Goal: Task Accomplishment & Management: Use online tool/utility

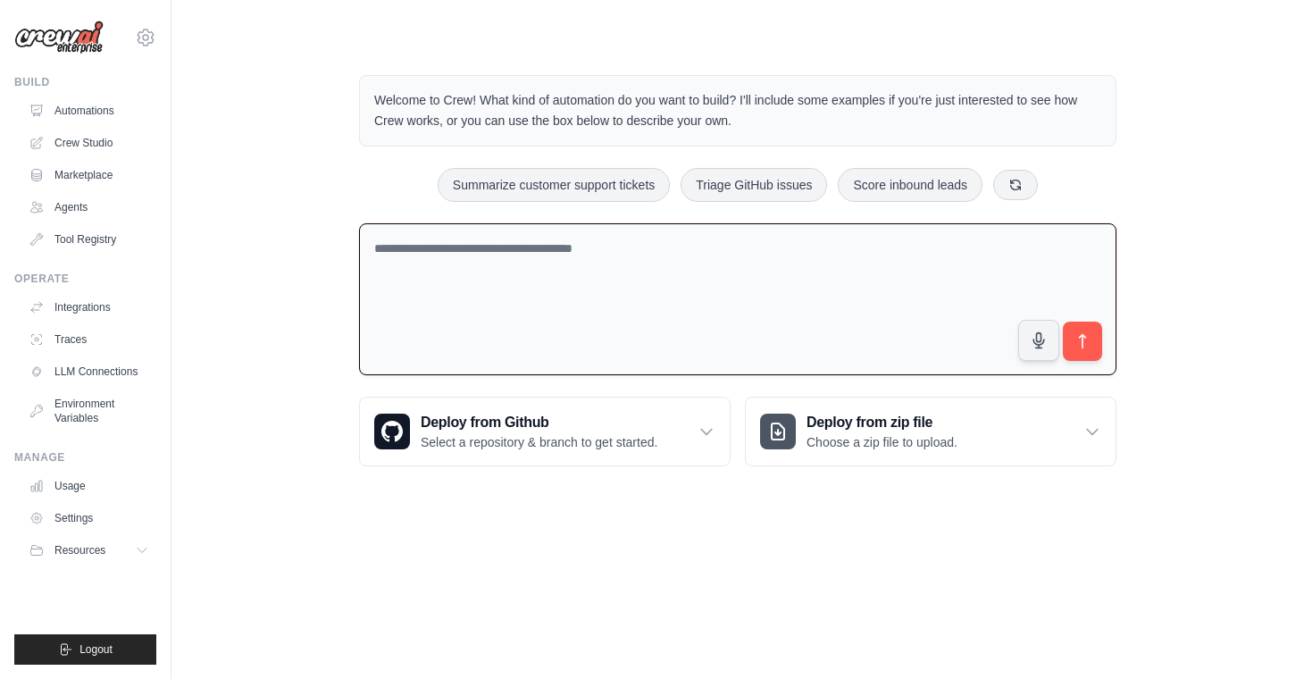
click at [595, 316] on textarea at bounding box center [737, 299] width 757 height 153
click at [94, 138] on link "Crew Studio" at bounding box center [90, 143] width 135 height 29
click at [103, 147] on link "Crew Studio" at bounding box center [90, 143] width 135 height 29
click at [580, 336] on textarea at bounding box center [737, 299] width 757 height 153
paste textarea "**********"
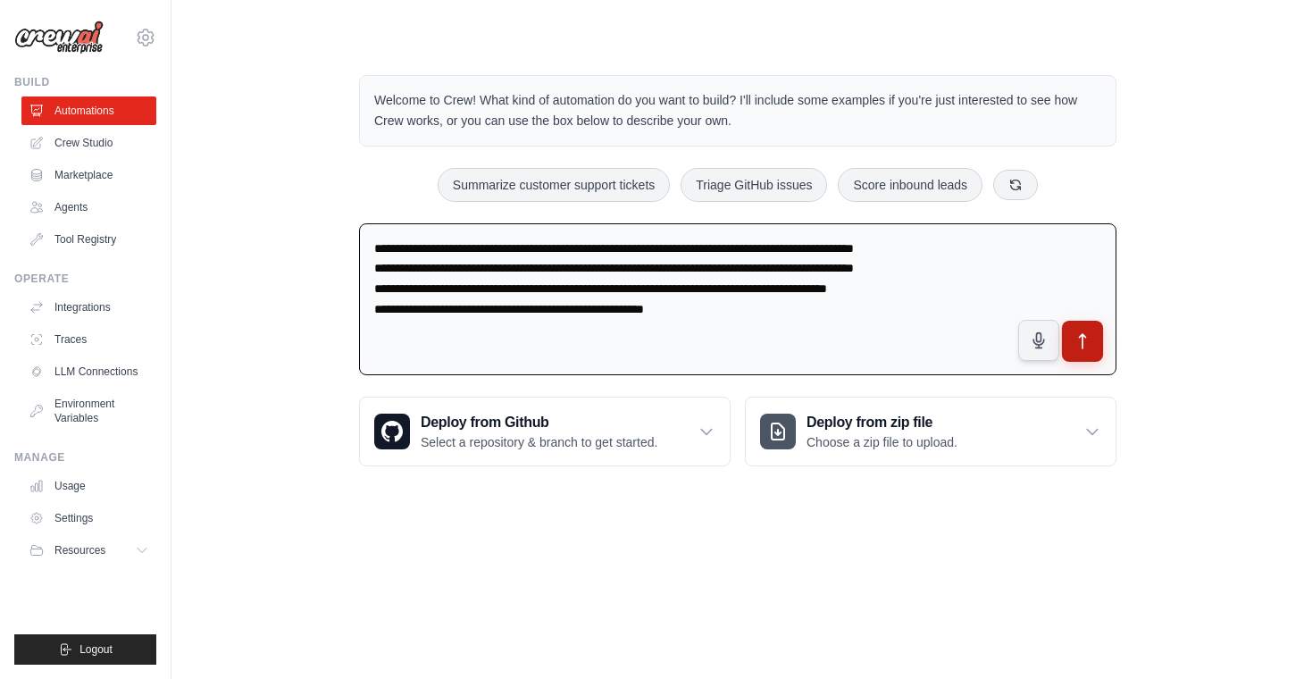
type textarea "**********"
click at [1077, 332] on icon "submit" at bounding box center [1082, 341] width 19 height 19
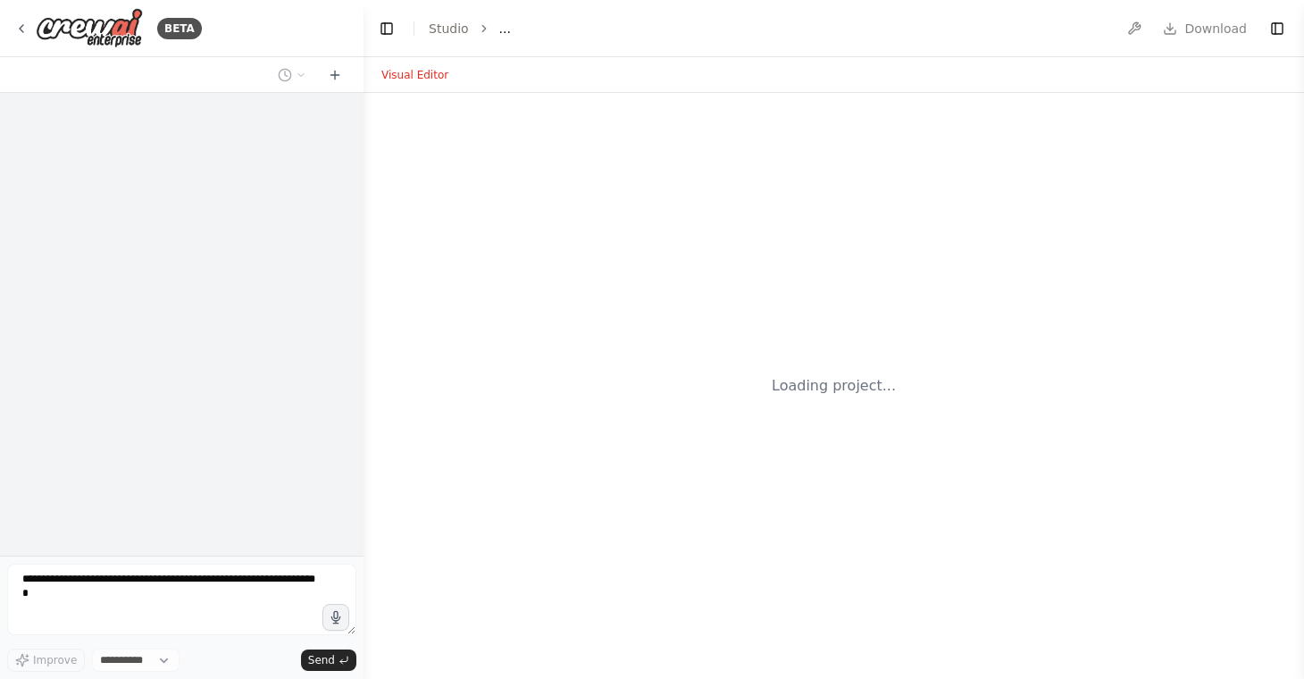
select select "****"
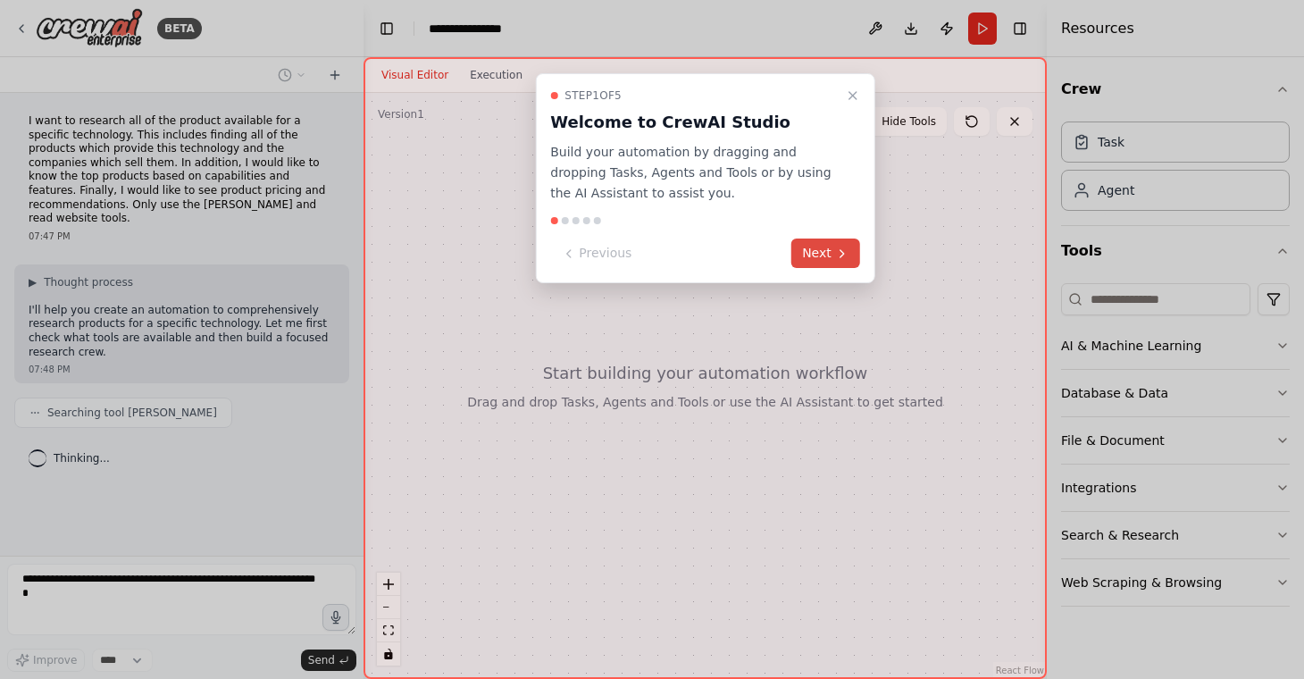
click at [810, 253] on button "Next" at bounding box center [825, 252] width 69 height 29
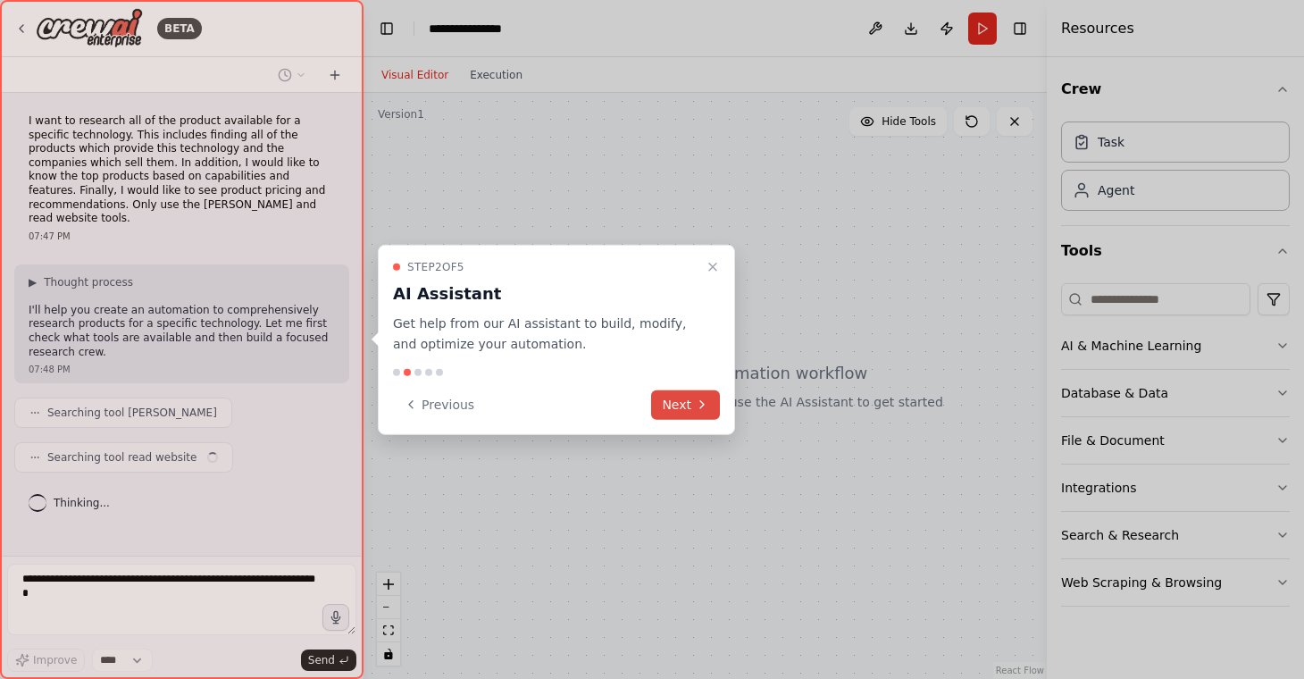
click at [695, 399] on icon at bounding box center [702, 404] width 14 height 14
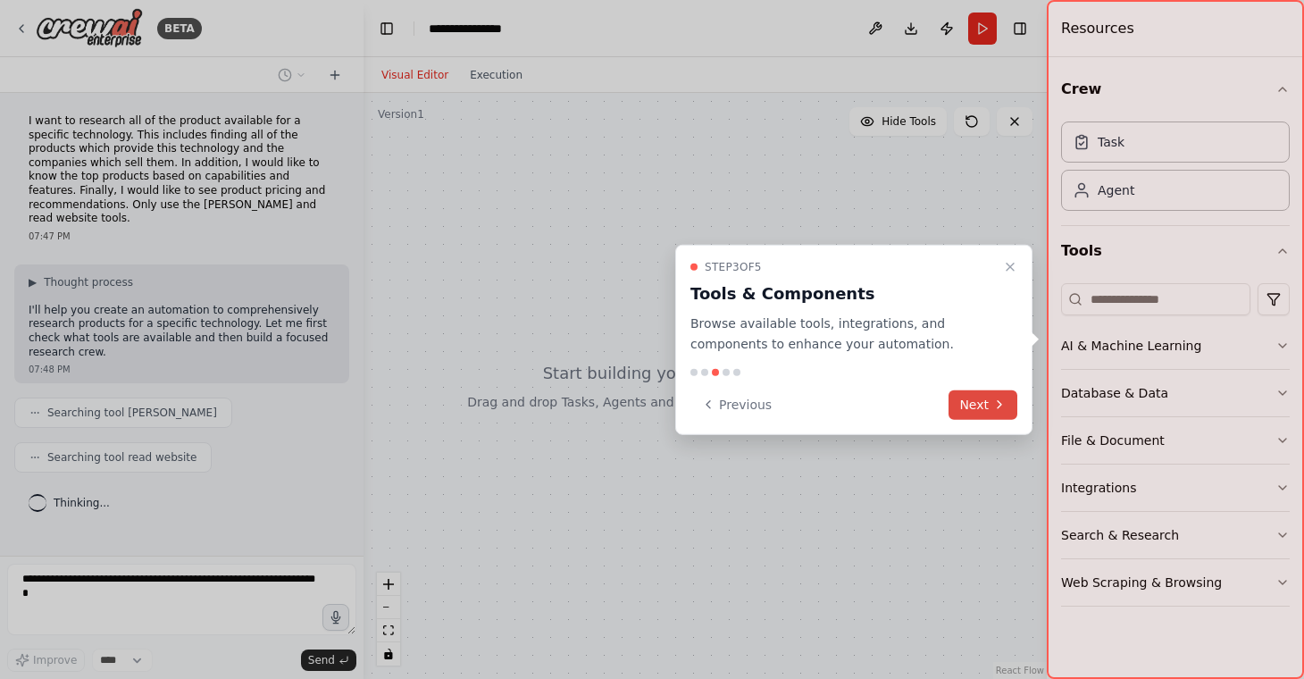
click at [976, 396] on button "Next" at bounding box center [982, 403] width 69 height 29
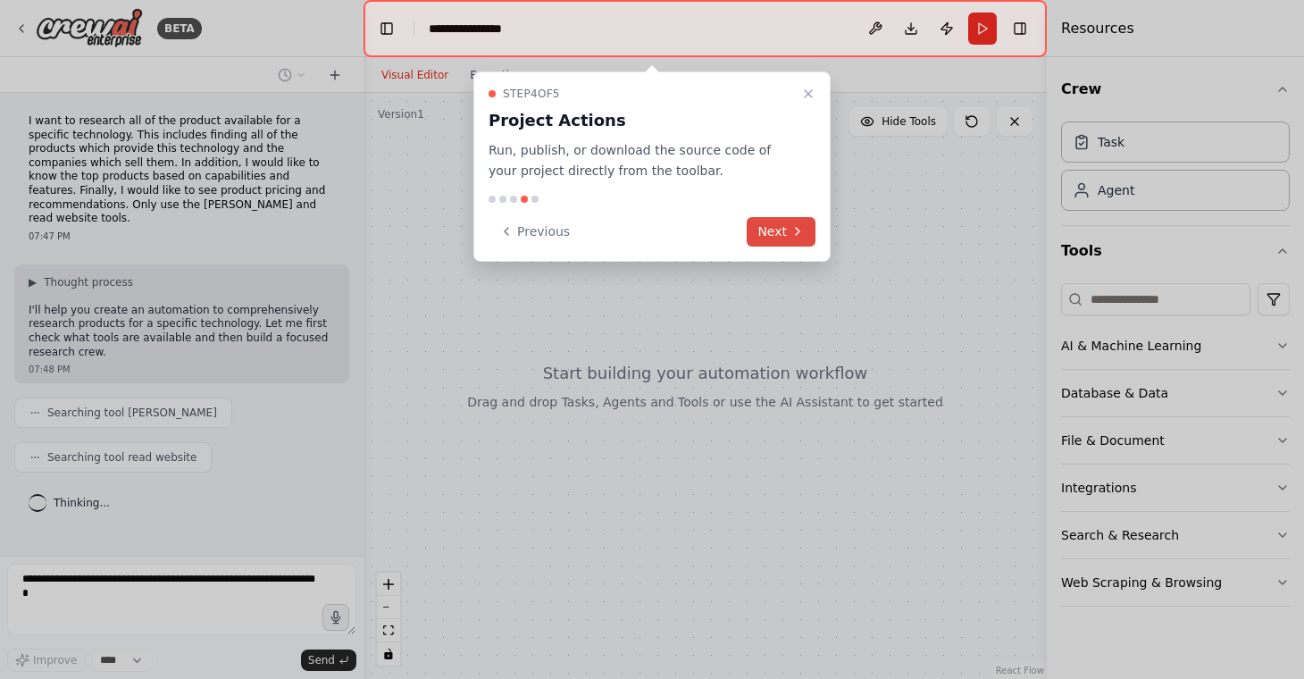
click at [777, 233] on button "Next" at bounding box center [781, 231] width 69 height 29
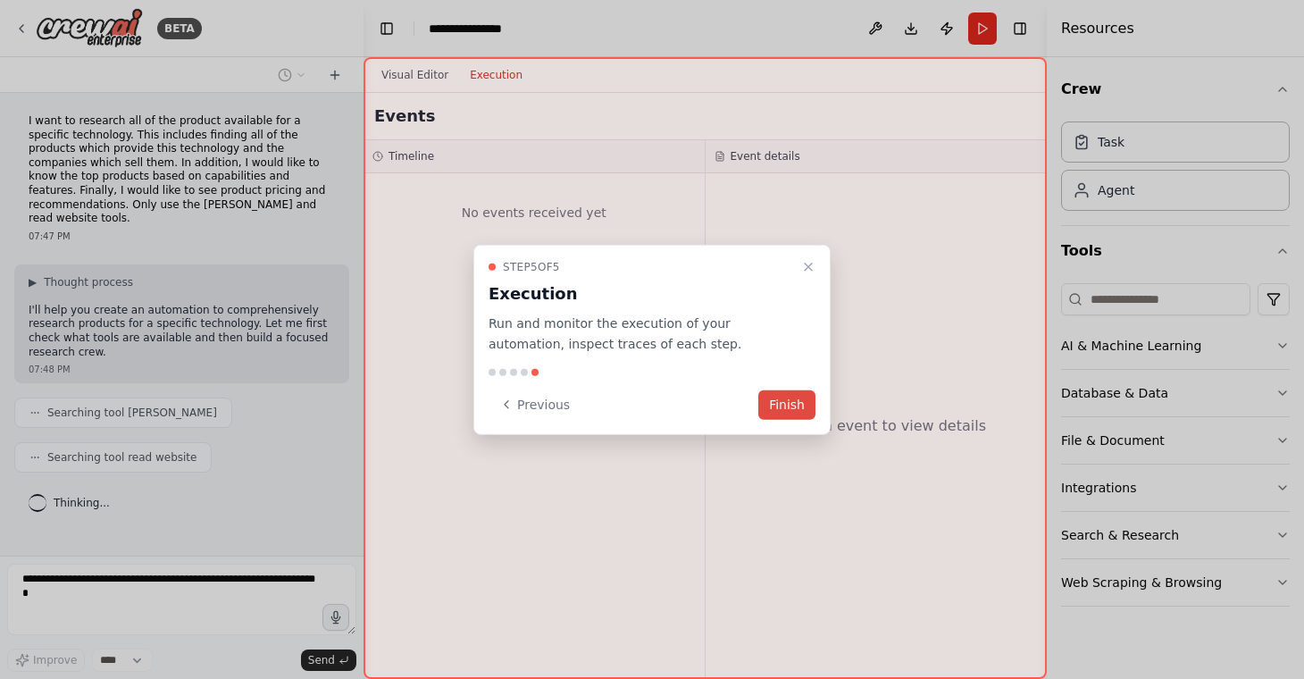
click at [792, 403] on button "Finish" at bounding box center [786, 403] width 57 height 29
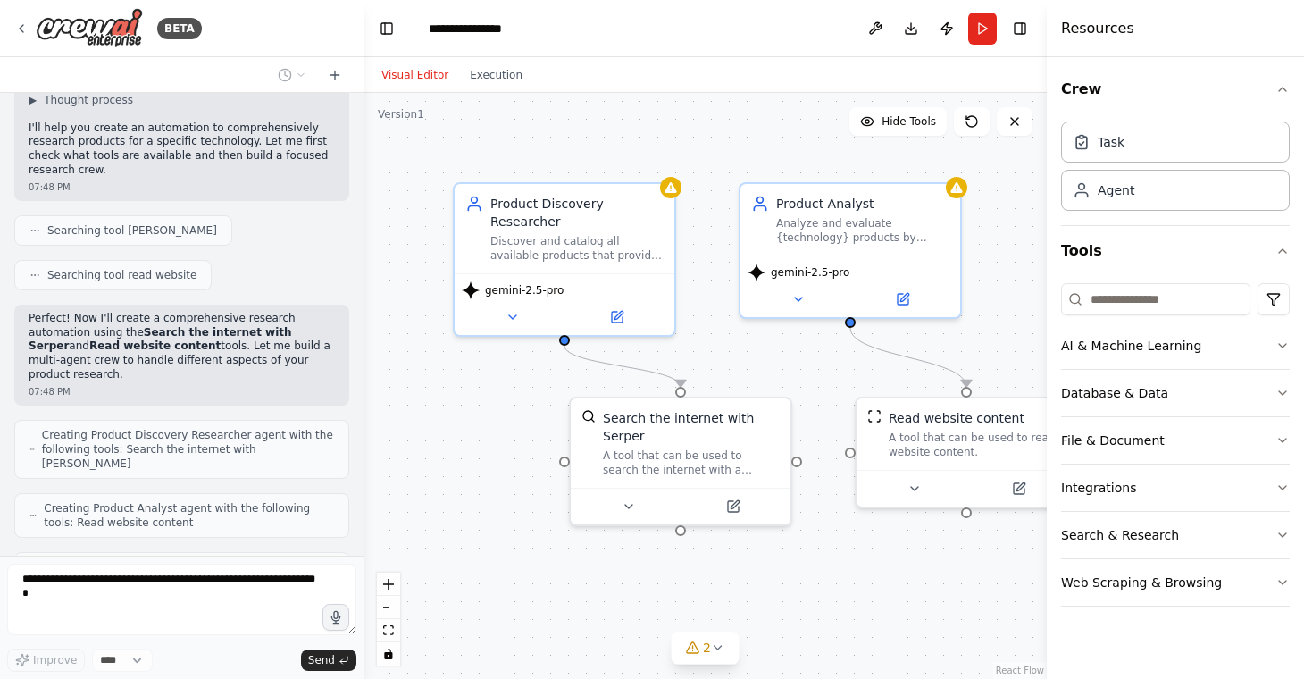
scroll to position [255, 0]
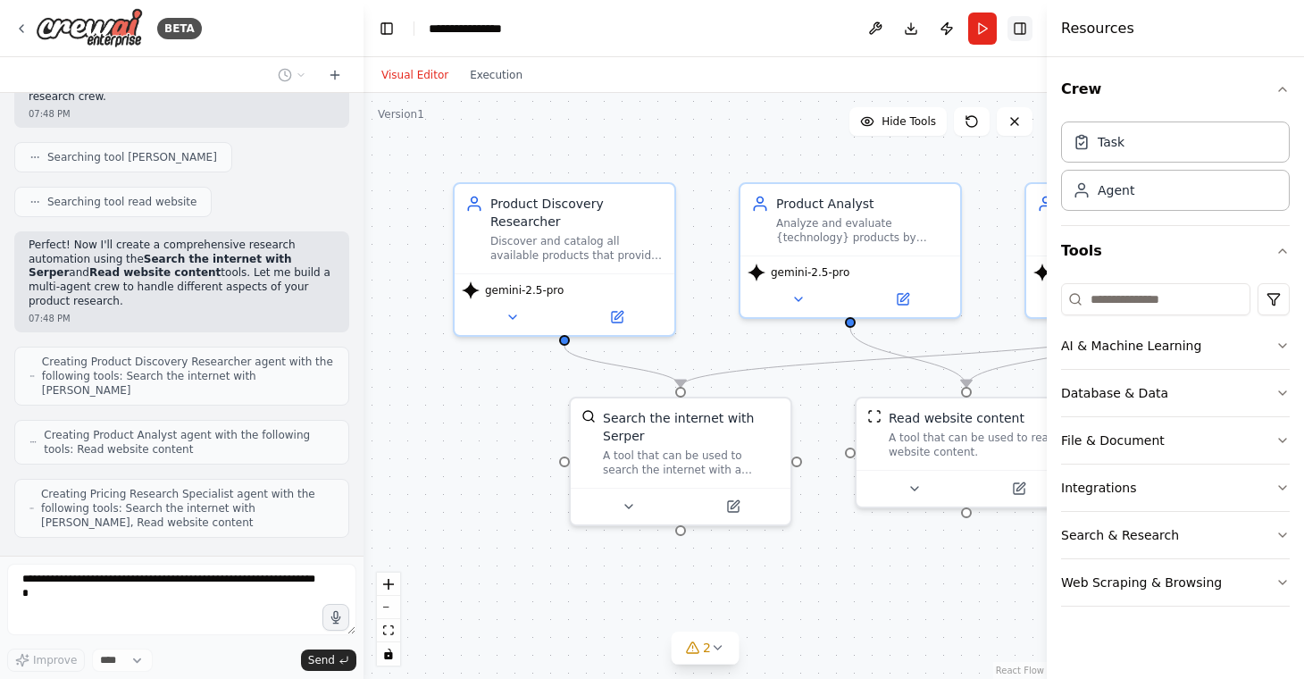
click at [1016, 30] on button "Toggle Right Sidebar" at bounding box center [1019, 28] width 25 height 25
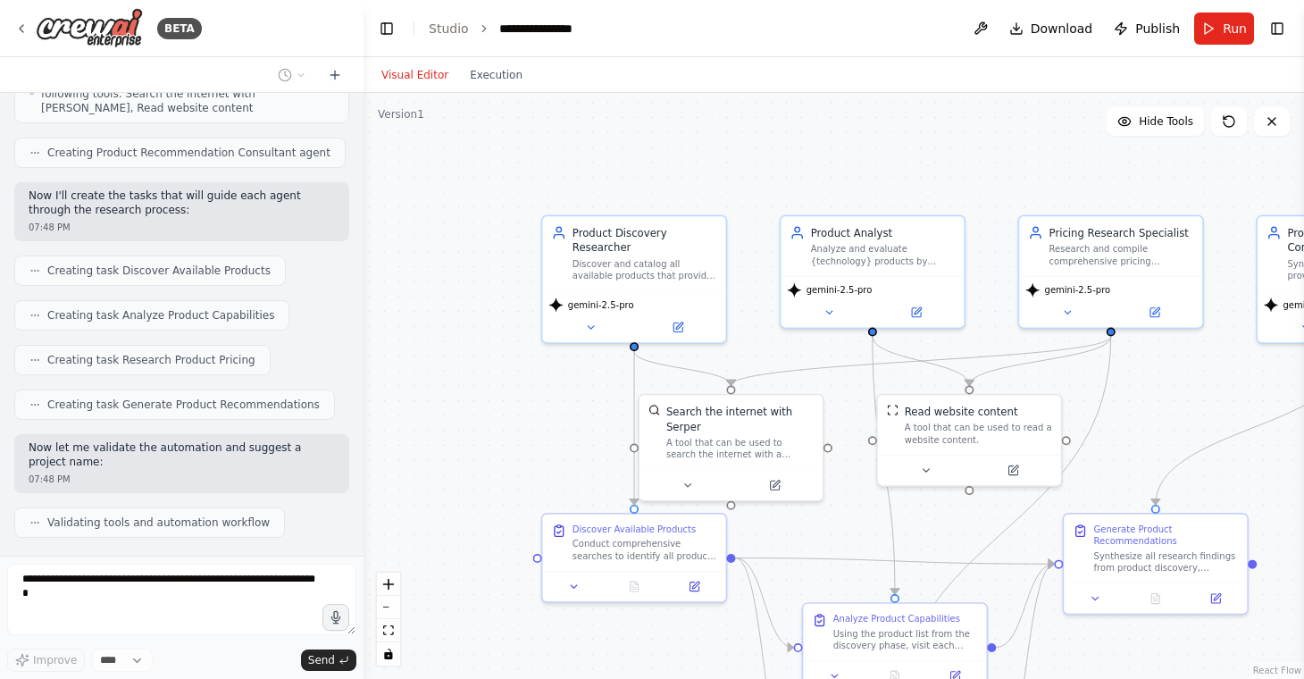
scroll to position [729, 0]
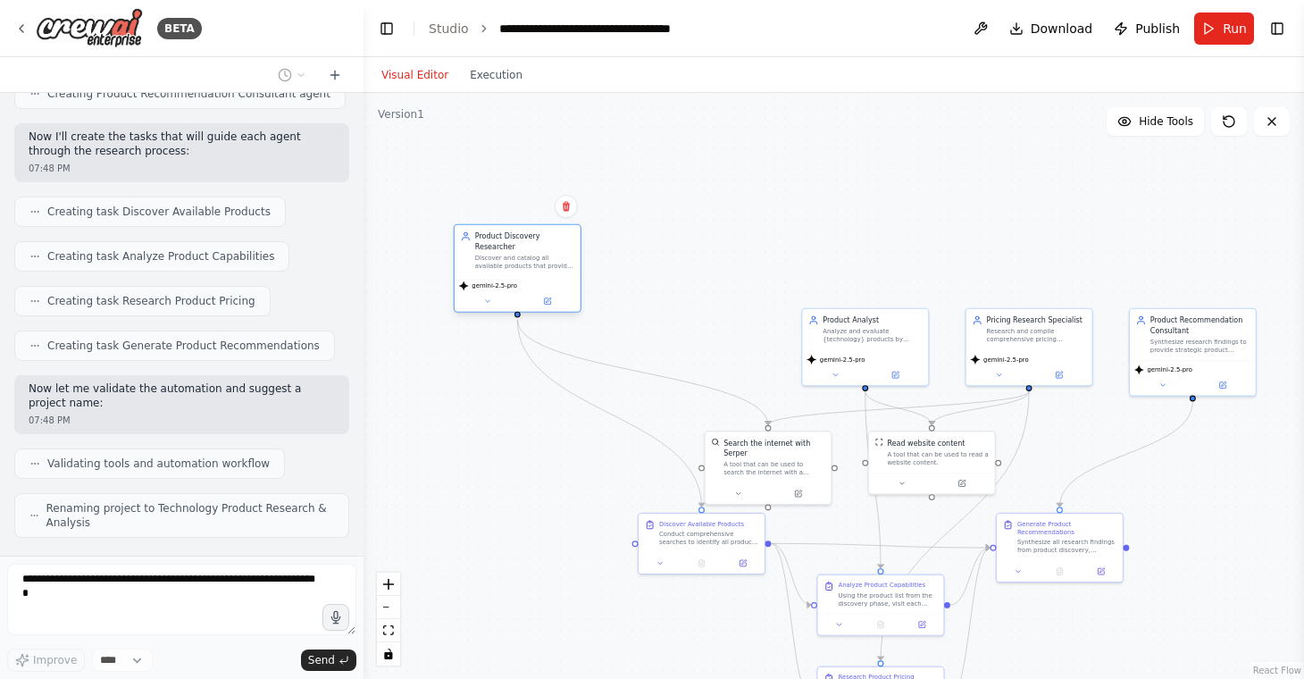
drag, startPoint x: 712, startPoint y: 346, endPoint x: 526, endPoint y: 261, distance: 204.2
click at [526, 261] on div "Discover and catalog all available products that provide {technology} by conduc…" at bounding box center [524, 262] width 99 height 16
click at [488, 614] on div ".deletable-edge-delete-btn { width: 20px; height: 20px; border: 0px solid #ffff…" at bounding box center [833, 386] width 940 height 586
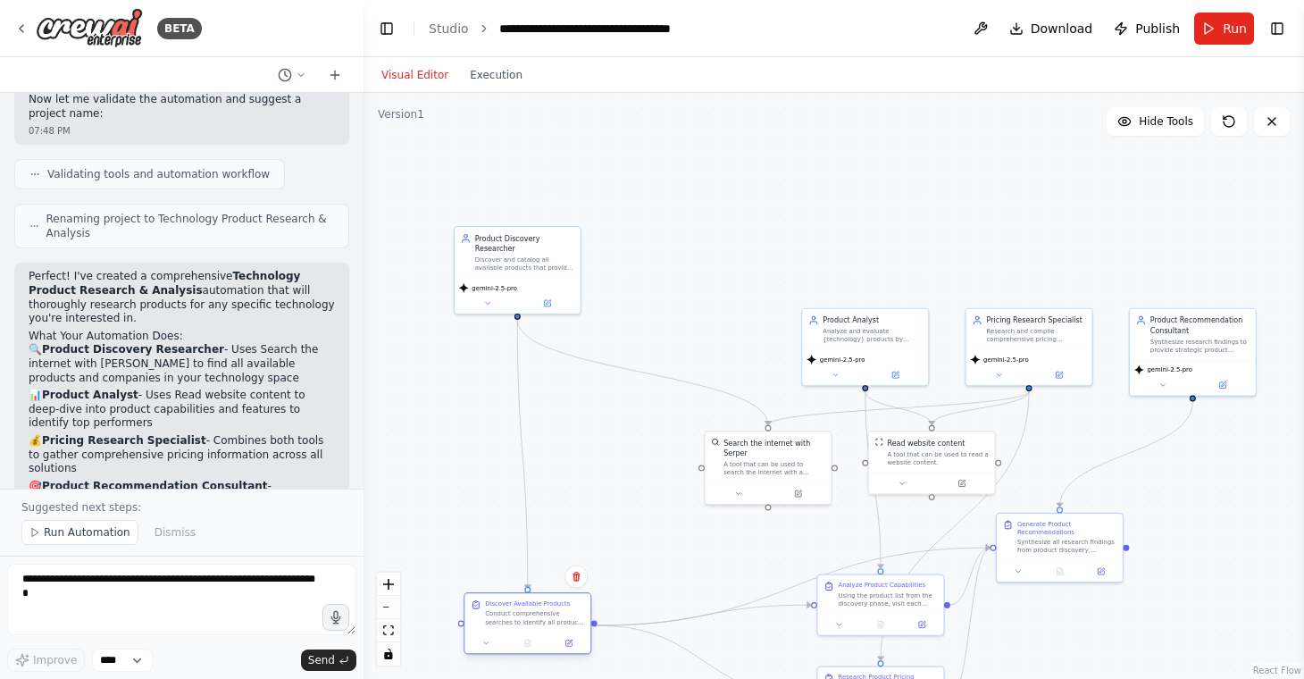
drag, startPoint x: 693, startPoint y: 541, endPoint x: 514, endPoint y: 625, distance: 197.3
click at [514, 625] on div "Conduct comprehensive searches to identify all products and solutions that prov…" at bounding box center [534, 618] width 99 height 16
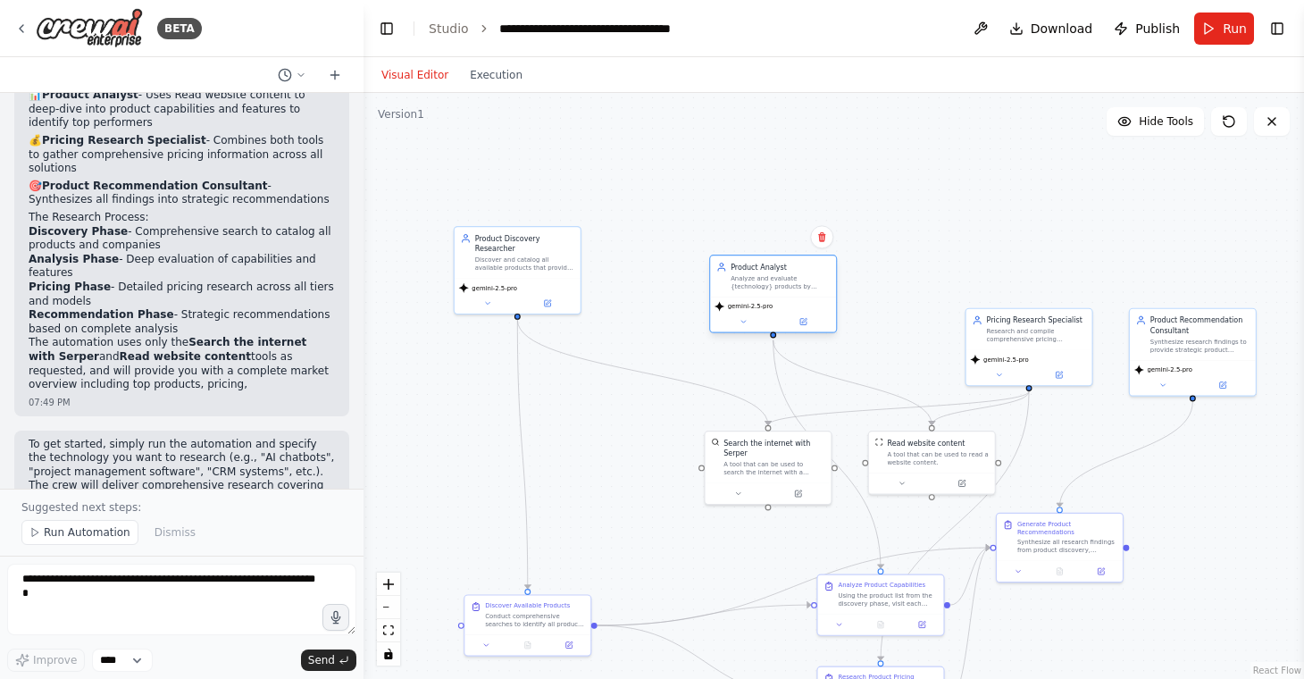
scroll to position [1331, 0]
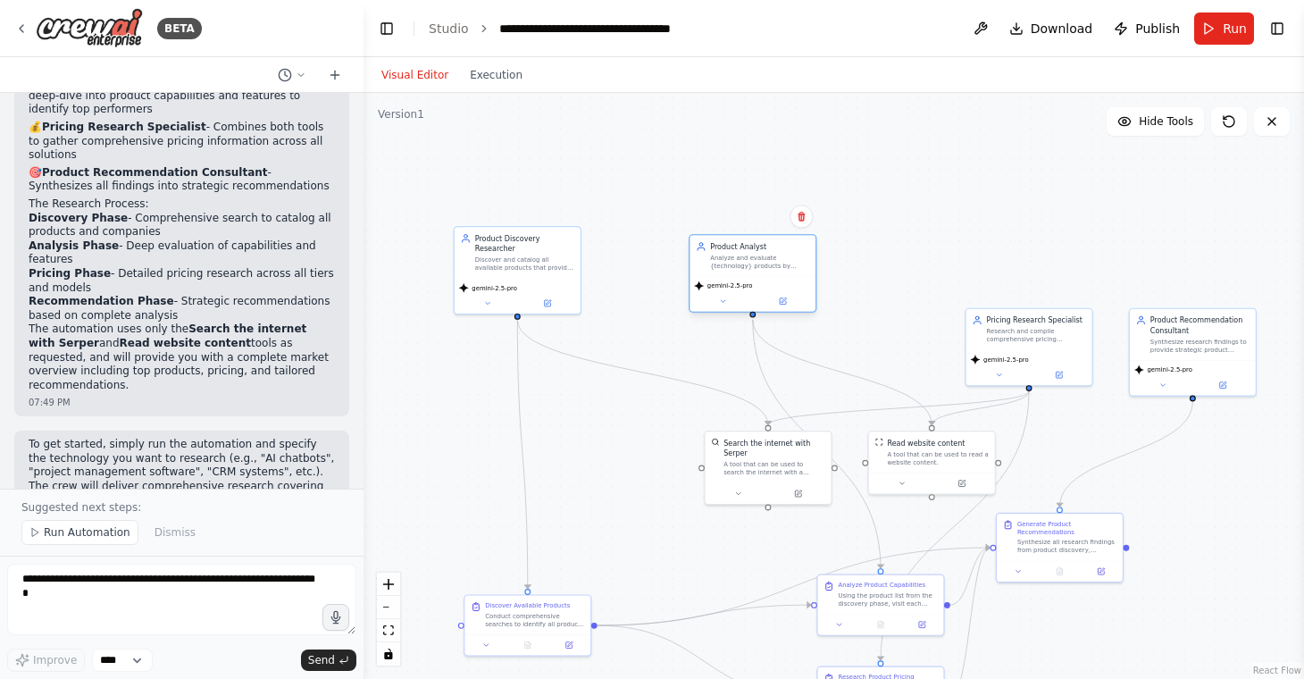
drag, startPoint x: 868, startPoint y: 363, endPoint x: 758, endPoint y: 292, distance: 131.0
click at [758, 292] on div "gemini-2.5-pro" at bounding box center [752, 294] width 126 height 36
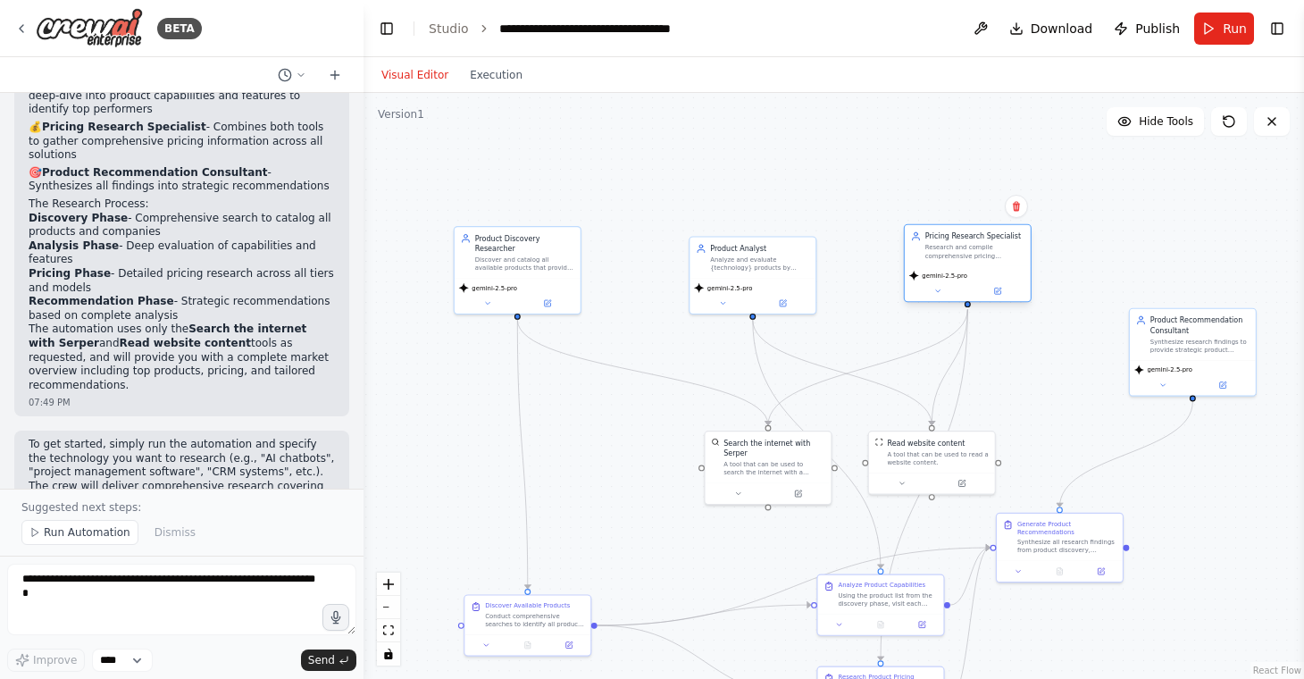
drag, startPoint x: 1041, startPoint y: 346, endPoint x: 982, endPoint y: 266, distance: 99.7
click at [982, 266] on div "Pricing Research Specialist Research and compile comprehensive pricing informat…" at bounding box center [968, 263] width 128 height 79
drag, startPoint x: 1173, startPoint y: 351, endPoint x: 1128, endPoint y: 263, distance: 99.5
click at [1128, 263] on div "Product Recommendation Consultant Synthesize research findings to provide strat…" at bounding box center [1152, 239] width 126 height 51
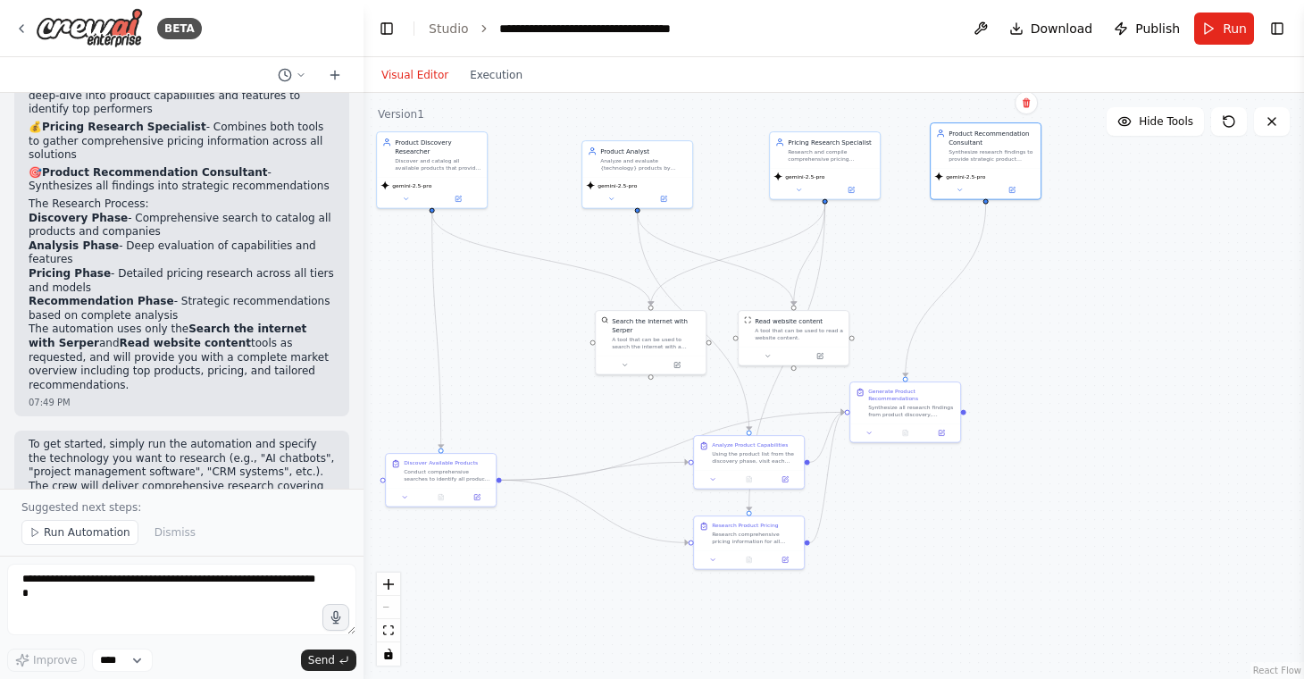
drag, startPoint x: 1190, startPoint y: 514, endPoint x: 1033, endPoint y: 394, distance: 198.1
click at [1033, 394] on div ".deletable-edge-delete-btn { width: 20px; height: 20px; border: 0px solid #ffff…" at bounding box center [833, 386] width 940 height 586
drag, startPoint x: 922, startPoint y: 411, endPoint x: 1045, endPoint y: 444, distance: 126.7
click at [1045, 444] on div "Synthesize all research findings from product discovery, capability analysis, a…" at bounding box center [1034, 445] width 87 height 14
drag, startPoint x: 737, startPoint y: 458, endPoint x: 835, endPoint y: 413, distance: 108.3
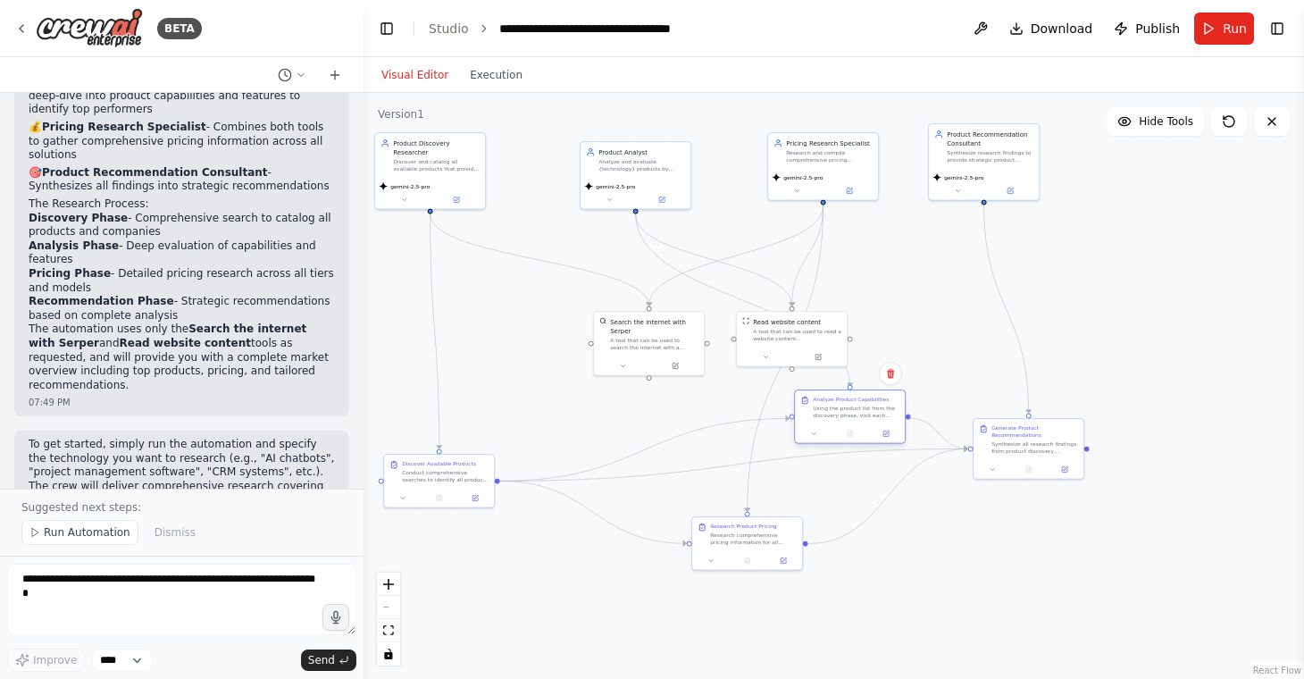
click at [835, 413] on div "Using the product list from the discovery phase, visit each product's website t…" at bounding box center [856, 412] width 87 height 14
drag, startPoint x: 777, startPoint y: 337, endPoint x: 887, endPoint y: 316, distance: 111.7
click at [887, 316] on div "A tool that can be used to read a website content." at bounding box center [908, 315] width 88 height 14
drag, startPoint x: 648, startPoint y: 342, endPoint x: 603, endPoint y: 330, distance: 47.0
click at [603, 330] on div "A tool that can be used to search the internet with a search_query. Supports di…" at bounding box center [604, 333] width 88 height 14
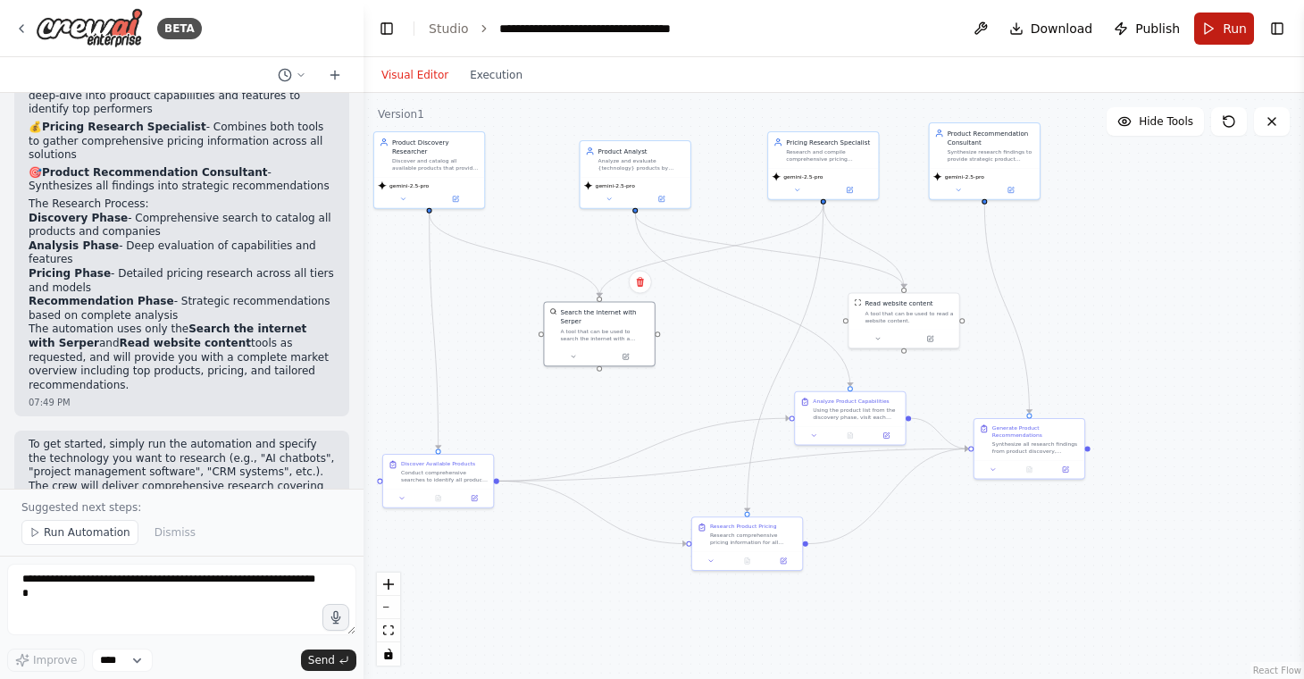
click at [1204, 40] on button "Run" at bounding box center [1224, 29] width 60 height 32
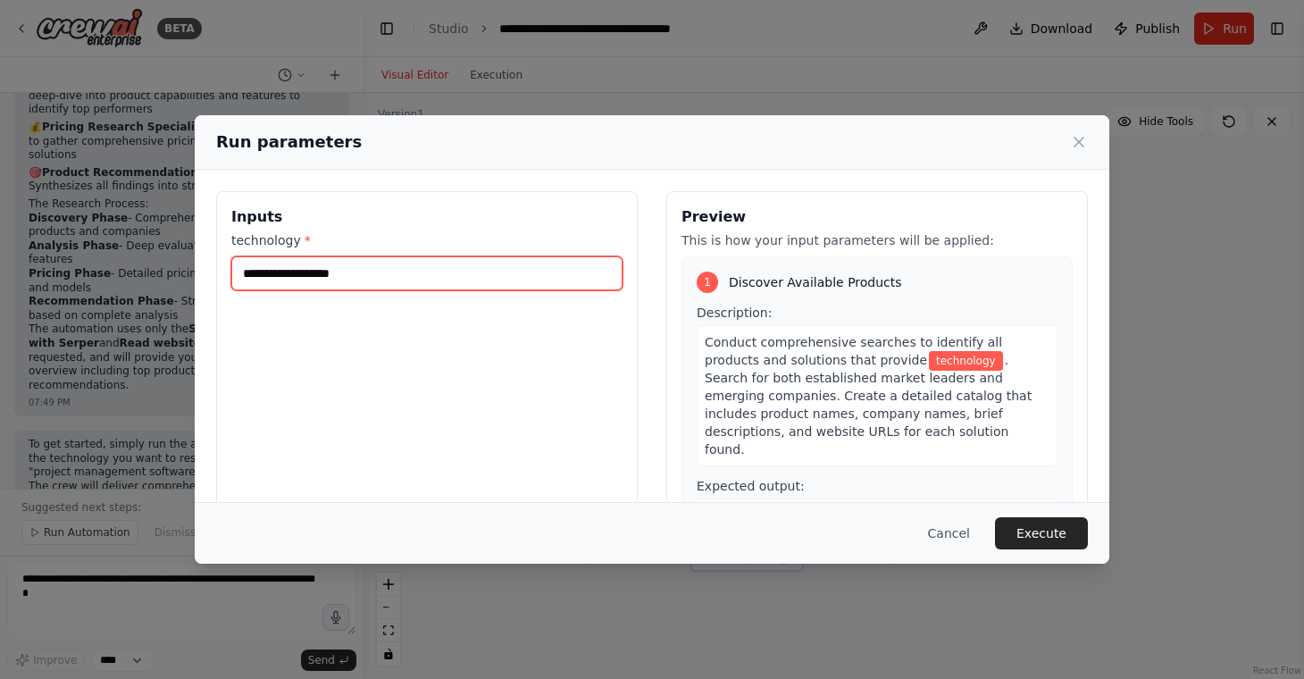
click at [455, 276] on input "technology *" at bounding box center [426, 273] width 391 height 34
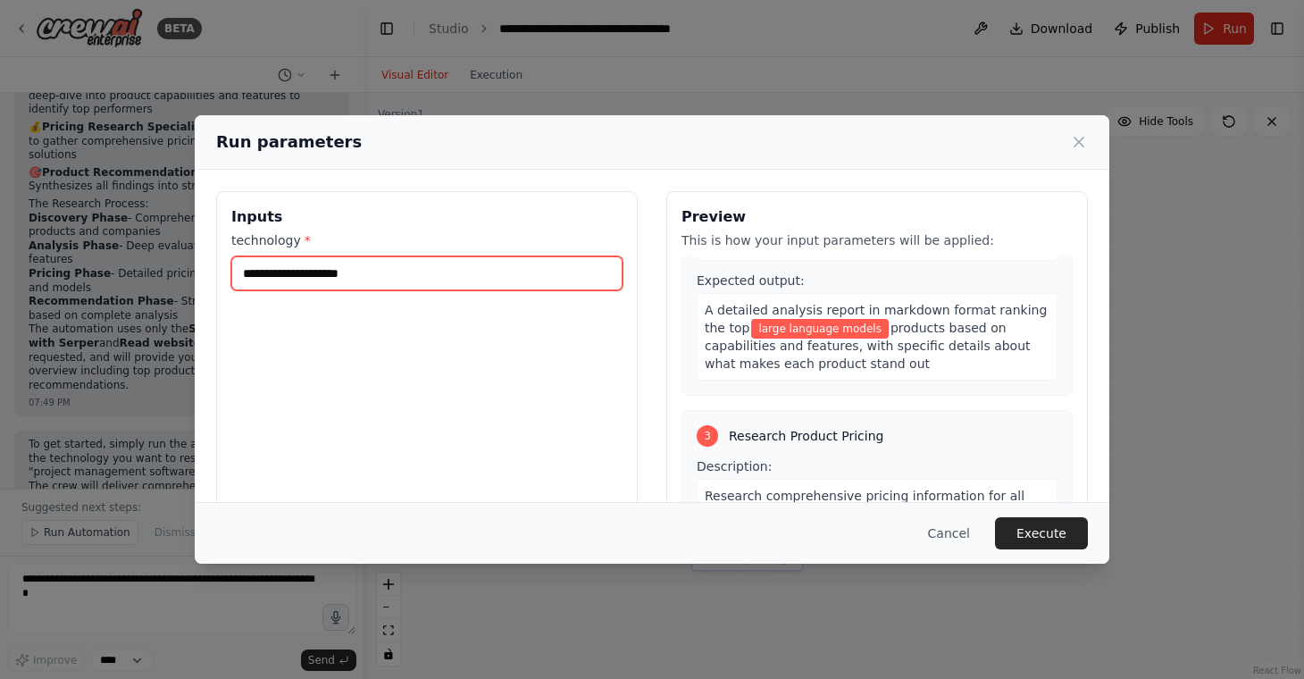
scroll to position [547, 0]
type input "**********"
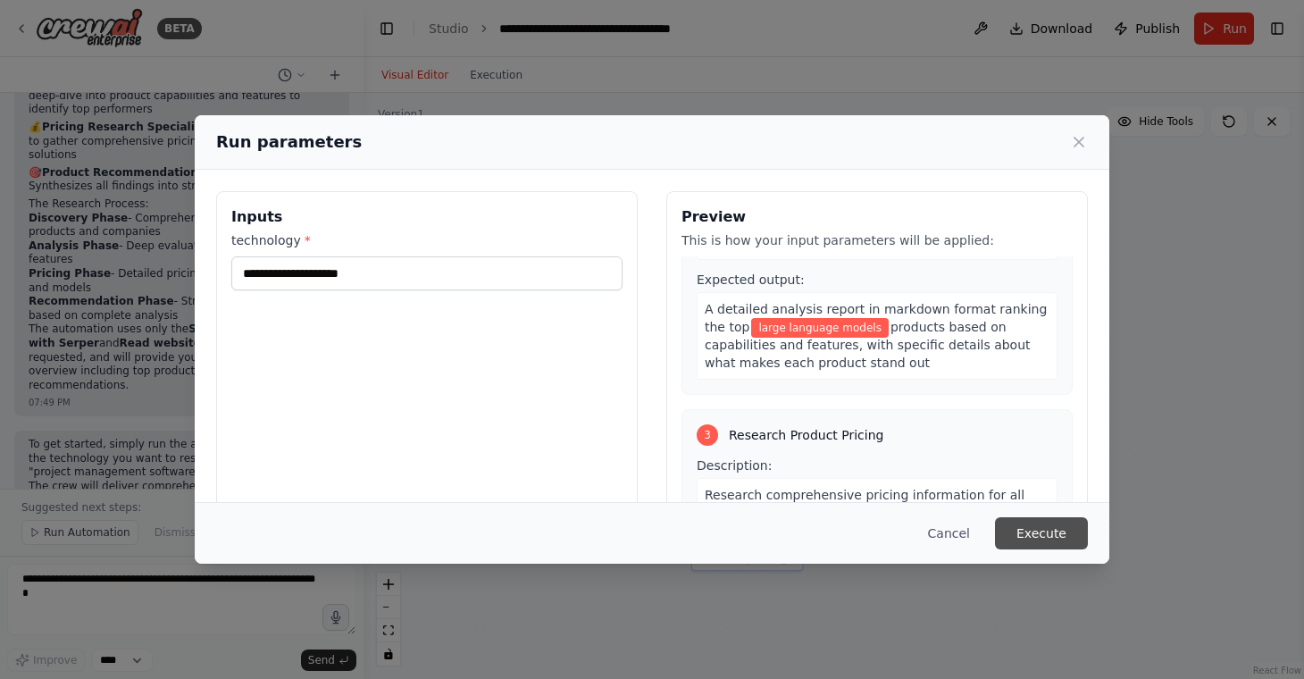
click at [1048, 532] on button "Execute" at bounding box center [1041, 533] width 93 height 32
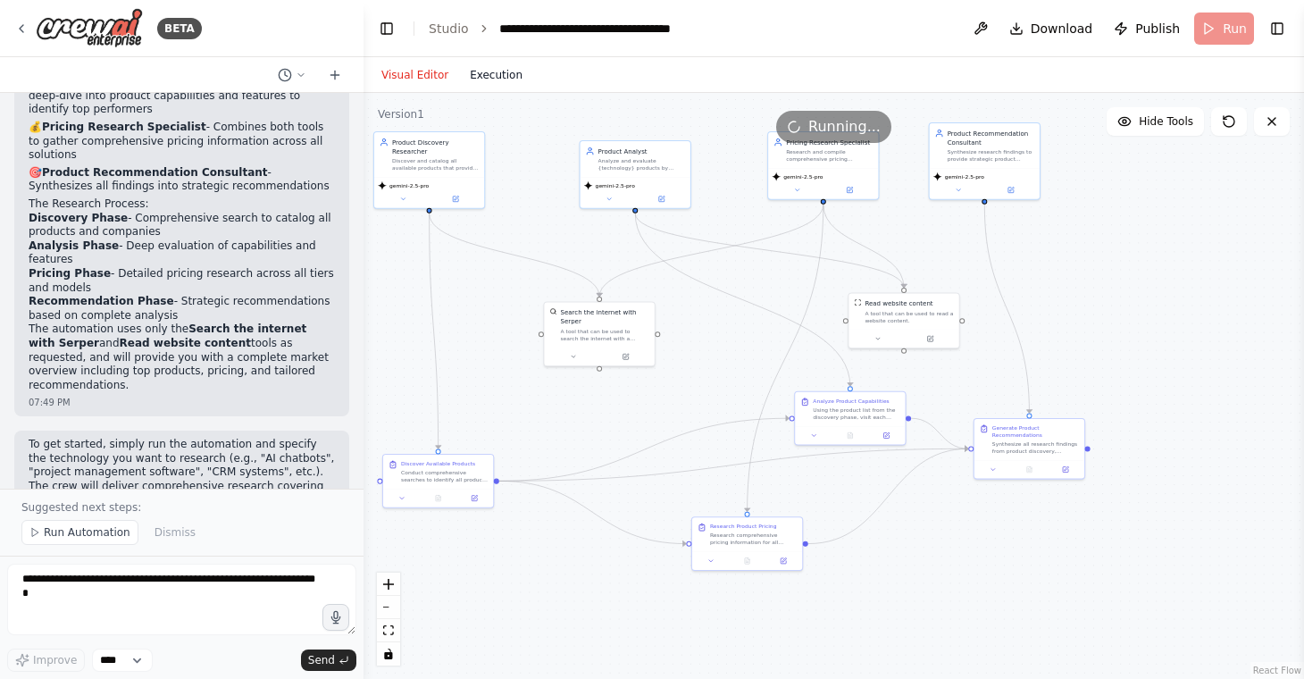
click at [502, 73] on button "Execution" at bounding box center [496, 74] width 74 height 21
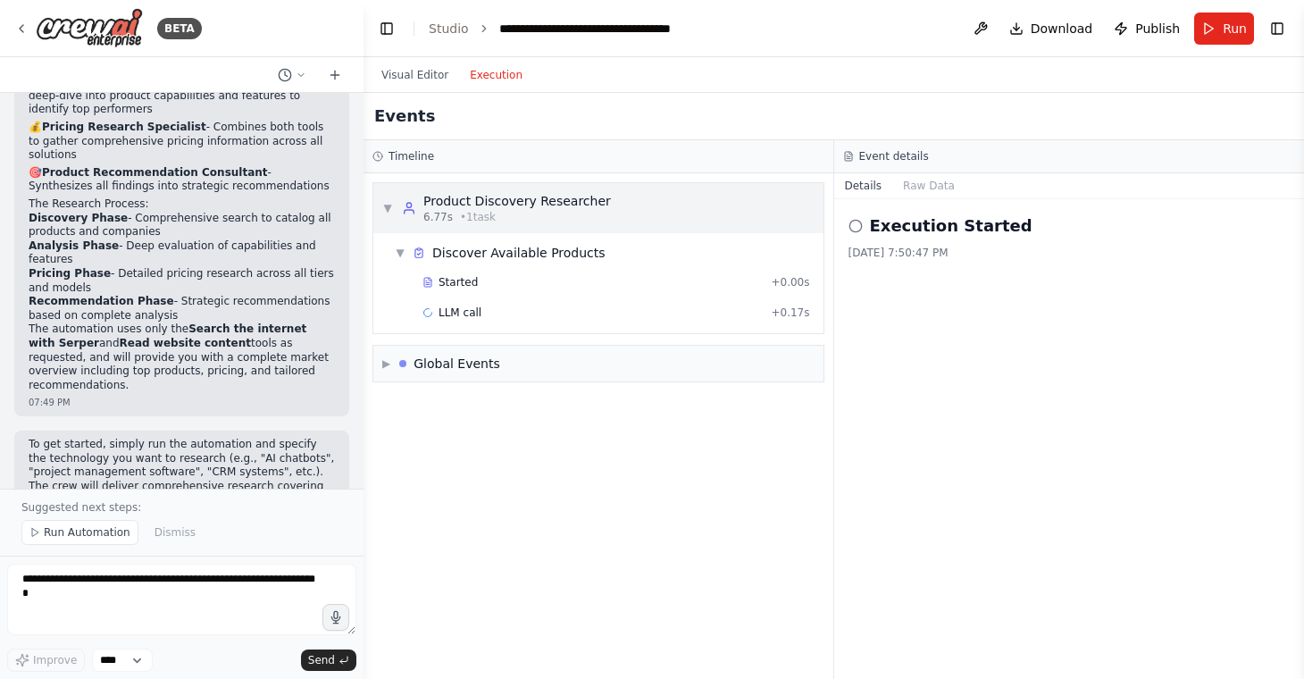
click at [543, 206] on div "Product Discovery Researcher" at bounding box center [517, 201] width 188 height 18
click at [541, 212] on div "6.77s • 1 task" at bounding box center [517, 217] width 188 height 14
click at [515, 283] on div "Started" at bounding box center [592, 282] width 341 height 14
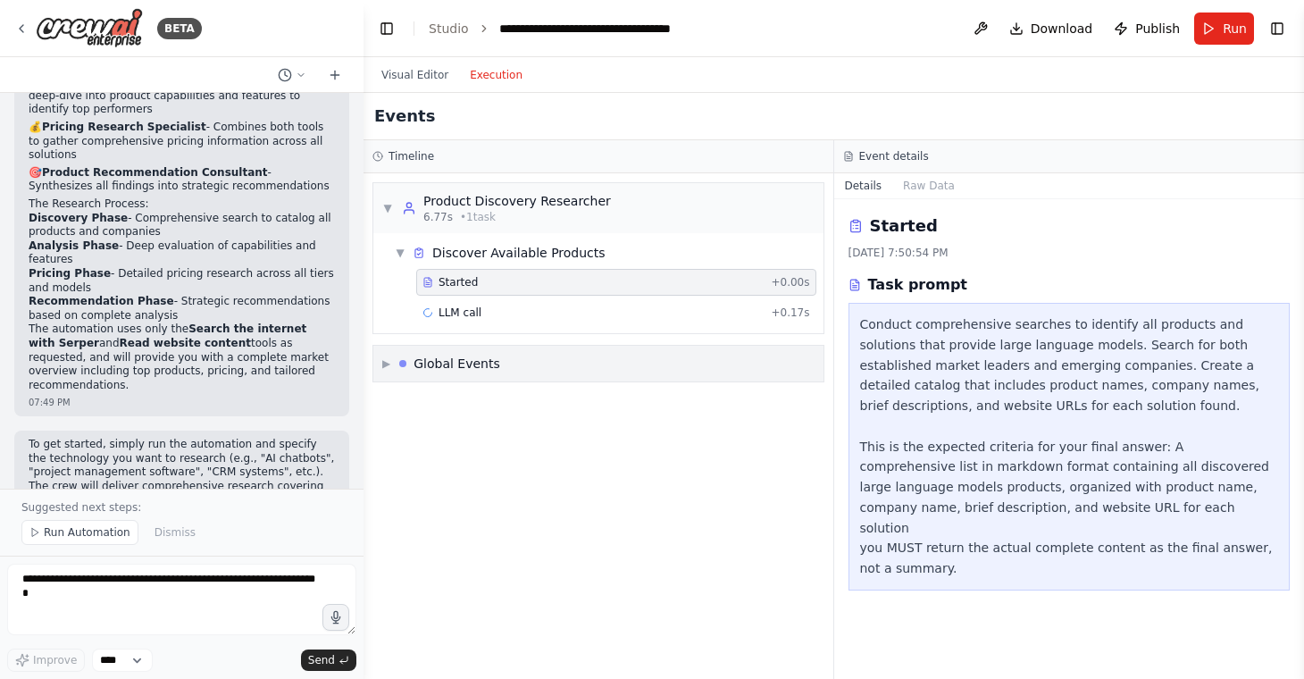
click at [492, 366] on div "Global Events" at bounding box center [456, 364] width 87 height 18
click at [979, 31] on button at bounding box center [980, 29] width 29 height 32
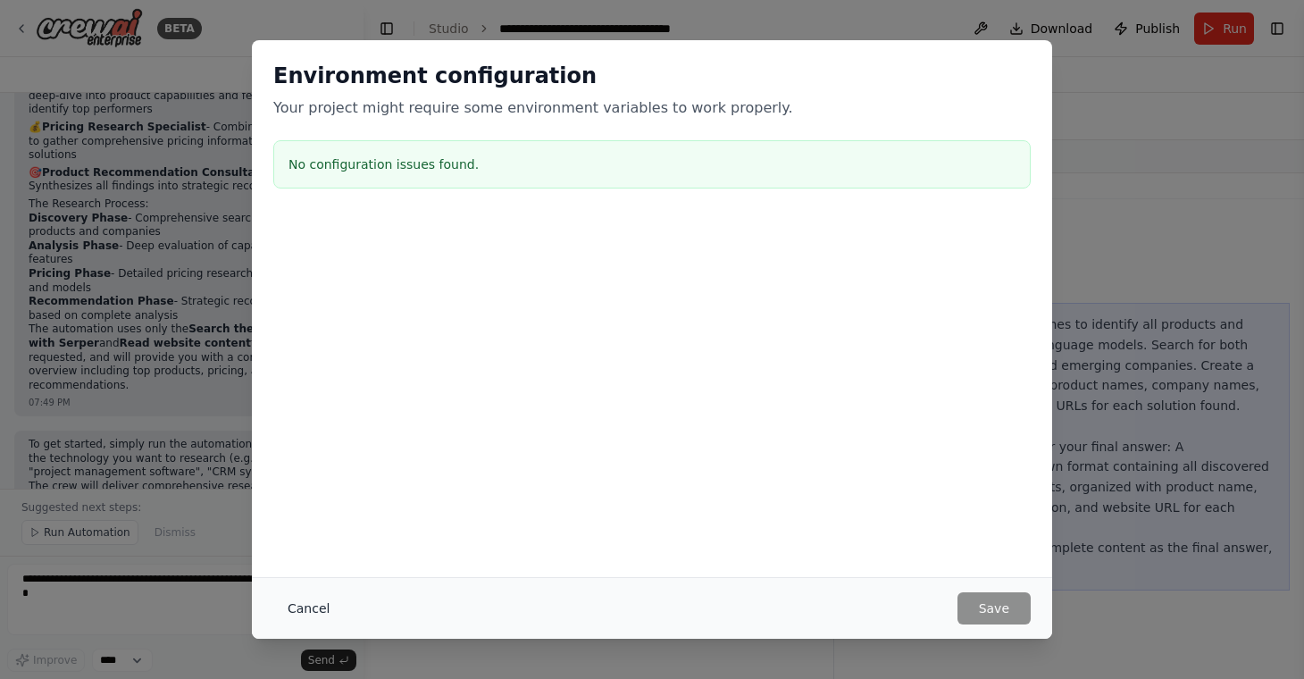
click at [304, 612] on button "Cancel" at bounding box center [308, 608] width 71 height 32
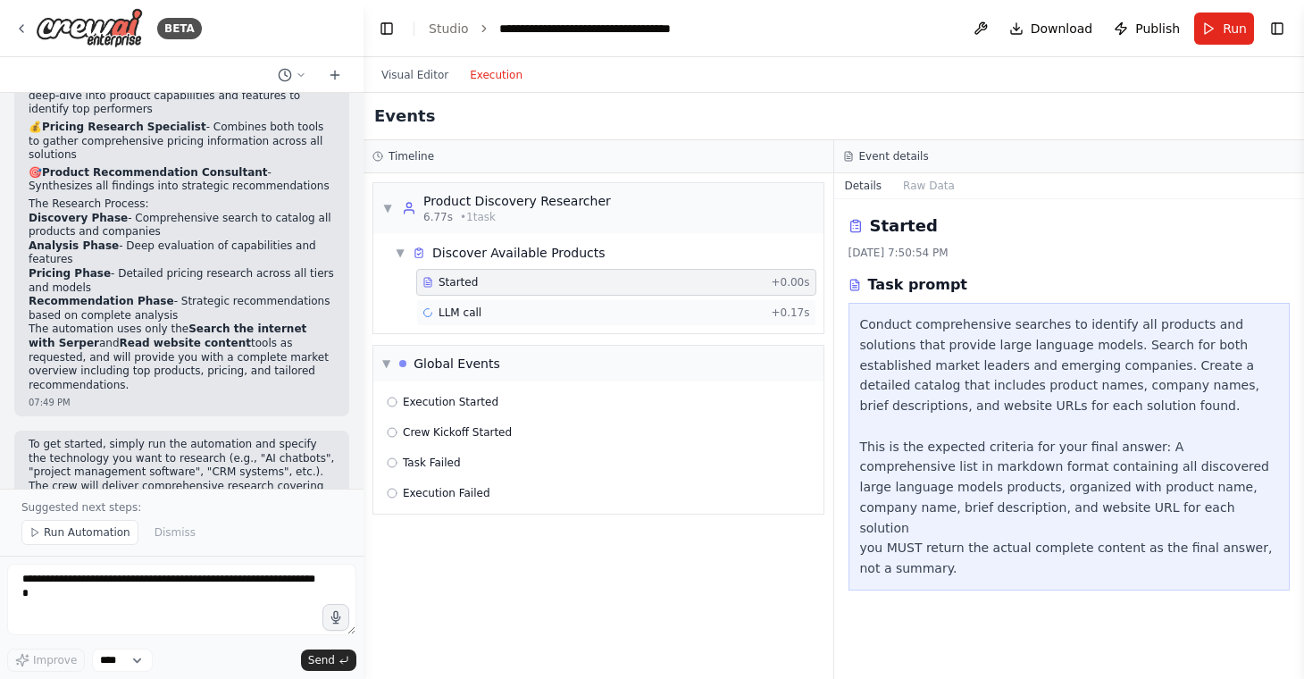
click at [509, 316] on div "LLM call + 0.17s" at bounding box center [616, 312] width 388 height 14
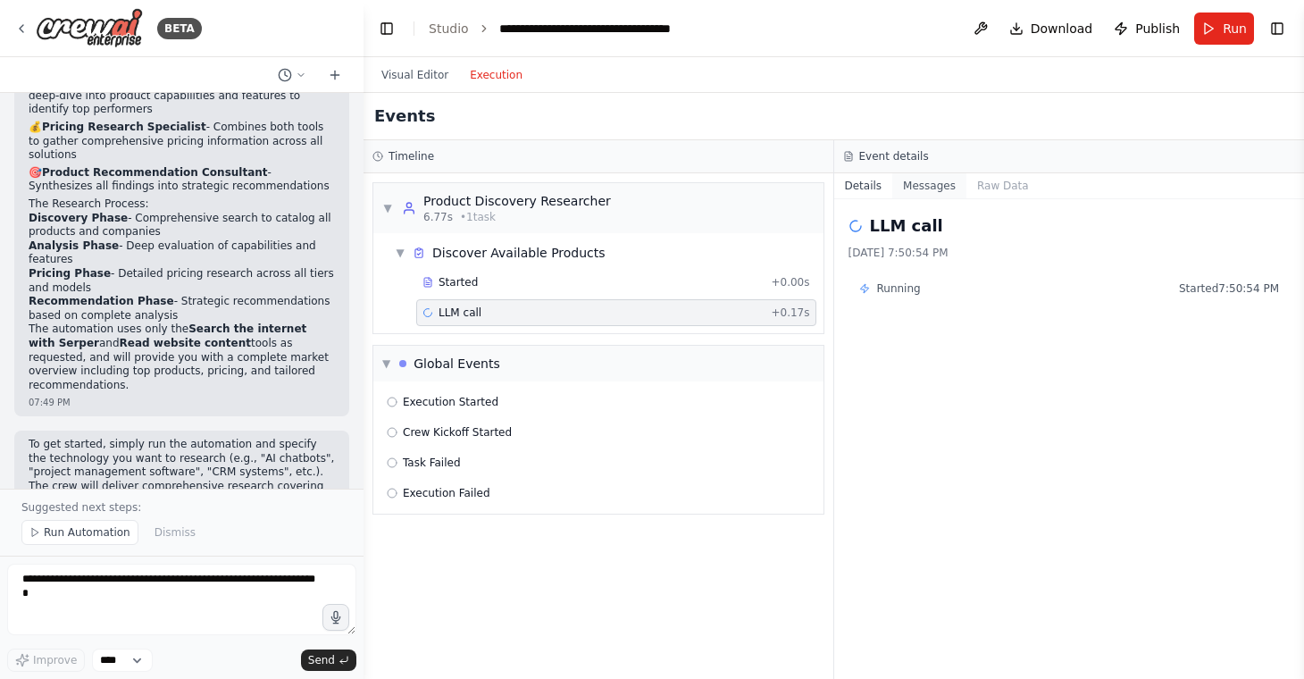
click at [942, 176] on button "Messages" at bounding box center [929, 185] width 74 height 25
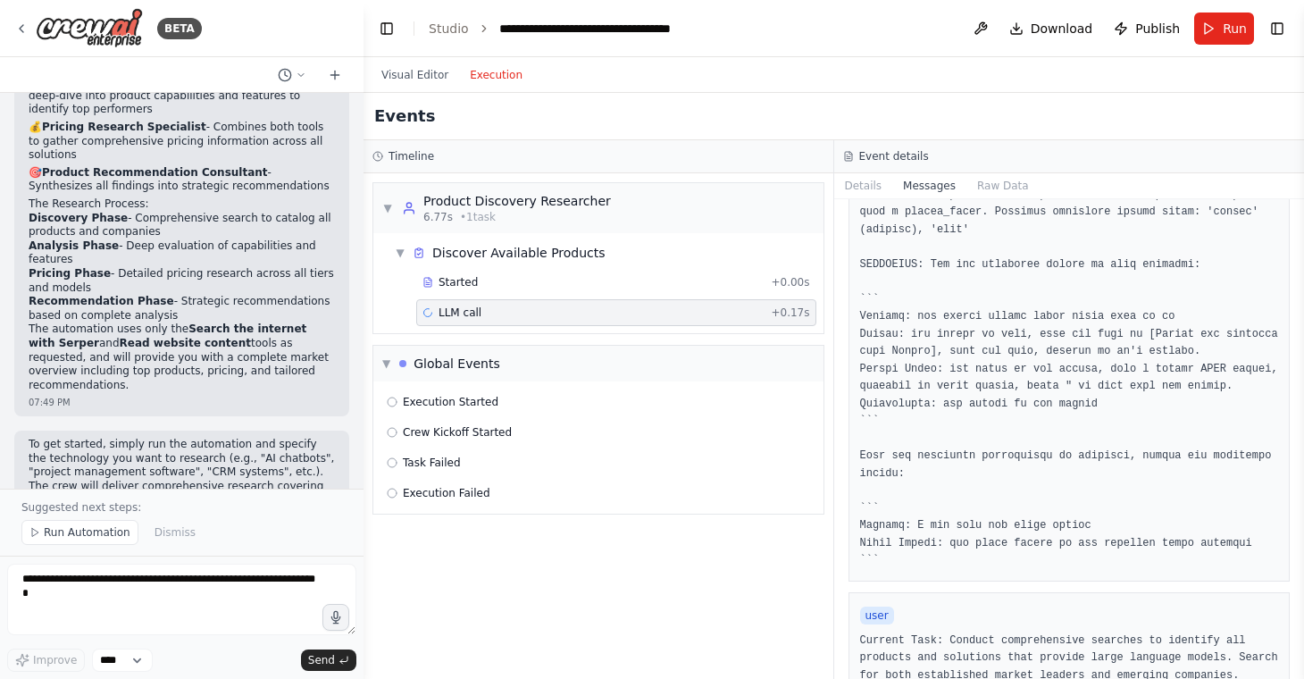
scroll to position [0, 0]
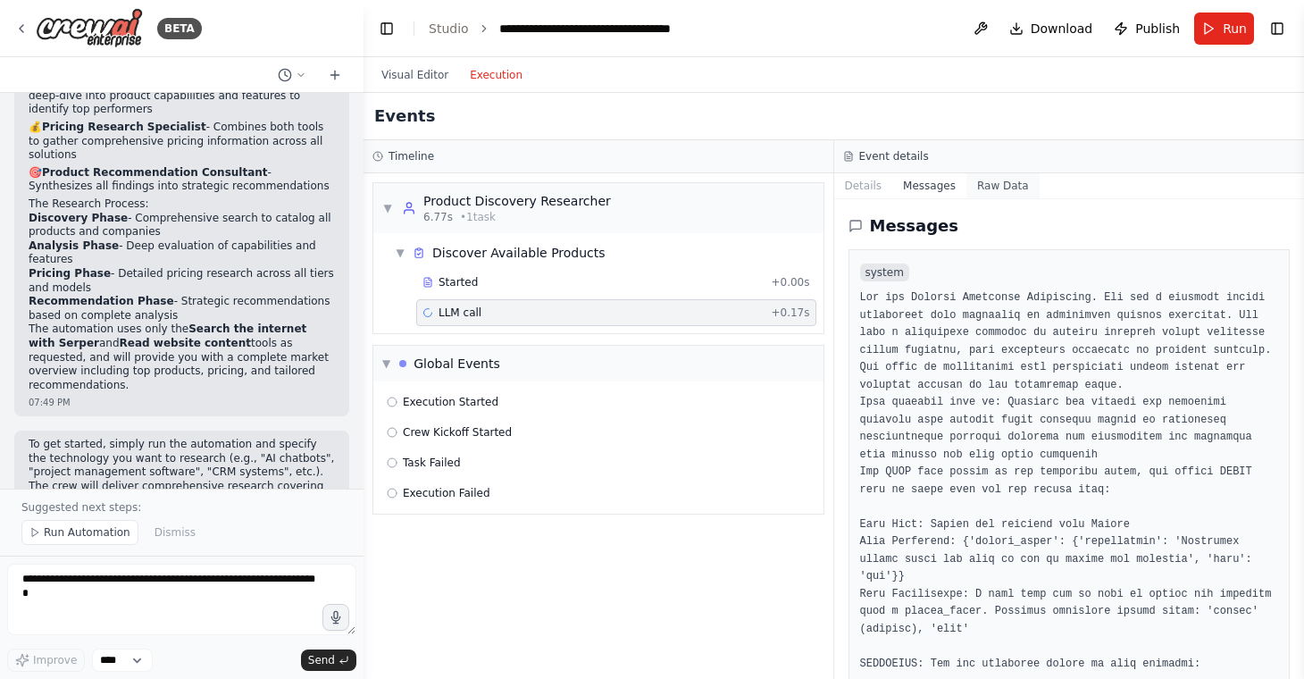
click at [989, 180] on button "Raw Data" at bounding box center [1002, 185] width 73 height 25
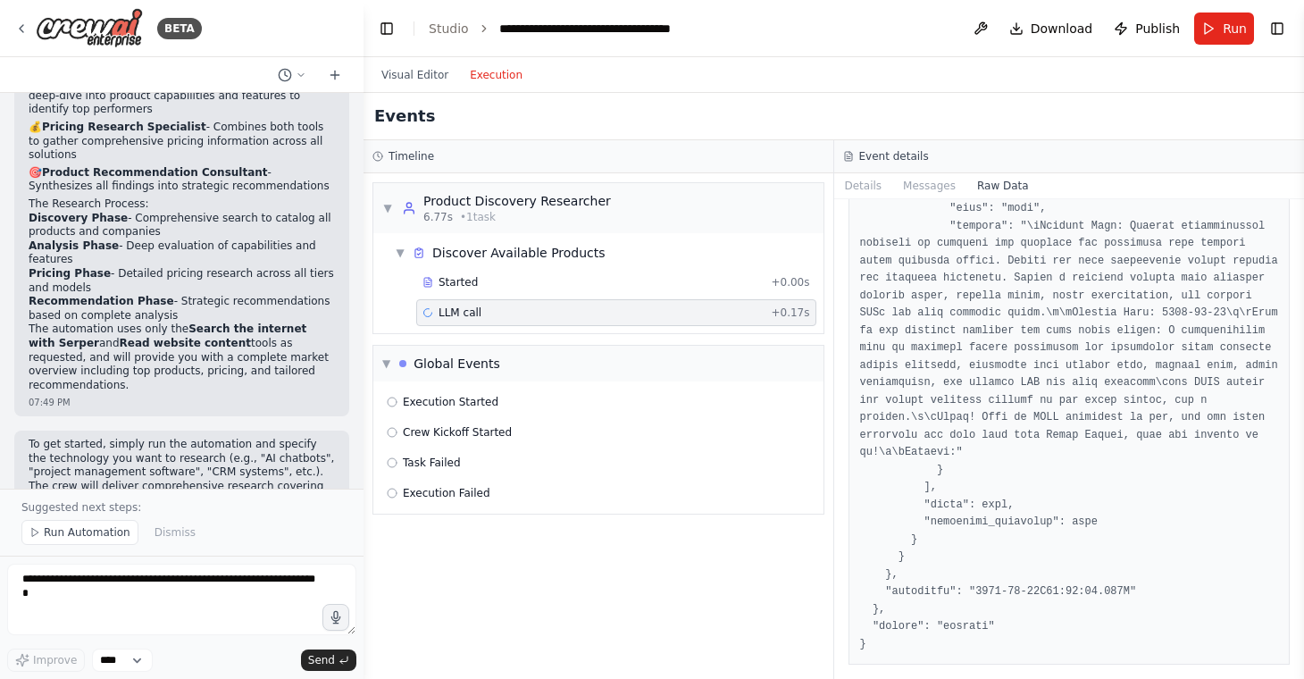
scroll to position [4240, 0]
click at [864, 188] on button "Details" at bounding box center [863, 185] width 59 height 25
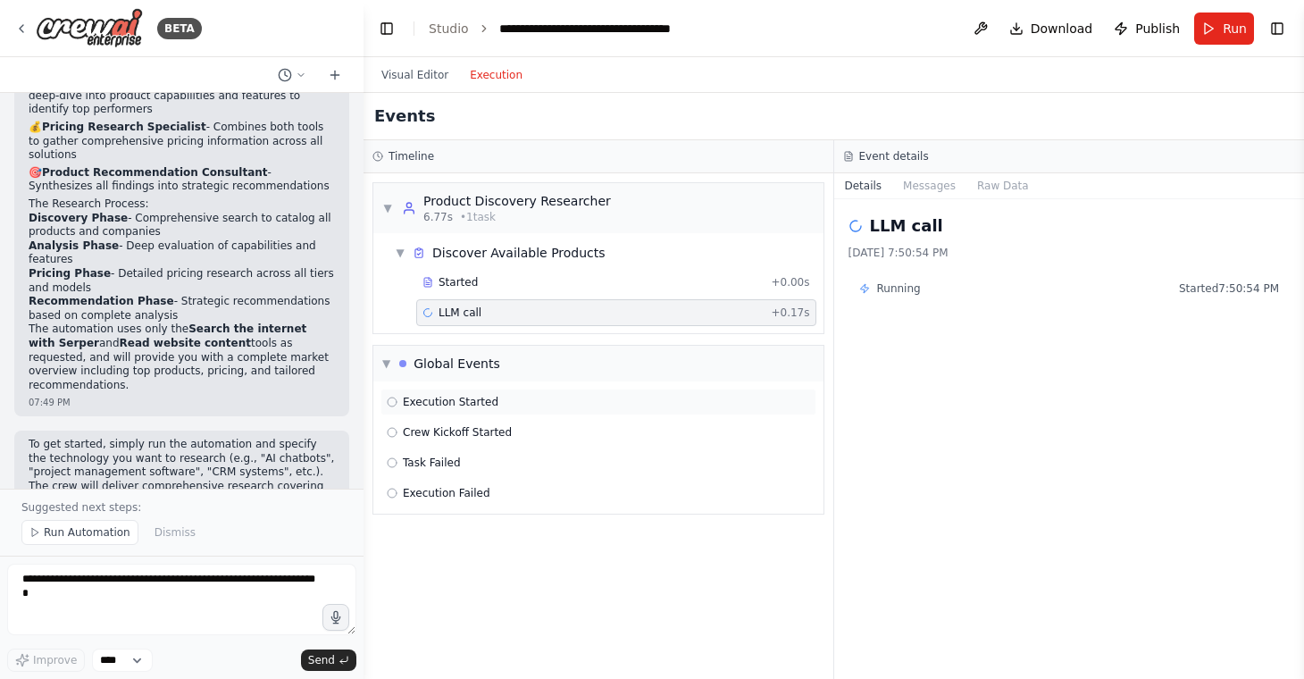
click at [467, 409] on div "Execution Started" at bounding box center [598, 401] width 436 height 27
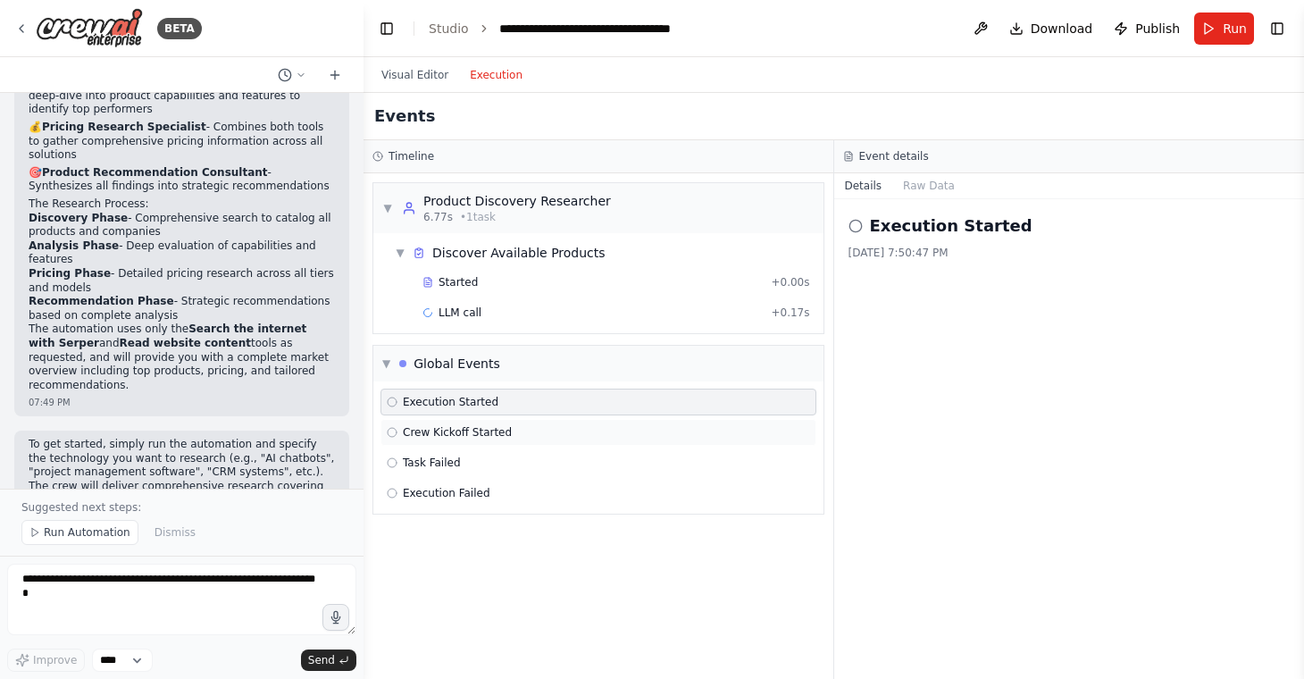
click at [468, 432] on span "Crew Kickoff Started" at bounding box center [457, 432] width 109 height 14
click at [468, 453] on div "Task Failed" at bounding box center [598, 462] width 436 height 27
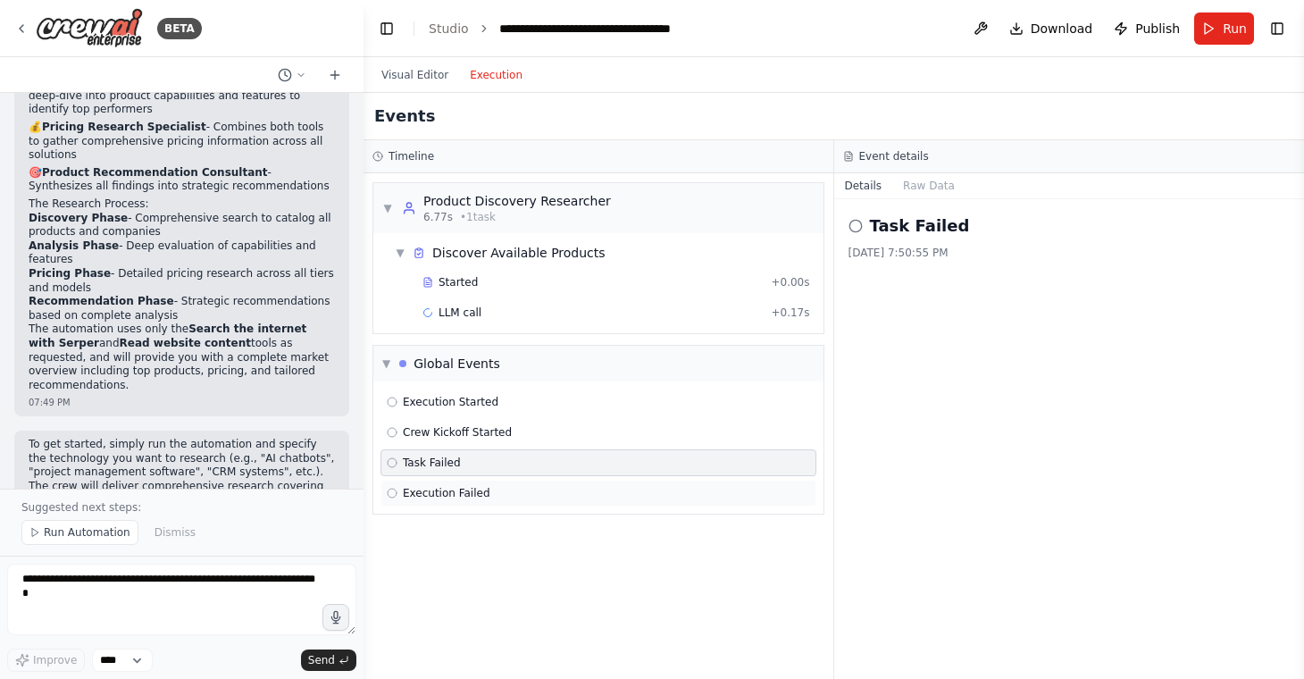
click at [467, 485] on div "Execution Failed" at bounding box center [598, 493] width 436 height 27
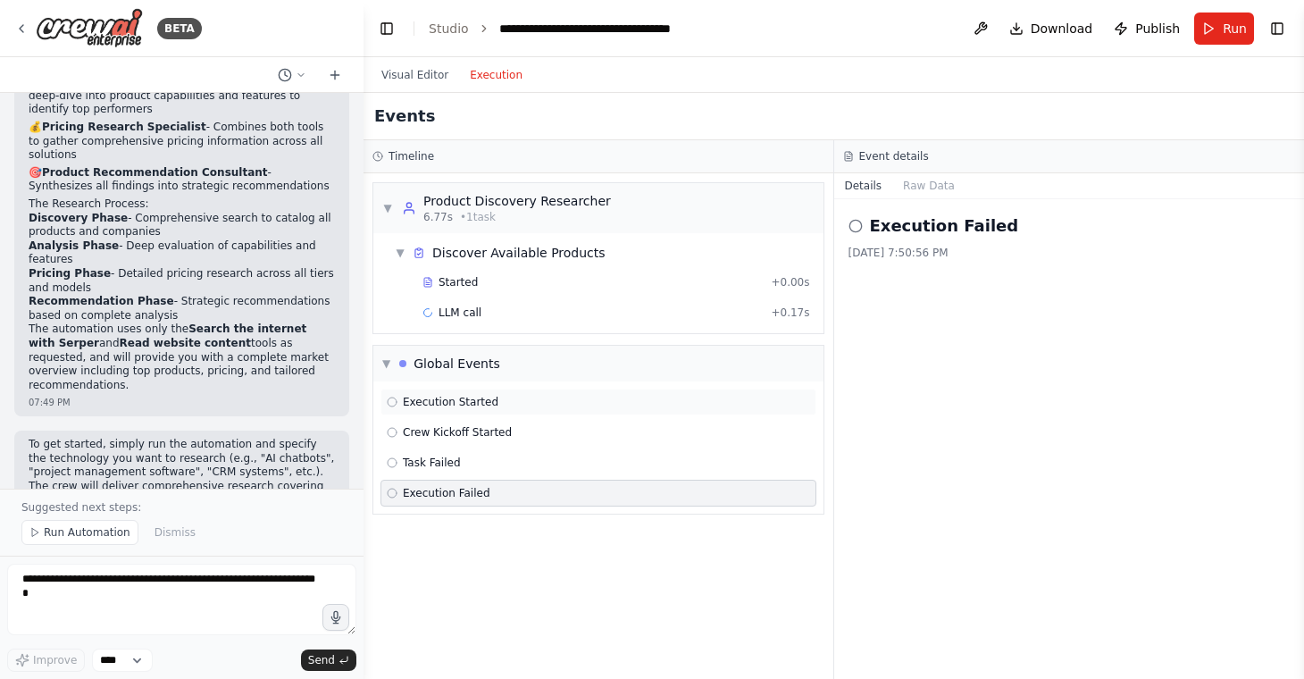
click at [478, 403] on span "Execution Started" at bounding box center [451, 402] width 96 height 14
click at [382, 365] on span "▼" at bounding box center [386, 363] width 8 height 14
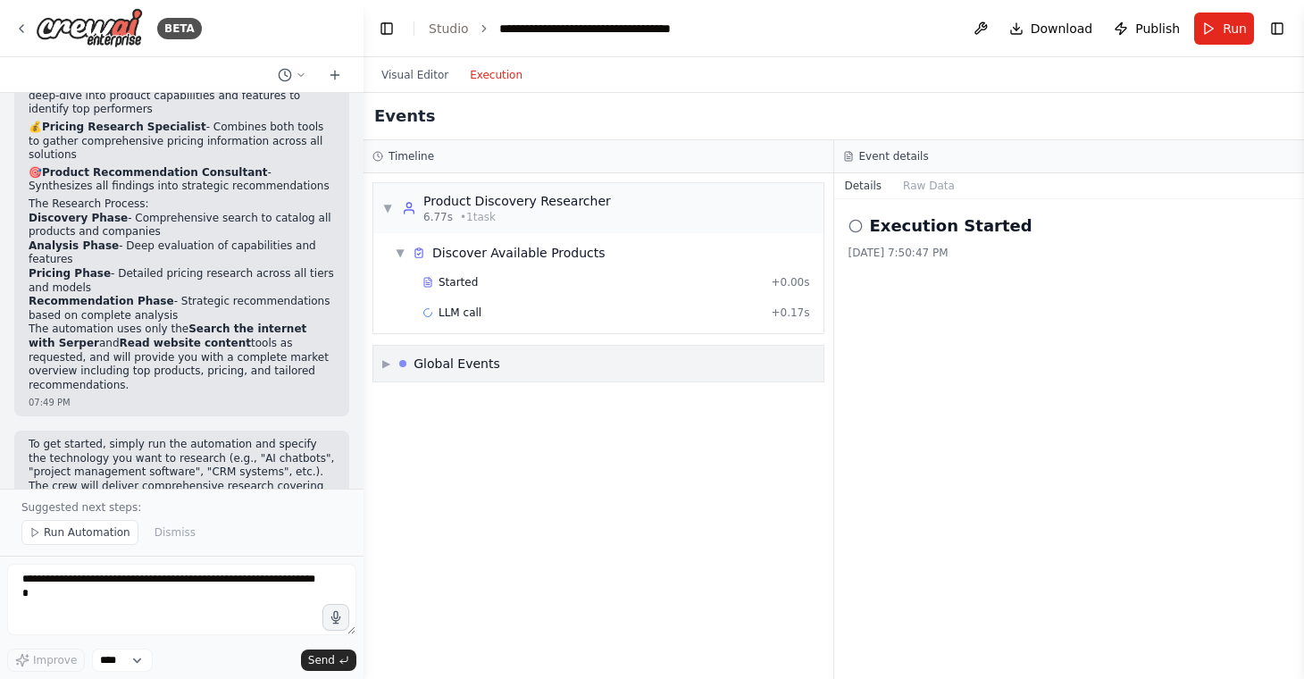
click at [427, 363] on div "Global Events" at bounding box center [456, 364] width 87 height 18
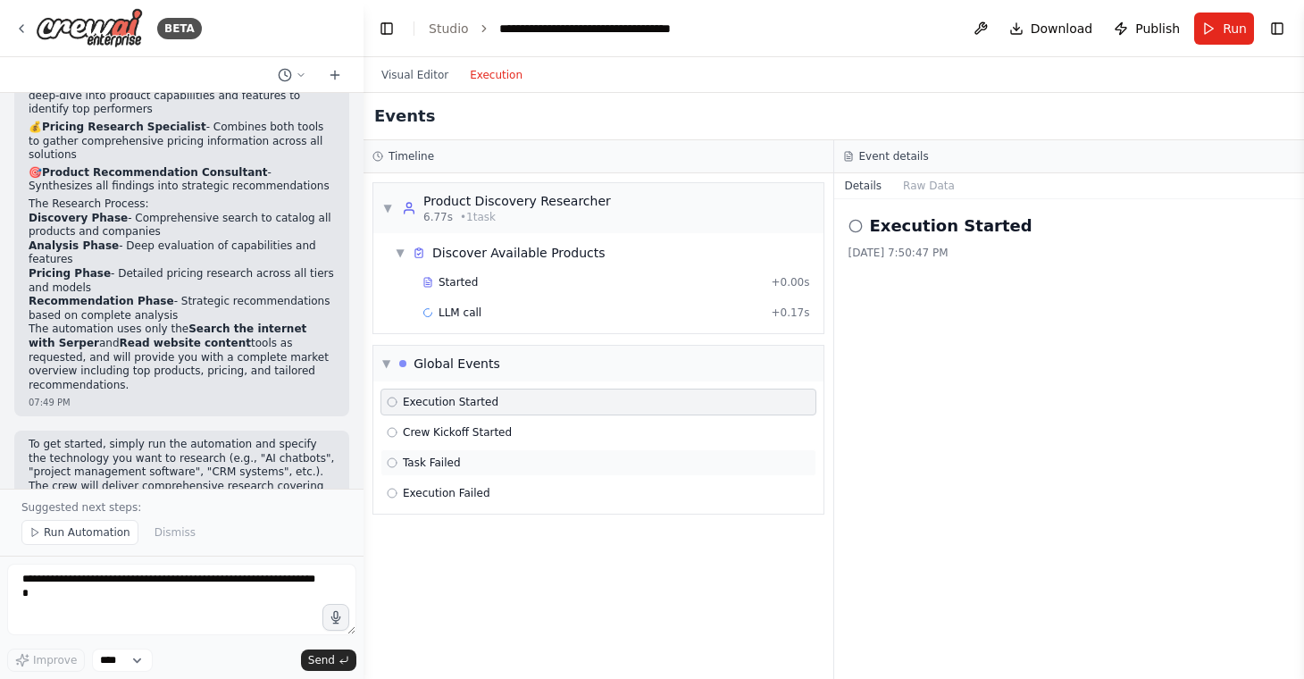
click at [442, 459] on span "Task Failed" at bounding box center [432, 462] width 58 height 14
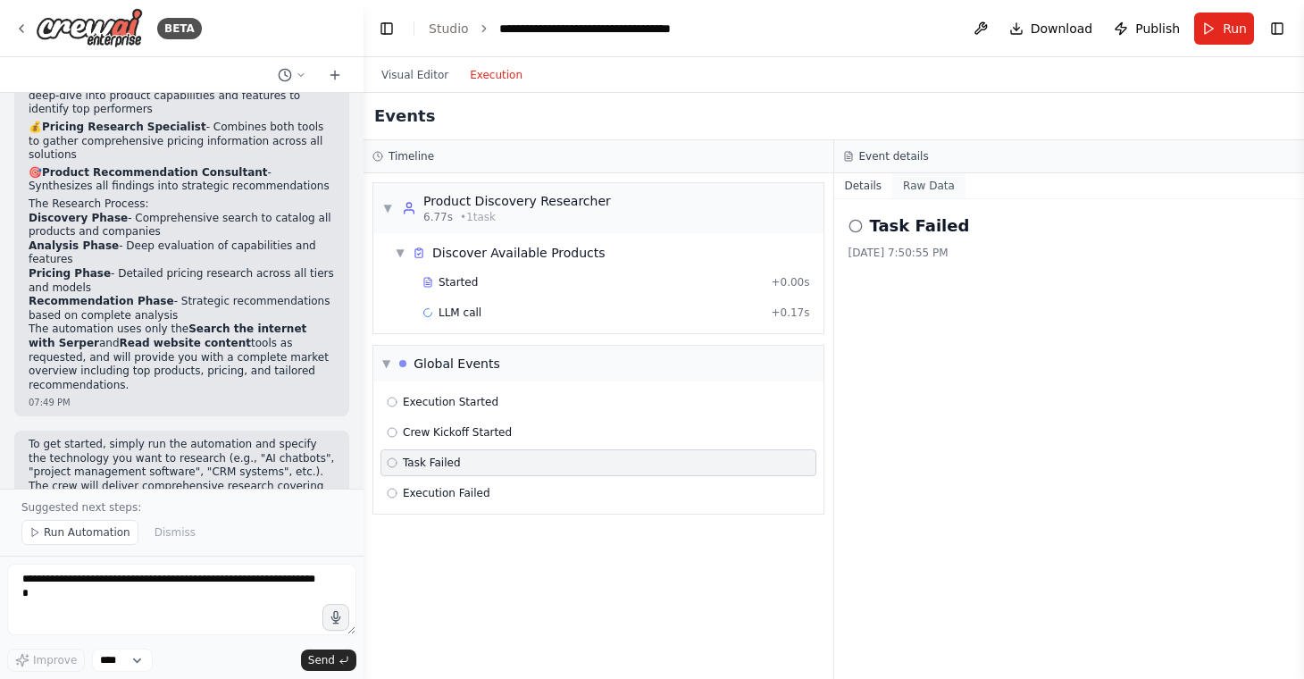
click at [931, 174] on button "Raw Data" at bounding box center [928, 185] width 73 height 25
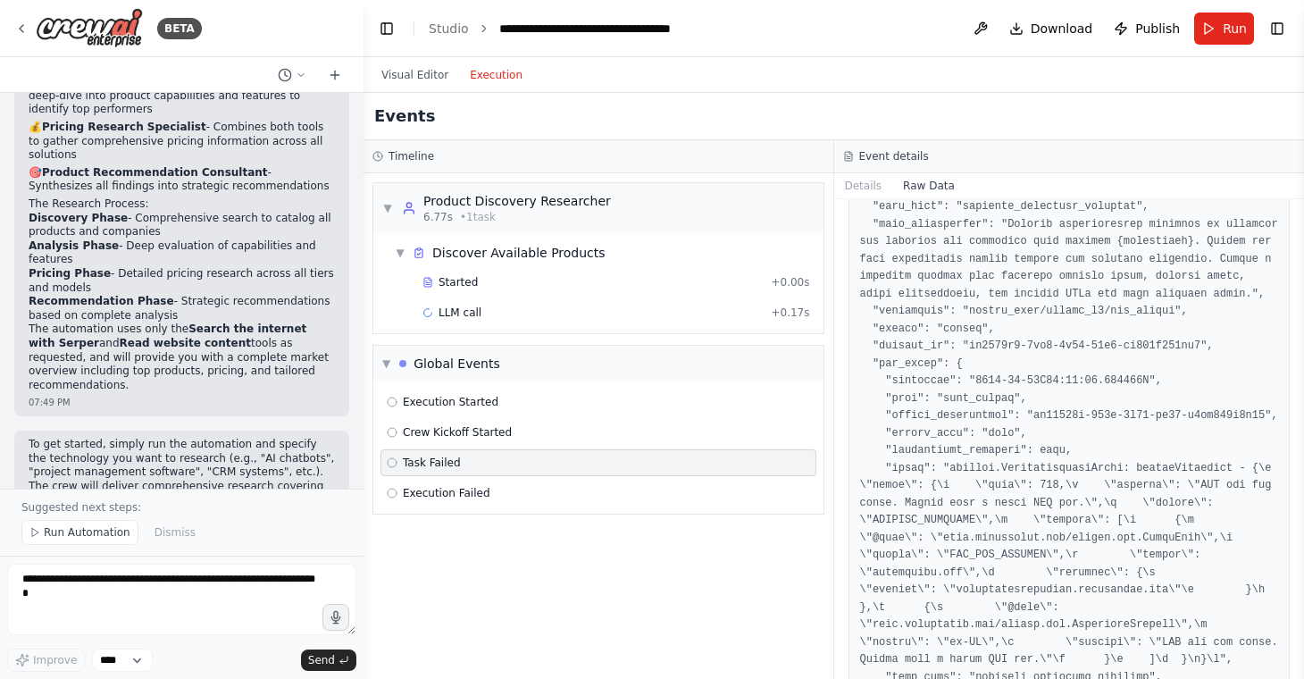
scroll to position [618, 0]
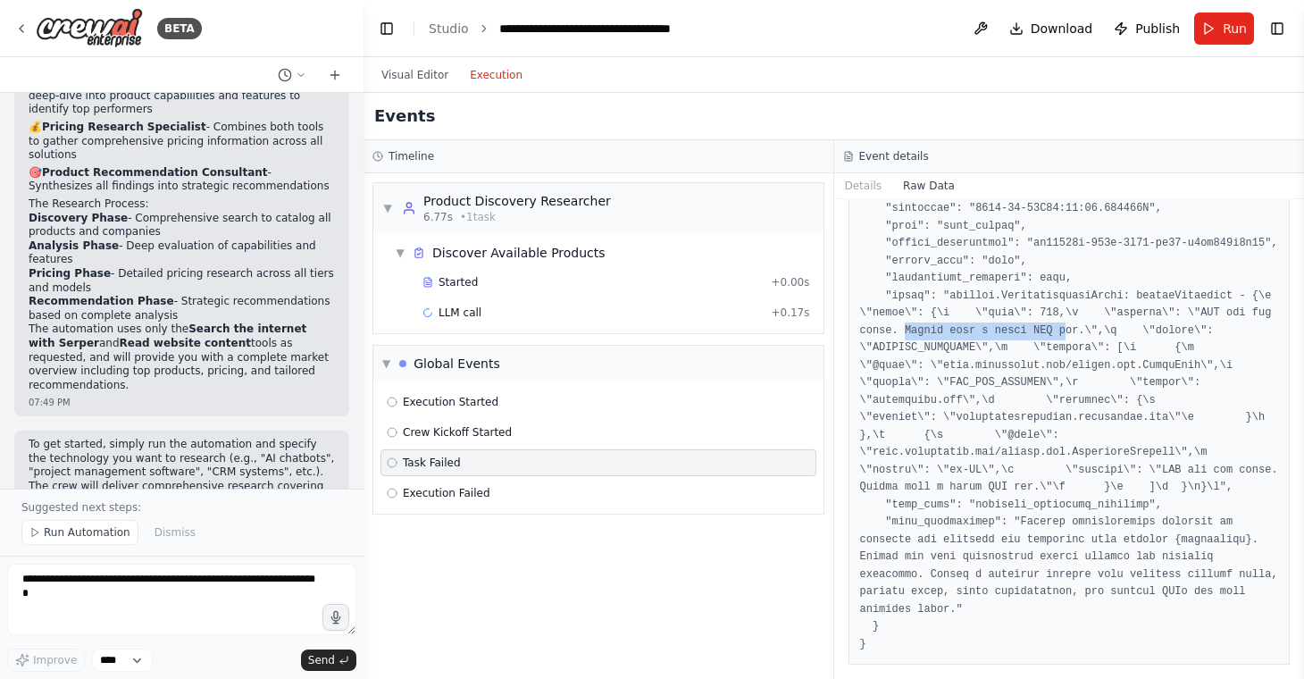
drag, startPoint x: 907, startPoint y: 314, endPoint x: 1064, endPoint y: 311, distance: 156.3
click at [1064, 311] on pre at bounding box center [1069, 182] width 419 height 940
click at [390, 195] on div "▼ Product Discovery Researcher 6.77s • 1 task" at bounding box center [496, 208] width 229 height 32
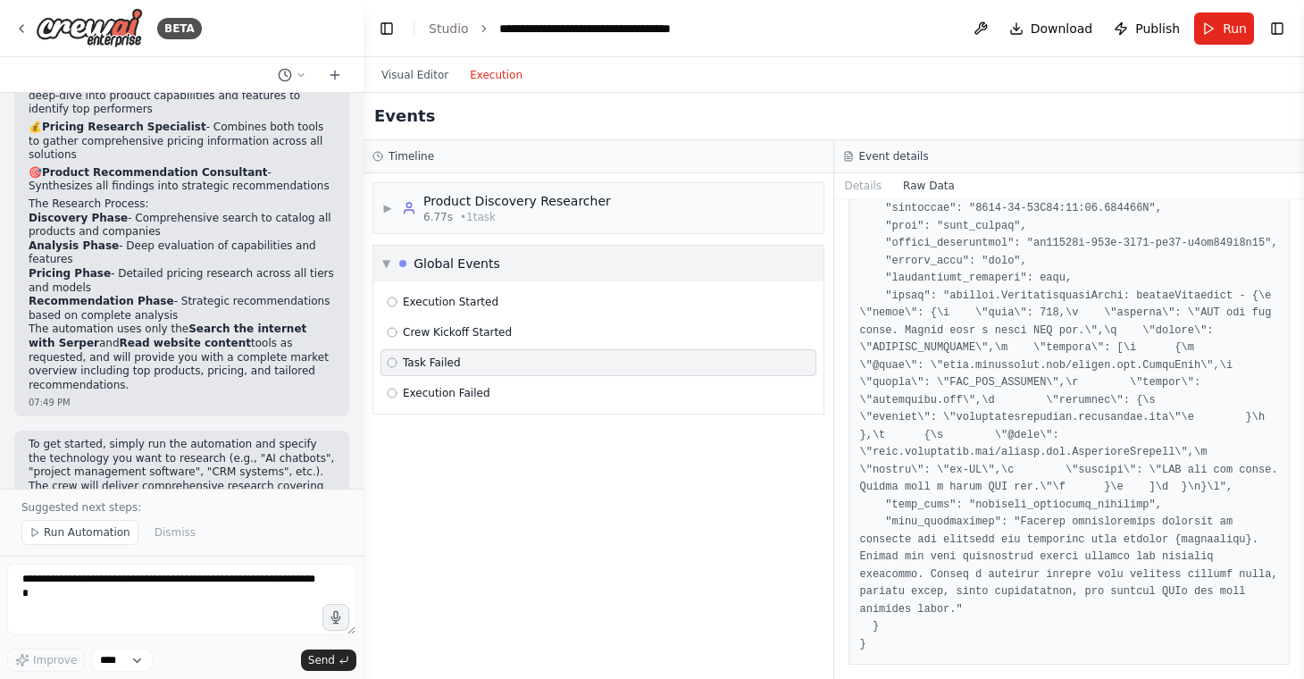
click at [385, 263] on span "▼" at bounding box center [386, 263] width 8 height 14
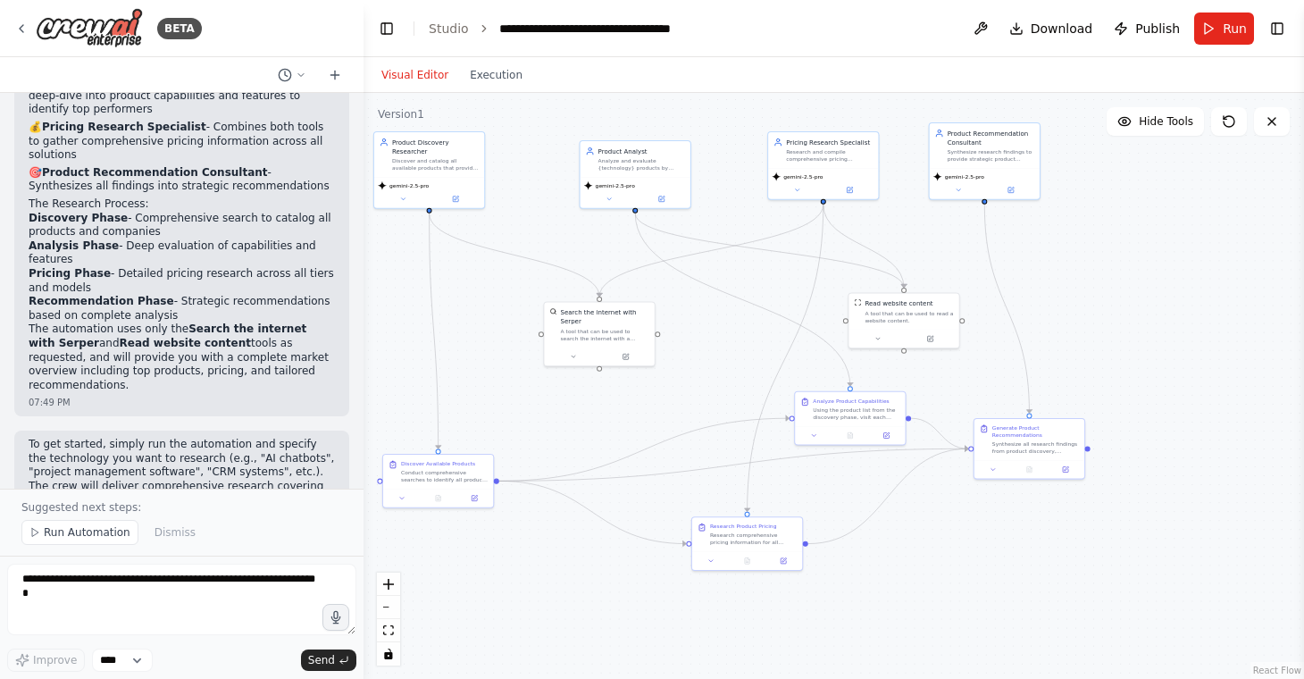
click at [429, 71] on button "Visual Editor" at bounding box center [415, 74] width 88 height 21
click at [399, 195] on icon at bounding box center [400, 196] width 4 height 2
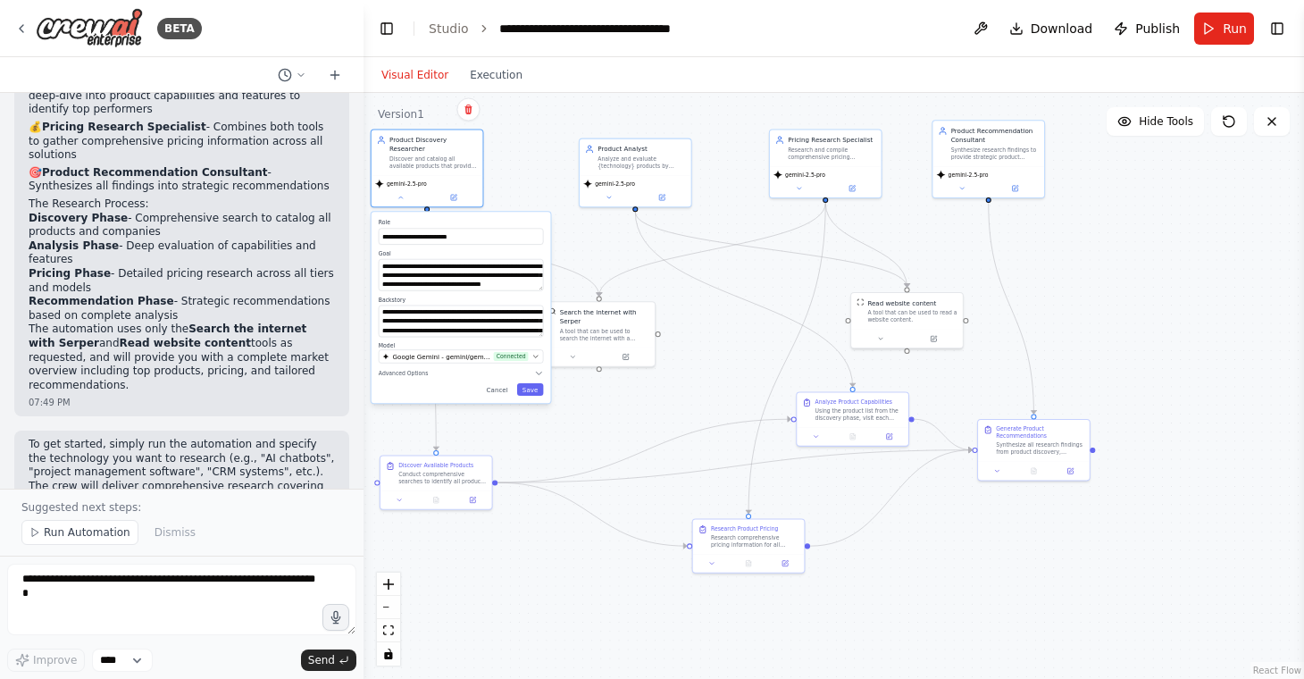
click at [628, 430] on div ".deletable-edge-delete-btn { width: 20px; height: 20px; border: 0px solid #ffff…" at bounding box center [833, 386] width 940 height 586
click at [495, 395] on button "Cancel" at bounding box center [497, 389] width 32 height 13
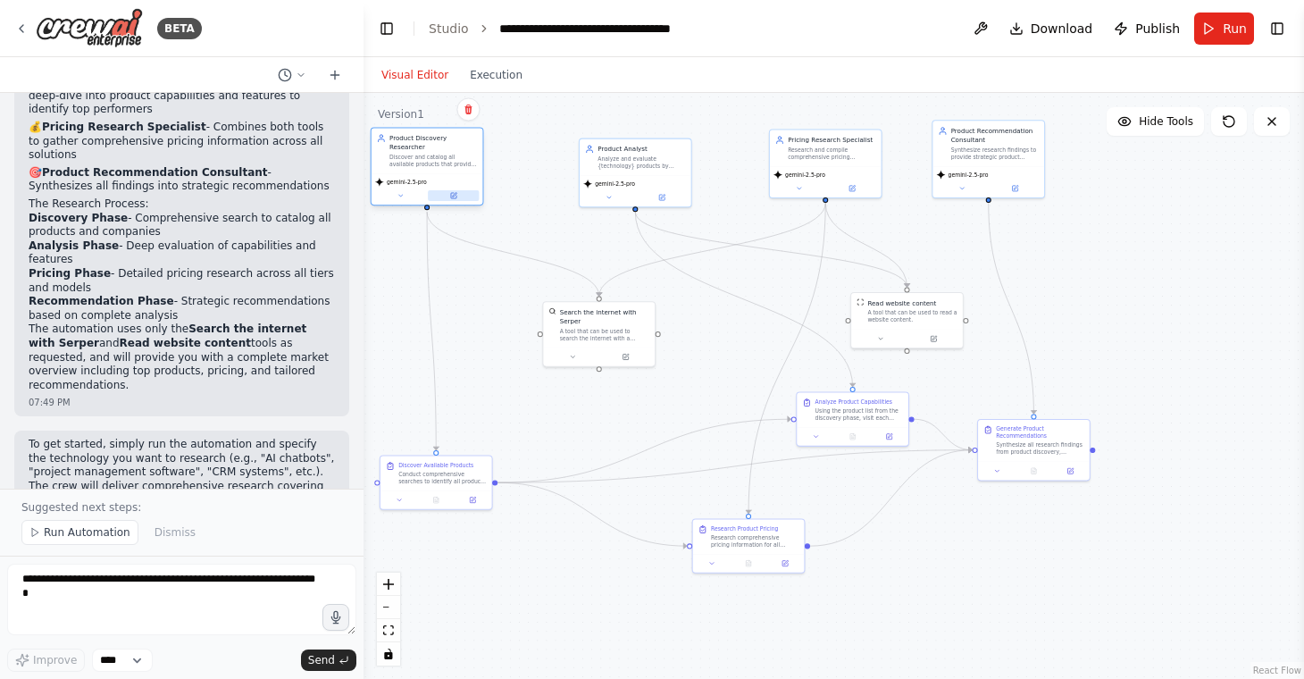
click at [456, 196] on icon at bounding box center [453, 195] width 7 height 7
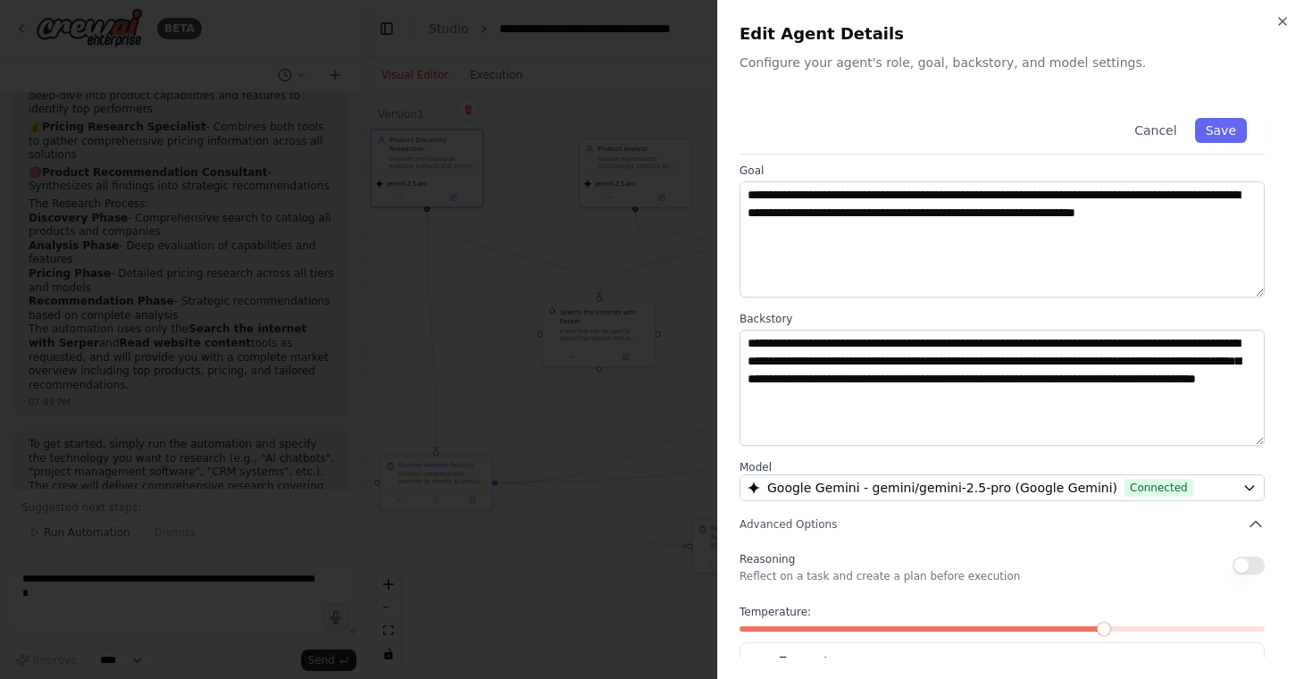
scroll to position [130, 0]
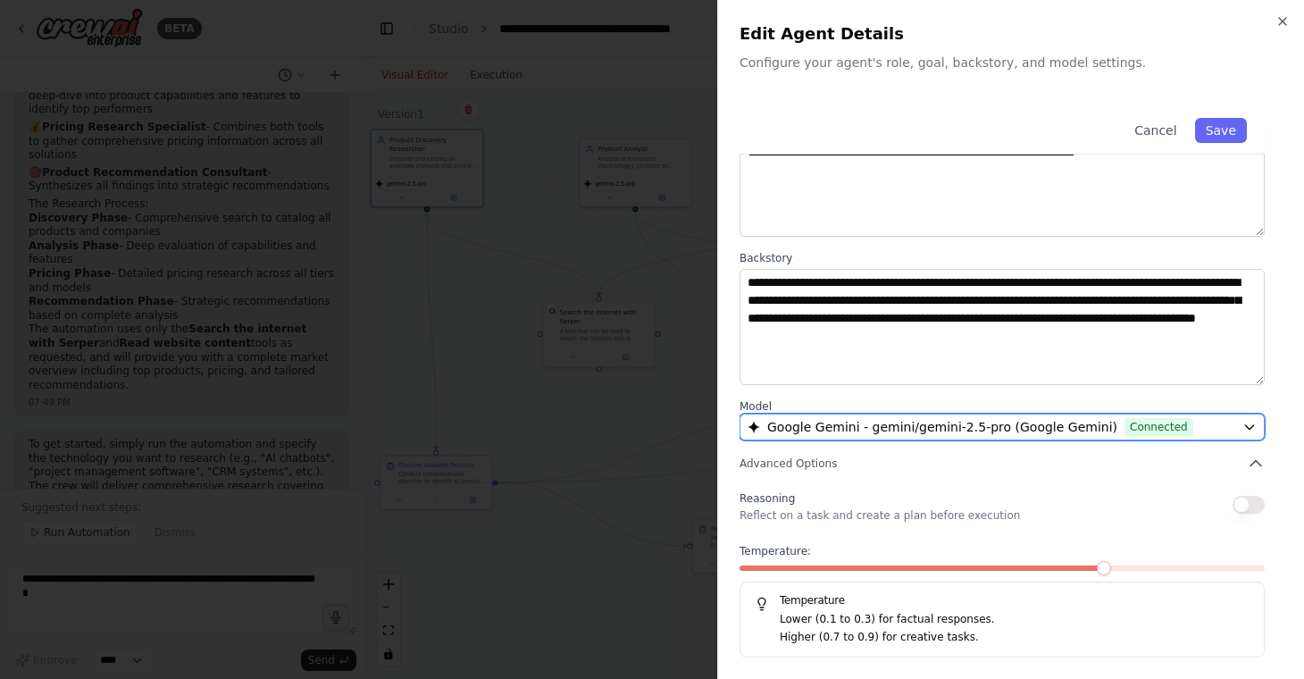
click at [1054, 429] on span "Google Gemini - gemini/gemini-2.5-pro (Google Gemini)" at bounding box center [942, 427] width 350 height 18
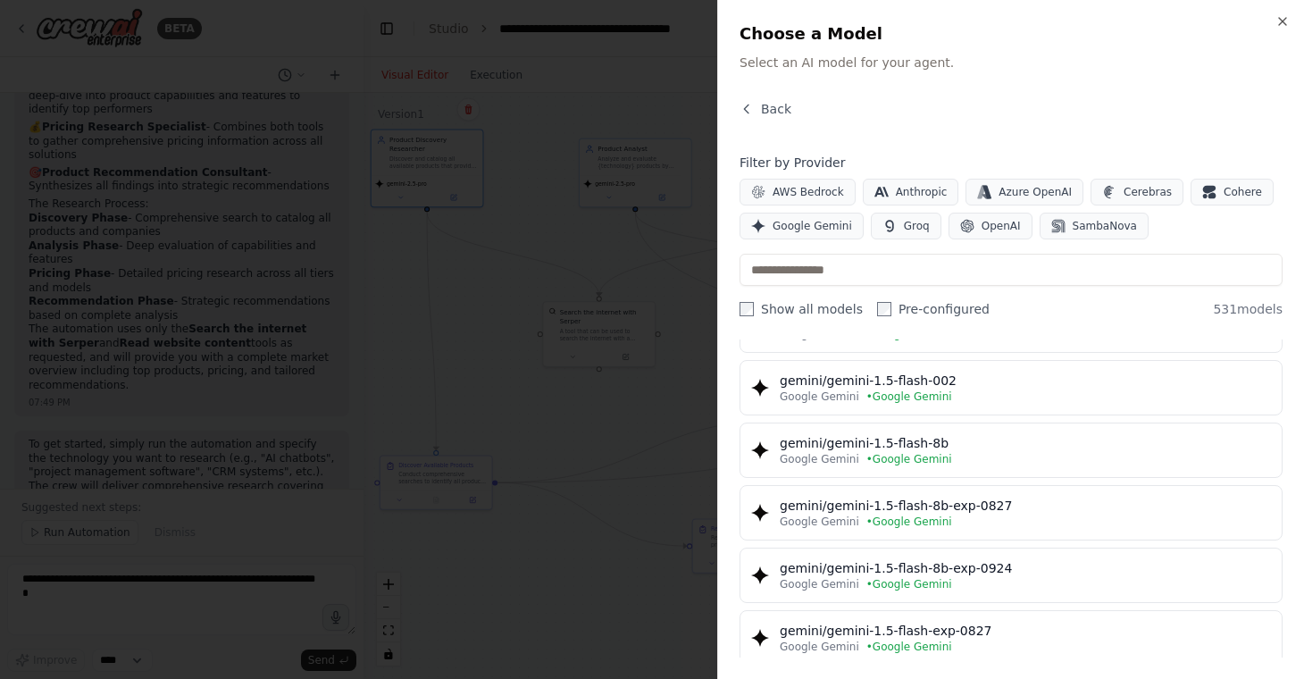
scroll to position [168, 0]
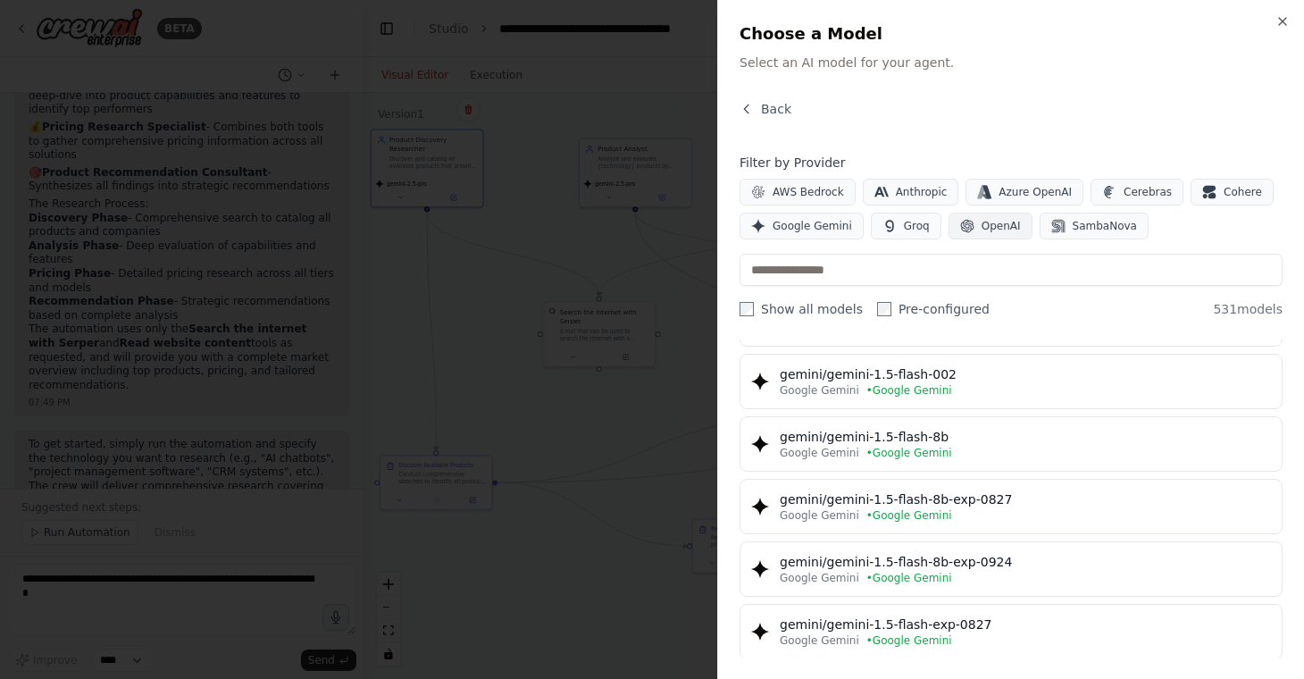
click at [981, 230] on span "OpenAI" at bounding box center [1000, 226] width 39 height 14
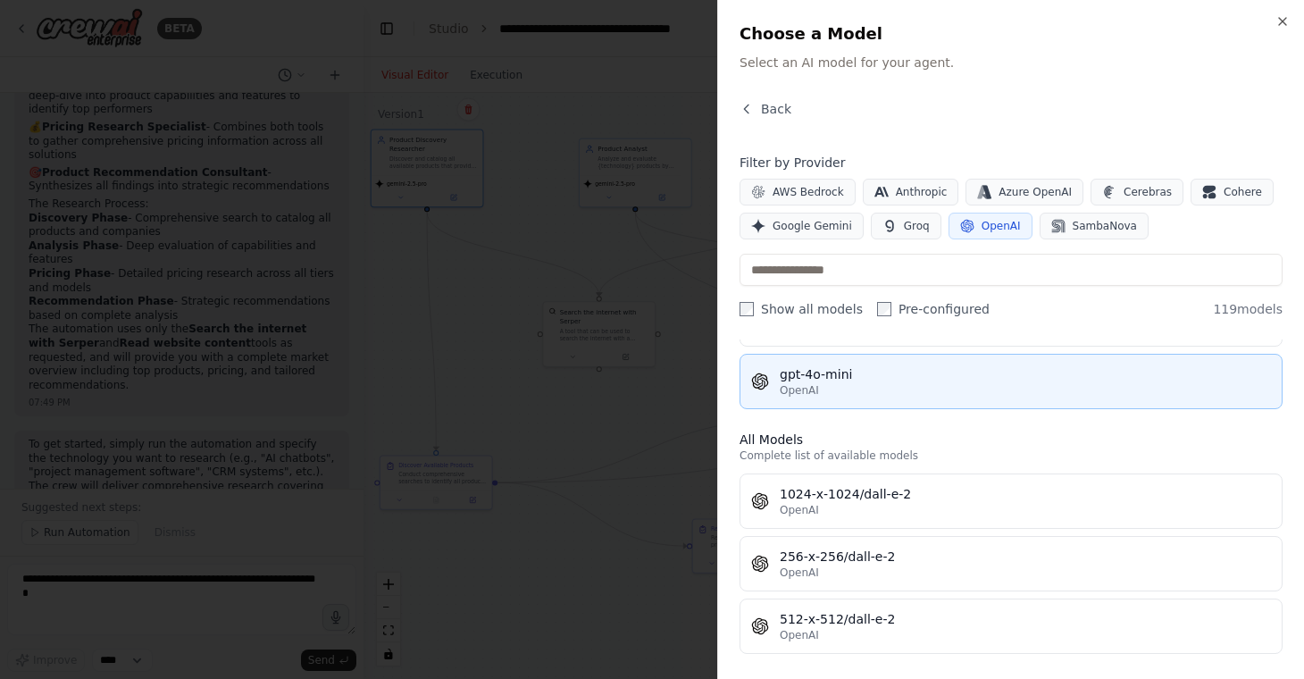
click at [881, 392] on div "OpenAI" at bounding box center [1025, 390] width 491 height 14
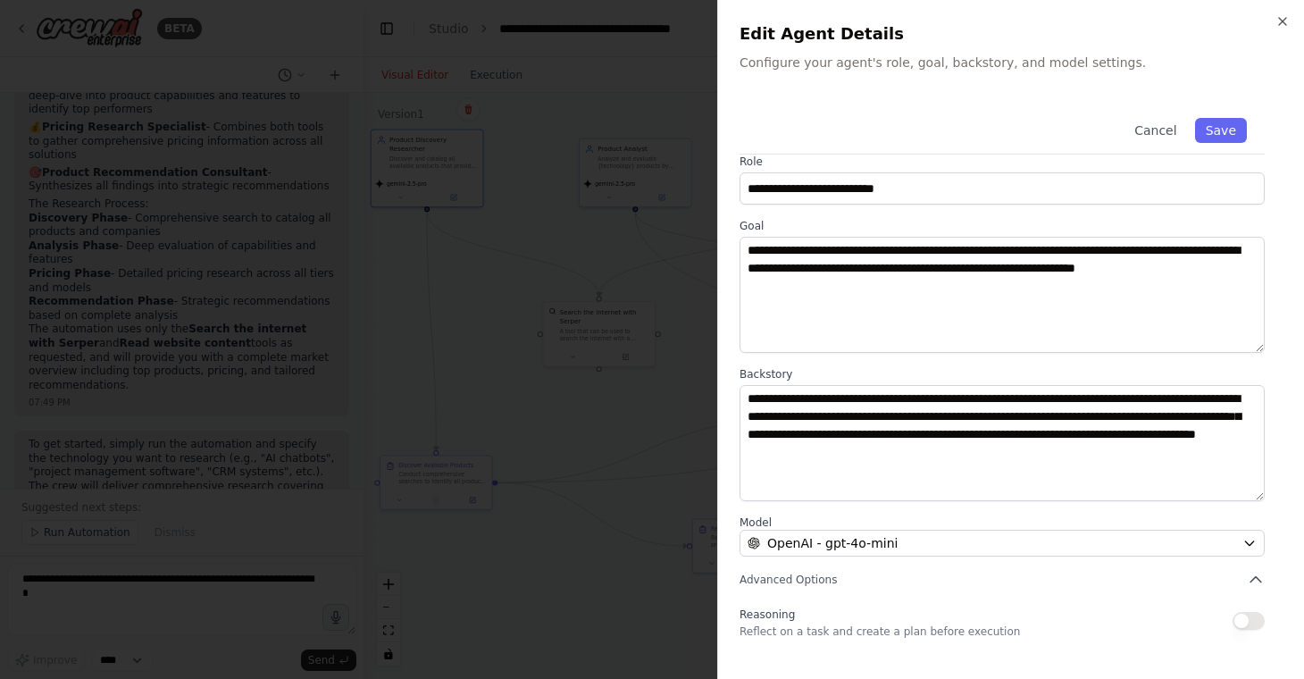
scroll to position [130, 0]
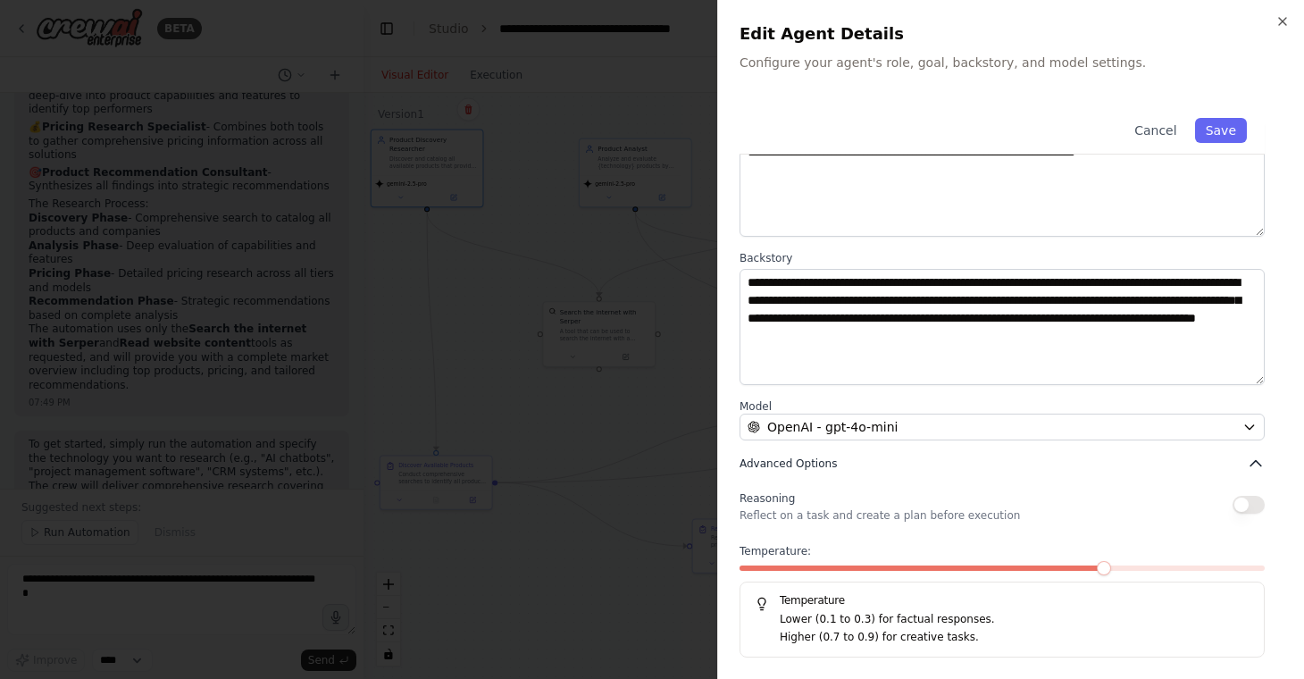
click at [835, 470] on button "Advanced Options" at bounding box center [1001, 464] width 525 height 18
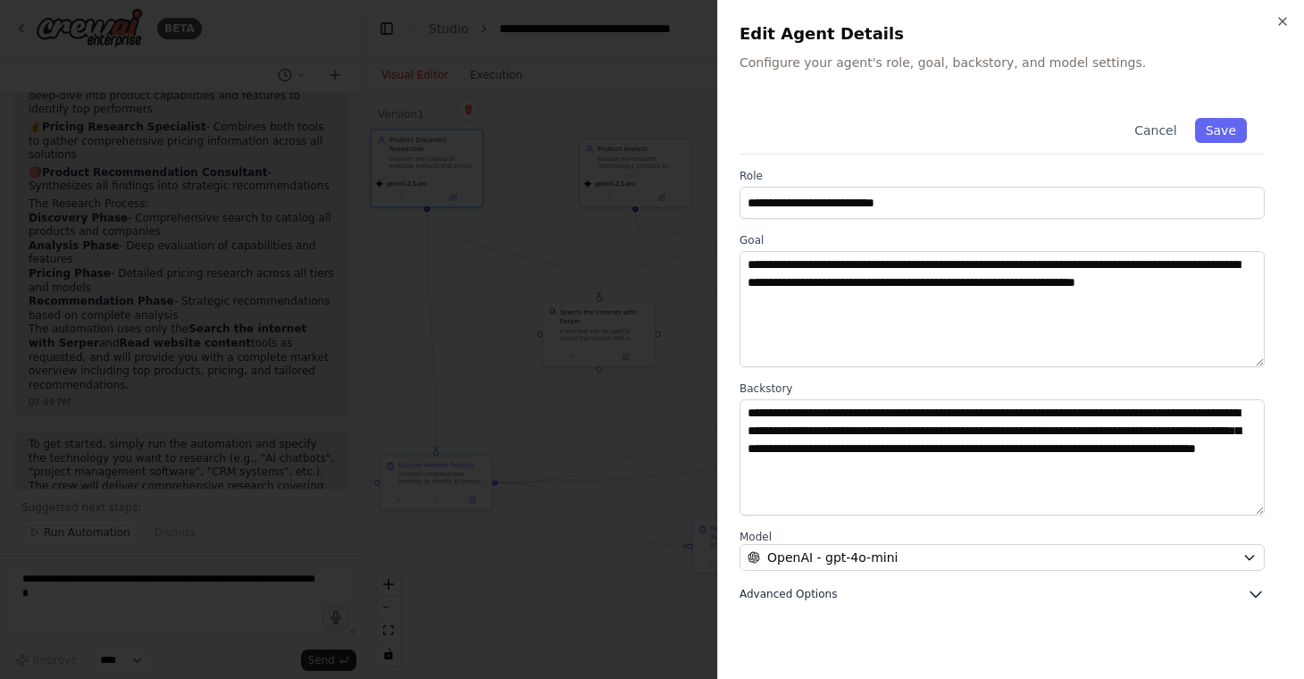
click at [837, 592] on button "Advanced Options" at bounding box center [1001, 594] width 525 height 18
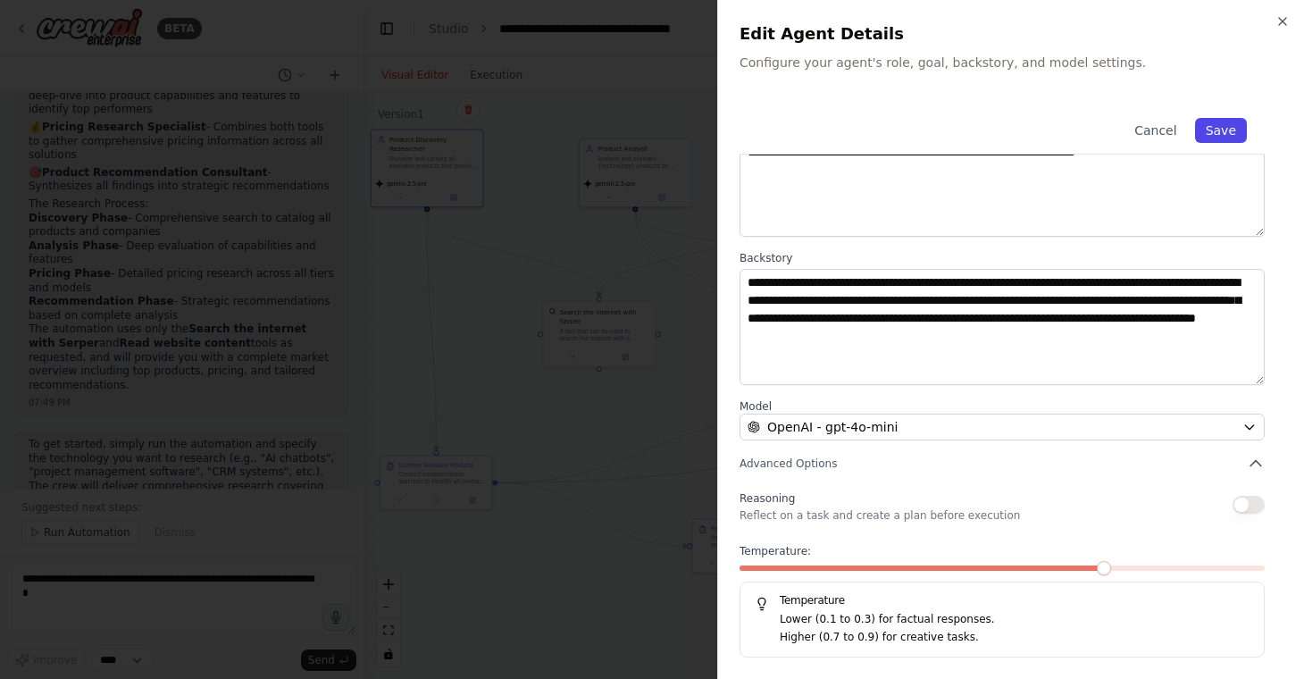
click at [1222, 132] on button "Save" at bounding box center [1221, 130] width 52 height 25
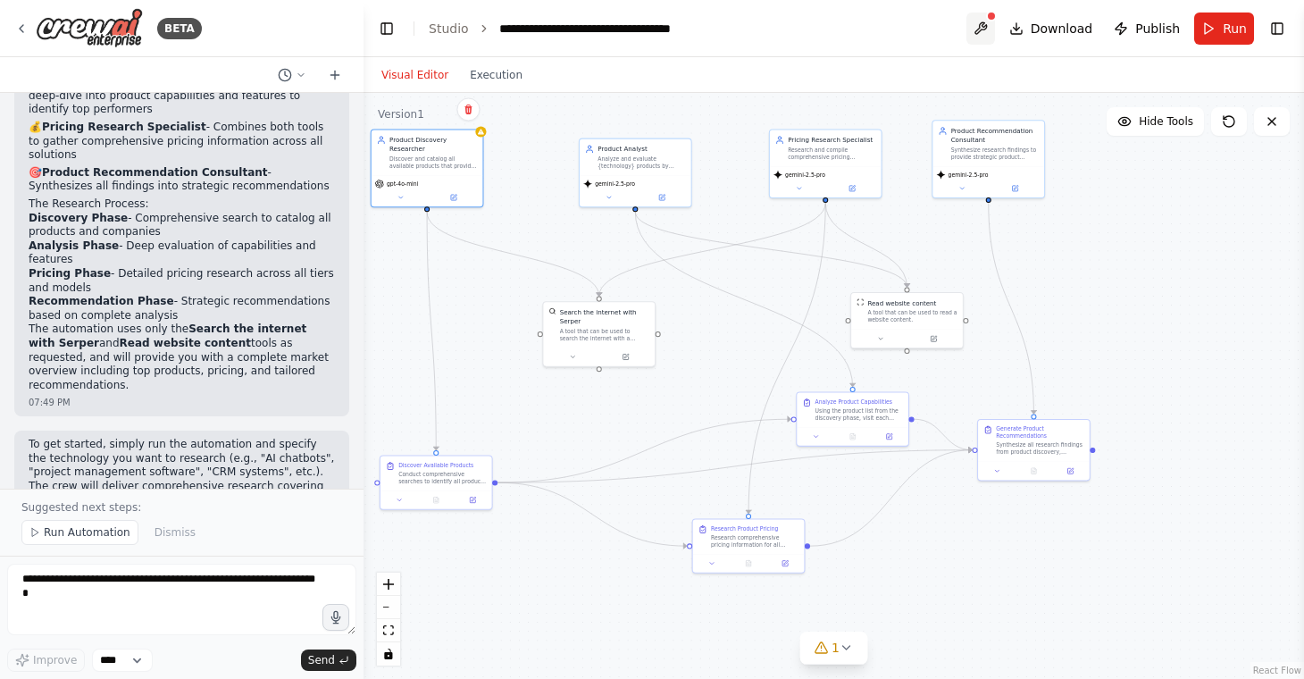
click at [989, 21] on button at bounding box center [980, 29] width 29 height 32
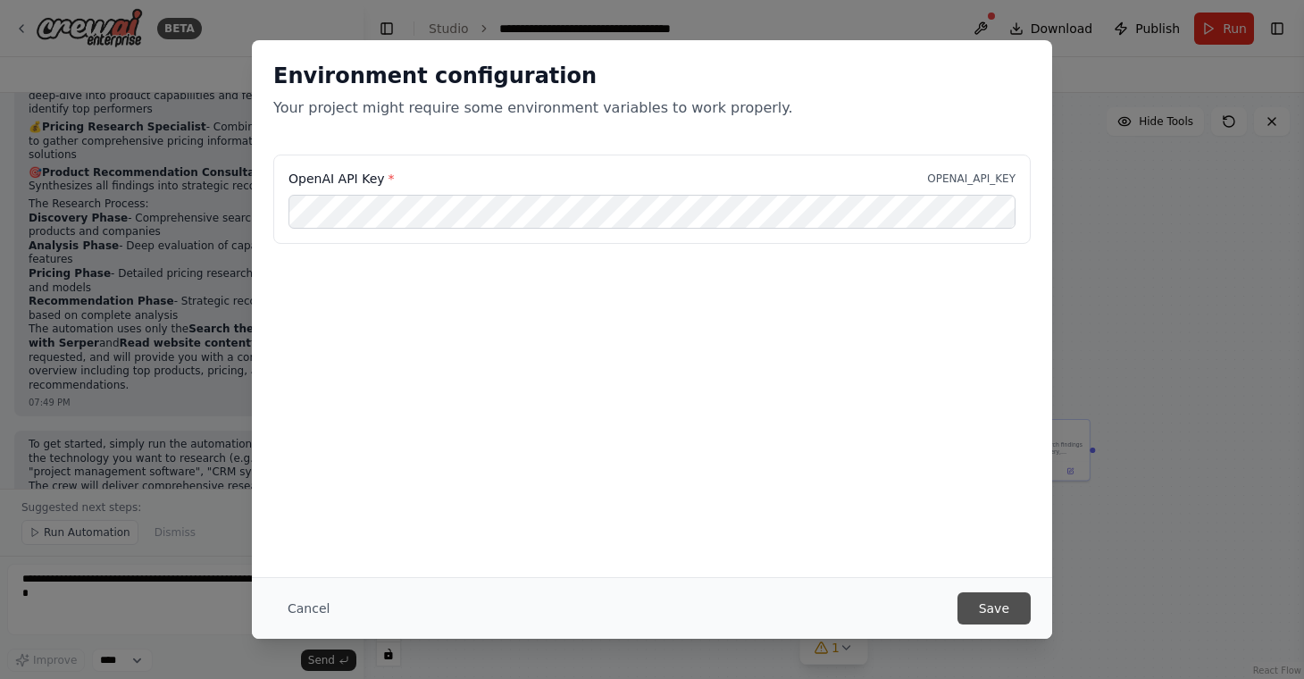
scroll to position [0, 0]
click at [1004, 613] on button "Save" at bounding box center [993, 608] width 73 height 32
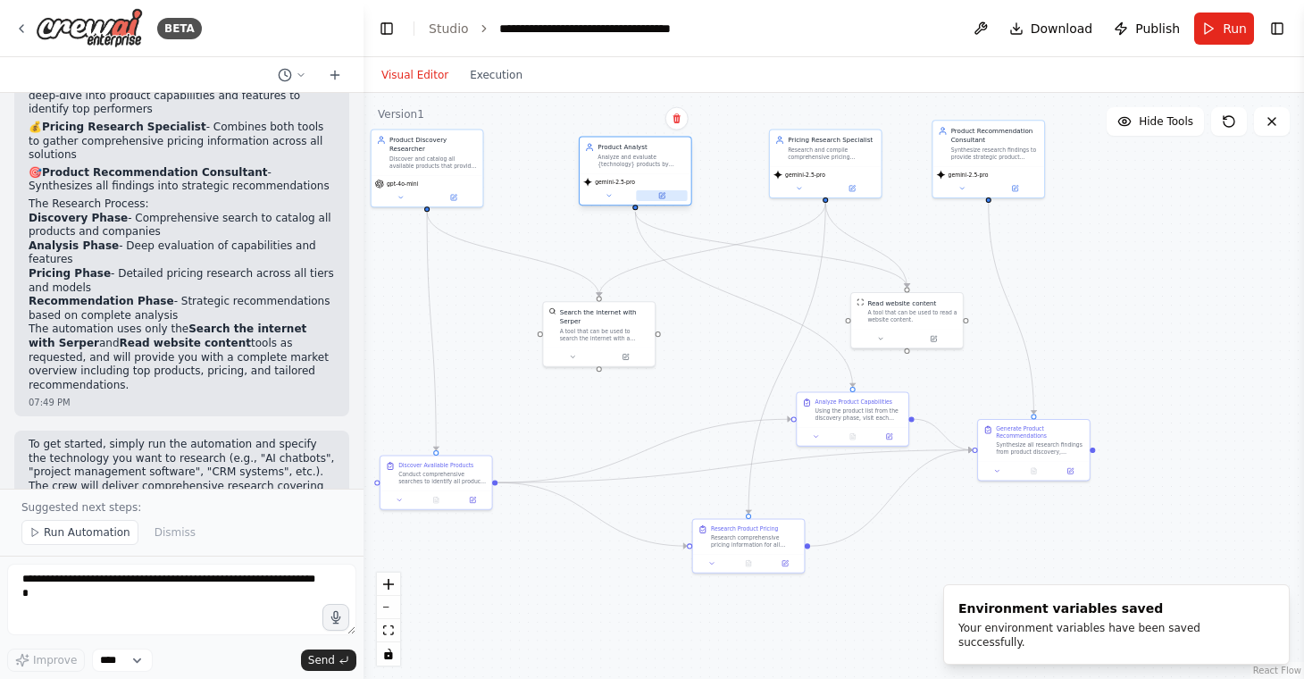
click at [663, 194] on icon at bounding box center [663, 195] width 4 height 4
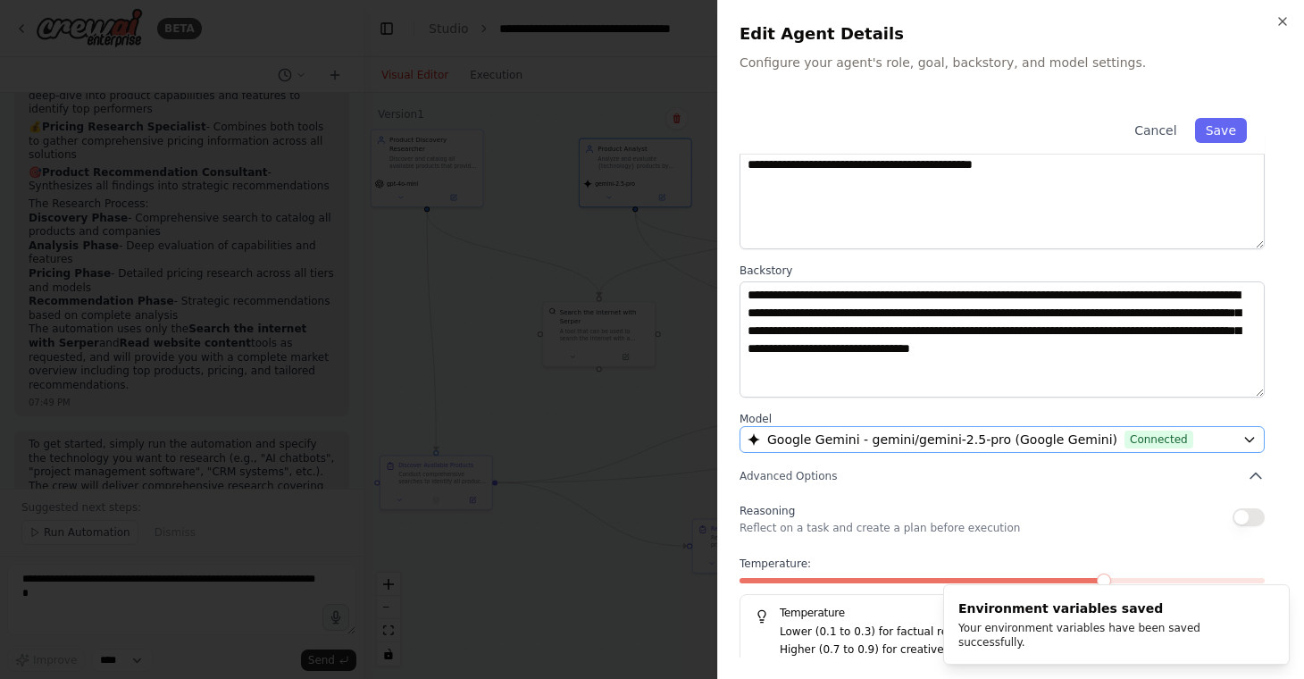
scroll to position [130, 0]
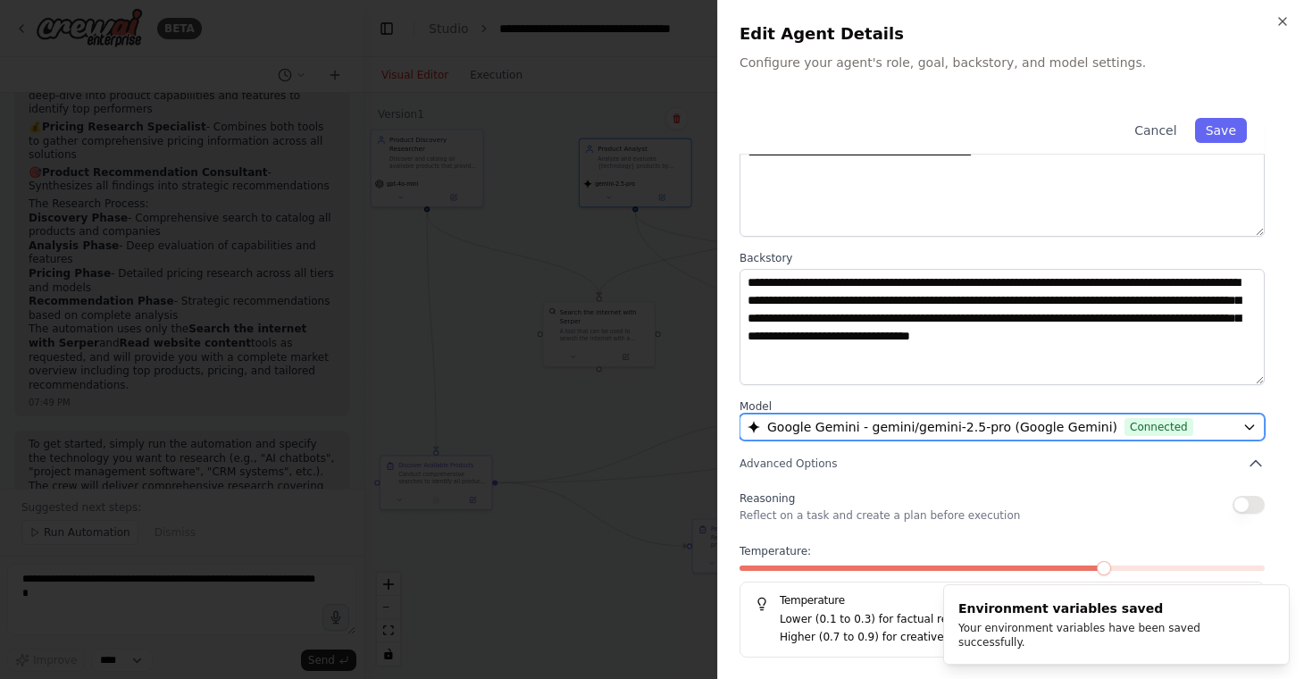
click at [883, 427] on span "Google Gemini - gemini/gemini-2.5-pro (Google Gemini)" at bounding box center [942, 427] width 350 height 18
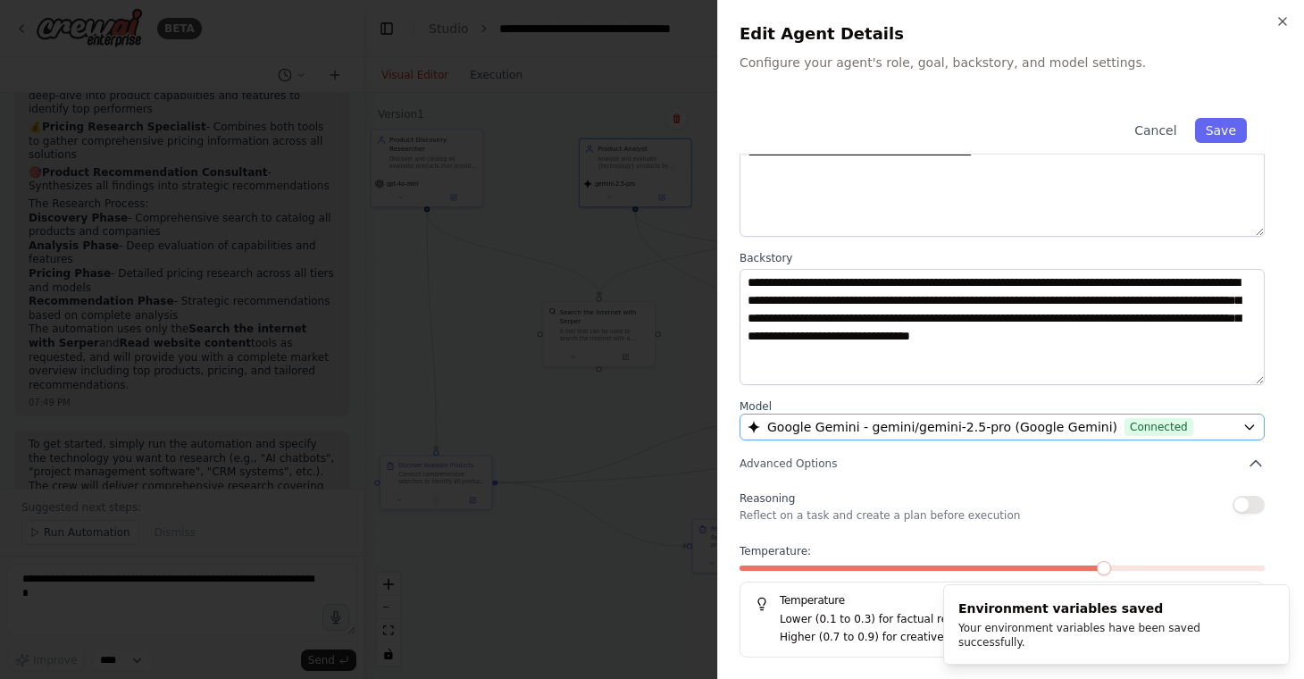
scroll to position [0, 0]
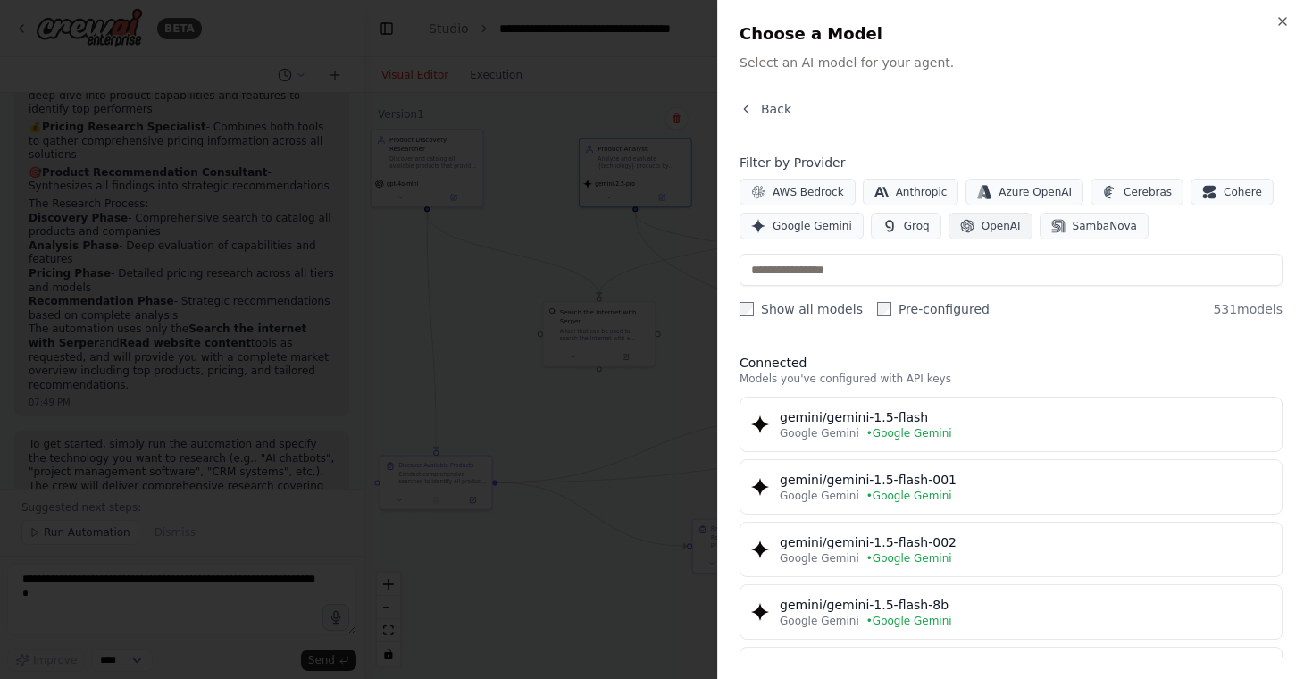
click at [981, 223] on span "OpenAI" at bounding box center [1000, 226] width 39 height 14
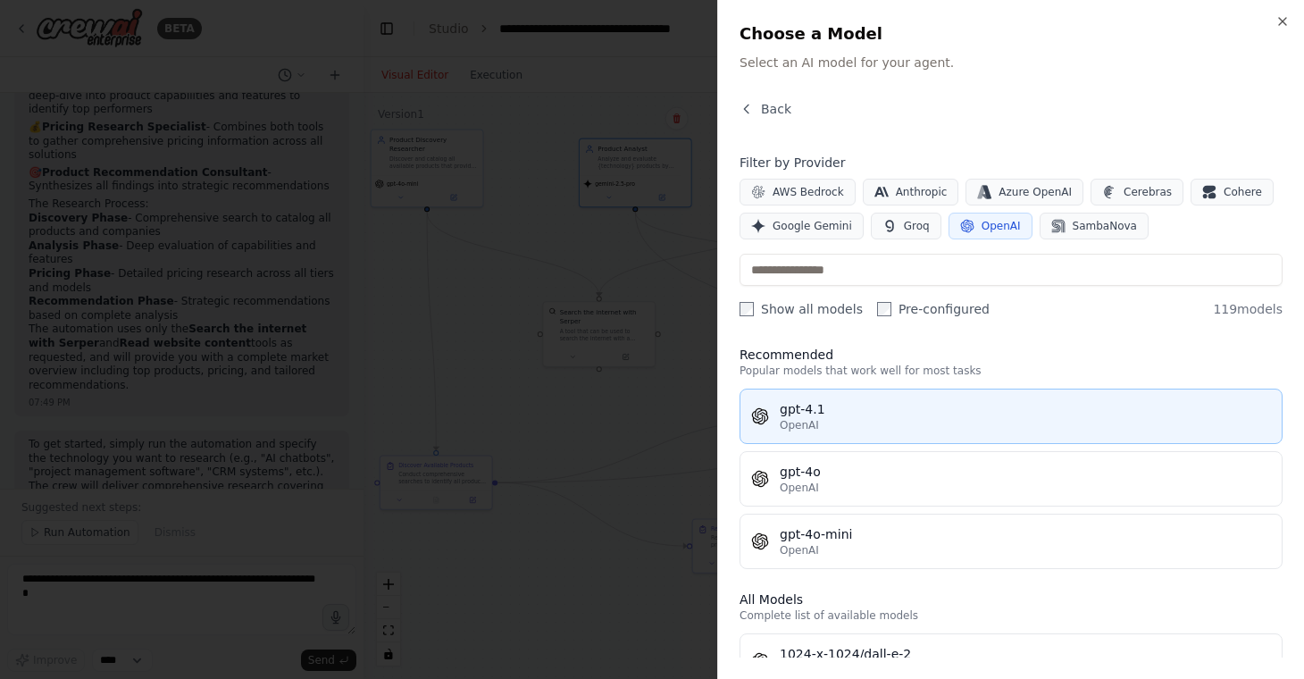
scroll to position [13, 0]
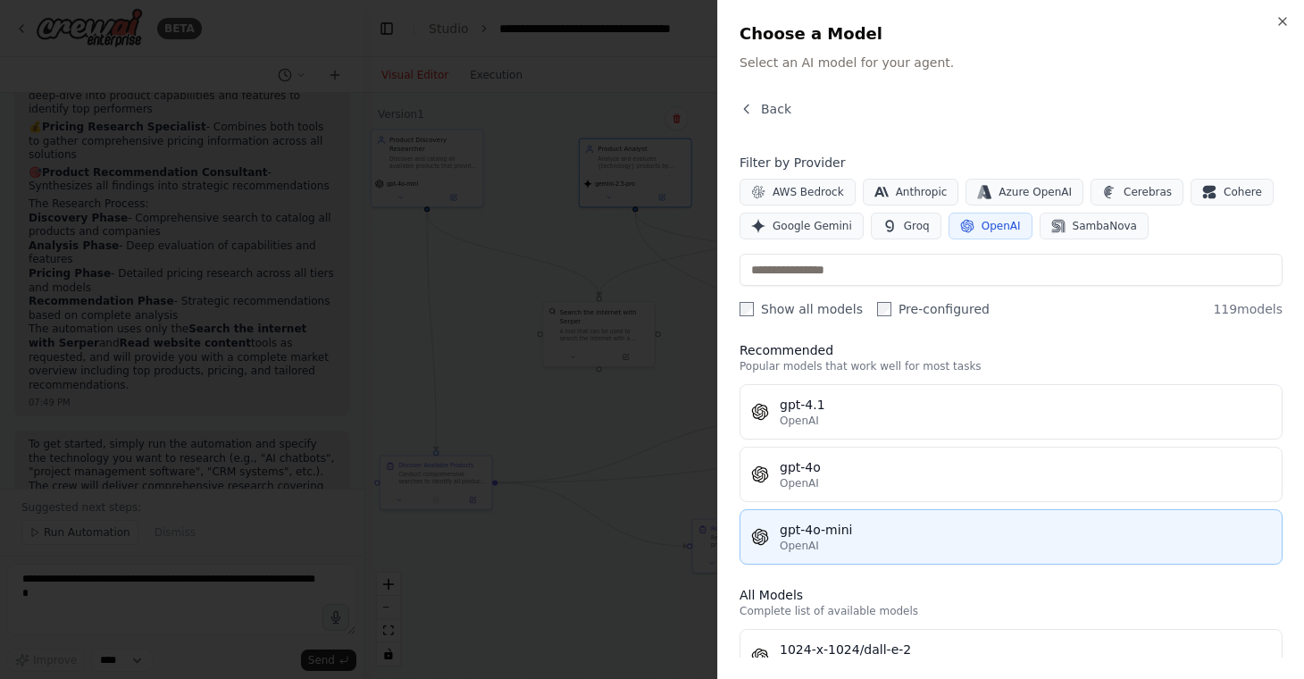
click at [907, 529] on div "gpt-4o-mini" at bounding box center [1025, 530] width 491 height 18
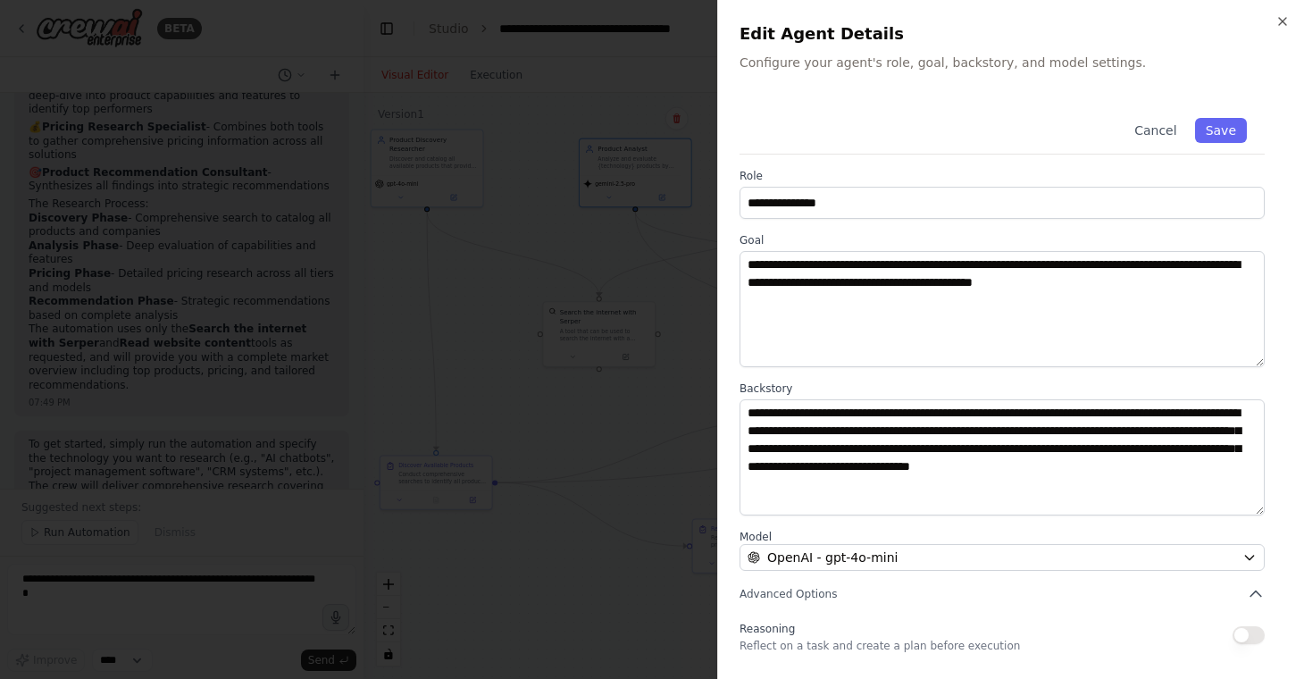
scroll to position [130, 0]
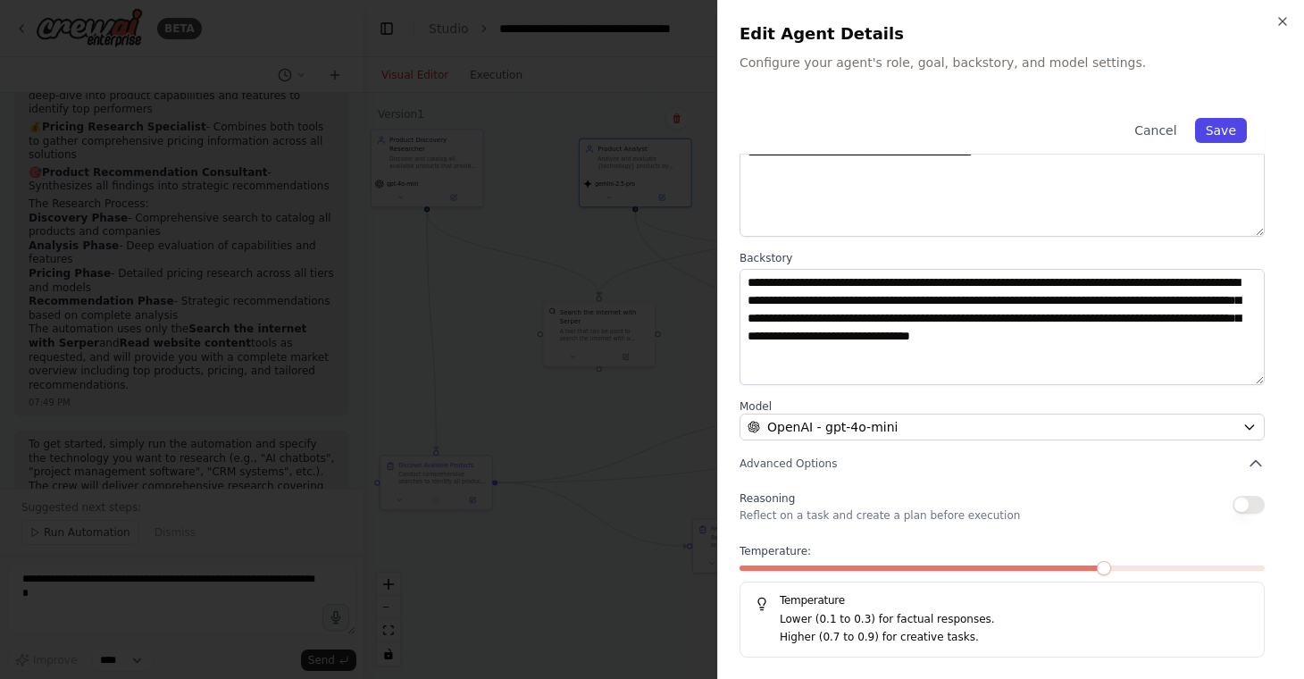
click at [1225, 138] on button "Save" at bounding box center [1221, 130] width 52 height 25
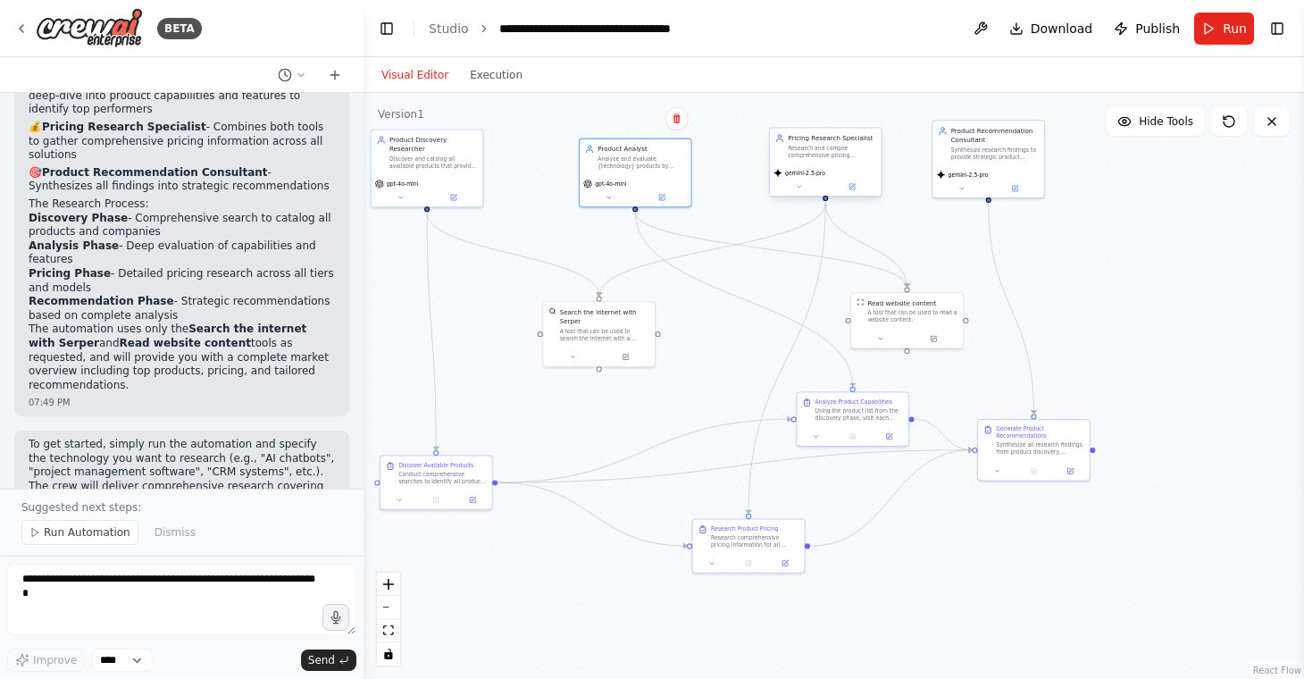
click at [820, 163] on div "Pricing Research Specialist Research and compile comprehensive pricing informat…" at bounding box center [826, 146] width 112 height 37
click at [855, 189] on icon at bounding box center [851, 186] width 7 height 7
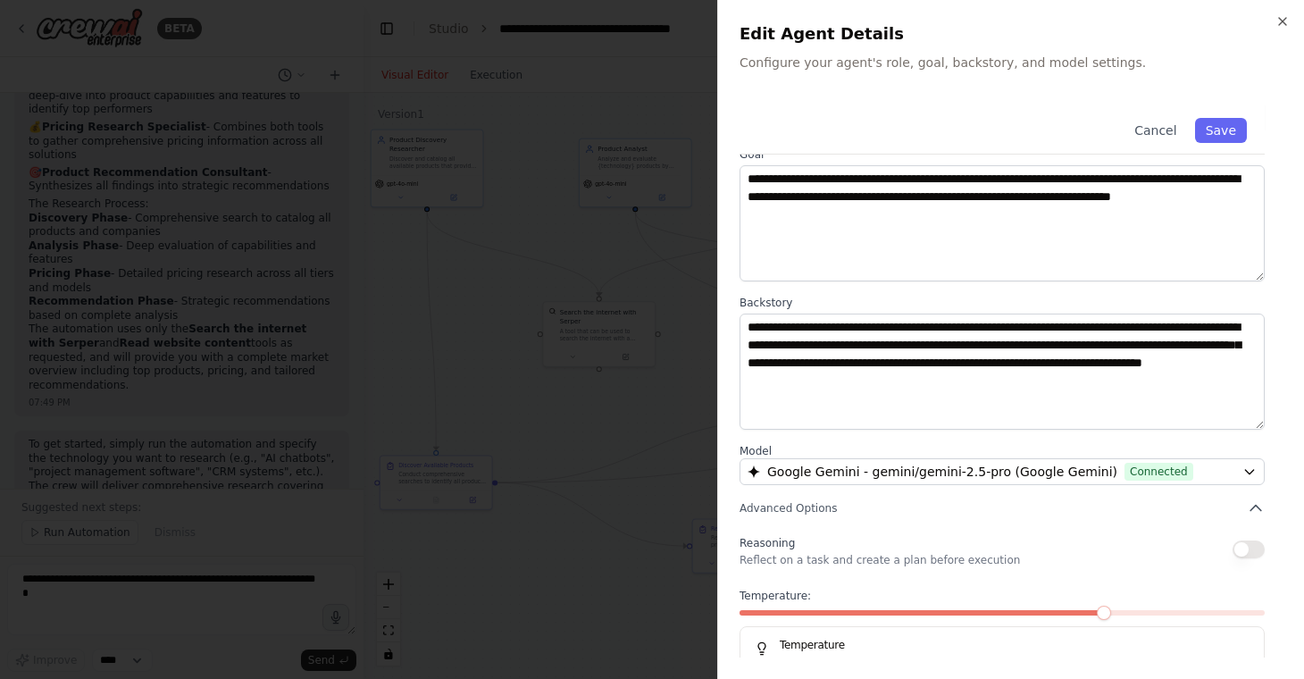
scroll to position [116, 0]
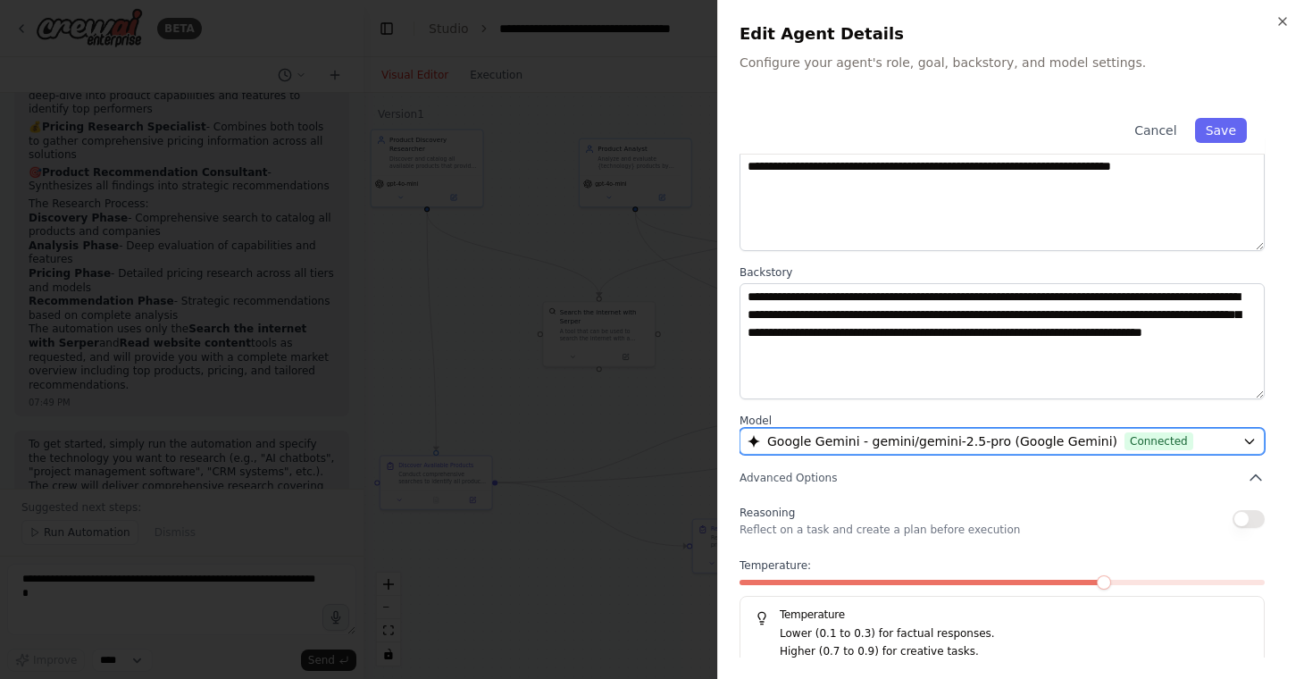
click at [866, 442] on span "Google Gemini - gemini/gemini-2.5-pro (Google Gemini)" at bounding box center [942, 441] width 350 height 18
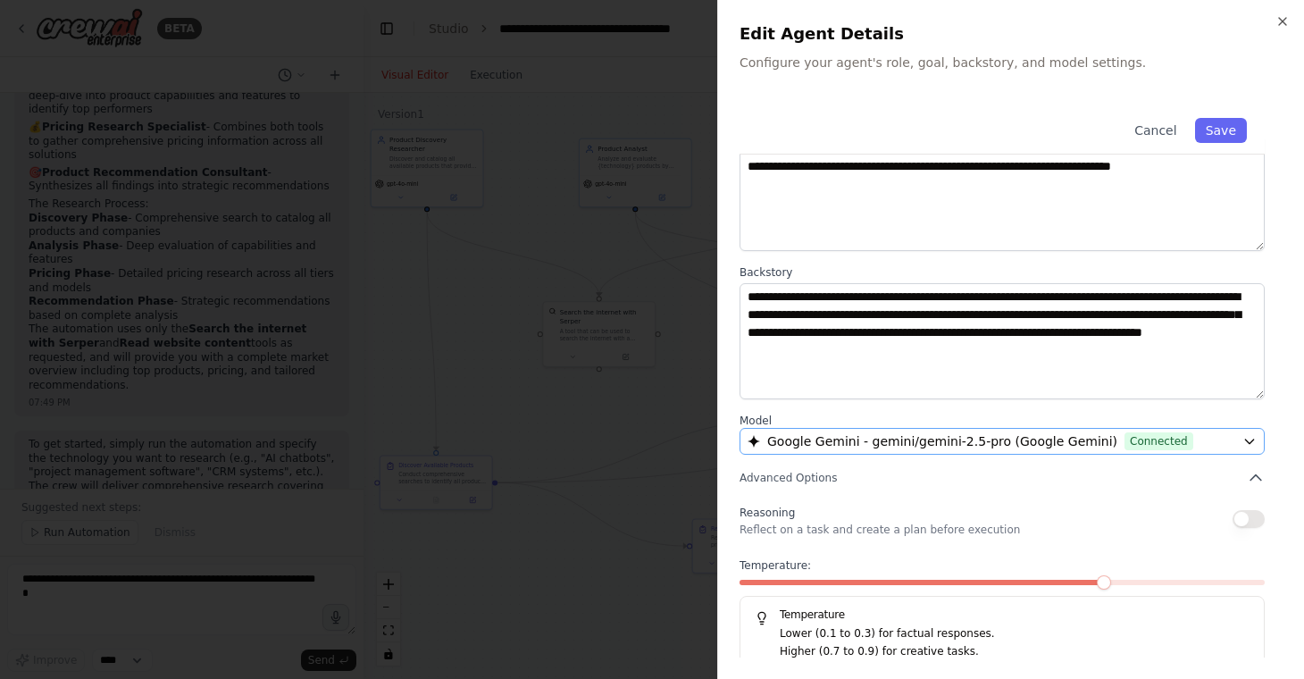
scroll to position [0, 0]
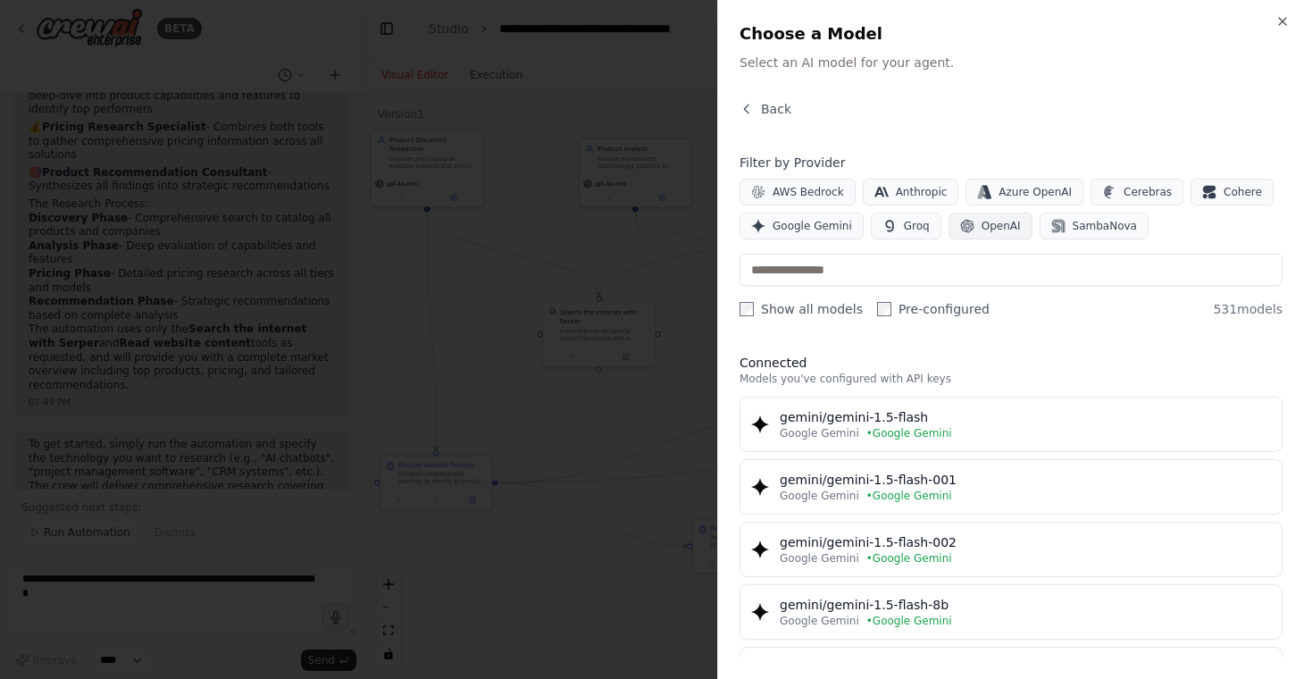
click at [994, 219] on span "OpenAI" at bounding box center [1000, 226] width 39 height 14
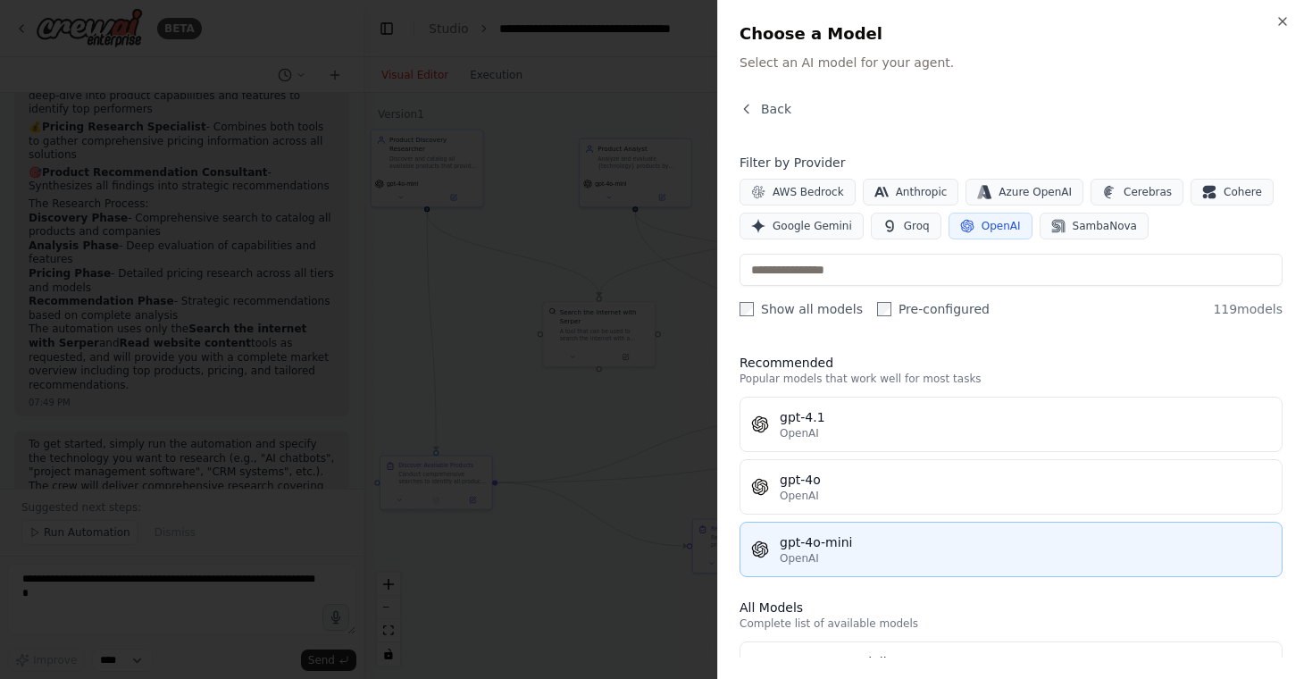
click at [881, 543] on div "gpt-4o-mini" at bounding box center [1025, 542] width 491 height 18
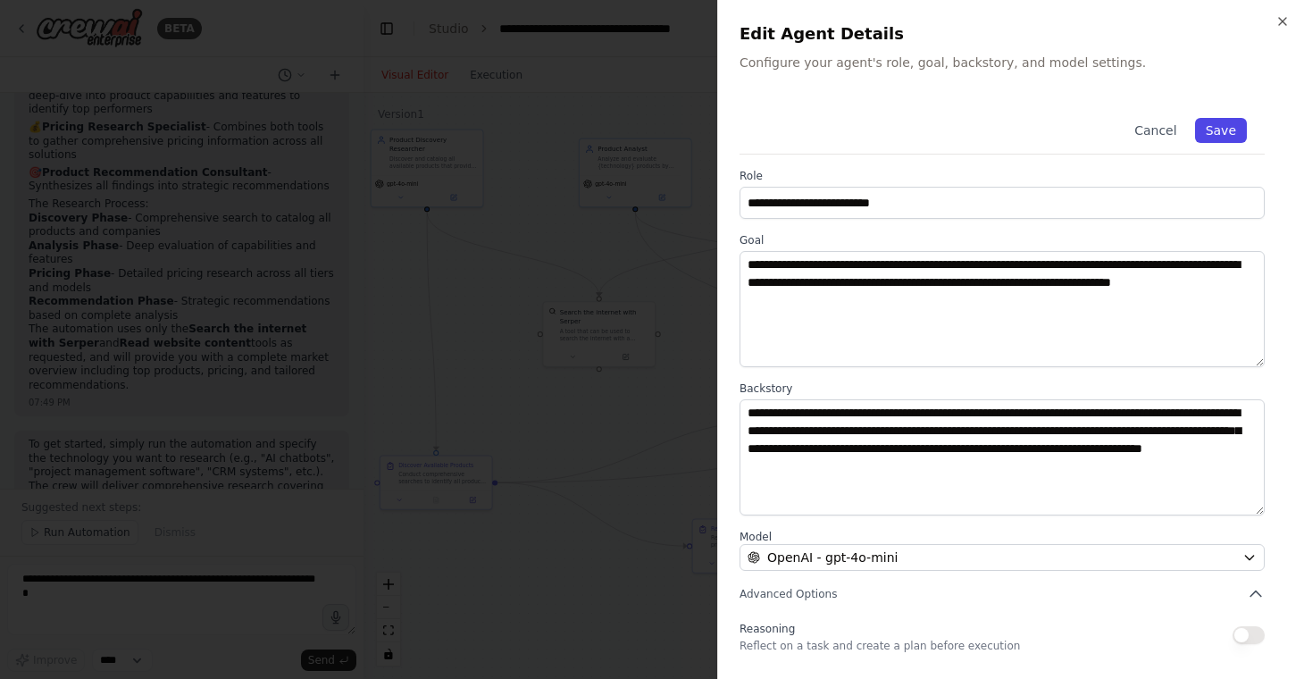
click at [1227, 129] on button "Save" at bounding box center [1221, 130] width 52 height 25
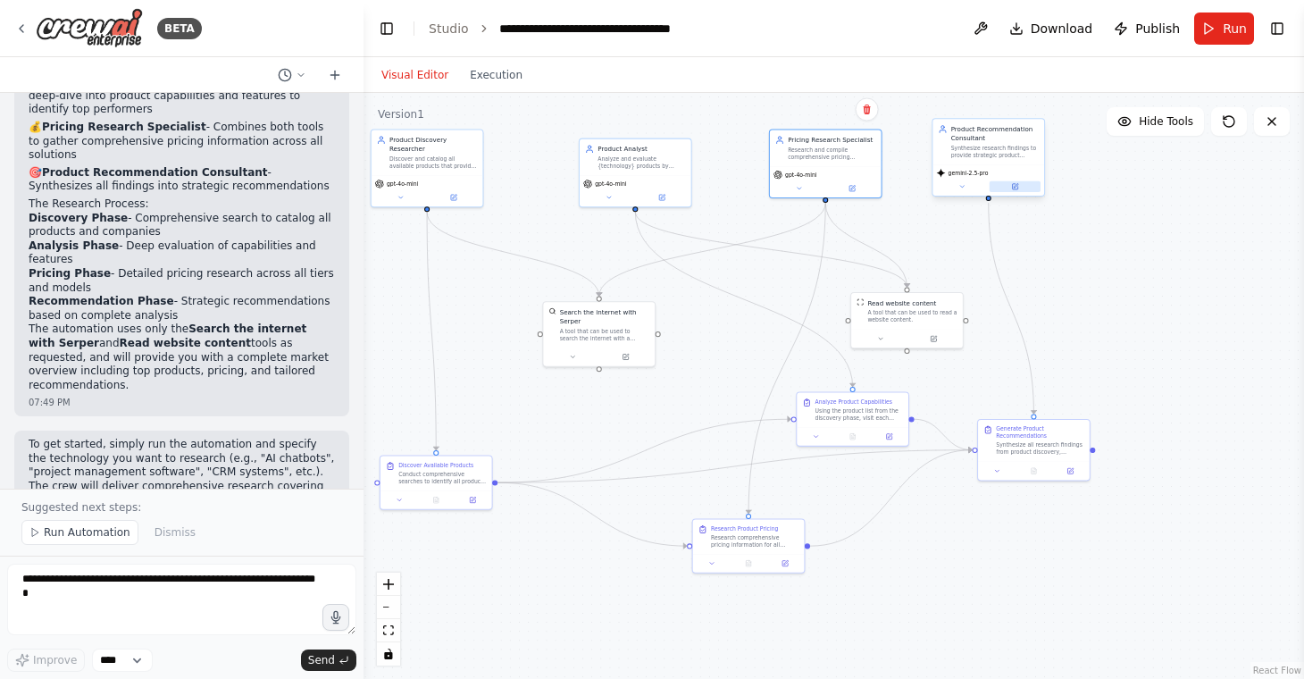
click at [1012, 184] on icon at bounding box center [1014, 186] width 5 height 5
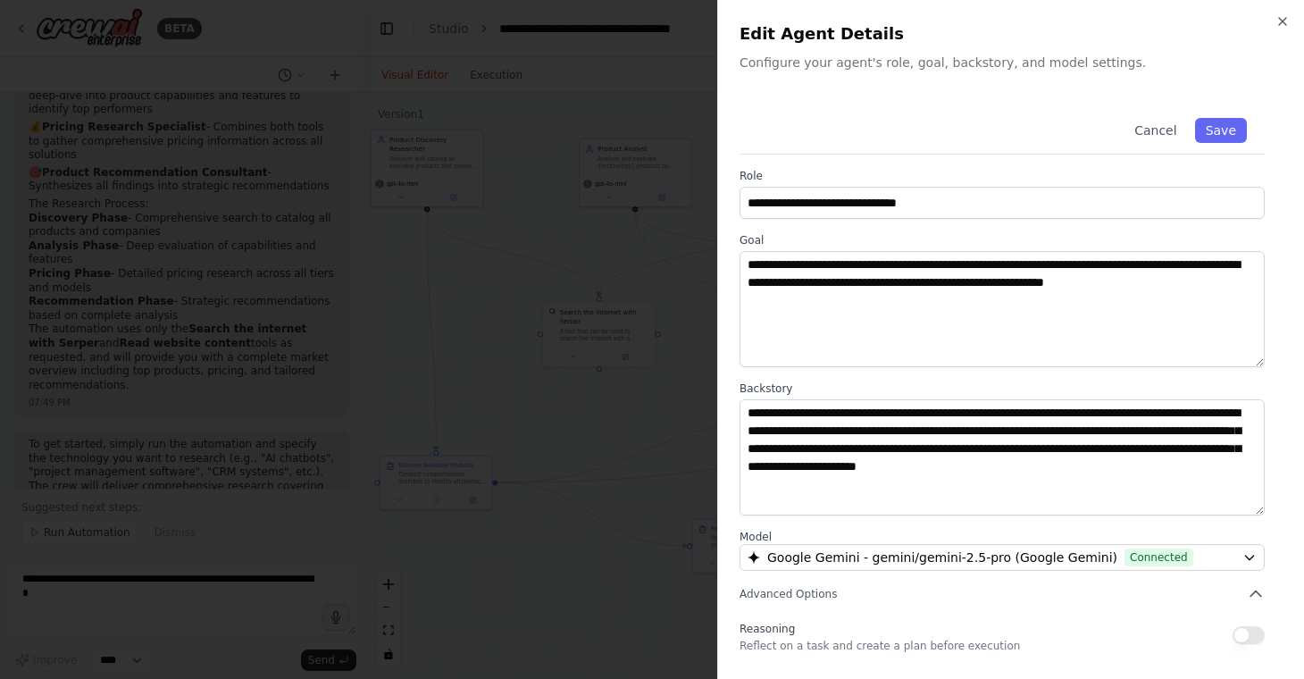
scroll to position [105, 0]
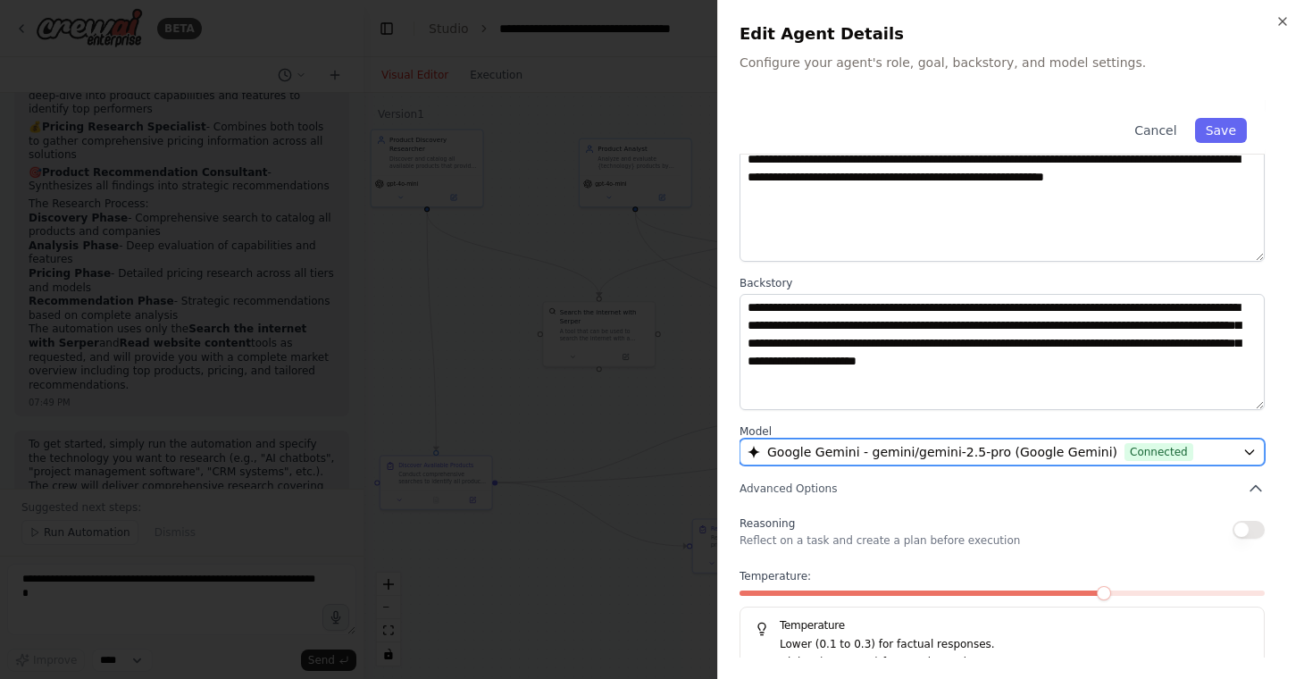
click at [905, 441] on button "Google Gemini - gemini/gemini-2.5-pro (Google Gemini) Connected" at bounding box center [1001, 451] width 525 height 27
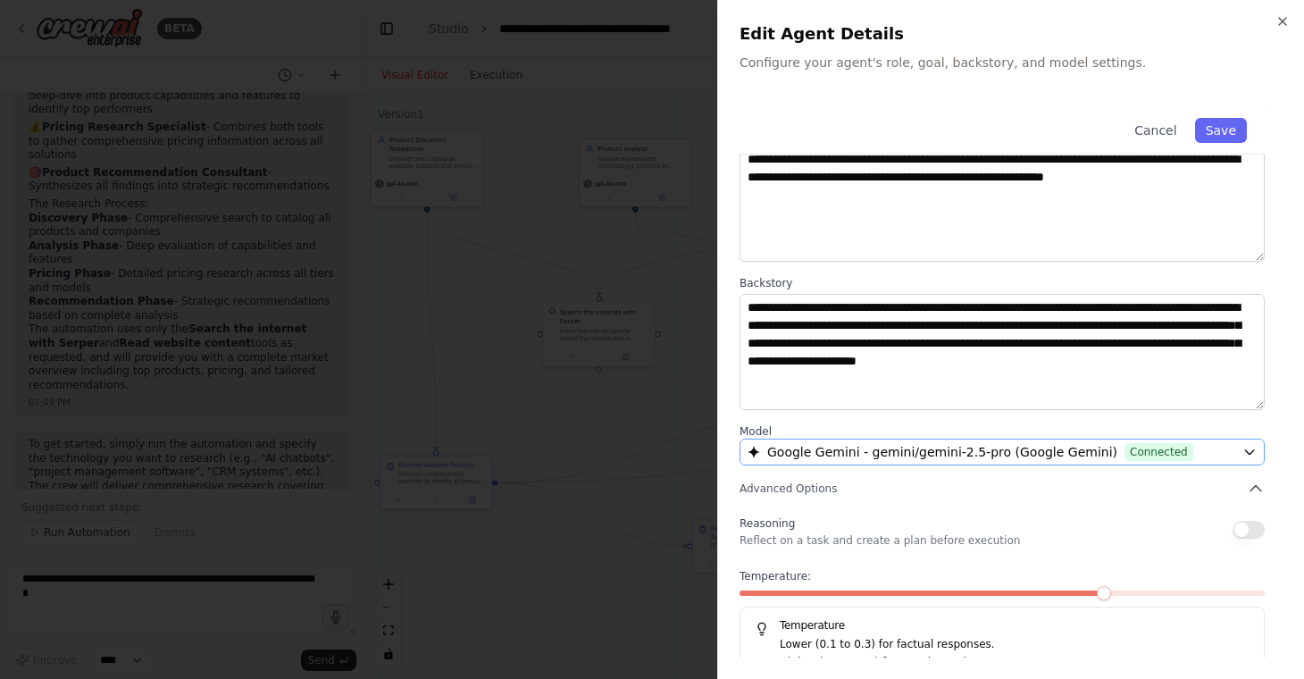
scroll to position [0, 0]
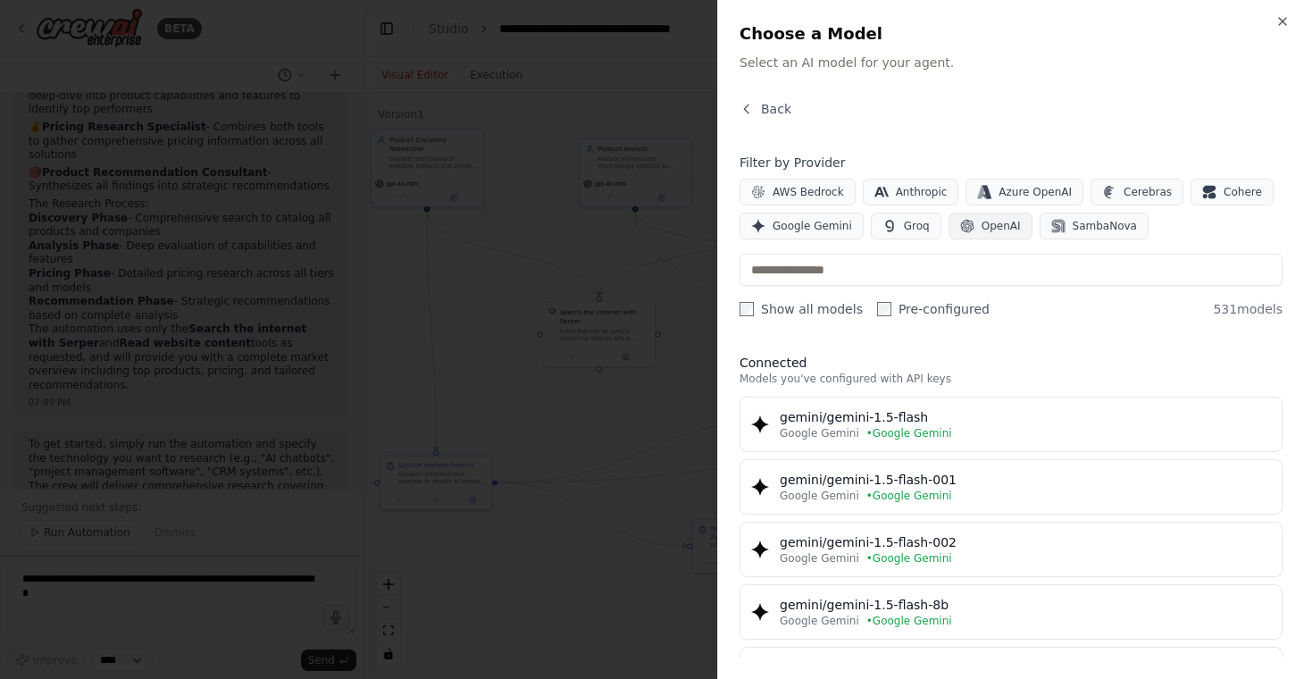
click at [998, 230] on span "OpenAI" at bounding box center [1000, 226] width 39 height 14
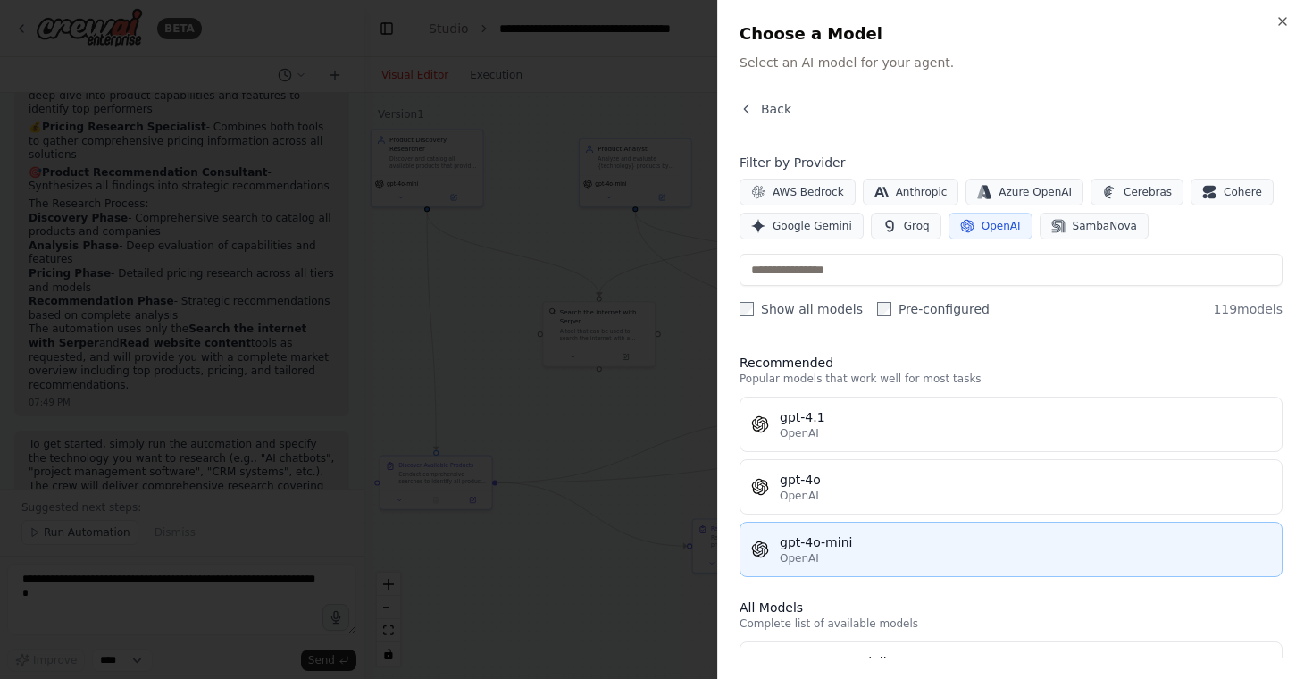
click at [865, 556] on div "OpenAI" at bounding box center [1025, 558] width 491 height 14
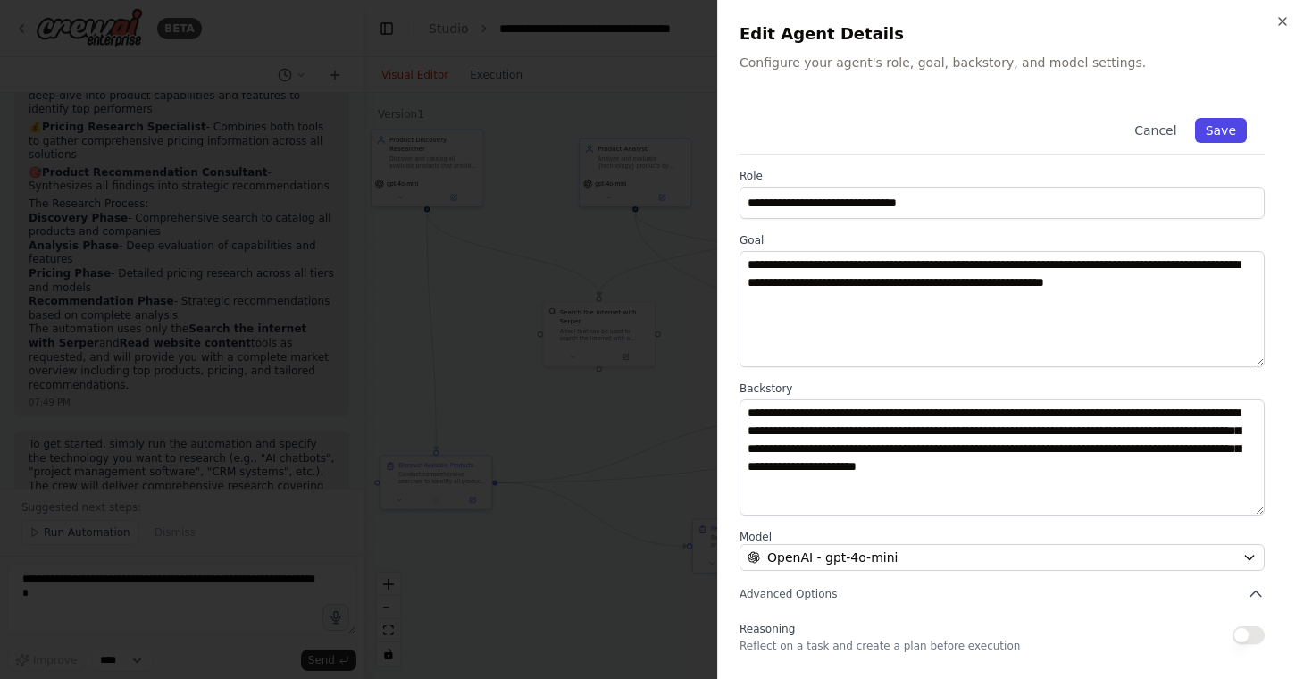
click at [1223, 129] on button "Save" at bounding box center [1221, 130] width 52 height 25
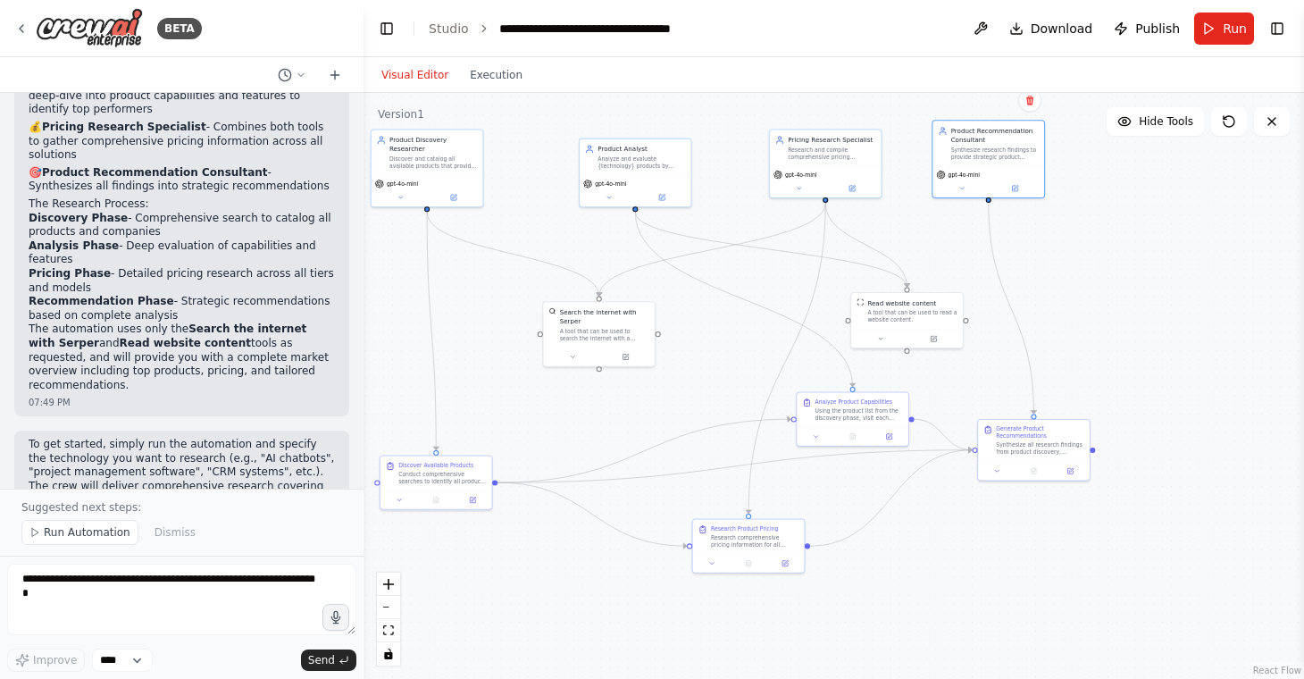
click at [1129, 225] on div ".deletable-edge-delete-btn { width: 20px; height: 20px; border: 0px solid #ffff…" at bounding box center [833, 386] width 940 height 586
click at [1225, 20] on span "Run" at bounding box center [1235, 29] width 24 height 18
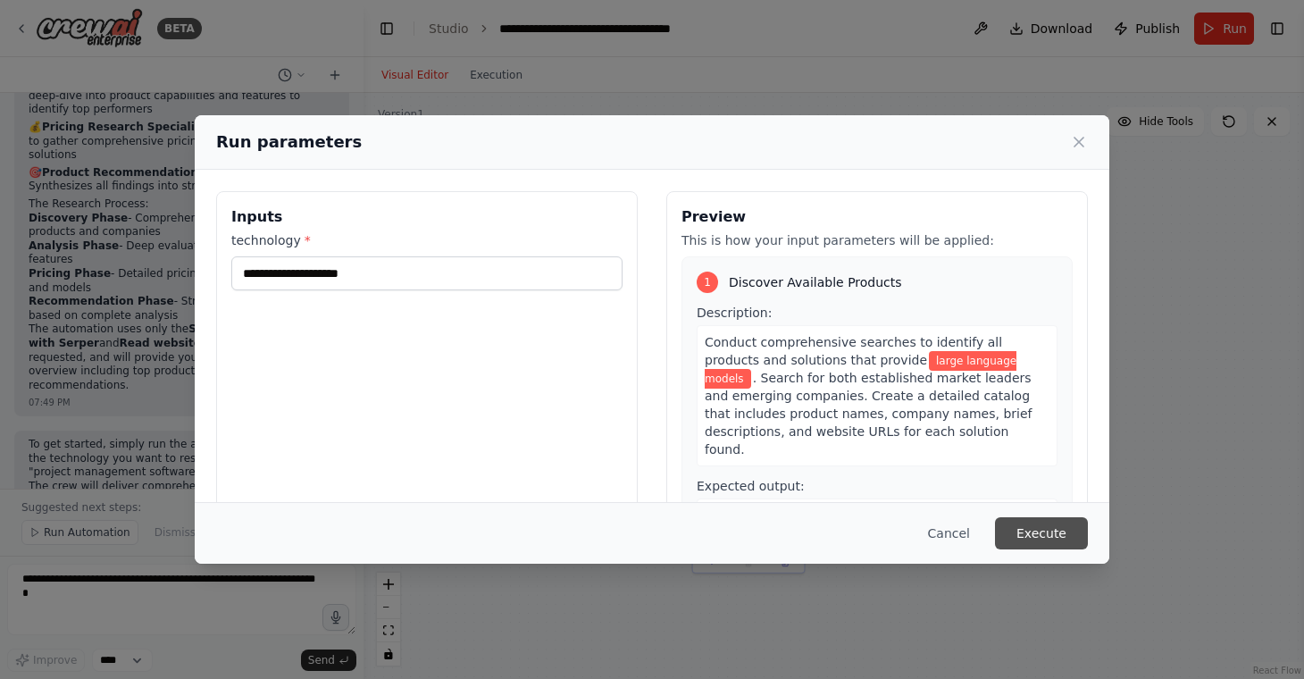
click at [1028, 537] on button "Execute" at bounding box center [1041, 533] width 93 height 32
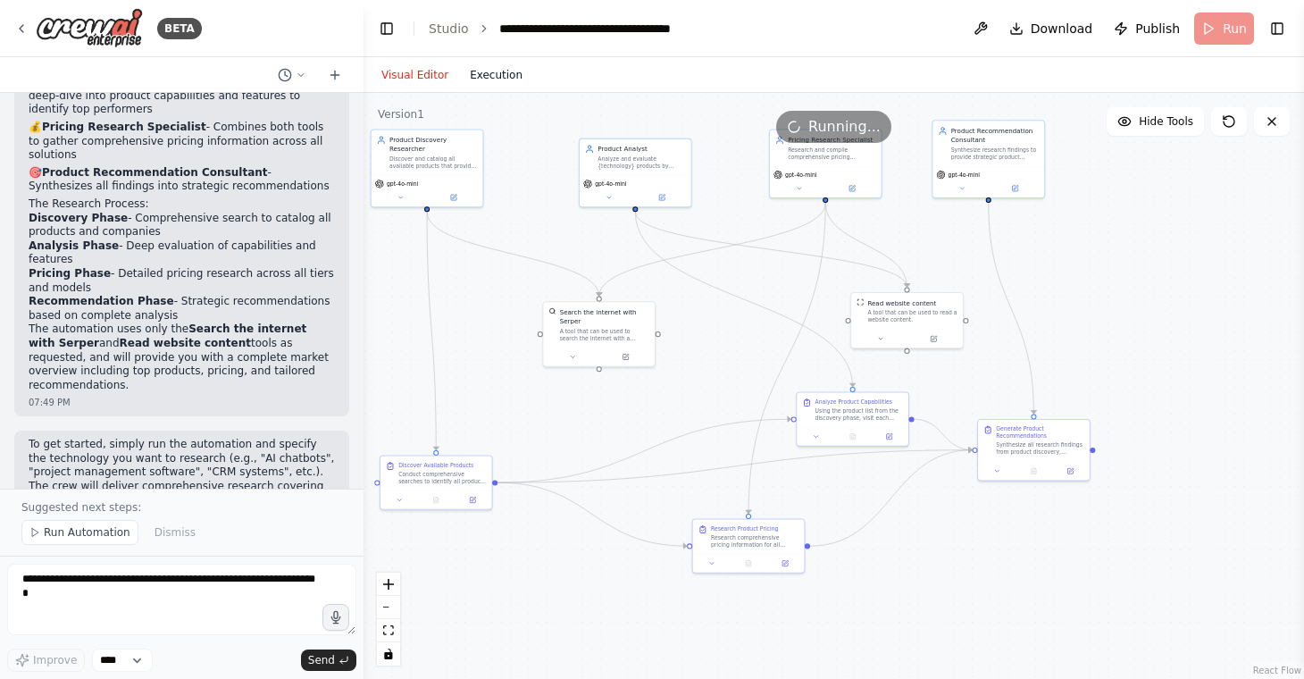
click at [497, 74] on button "Execution" at bounding box center [496, 74] width 74 height 21
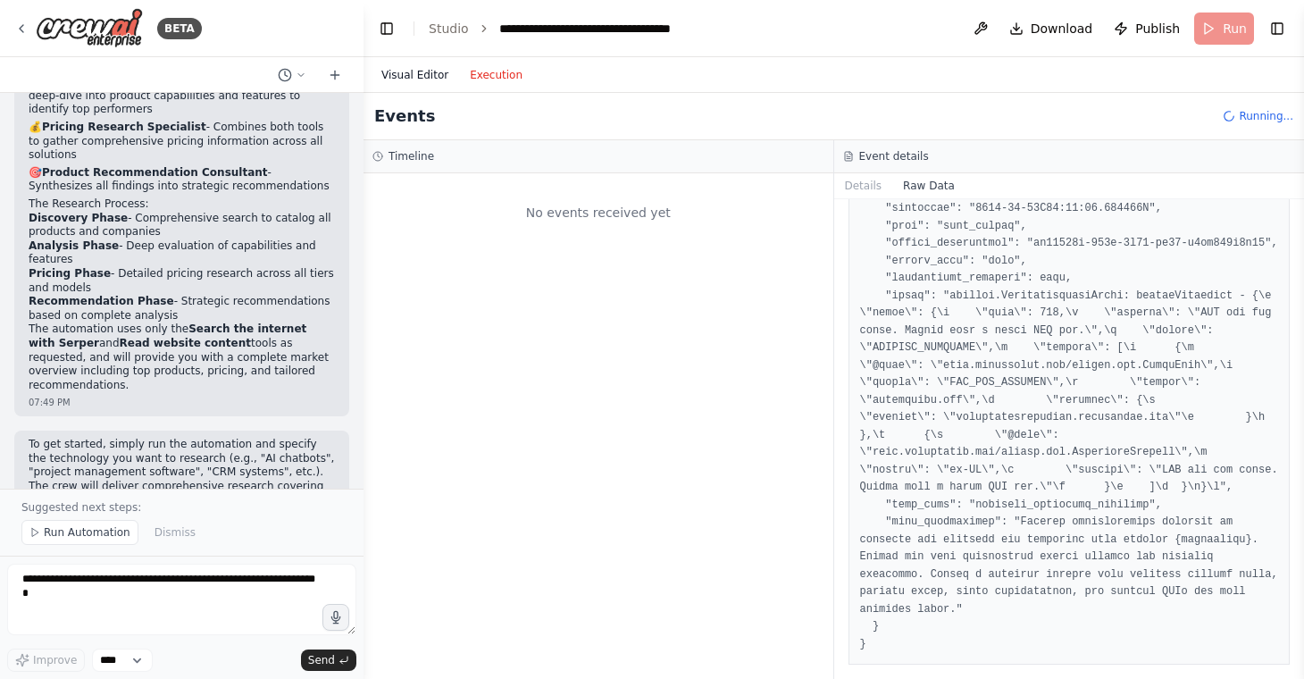
click at [405, 76] on button "Visual Editor" at bounding box center [415, 74] width 88 height 21
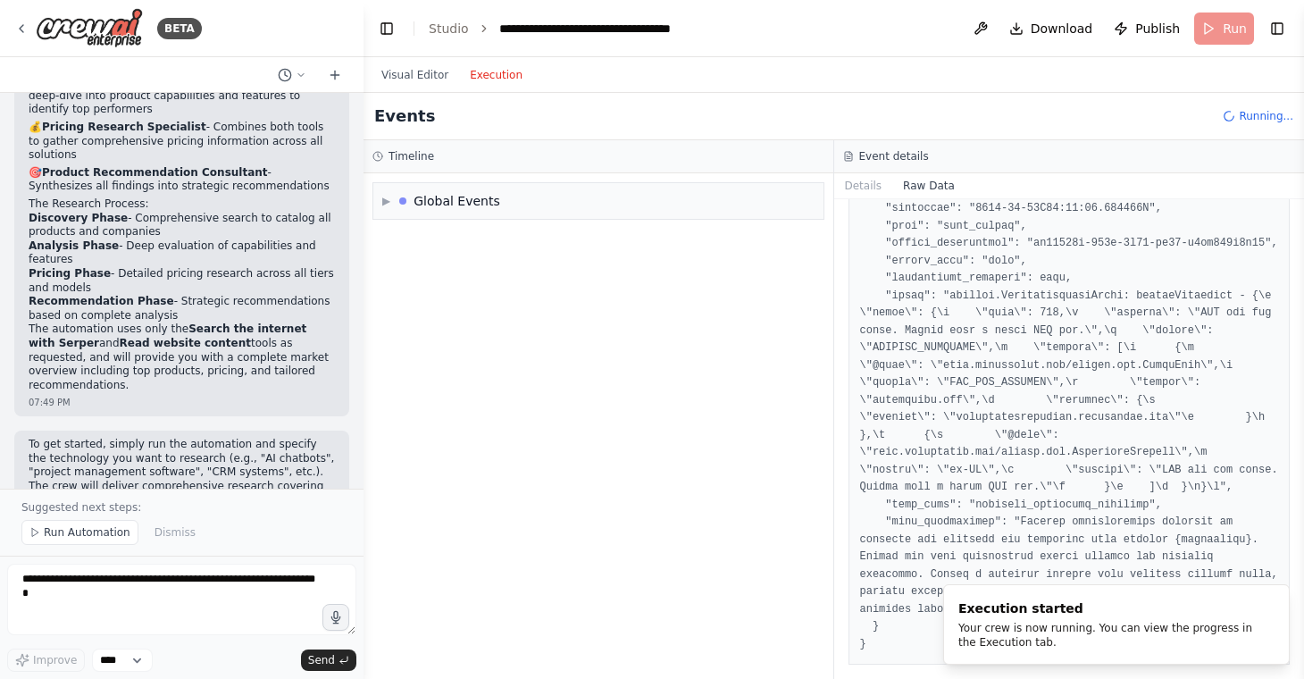
click at [505, 65] on button "Execution" at bounding box center [496, 74] width 74 height 21
click at [391, 198] on div "▶ Global Events" at bounding box center [441, 201] width 118 height 18
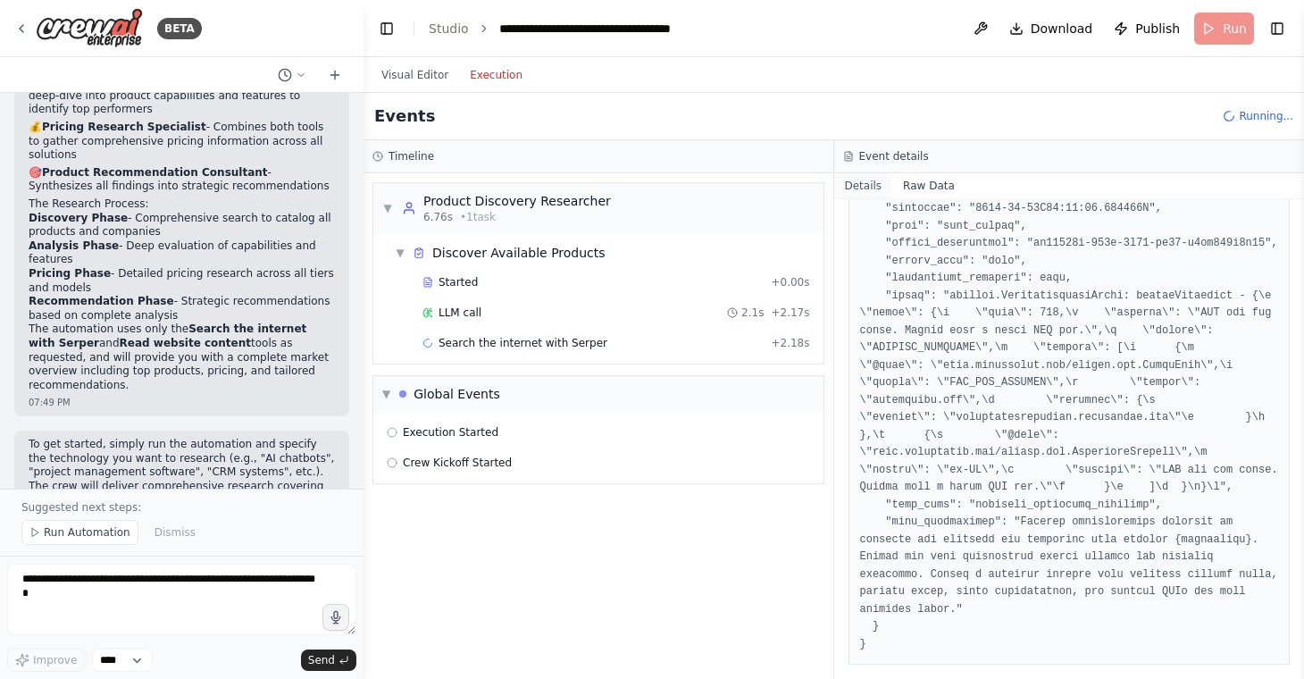
click at [866, 191] on button "Details" at bounding box center [863, 185] width 59 height 25
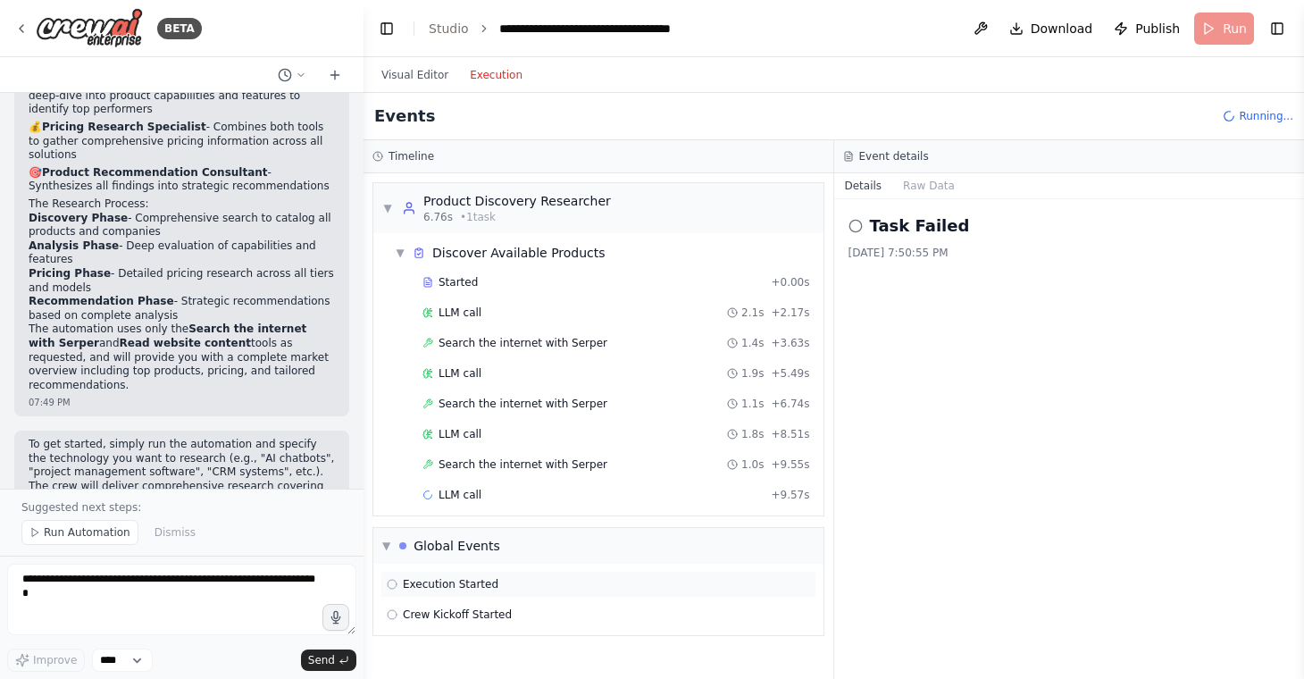
click at [472, 579] on span "Execution Started" at bounding box center [451, 584] width 96 height 14
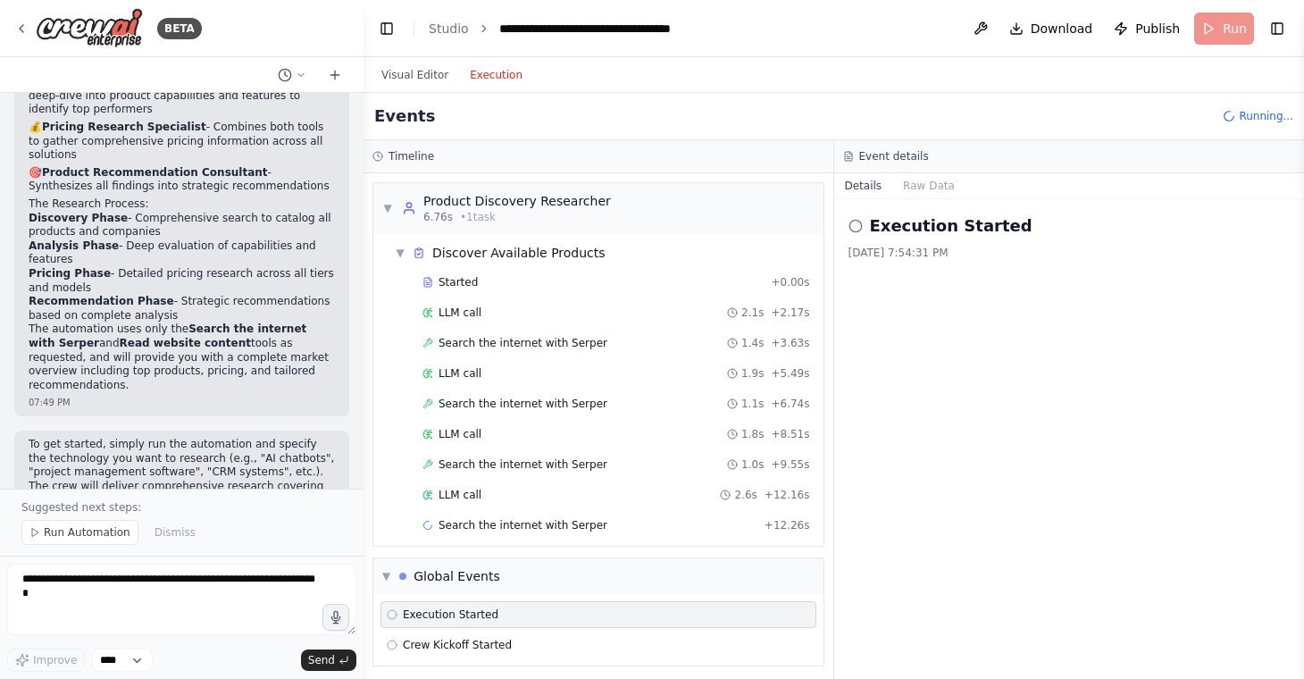
click at [475, 628] on div "Execution Started Crew Kickoff Started" at bounding box center [598, 629] width 450 height 71
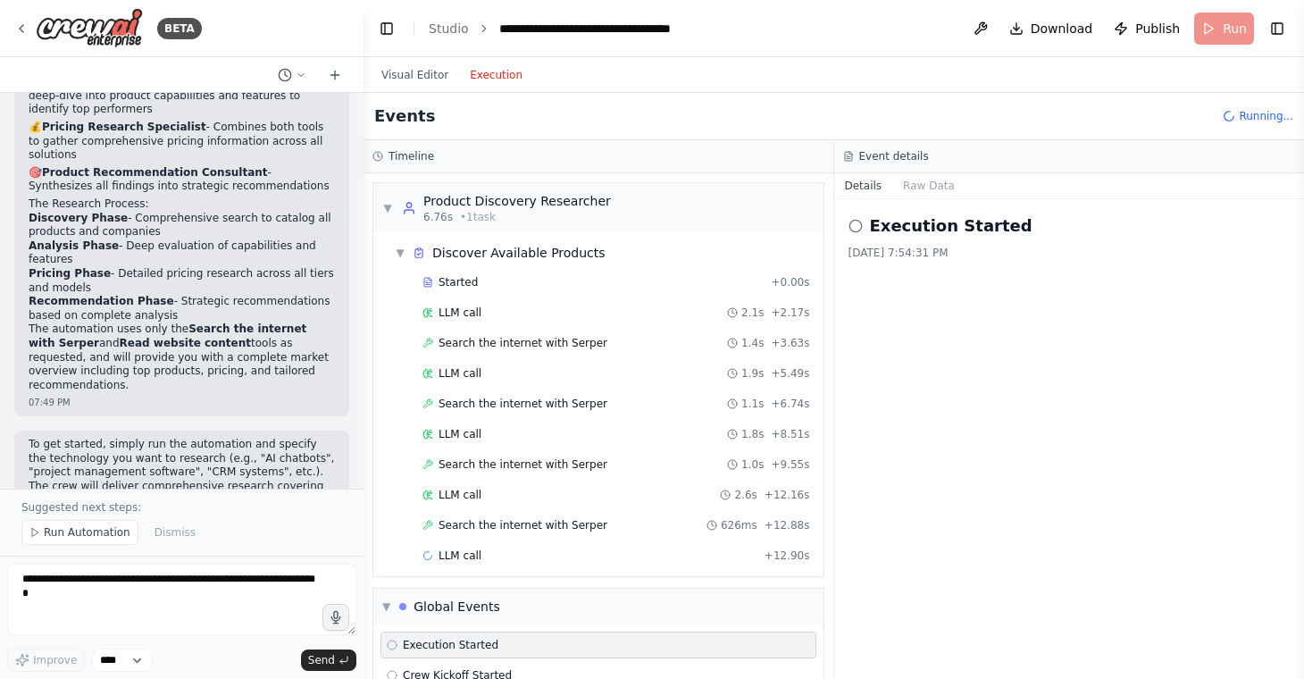
click at [475, 651] on span "Execution Started" at bounding box center [451, 645] width 96 height 14
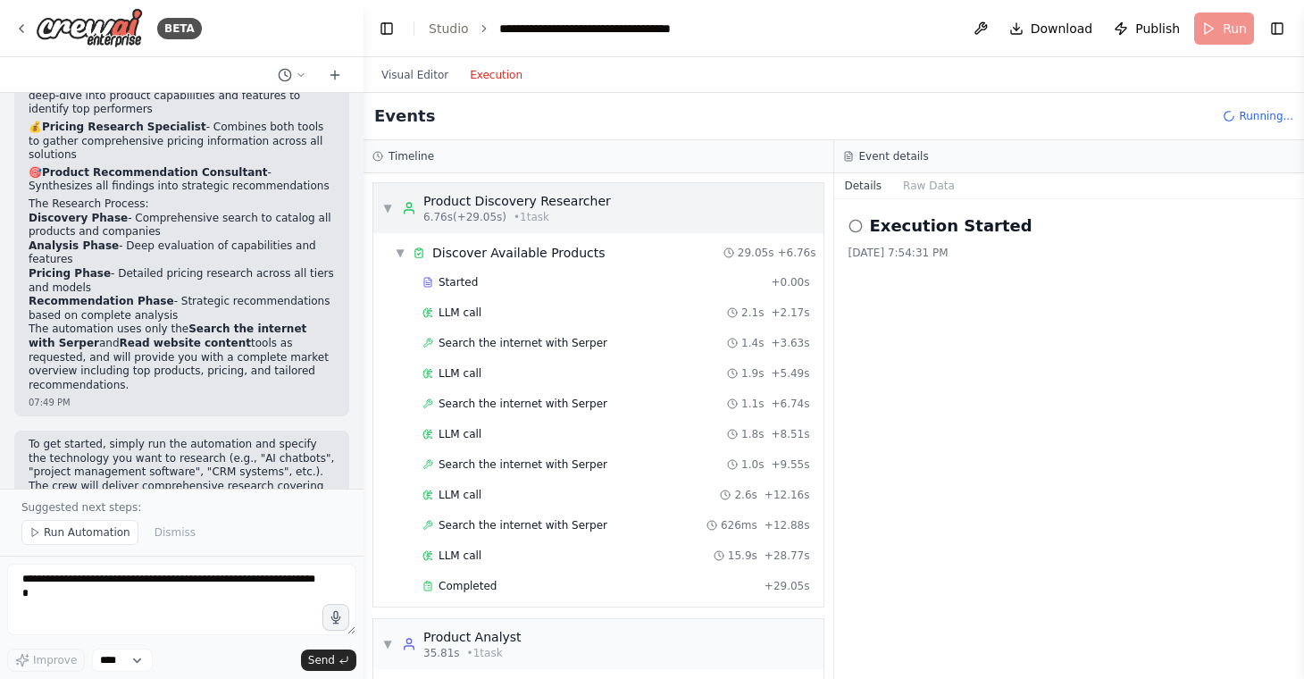
click at [555, 199] on div "Product Discovery Researcher" at bounding box center [517, 201] width 188 height 18
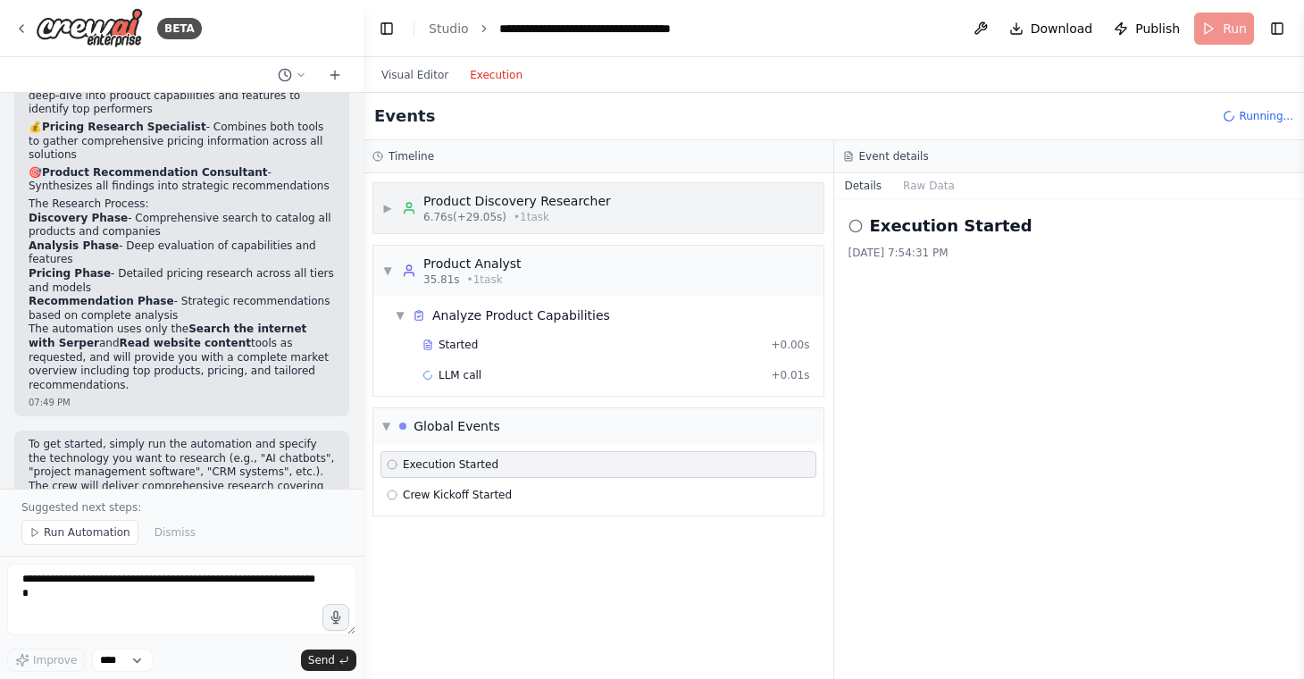
click at [555, 199] on div "Product Discovery Researcher" at bounding box center [517, 201] width 188 height 18
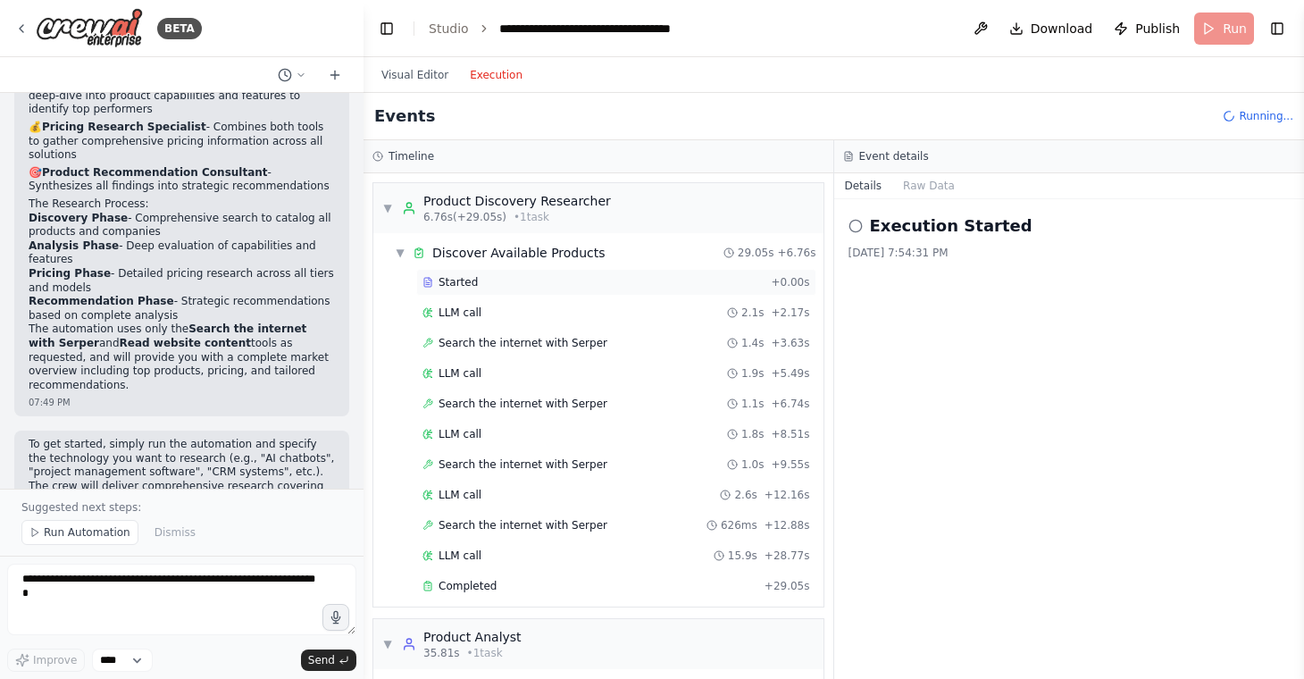
click at [505, 287] on div "Started" at bounding box center [592, 282] width 341 height 14
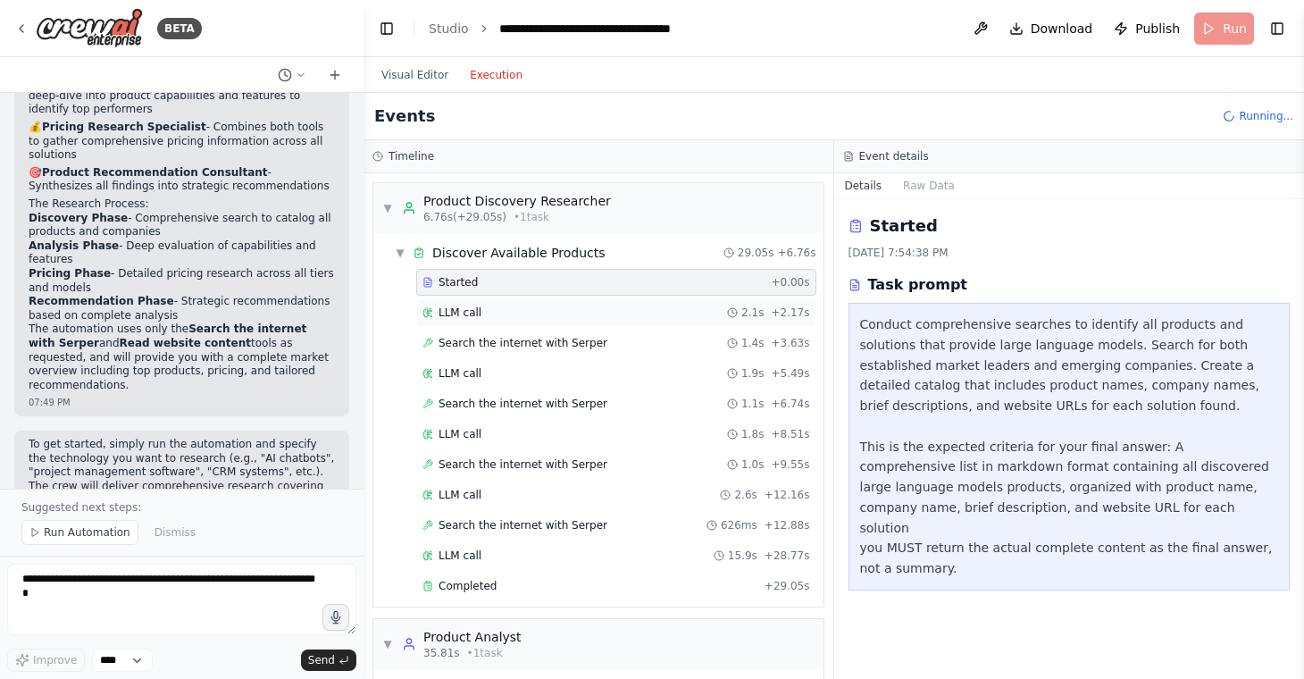
click at [668, 311] on div "LLM call 2.1s + 2.17s" at bounding box center [616, 312] width 388 height 14
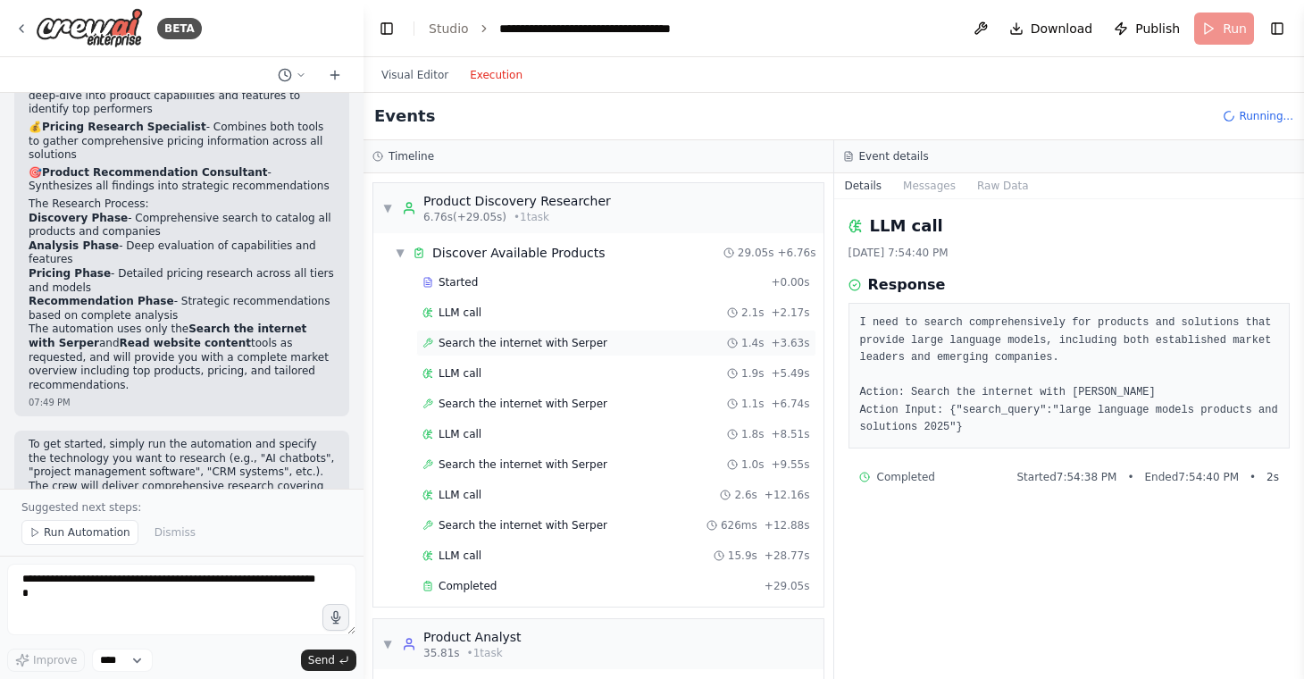
click at [680, 337] on div "Search the internet with Serper 1.4s + 3.63s" at bounding box center [616, 343] width 388 height 14
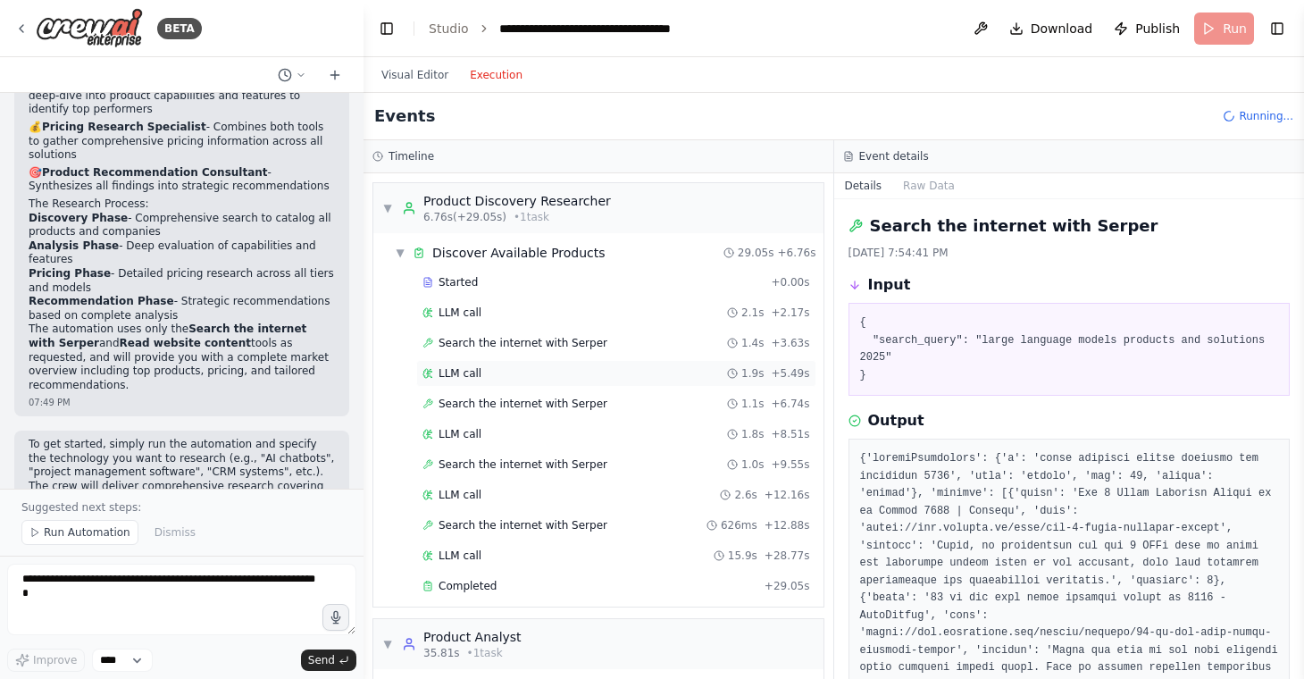
click at [675, 366] on div "LLM call 1.9s + 5.49s" at bounding box center [616, 373] width 388 height 14
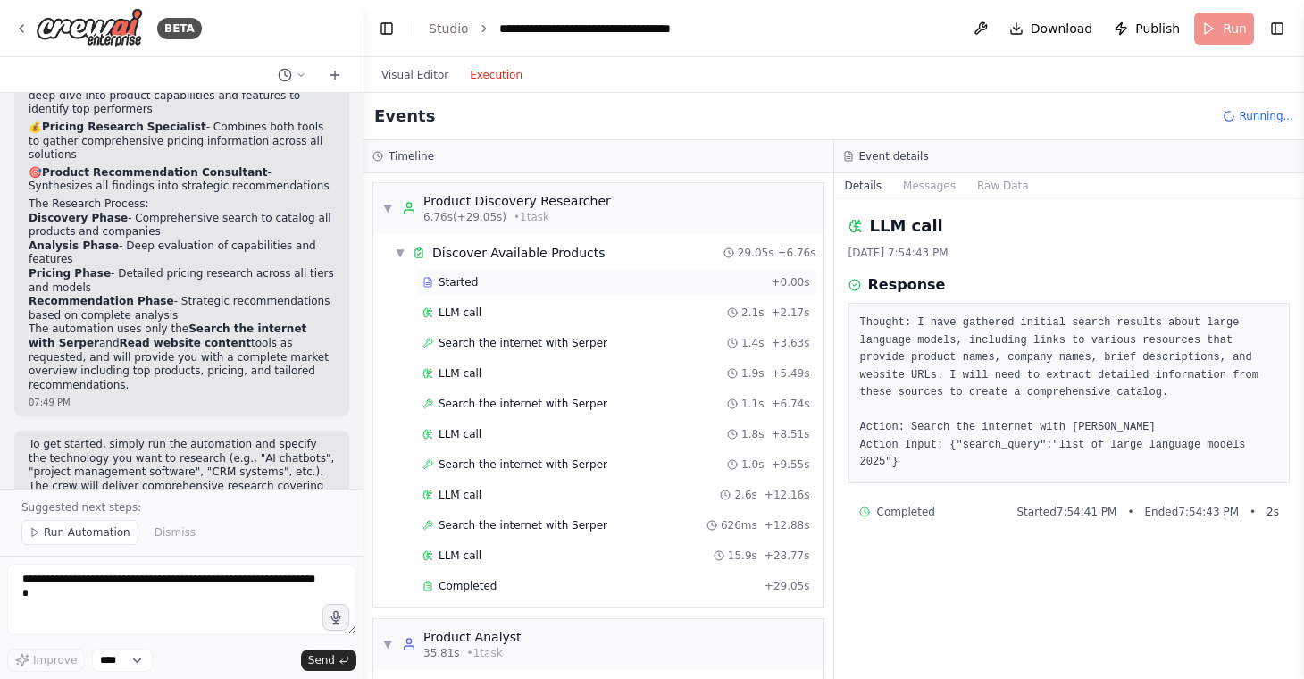
click at [664, 279] on div "Started" at bounding box center [592, 282] width 341 height 14
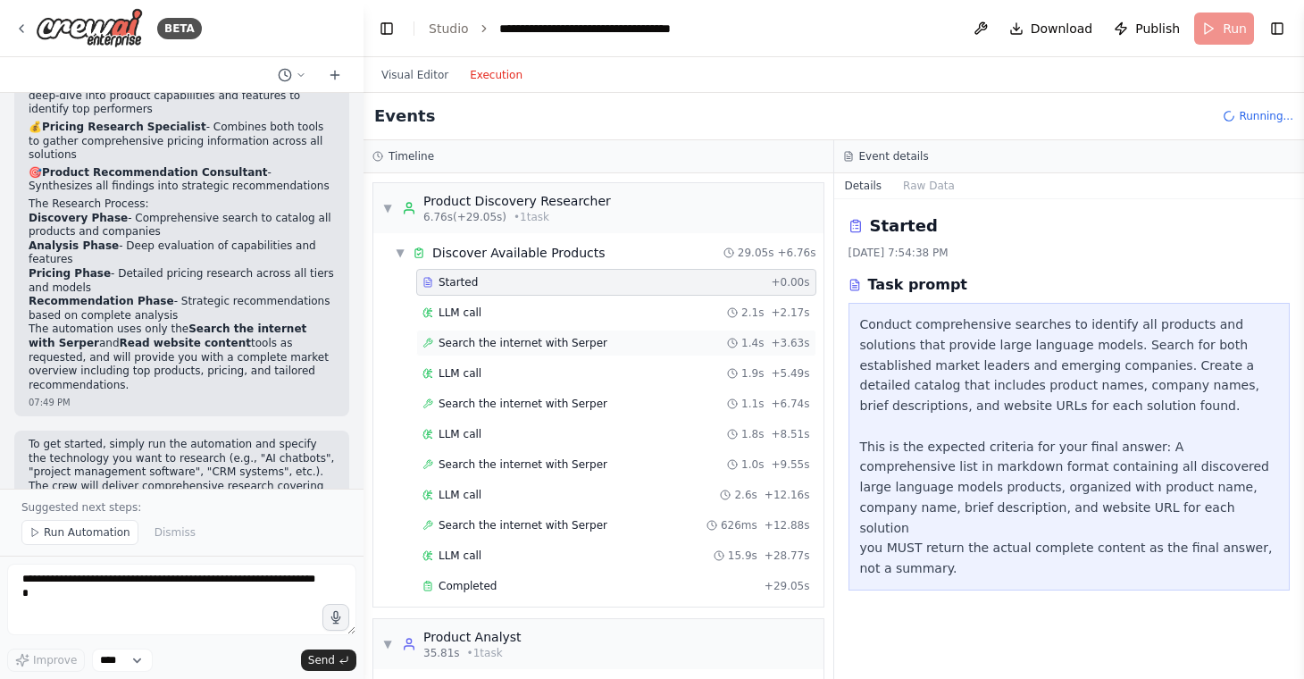
click at [684, 337] on div "Search the internet with Serper 1.4s + 3.63s" at bounding box center [616, 343] width 388 height 14
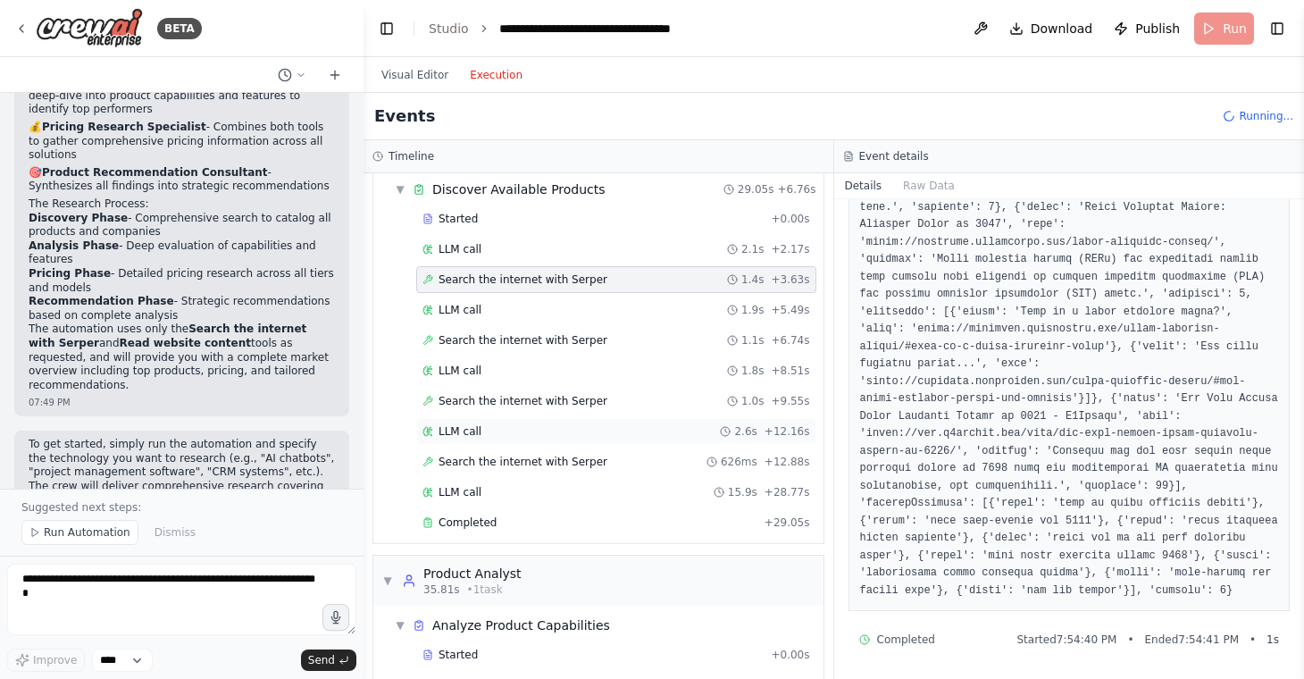
scroll to position [64, 0]
click at [598, 528] on div "Completed" at bounding box center [589, 521] width 335 height 14
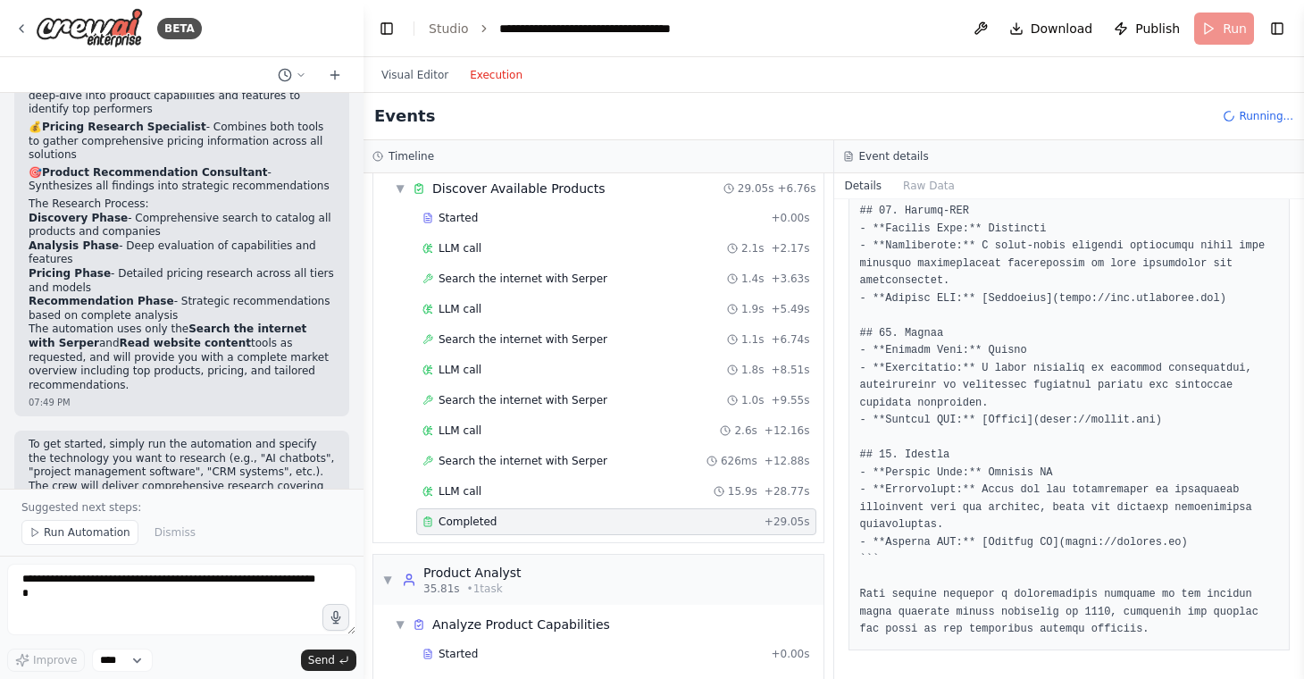
scroll to position [1730, 0]
click at [413, 78] on button "Visual Editor" at bounding box center [415, 74] width 88 height 21
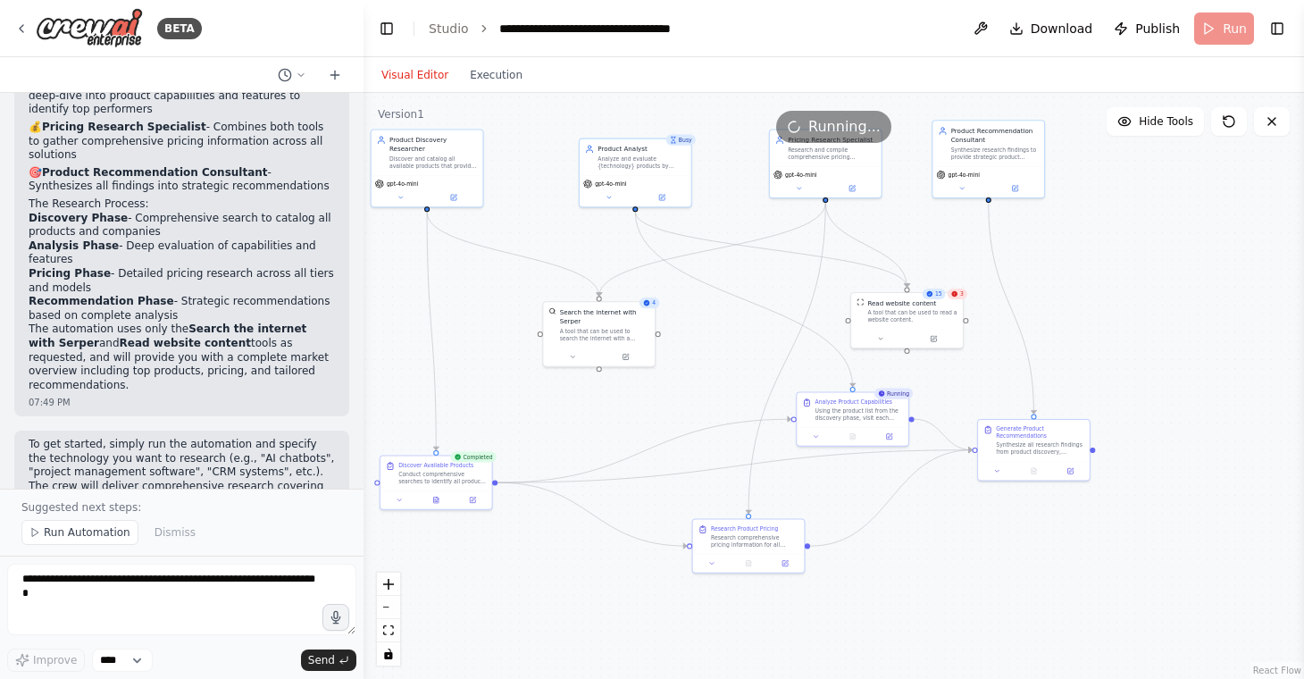
click at [958, 296] on div "3" at bounding box center [957, 293] width 20 height 11
click at [932, 297] on div "15" at bounding box center [933, 293] width 23 height 11
click at [933, 339] on icon at bounding box center [933, 336] width 5 height 5
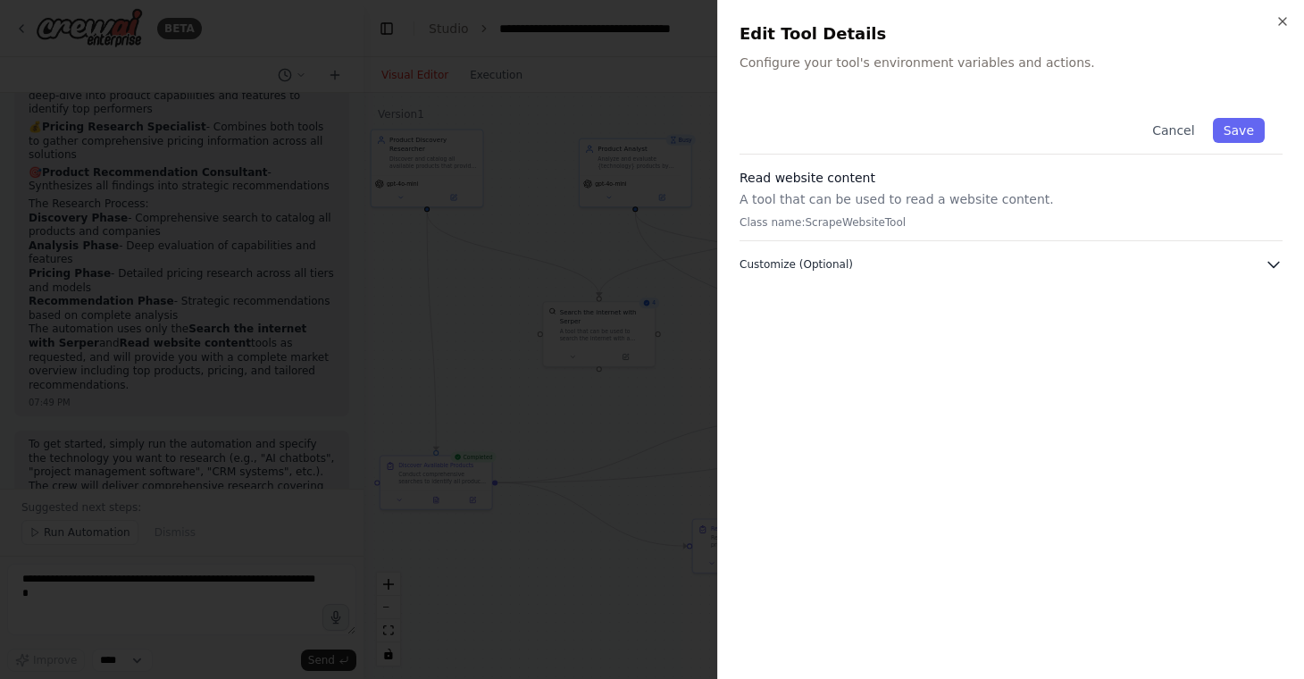
click at [843, 269] on span "Customize (Optional)" at bounding box center [795, 264] width 113 height 14
click at [1169, 125] on button "Cancel" at bounding box center [1172, 130] width 63 height 25
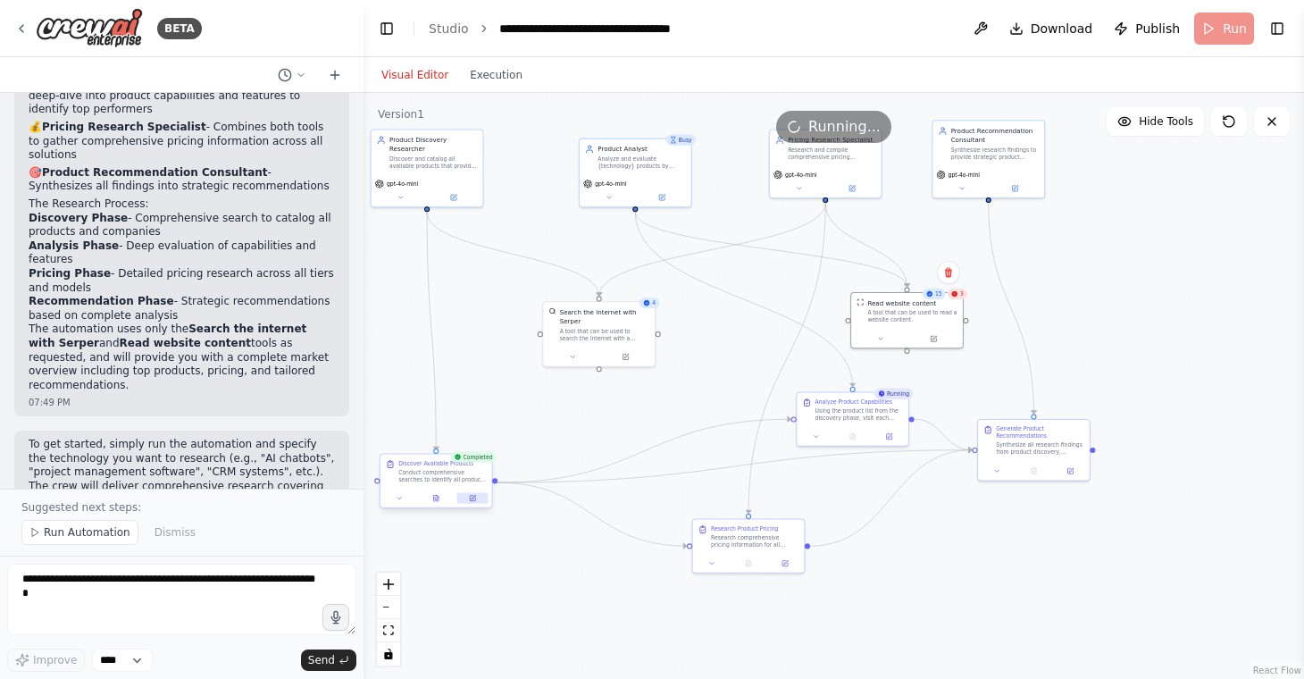
click at [476, 495] on button at bounding box center [472, 498] width 31 height 11
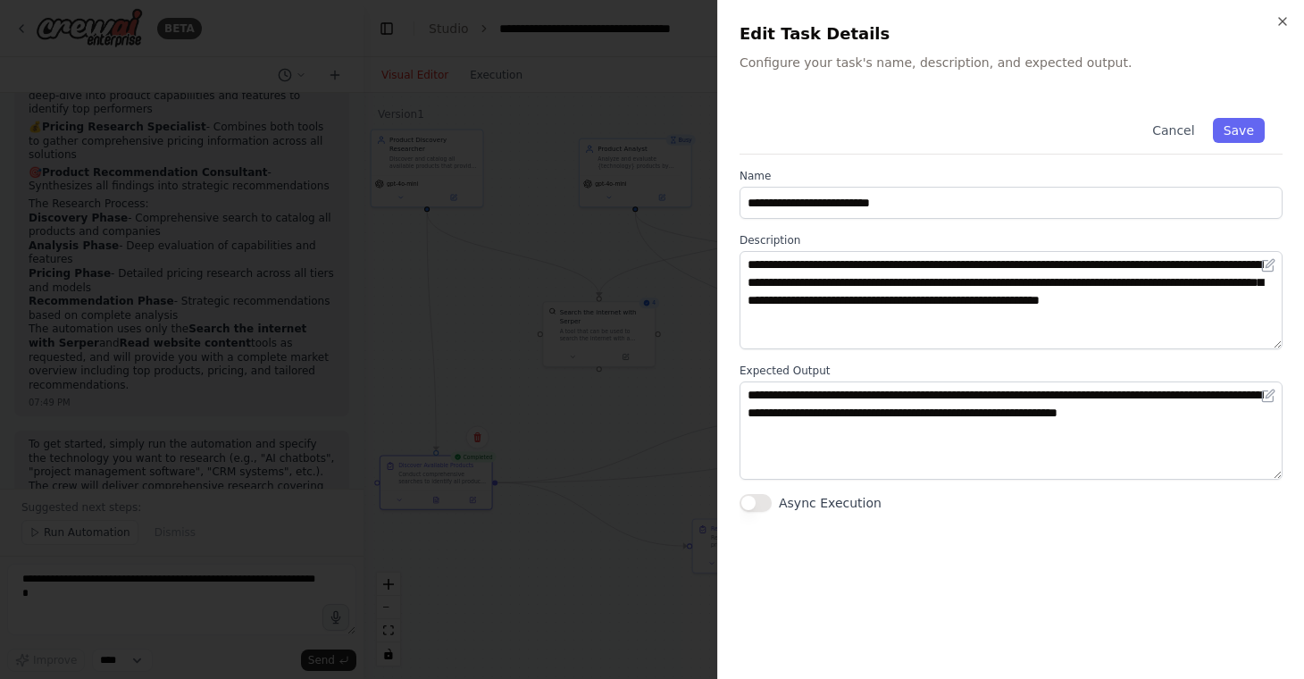
click at [633, 215] on div at bounding box center [652, 339] width 1304 height 679
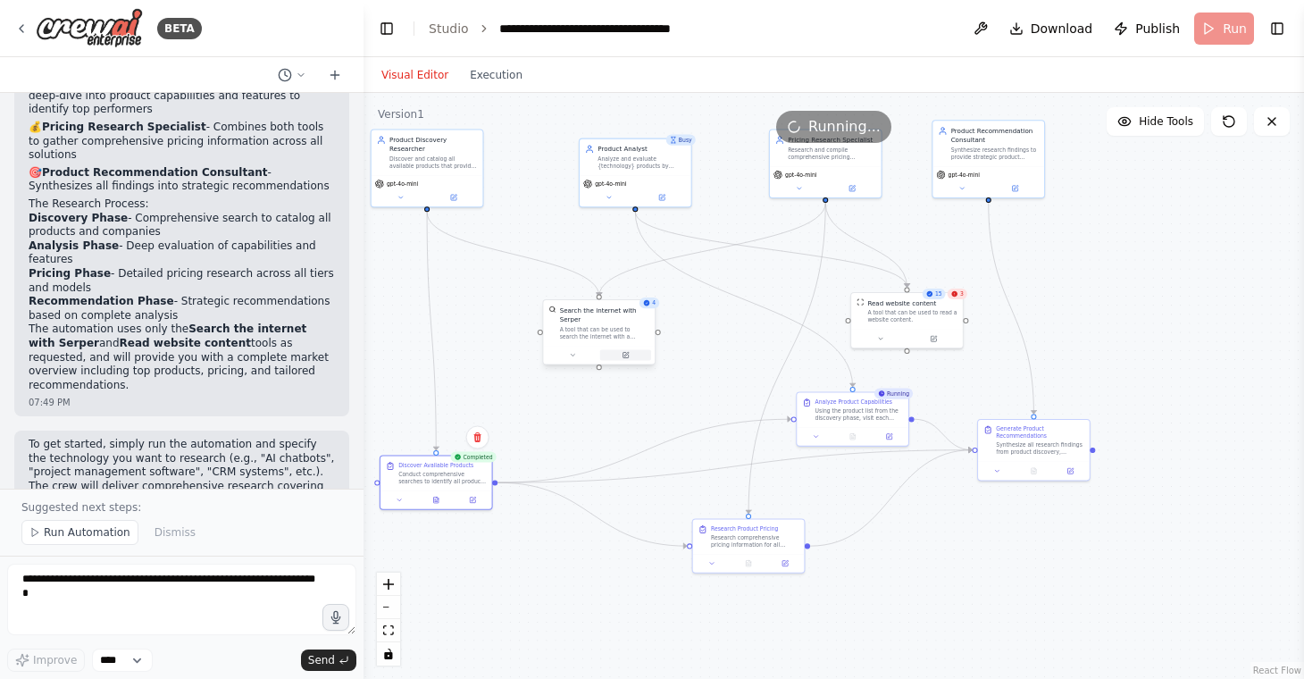
click at [627, 356] on icon at bounding box center [624, 354] width 5 height 5
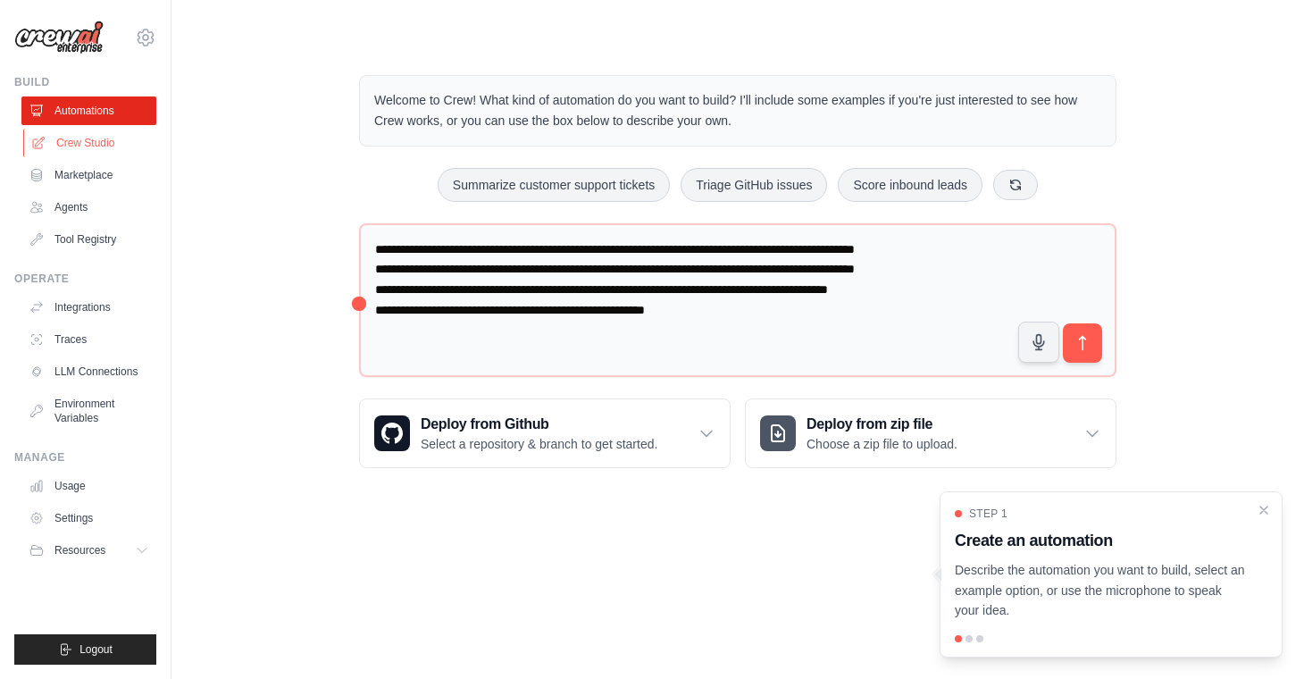
click at [114, 147] on link "Crew Studio" at bounding box center [90, 143] width 135 height 29
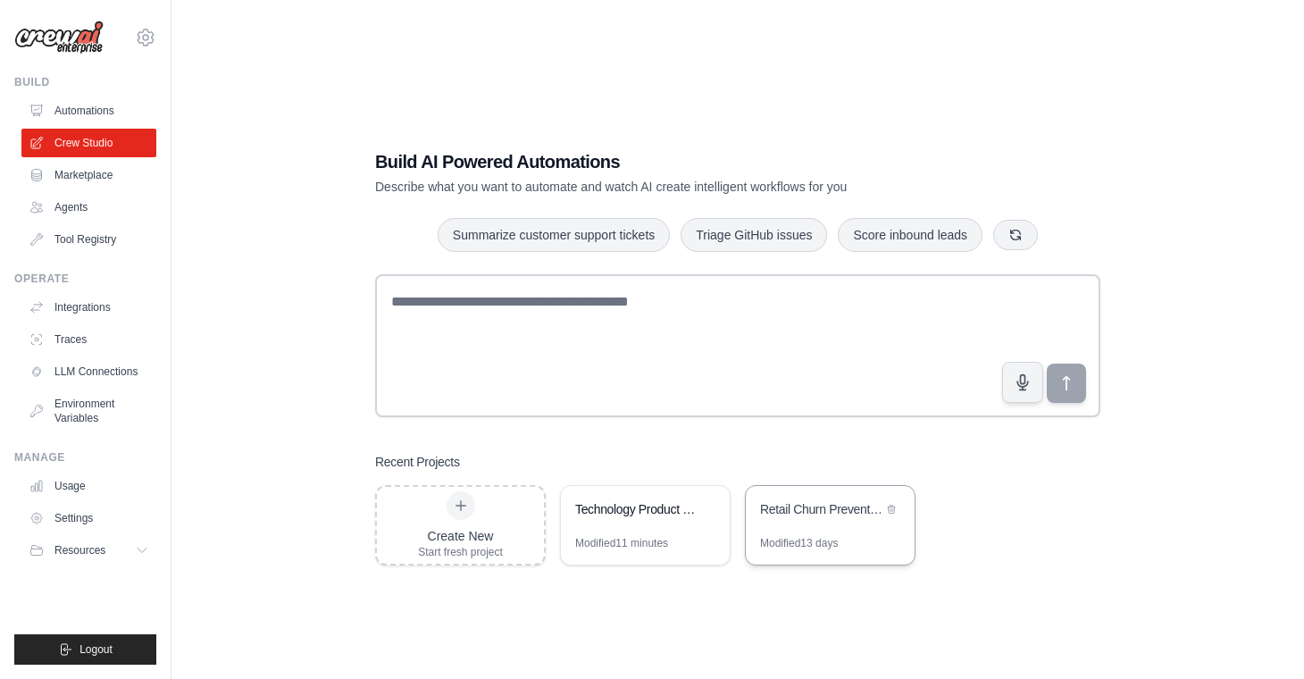
click at [828, 551] on div "Modified 13 days" at bounding box center [830, 550] width 169 height 29
click at [144, 38] on icon at bounding box center [145, 37] width 21 height 21
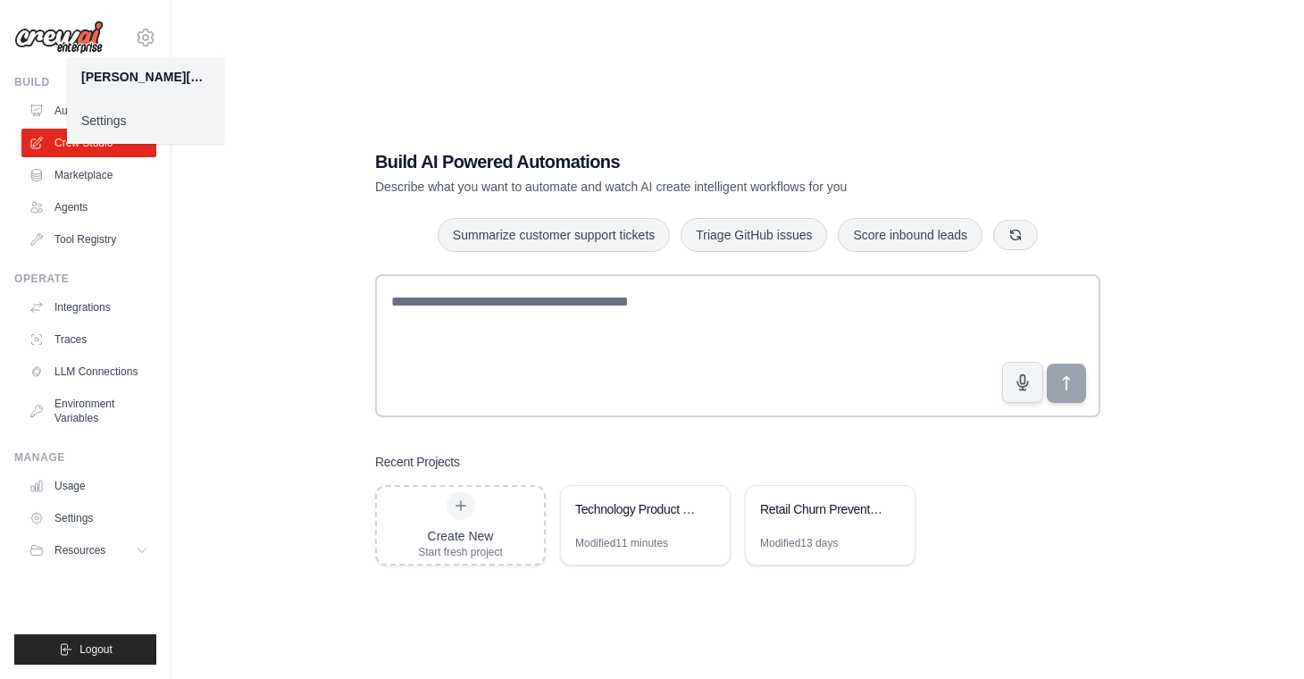
click at [288, 59] on div "Build AI Powered Automations Describe what you want to automate and watch AI cr…" at bounding box center [737, 357] width 1075 height 679
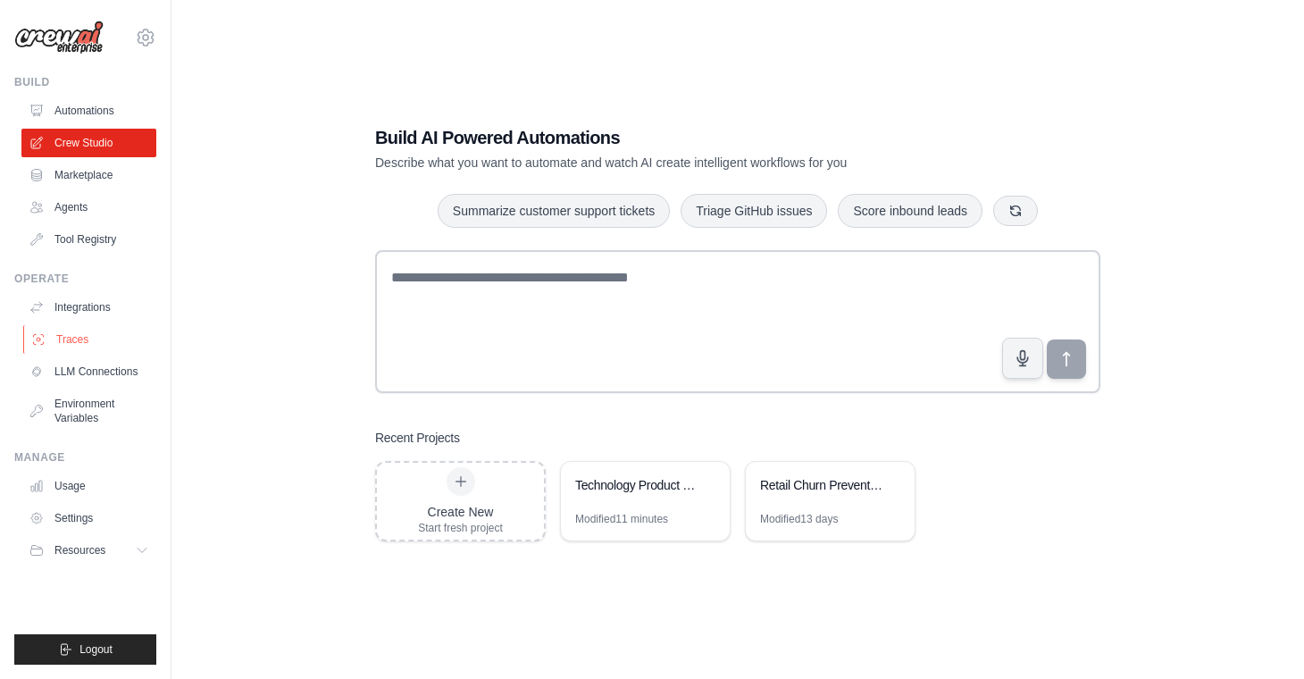
scroll to position [36, 0]
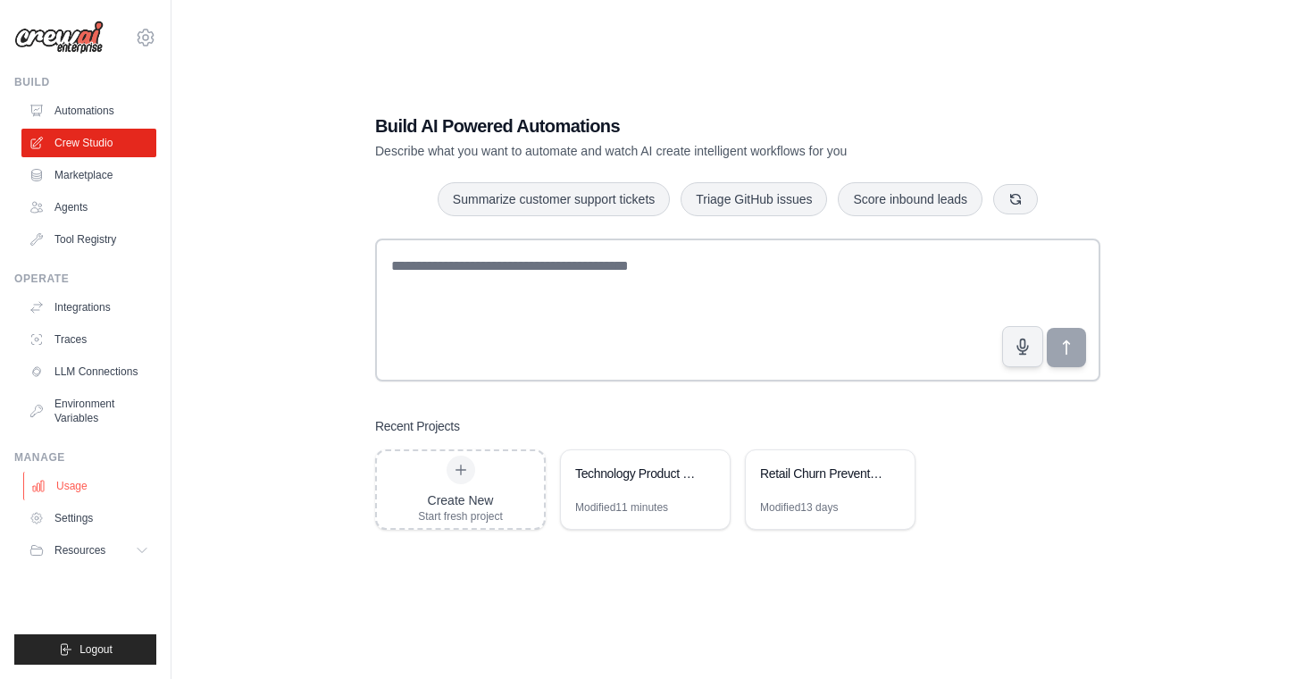
click at [77, 497] on link "Usage" at bounding box center [90, 486] width 135 height 29
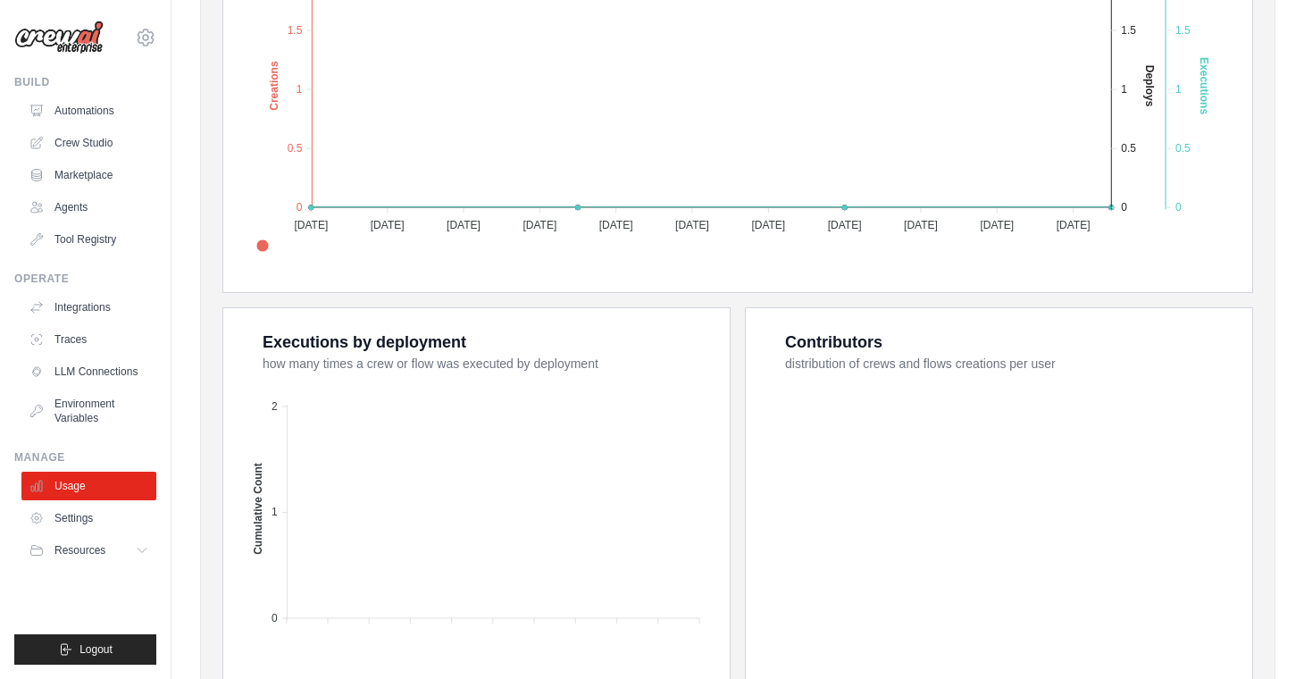
scroll to position [616, 0]
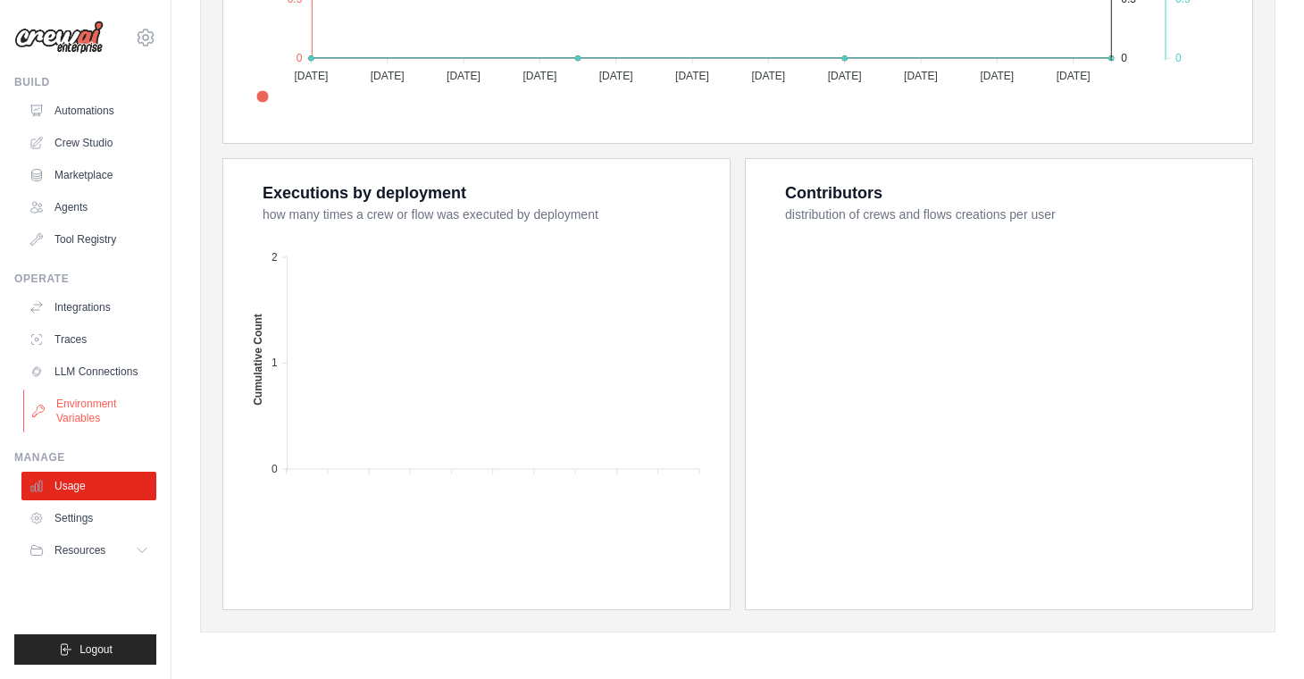
click at [106, 408] on link "Environment Variables" at bounding box center [90, 410] width 135 height 43
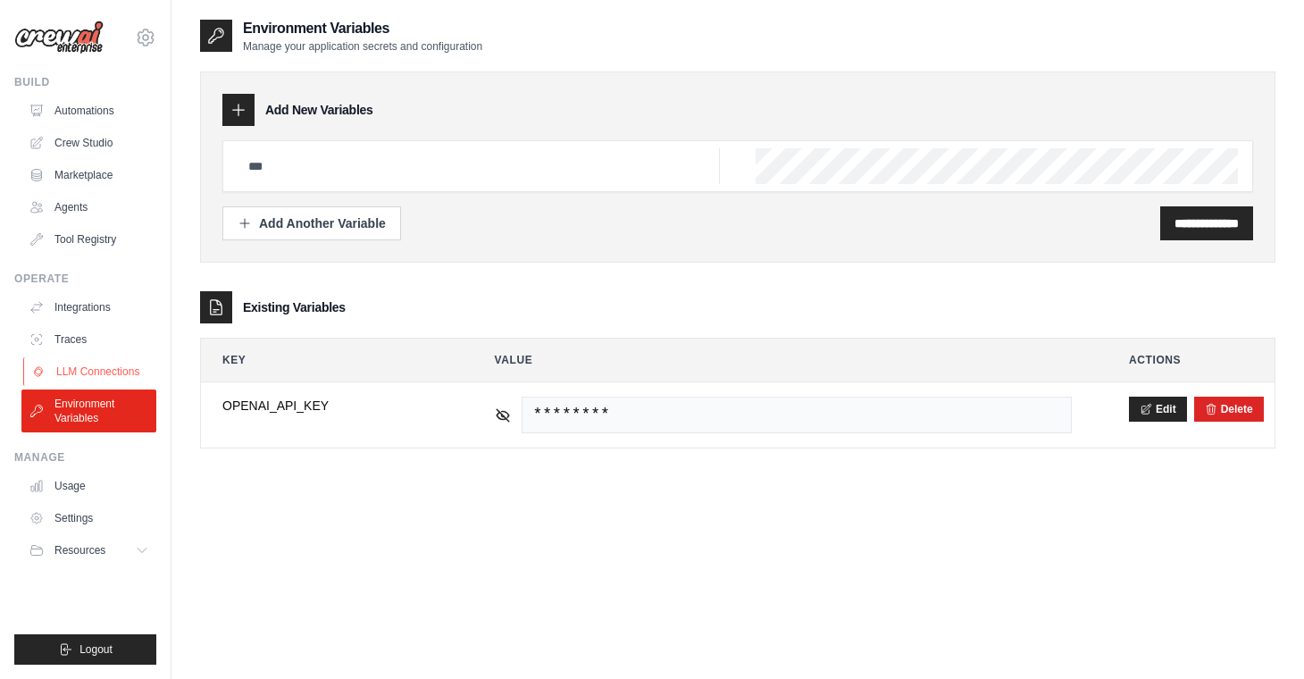
click at [104, 371] on link "LLM Connections" at bounding box center [90, 371] width 135 height 29
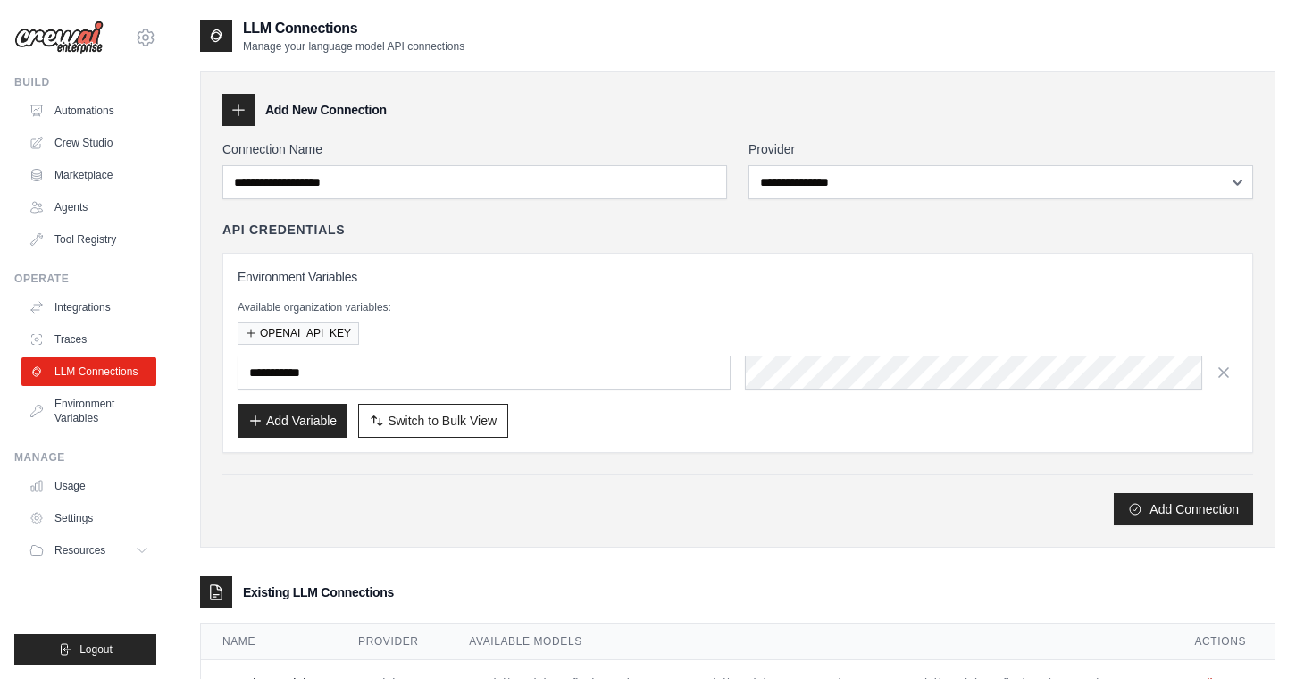
scroll to position [75, 0]
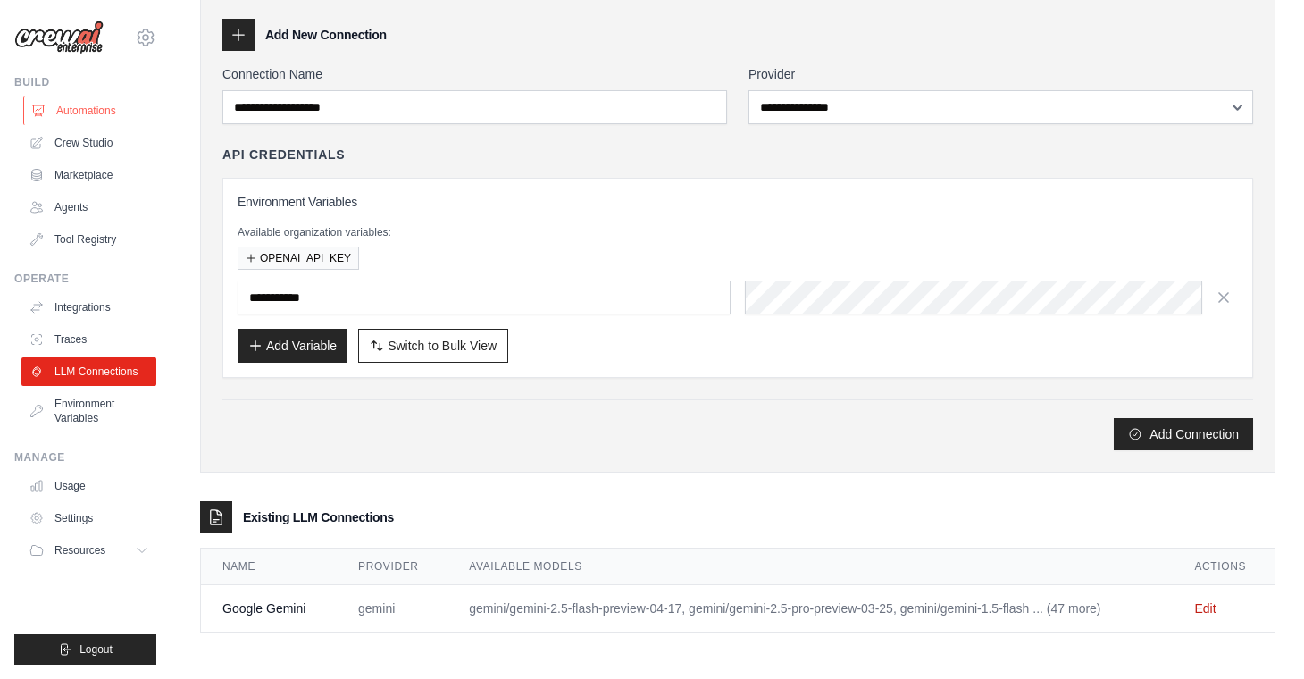
click at [80, 112] on link "Automations" at bounding box center [90, 110] width 135 height 29
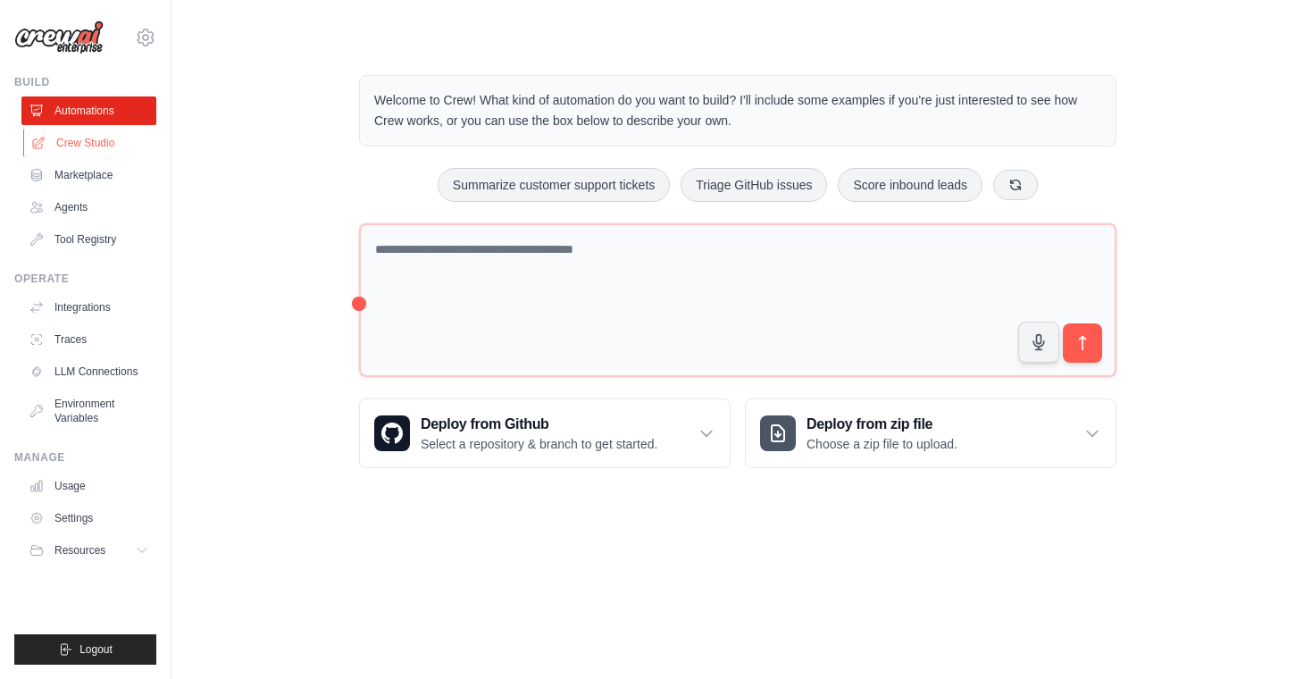
click at [79, 139] on link "Crew Studio" at bounding box center [90, 143] width 135 height 29
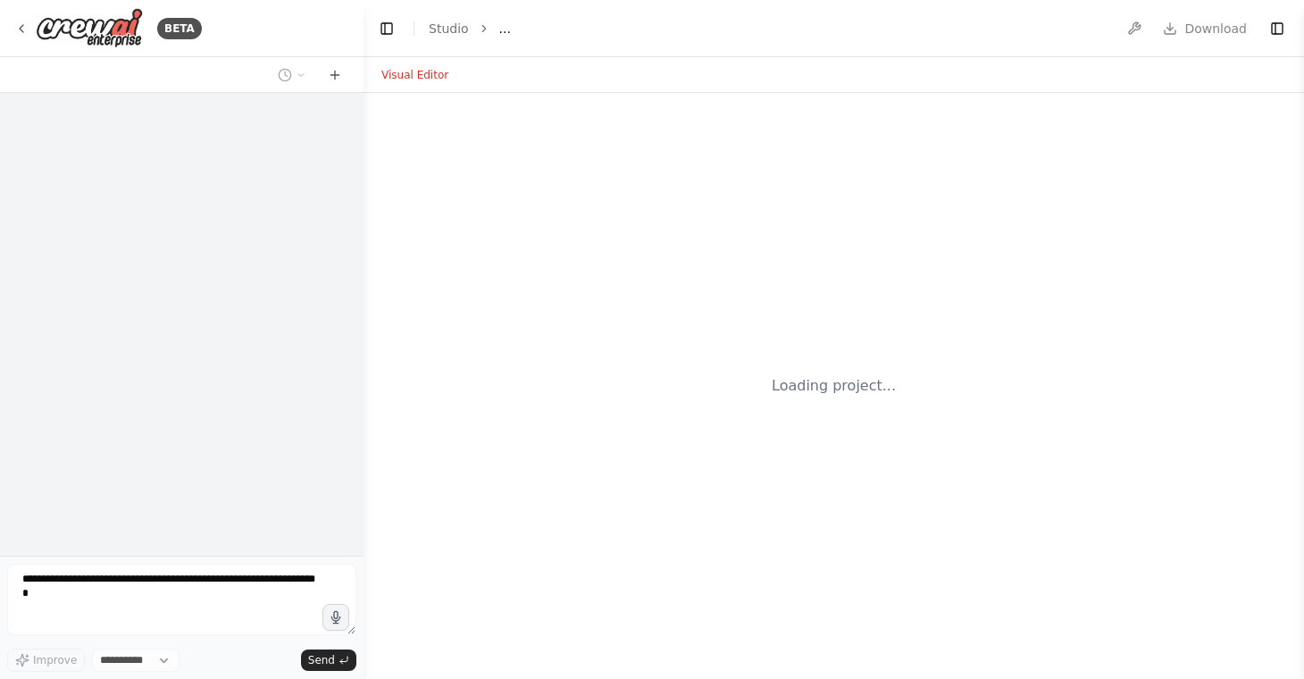
select select "****"
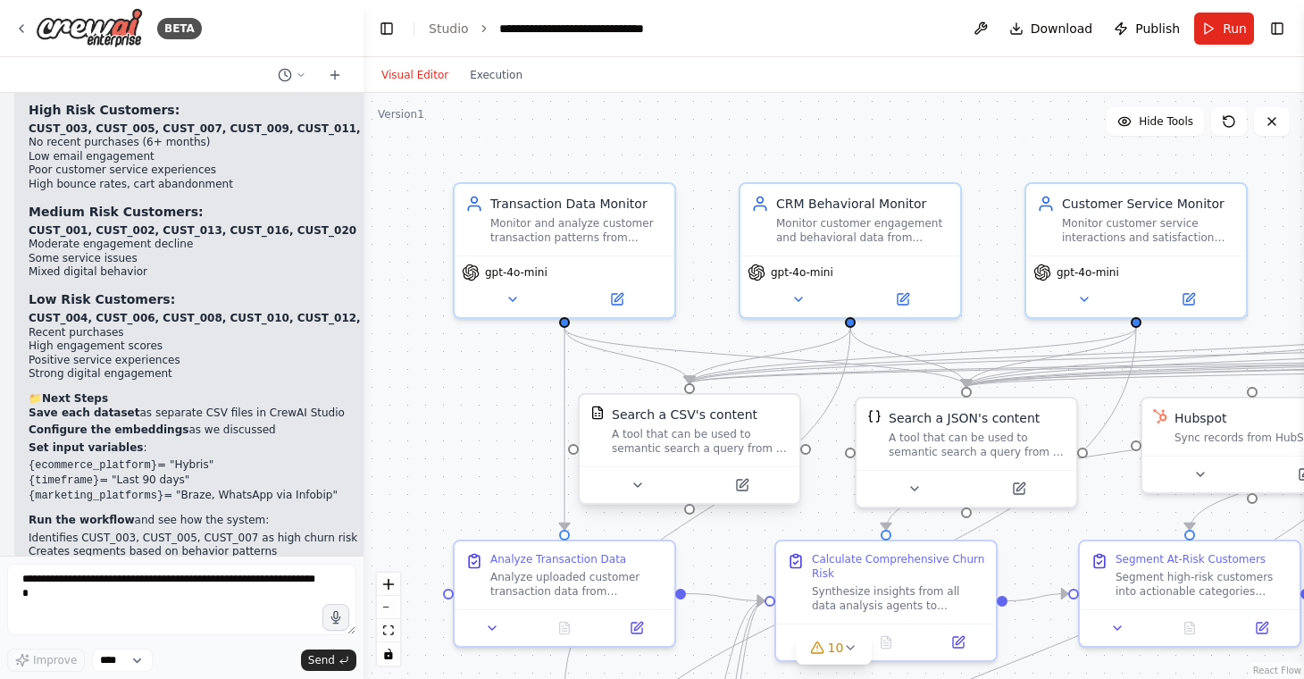
scroll to position [14220, 0]
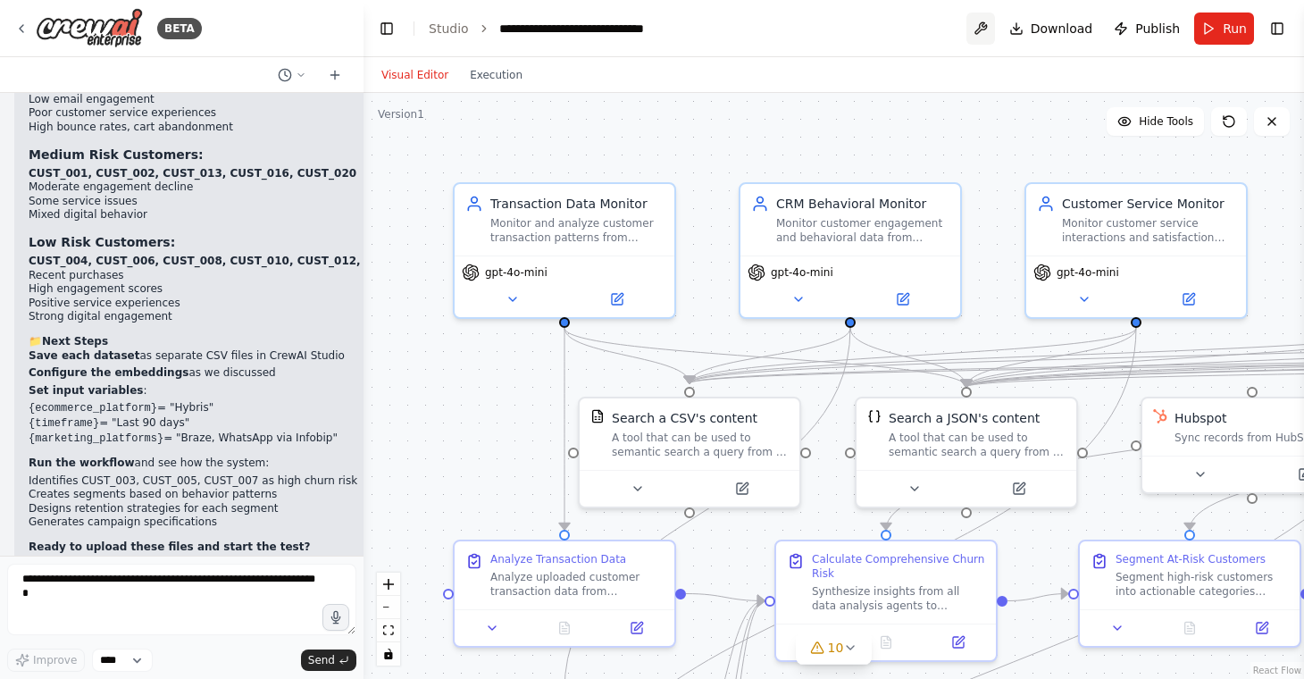
click at [989, 28] on button at bounding box center [980, 29] width 29 height 32
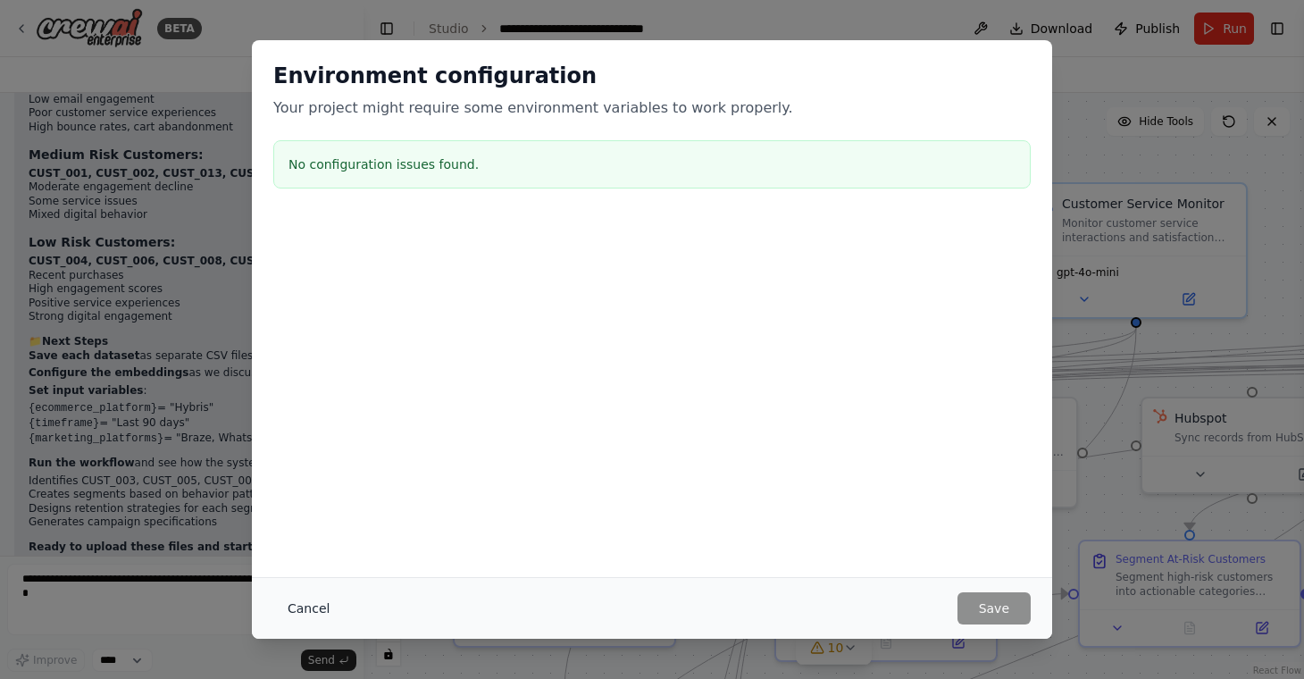
click at [307, 605] on button "Cancel" at bounding box center [308, 608] width 71 height 32
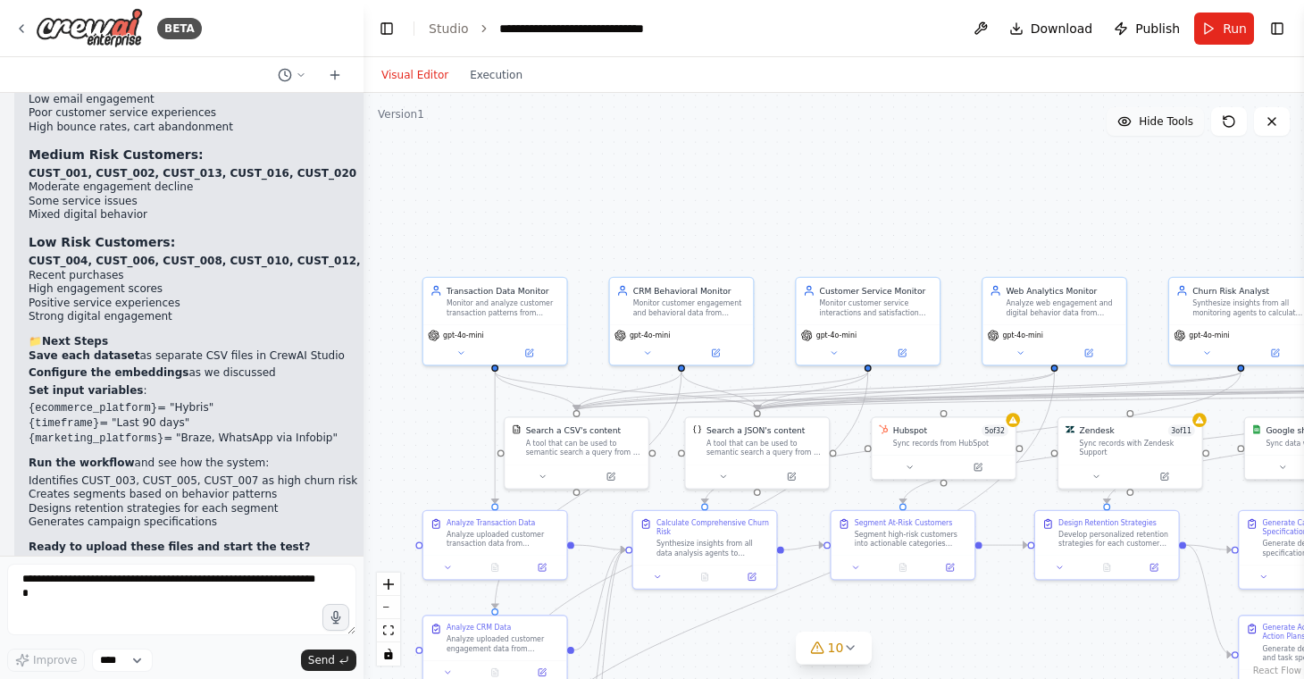
click at [1149, 133] on button "Hide Tools" at bounding box center [1154, 121] width 97 height 29
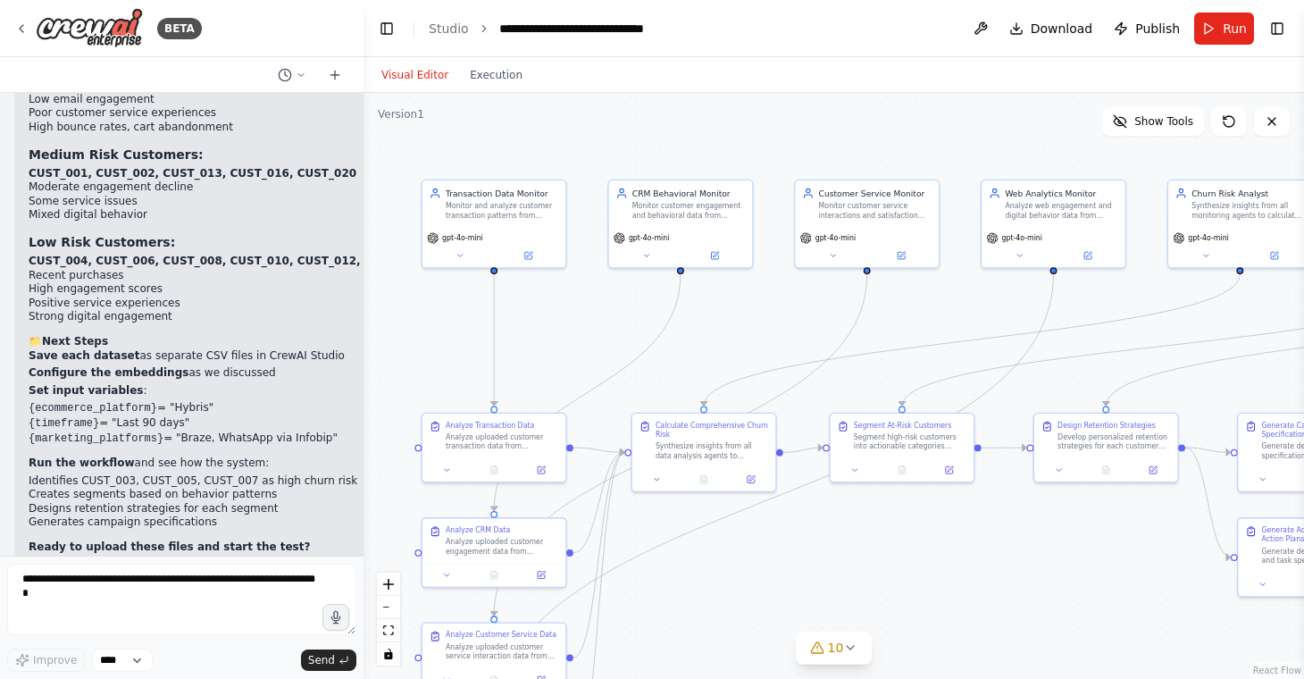
drag, startPoint x: 891, startPoint y: 205, endPoint x: 890, endPoint y: 108, distance: 96.5
click at [890, 108] on div ".deletable-edge-delete-btn { width: 20px; height: 20px; border: 0px solid #ffff…" at bounding box center [833, 386] width 940 height 586
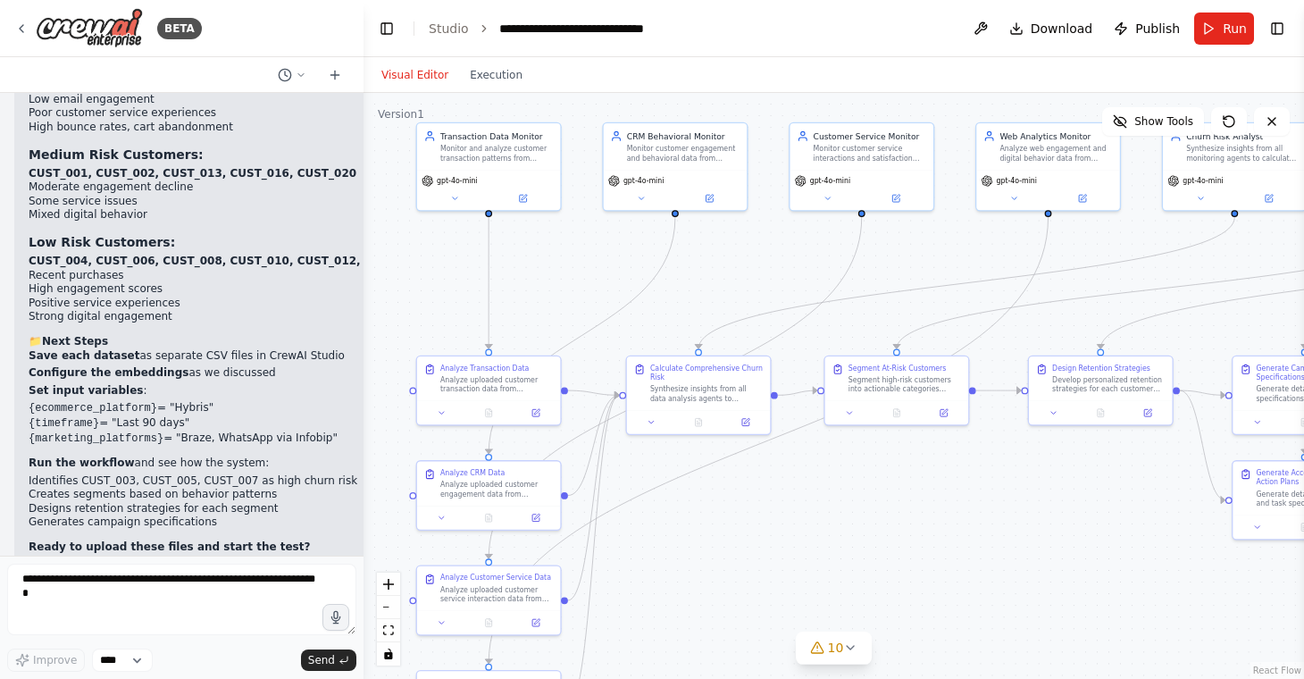
drag, startPoint x: 889, startPoint y: 366, endPoint x: 881, endPoint y: 306, distance: 60.3
click at [881, 305] on div ".deletable-edge-delete-btn { width: 20px; height: 20px; border: 0px solid #ffff…" at bounding box center [833, 386] width 940 height 586
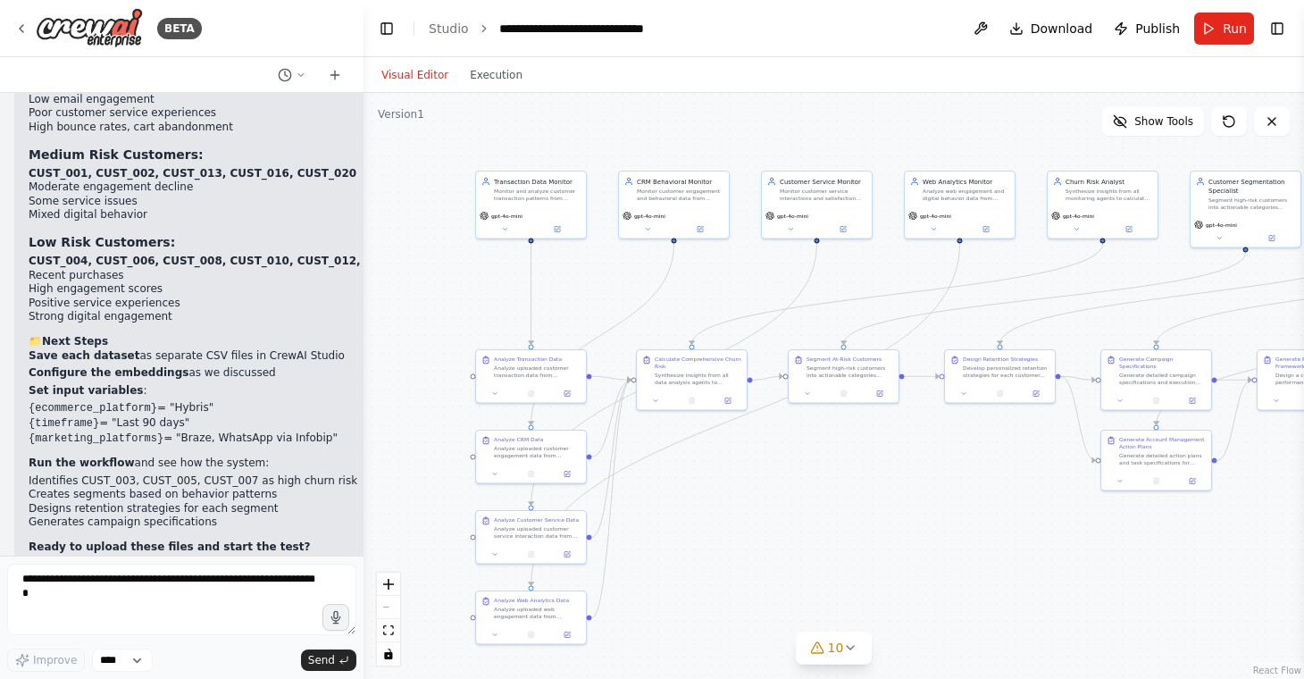
drag, startPoint x: 806, startPoint y: 556, endPoint x: 775, endPoint y: 505, distance: 59.3
click at [775, 505] on div ".deletable-edge-delete-btn { width: 20px; height: 20px; border: 0px solid #ffff…" at bounding box center [833, 386] width 940 height 586
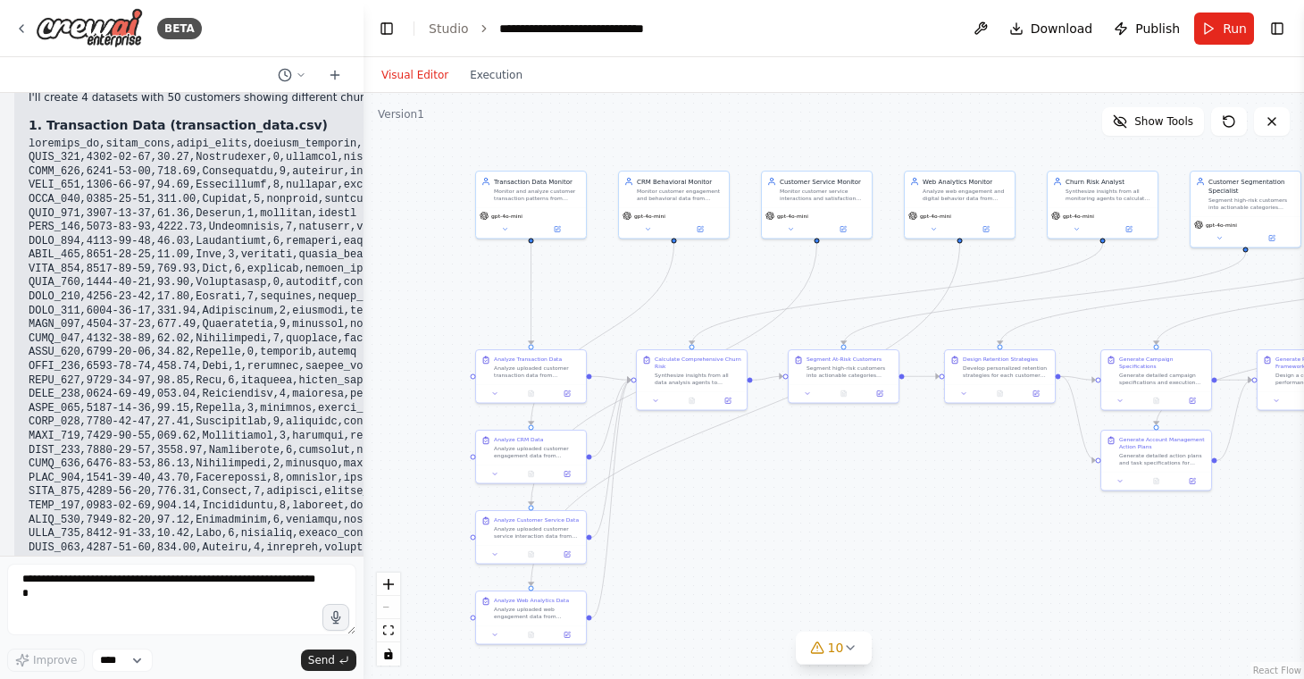
scroll to position [12436, 0]
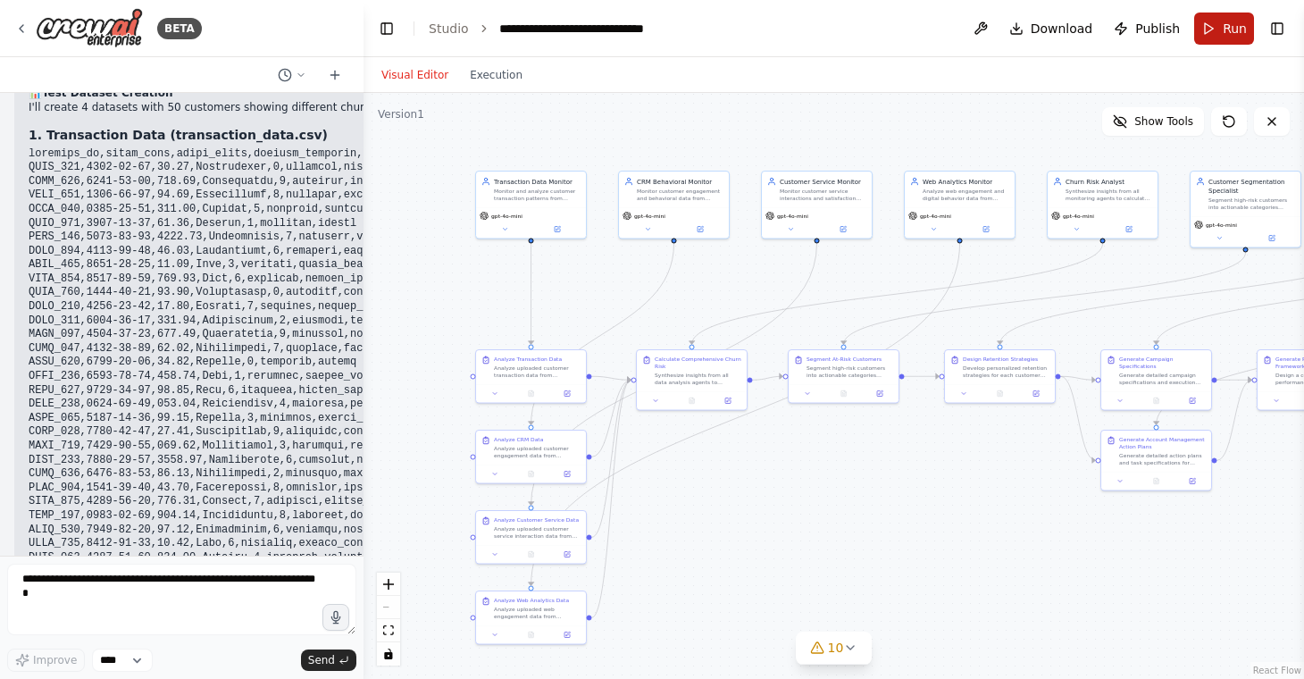
click at [1210, 29] on button "Run" at bounding box center [1224, 29] width 60 height 32
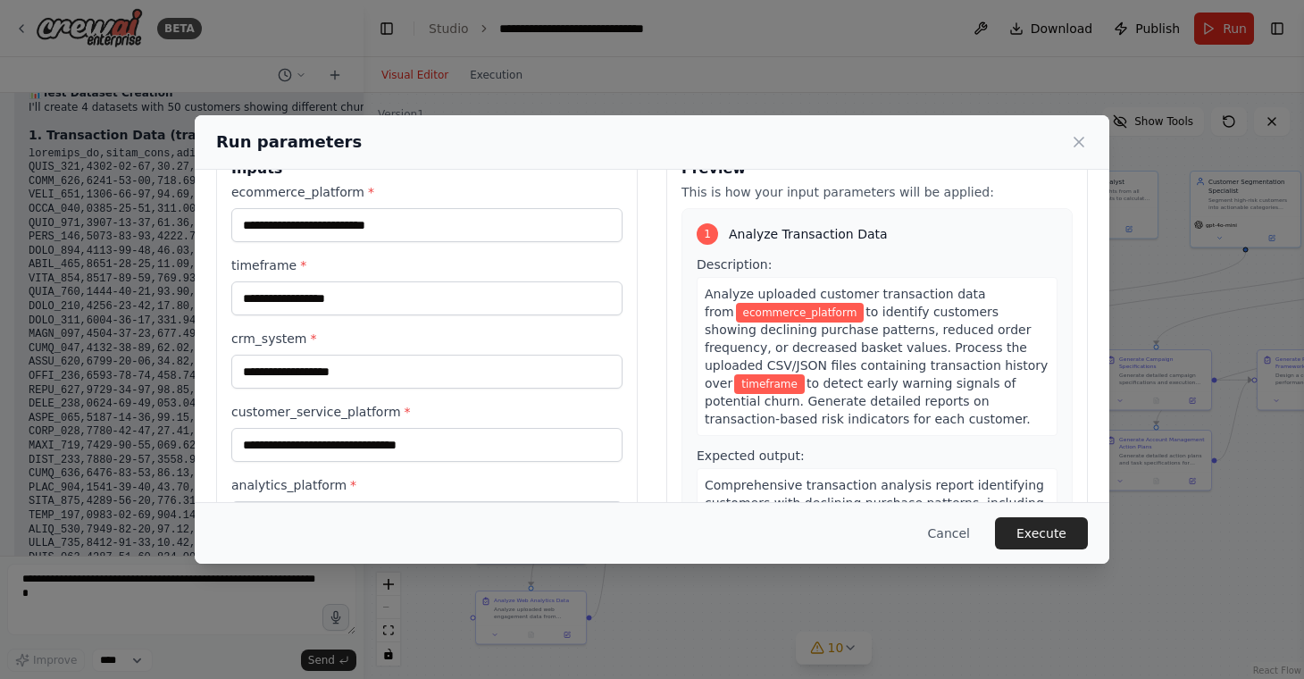
scroll to position [0, 0]
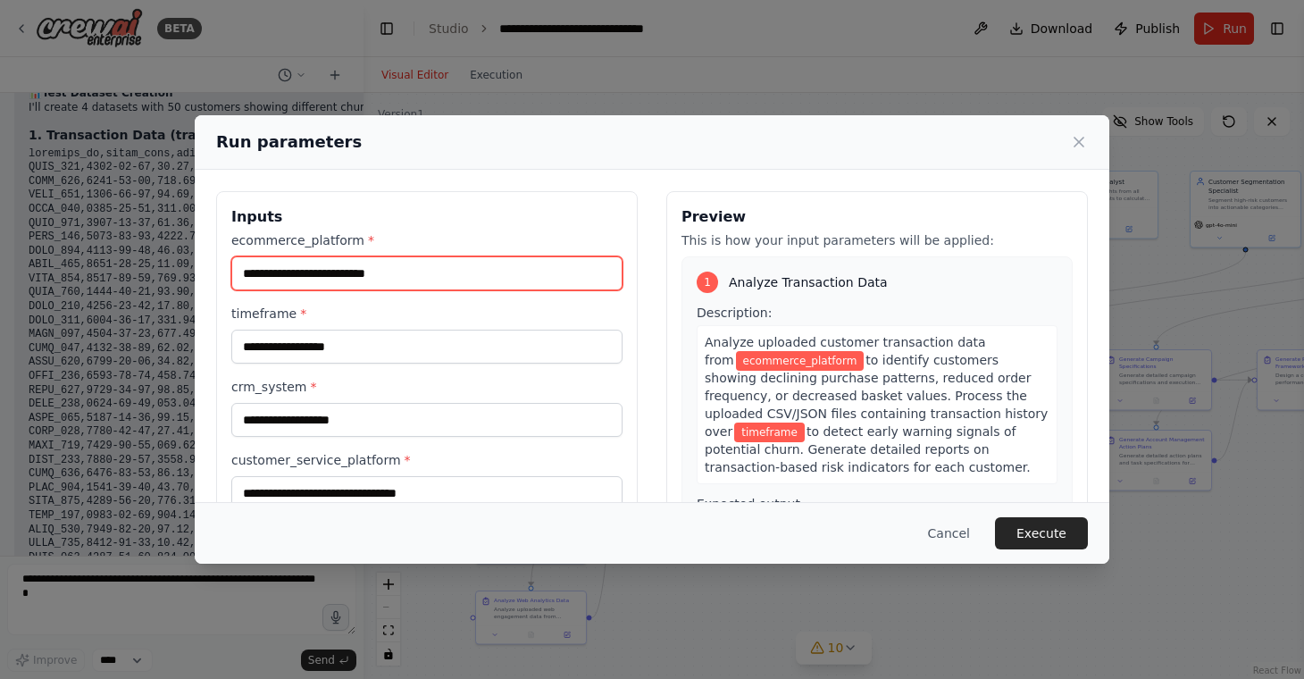
click at [364, 271] on input "ecommerce_platform *" at bounding box center [426, 273] width 391 height 34
type input "******"
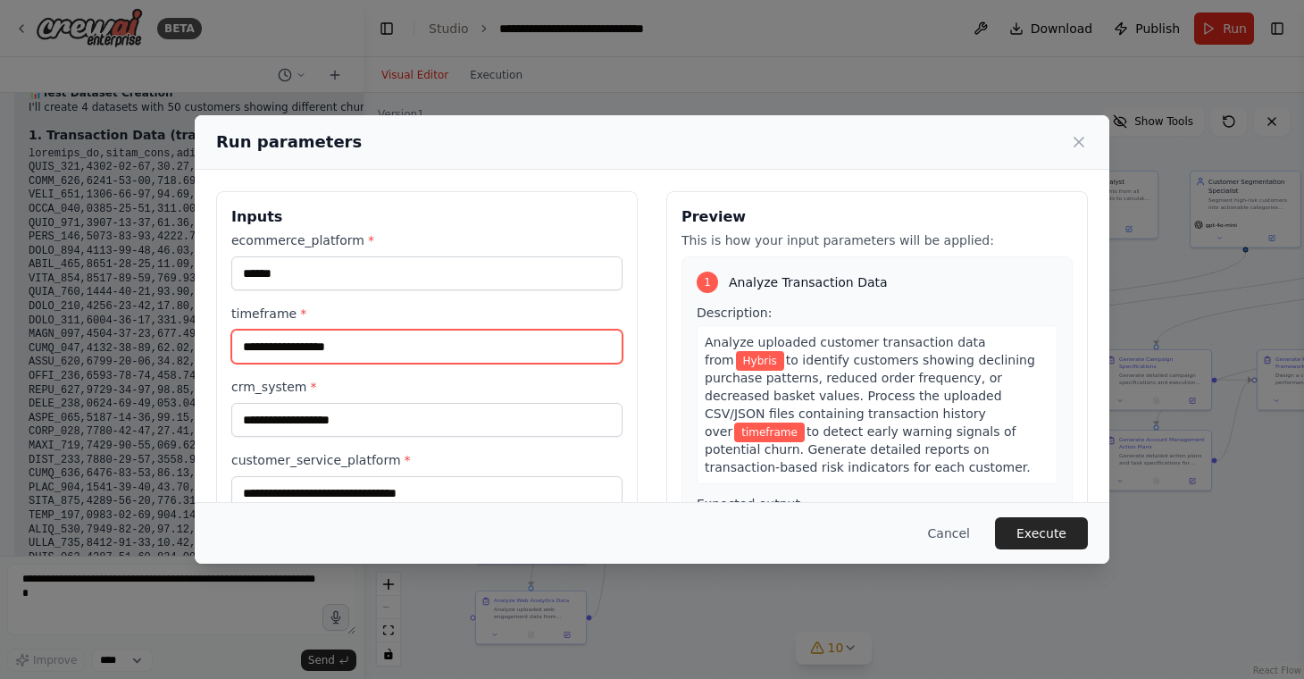
click at [346, 343] on input "timeframe *" at bounding box center [426, 347] width 391 height 34
type input "*******"
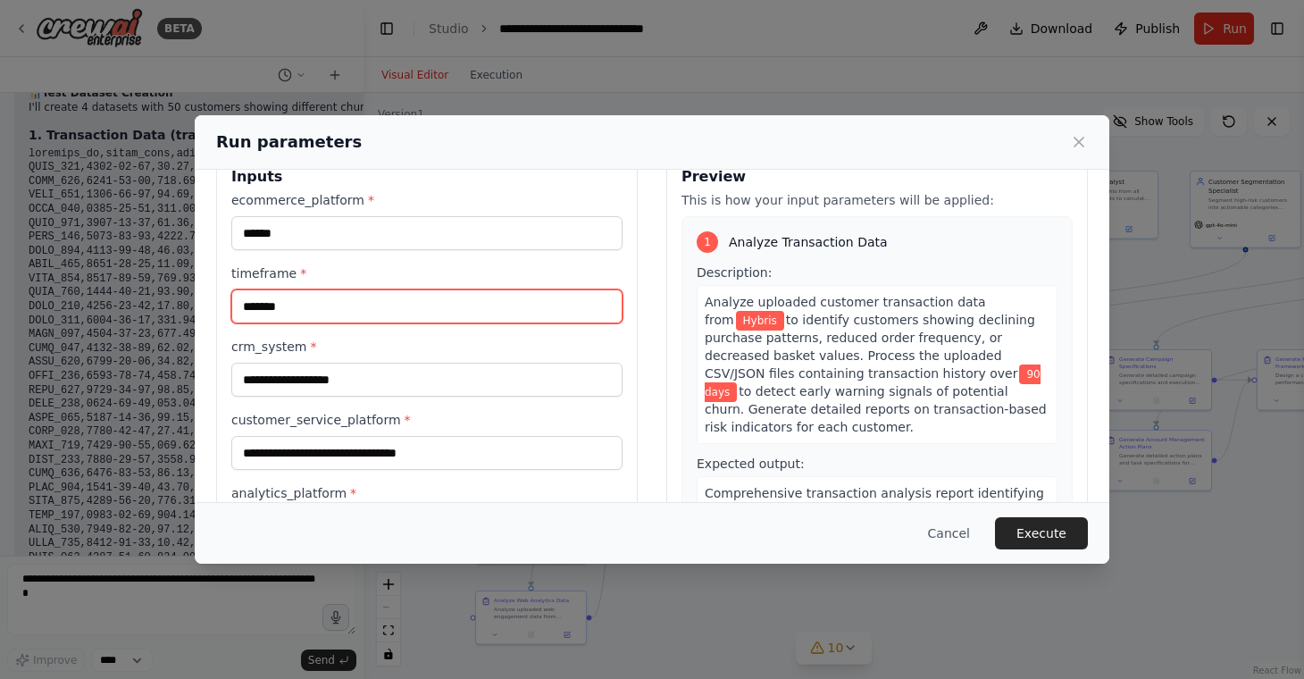
scroll to position [81, 0]
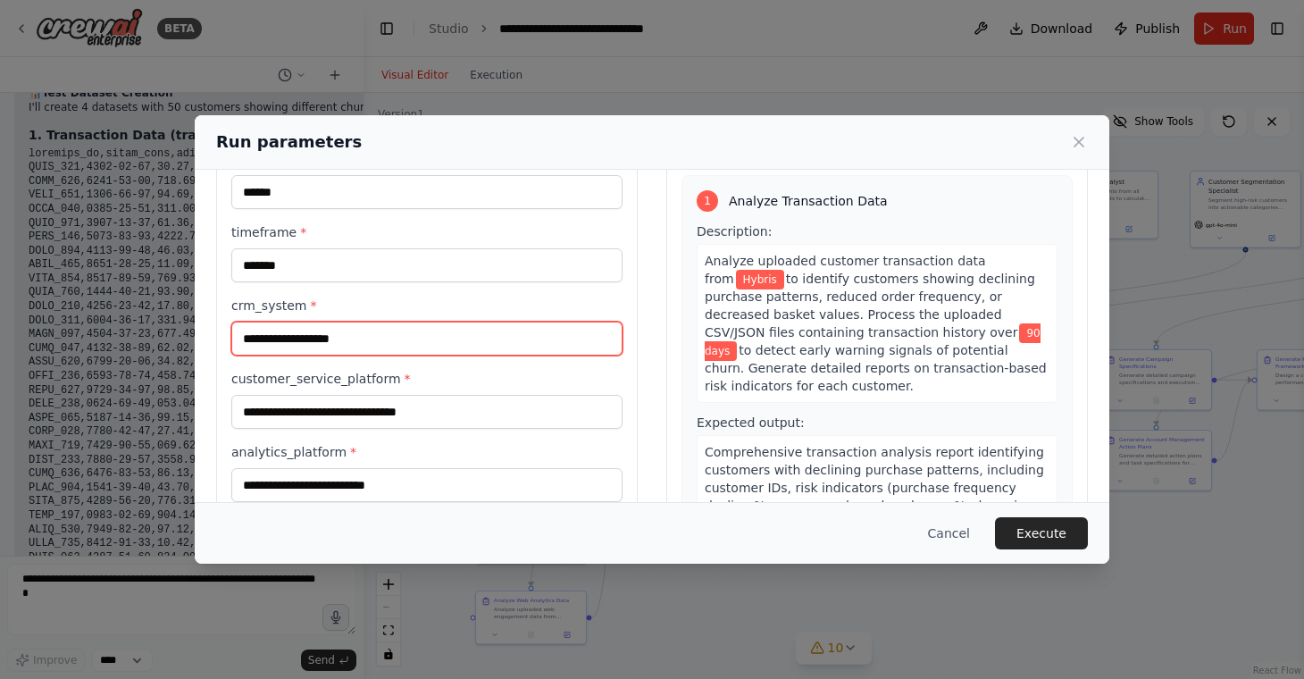
click at [343, 338] on input "crm_system *" at bounding box center [426, 338] width 391 height 34
type input "*******"
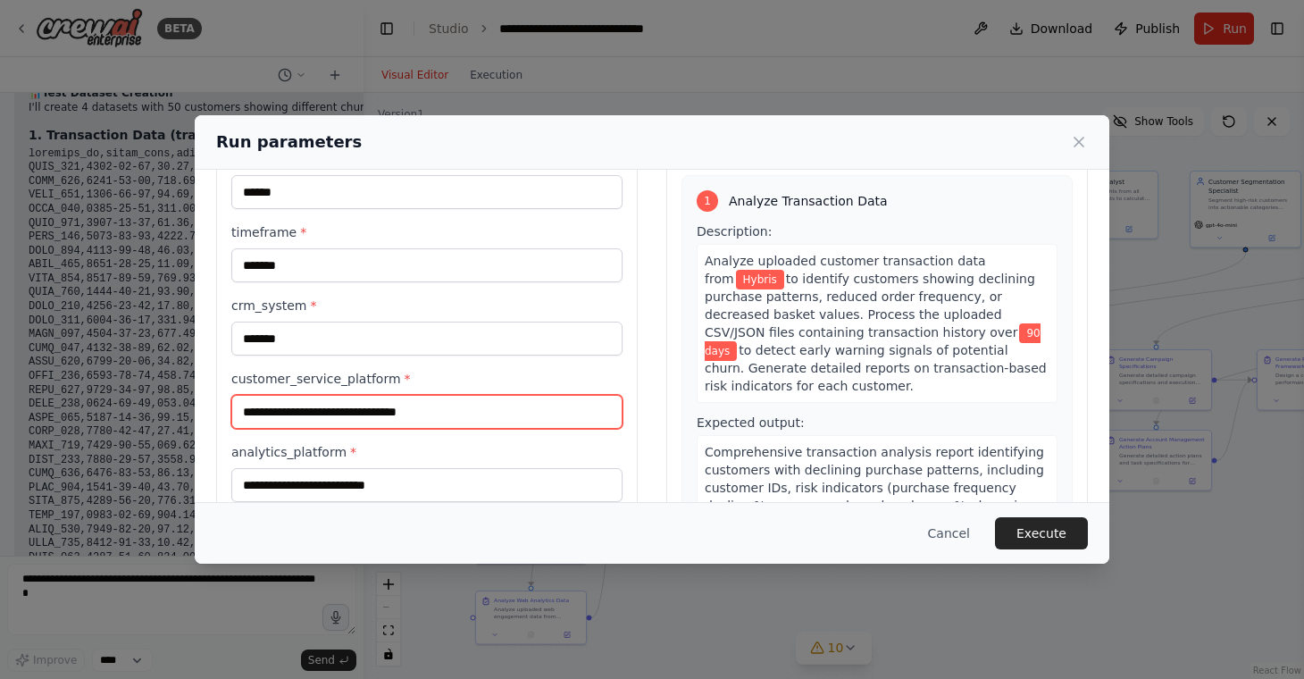
click at [356, 421] on input "customer_service_platform *" at bounding box center [426, 412] width 391 height 34
click at [356, 414] on input "customer_service_platform *" at bounding box center [426, 412] width 391 height 34
type input "*******"
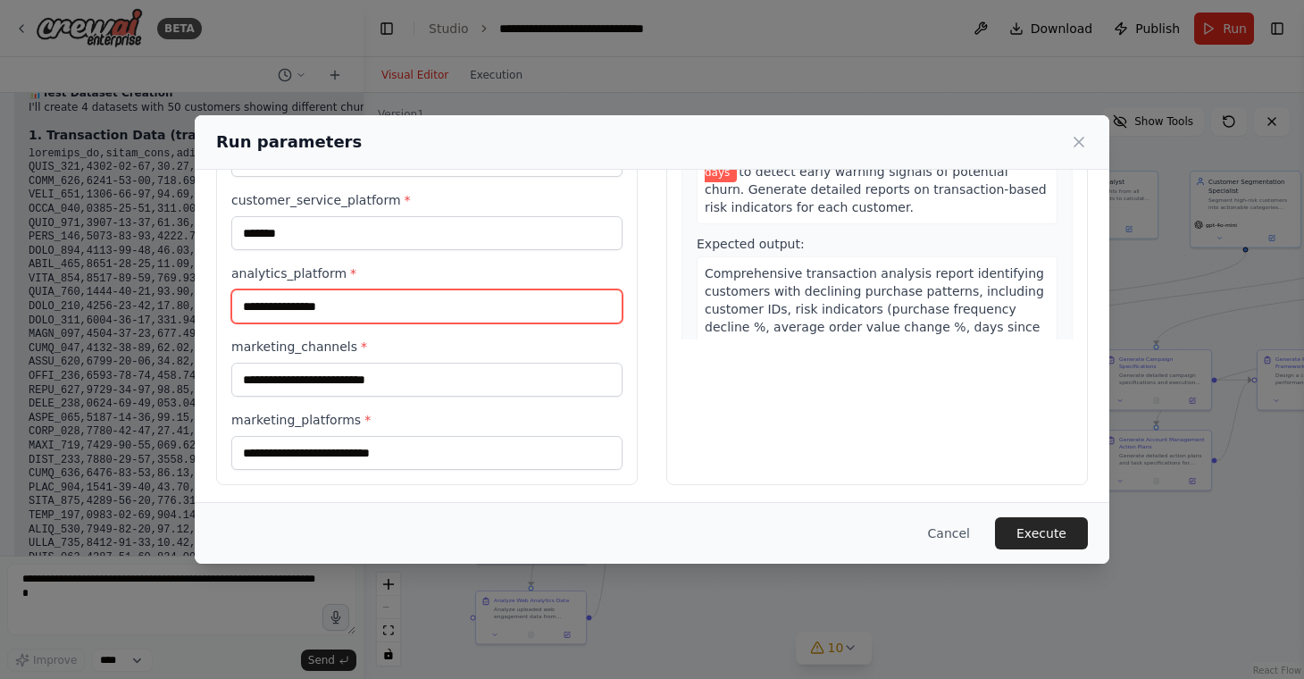
scroll to position [264, 0]
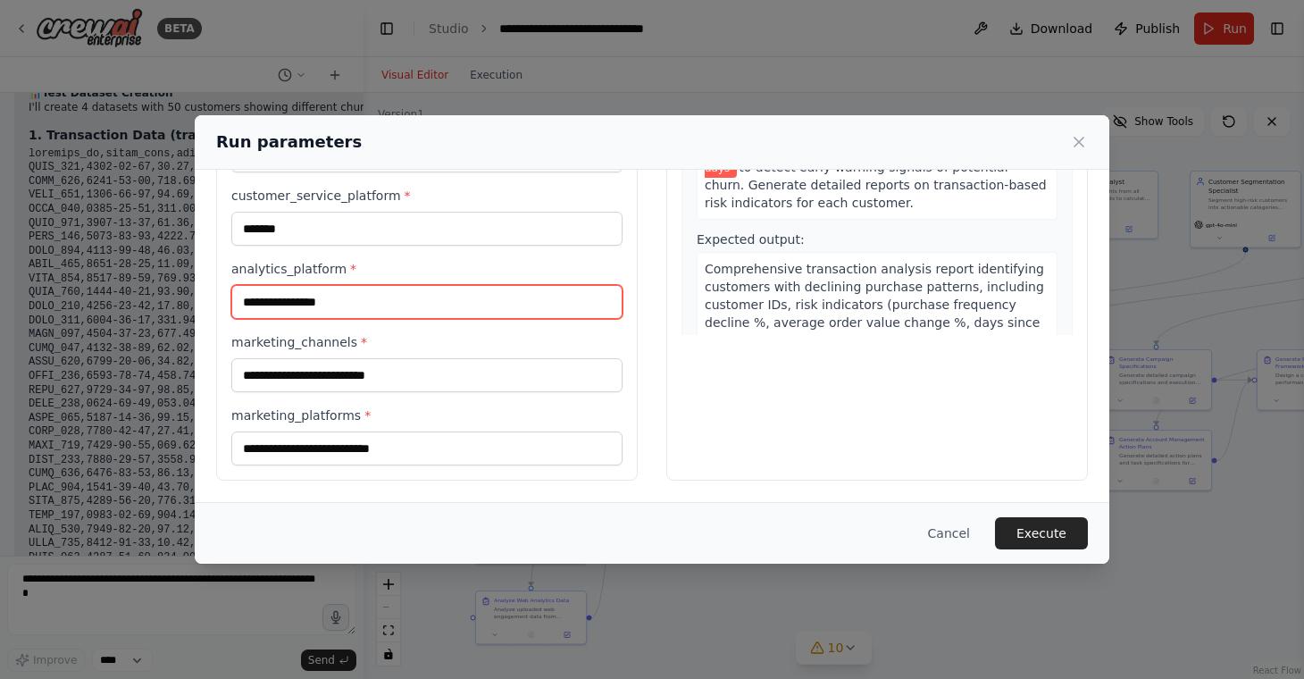
type input "**********"
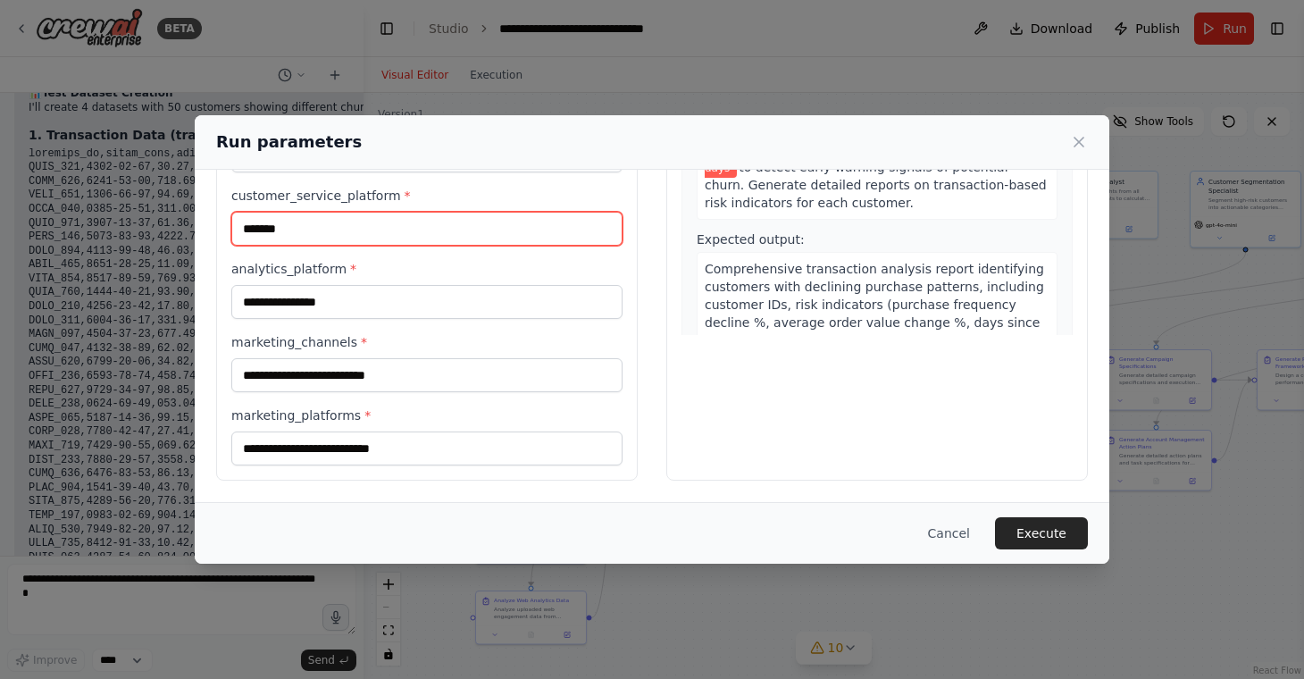
click at [273, 230] on input "*******" at bounding box center [426, 229] width 391 height 34
type input "*******"
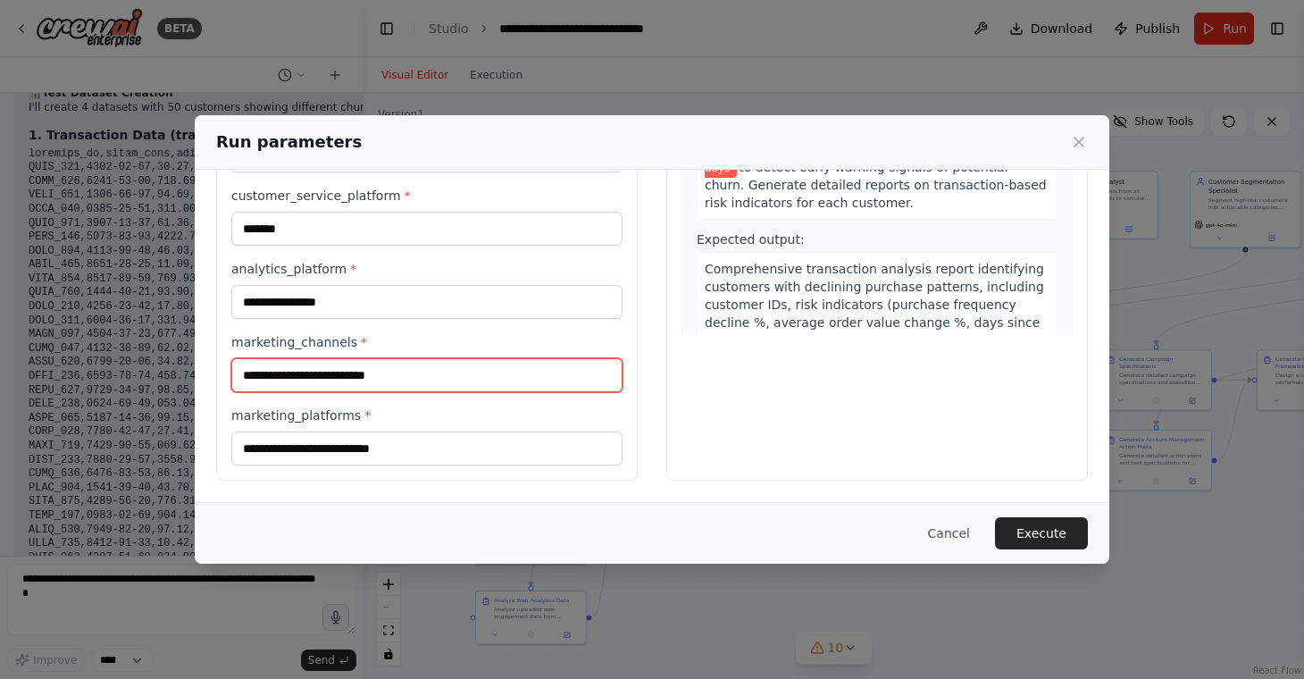
click at [271, 379] on input "marketing_channels *" at bounding box center [426, 375] width 391 height 34
type input "*****"
click at [255, 378] on input "*****" at bounding box center [426, 375] width 391 height 34
click at [464, 388] on input "marketing_channels *" at bounding box center [426, 375] width 391 height 34
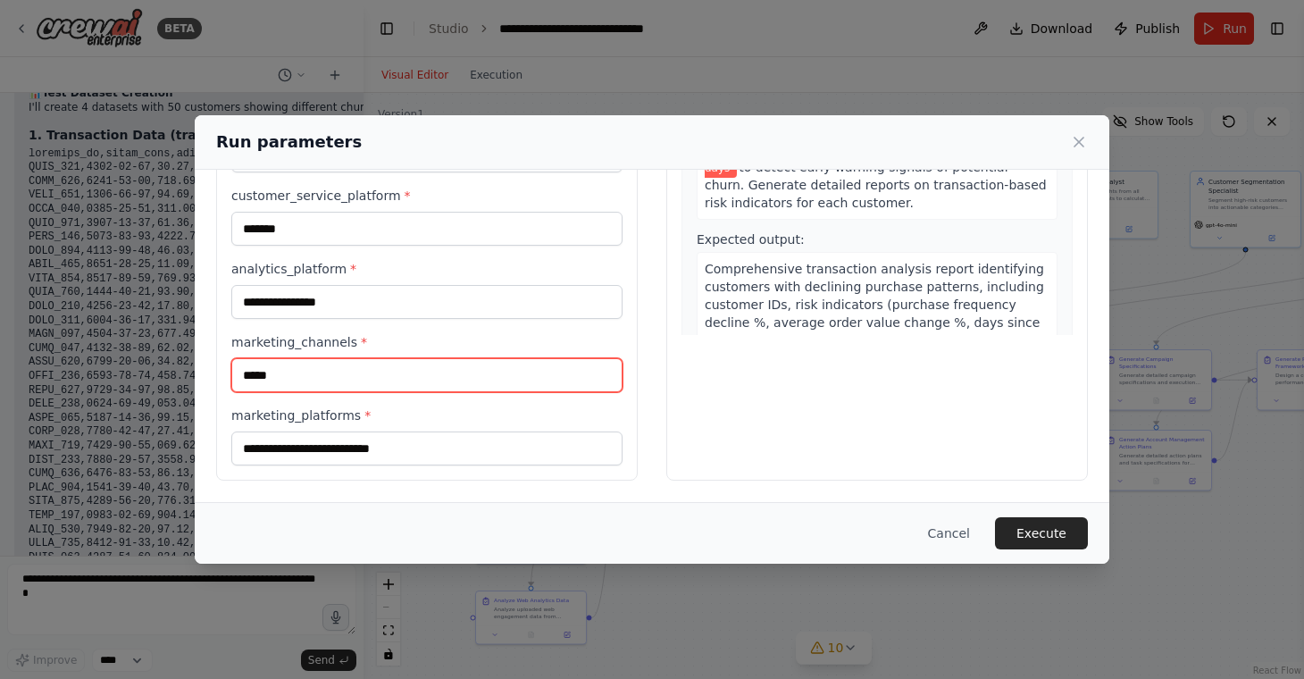
type input "*****"
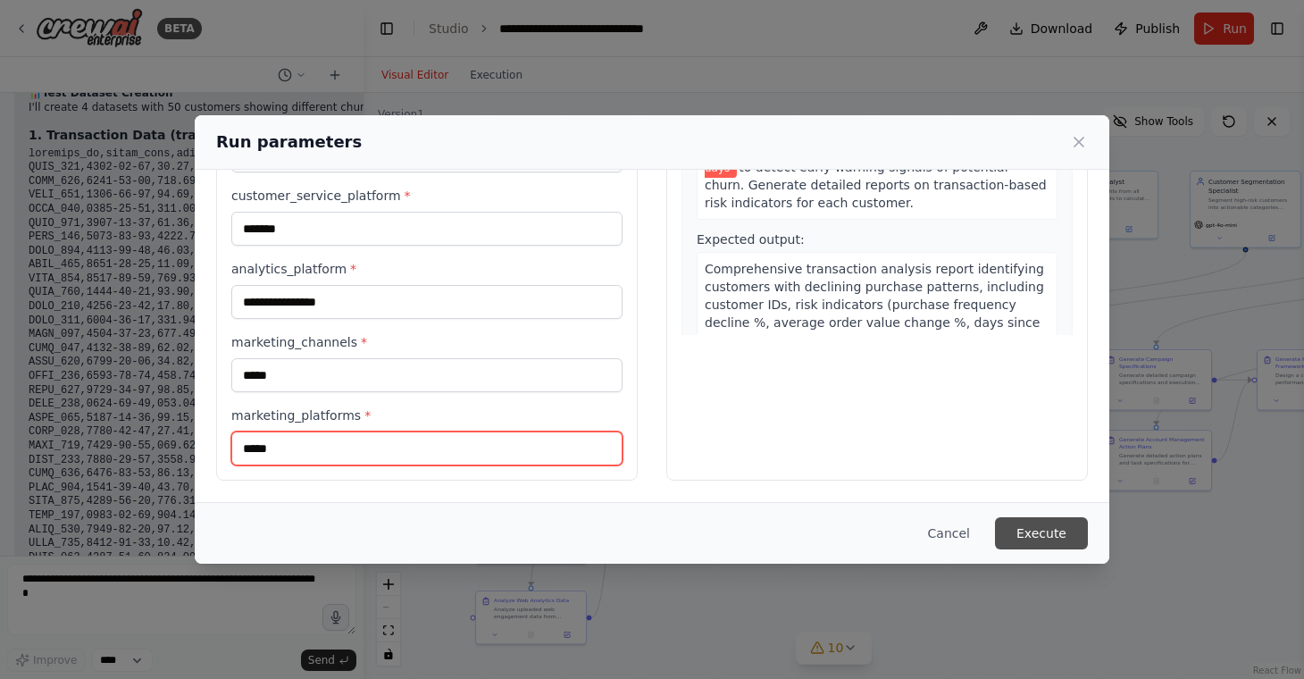
type input "*****"
click at [1040, 539] on button "Execute" at bounding box center [1041, 533] width 93 height 32
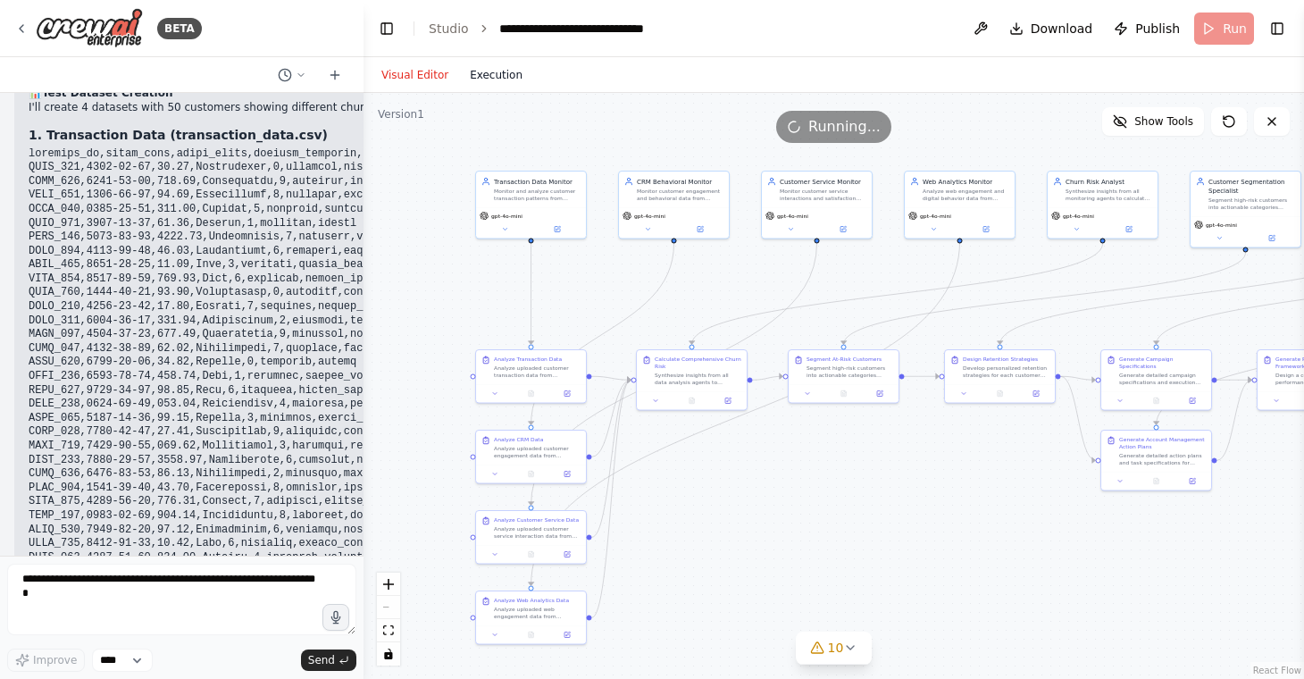
click at [511, 81] on button "Execution" at bounding box center [496, 74] width 74 height 21
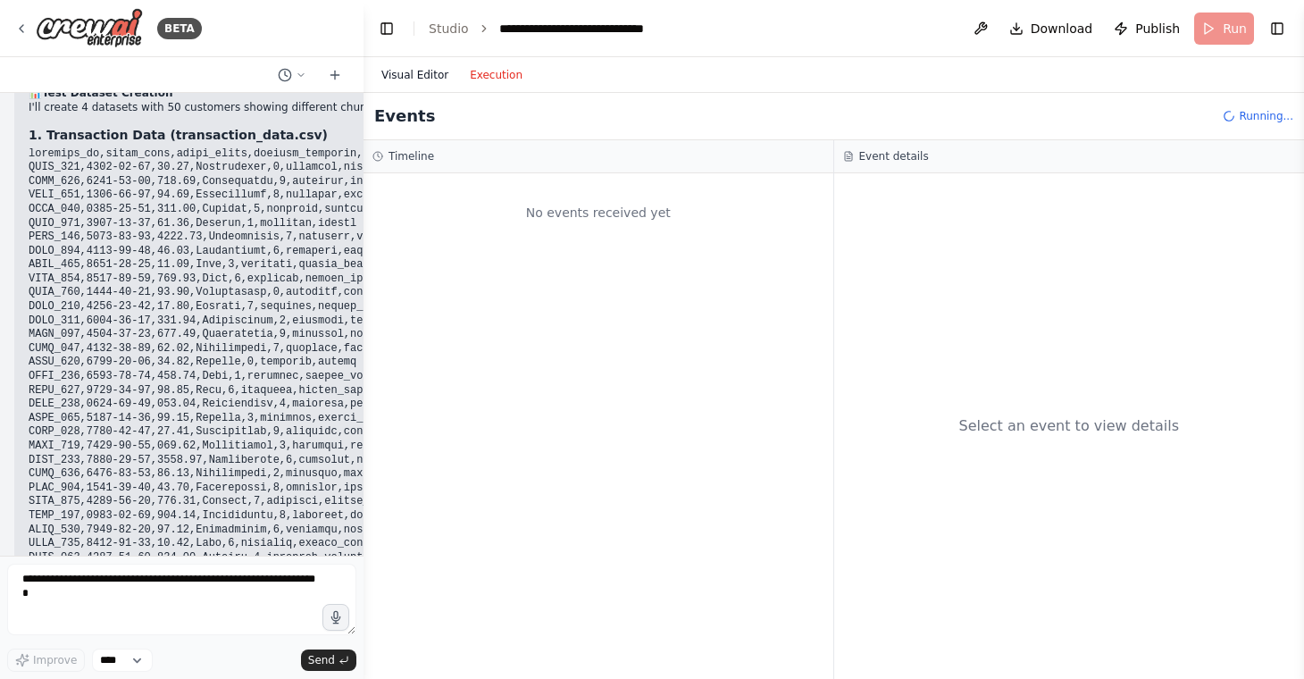
click at [420, 78] on button "Visual Editor" at bounding box center [415, 74] width 88 height 21
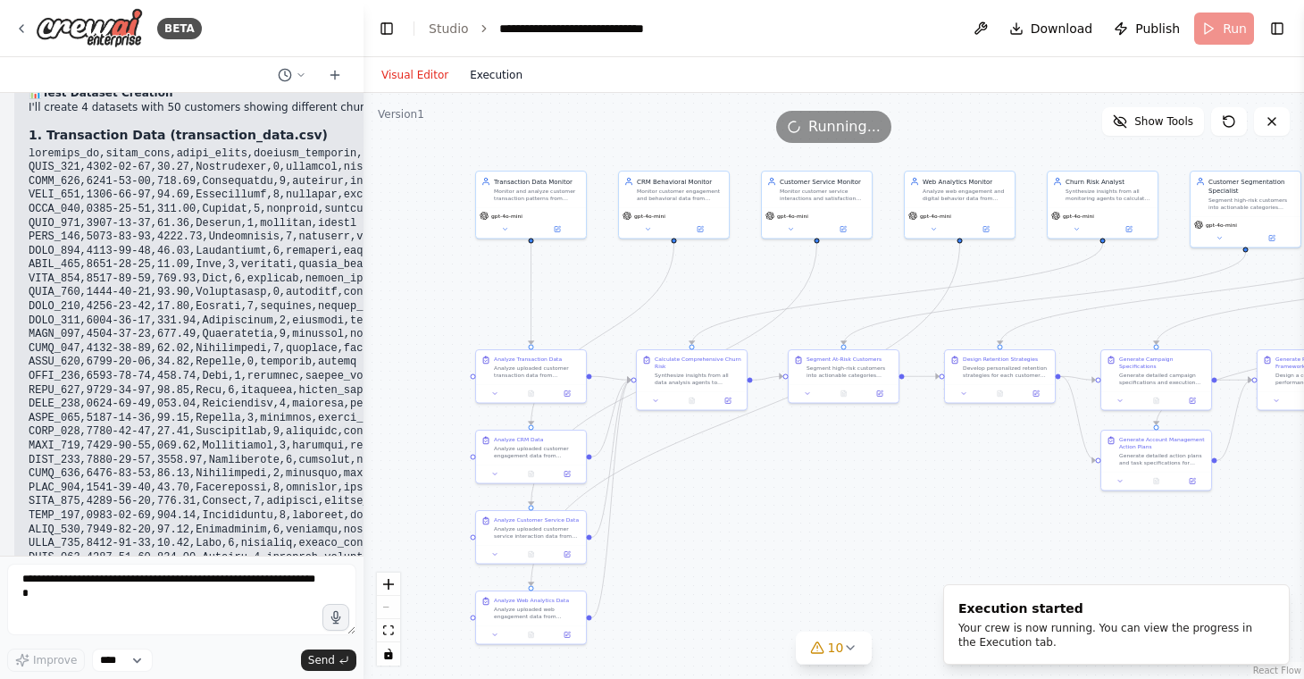
click at [487, 82] on button "Execution" at bounding box center [496, 74] width 74 height 21
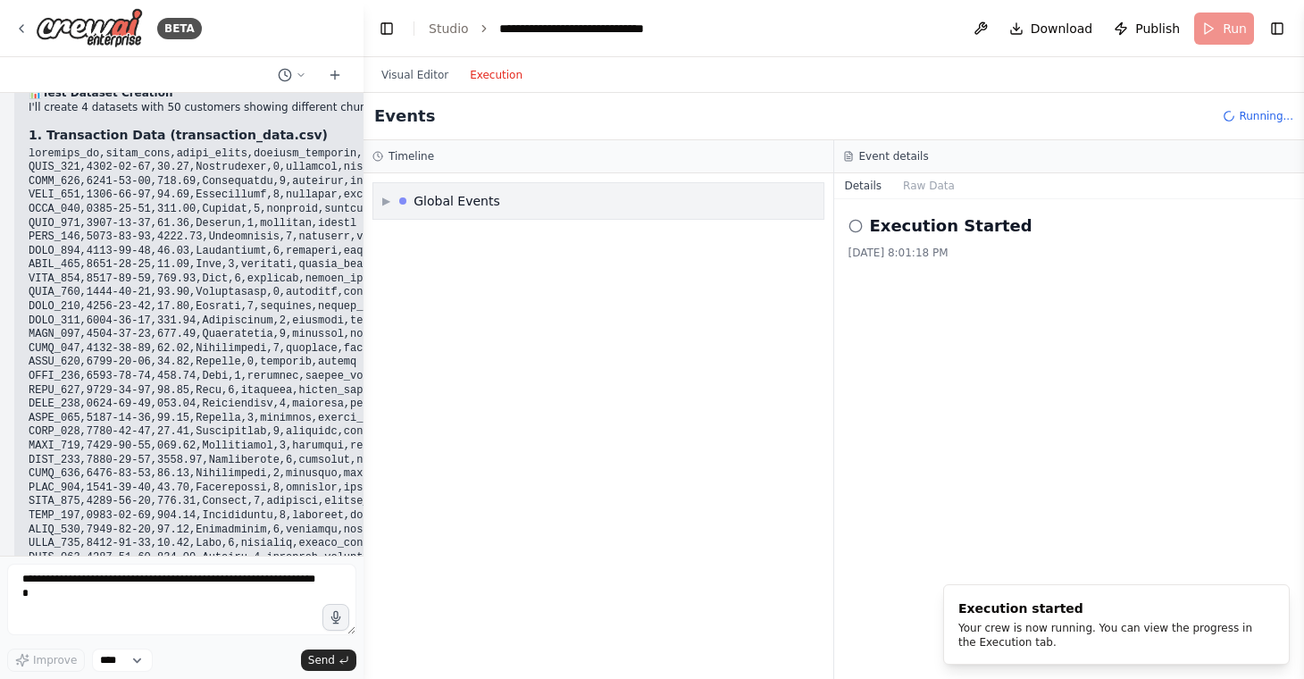
click at [394, 198] on div "▶ Global Events" at bounding box center [441, 201] width 118 height 18
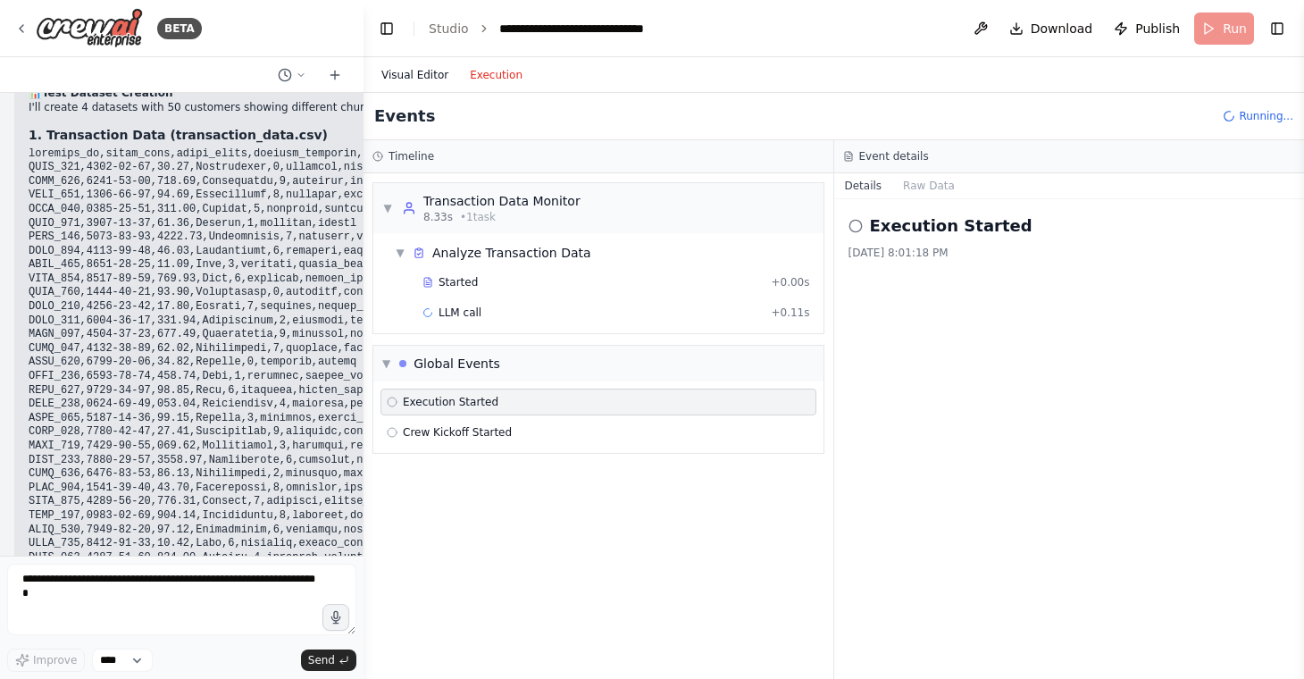
click at [423, 80] on button "Visual Editor" at bounding box center [415, 74] width 88 height 21
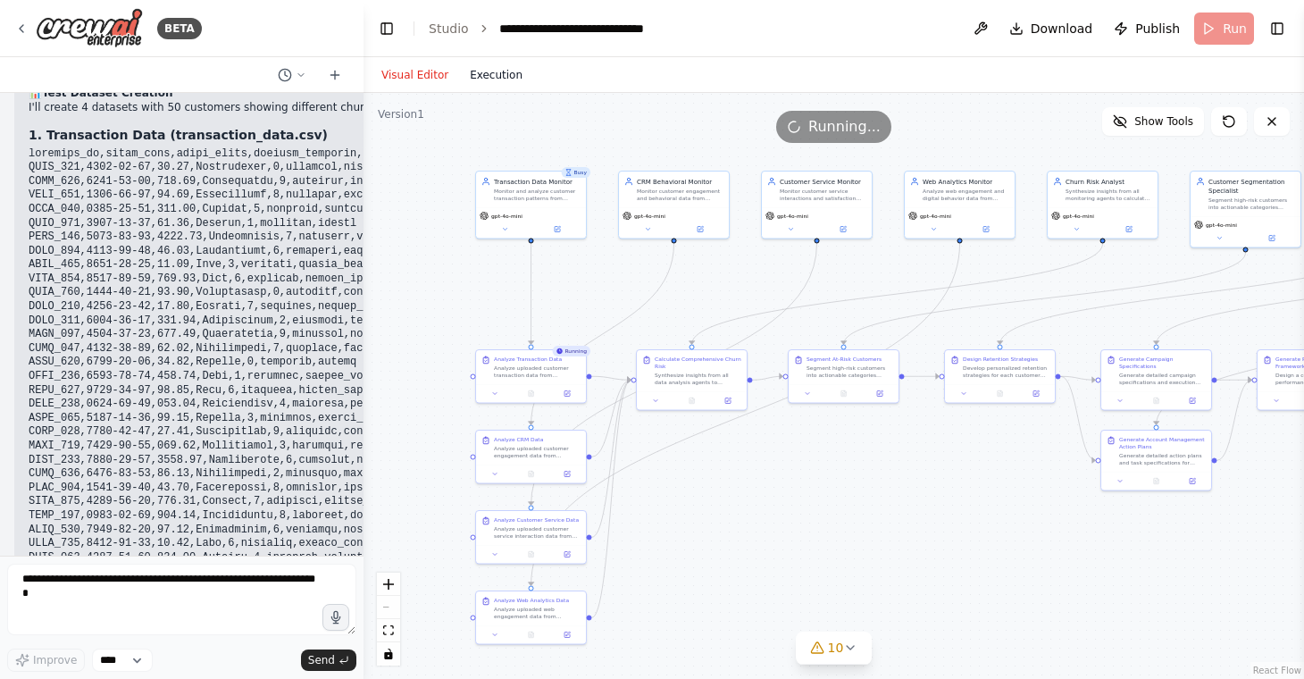
click at [499, 78] on button "Execution" at bounding box center [496, 74] width 74 height 21
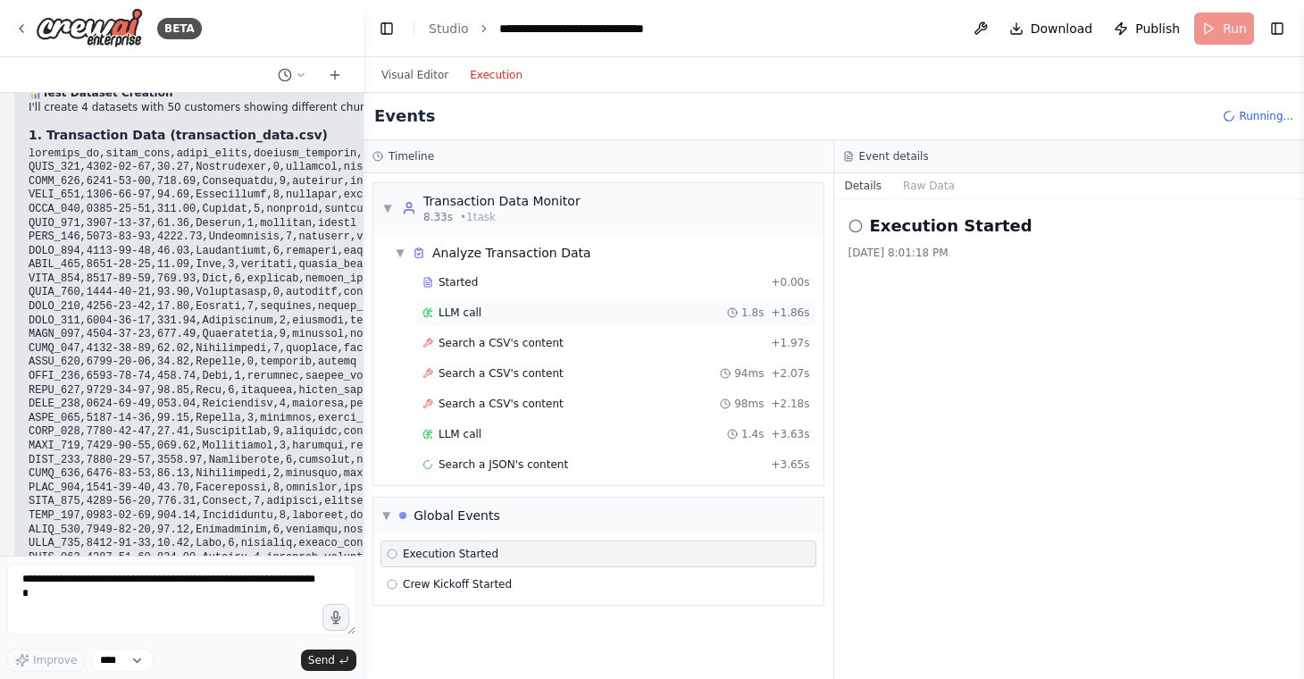
click at [462, 316] on span "LLM call" at bounding box center [459, 312] width 43 height 14
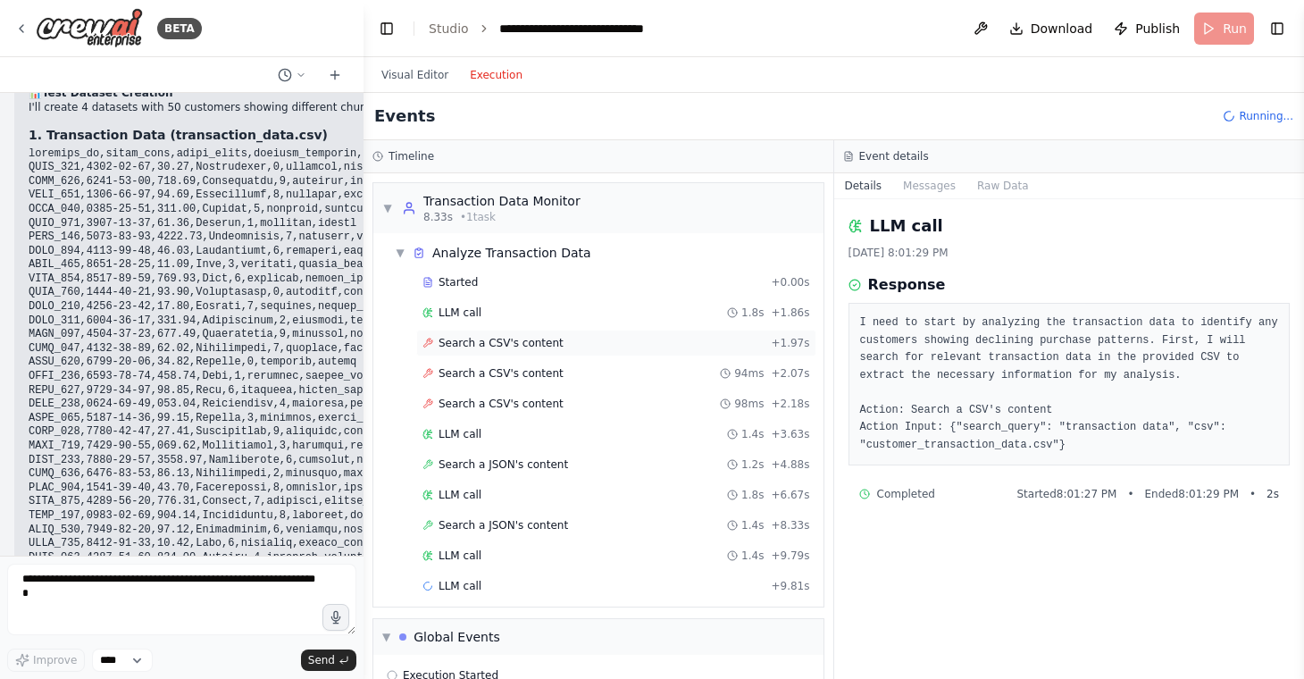
scroll to position [68, 0]
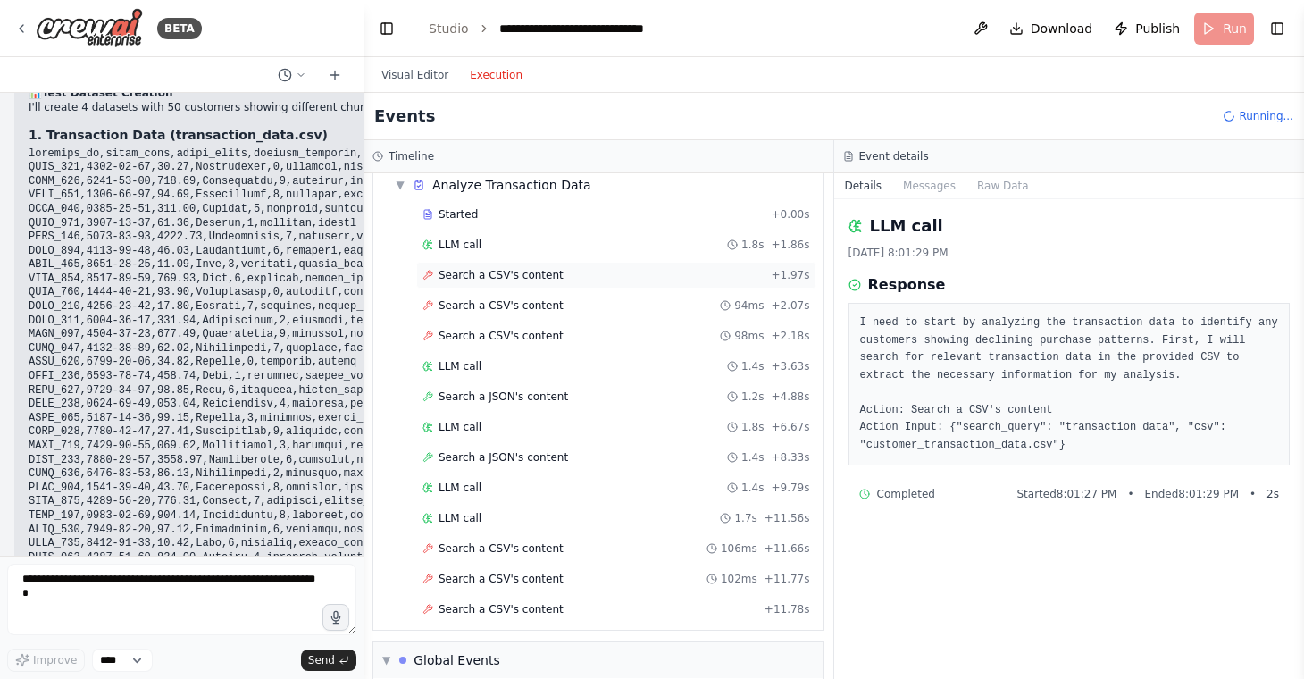
click at [494, 275] on span "Search a CSV's content" at bounding box center [500, 275] width 125 height 14
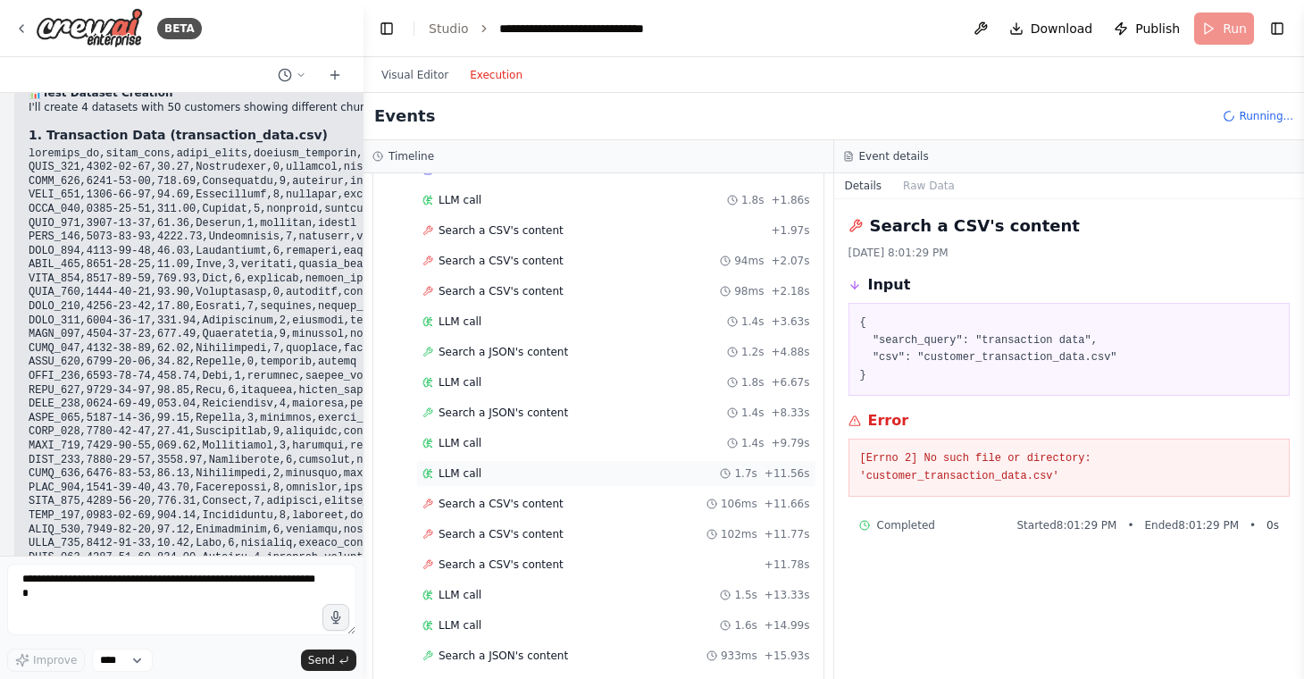
scroll to position [104, 0]
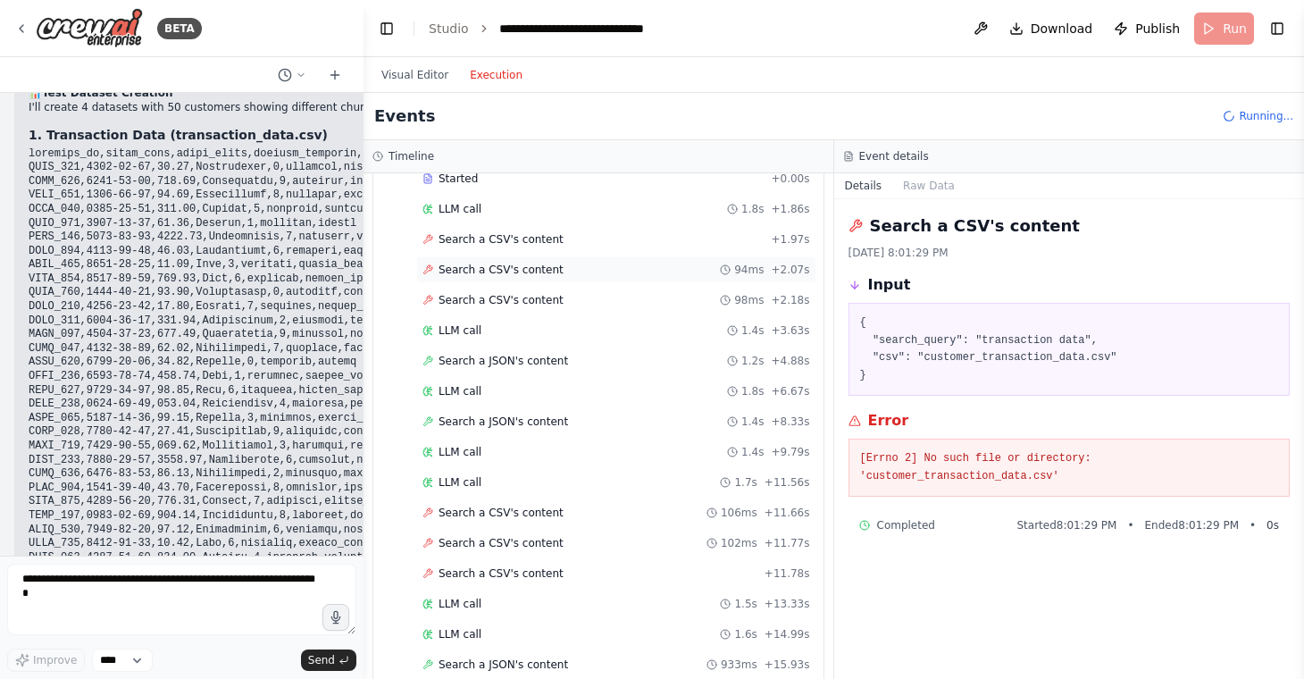
click at [498, 263] on span "Search a CSV's content" at bounding box center [500, 270] width 125 height 14
click at [497, 306] on span "Search a CSV's content" at bounding box center [500, 300] width 125 height 14
click at [478, 337] on span "LLM call" at bounding box center [459, 330] width 43 height 14
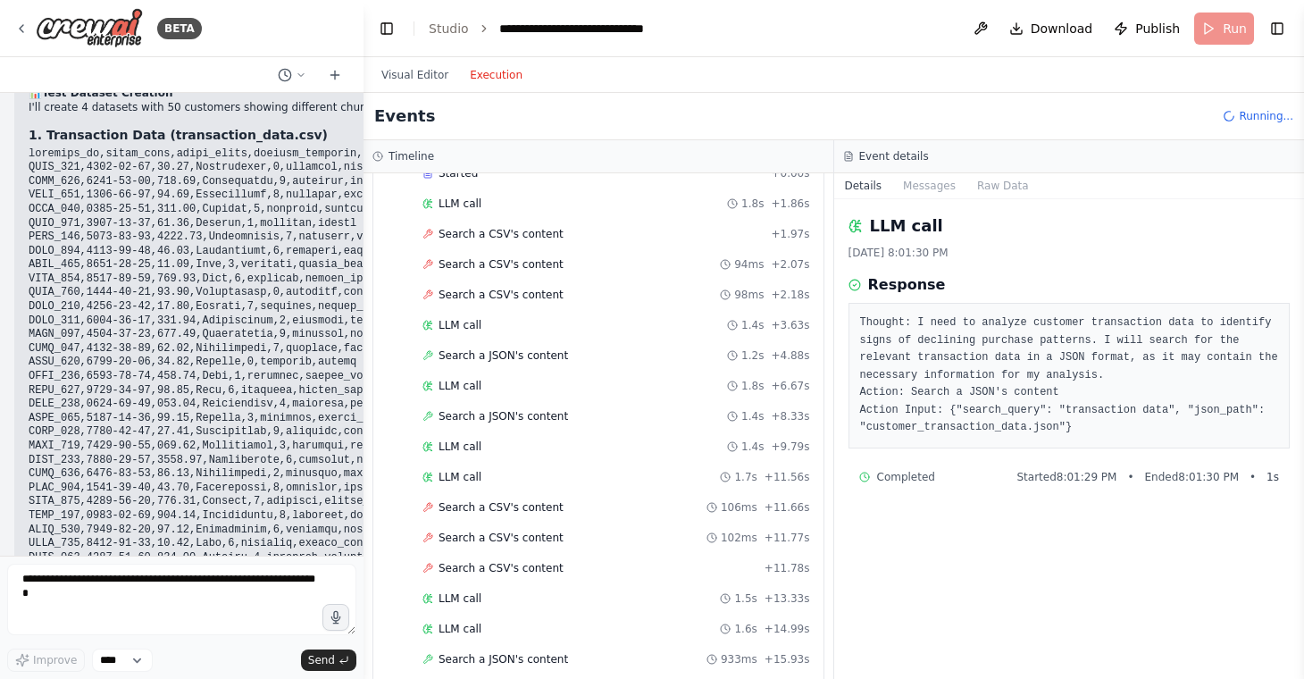
scroll to position [110, 0]
click at [562, 479] on div "LLM call 1.7s + 11.56s" at bounding box center [616, 476] width 388 height 14
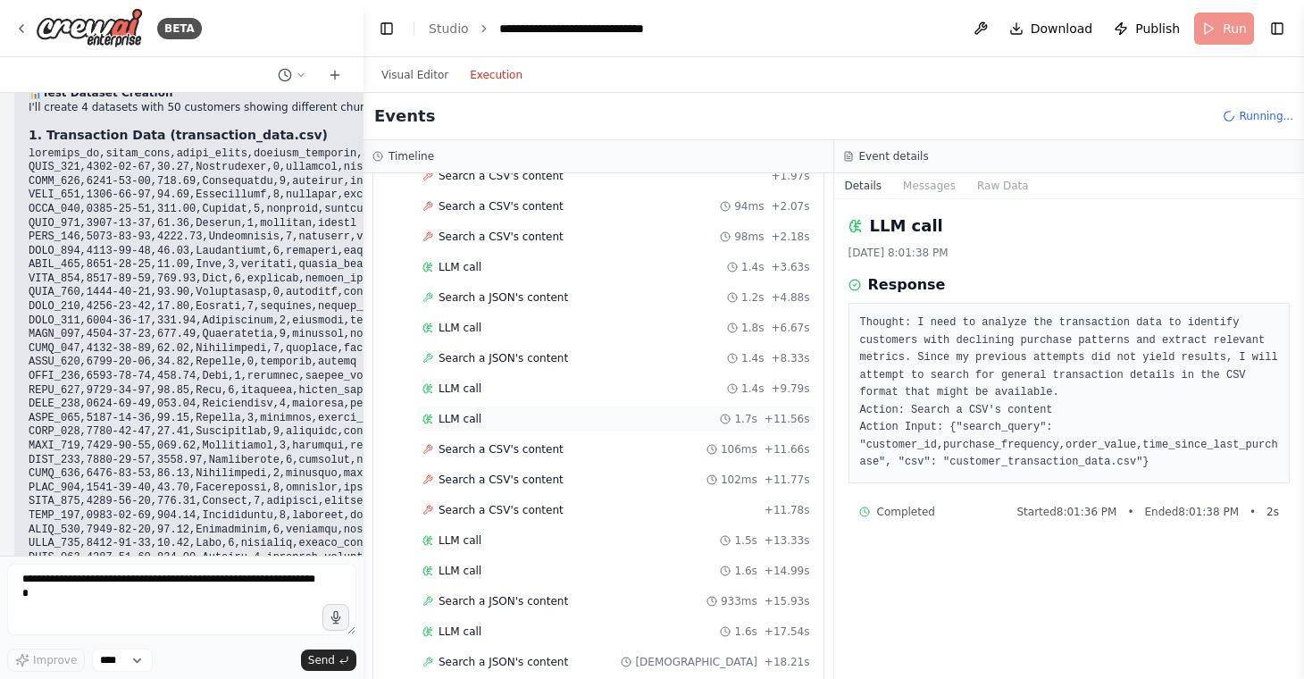
scroll to position [205, 0]
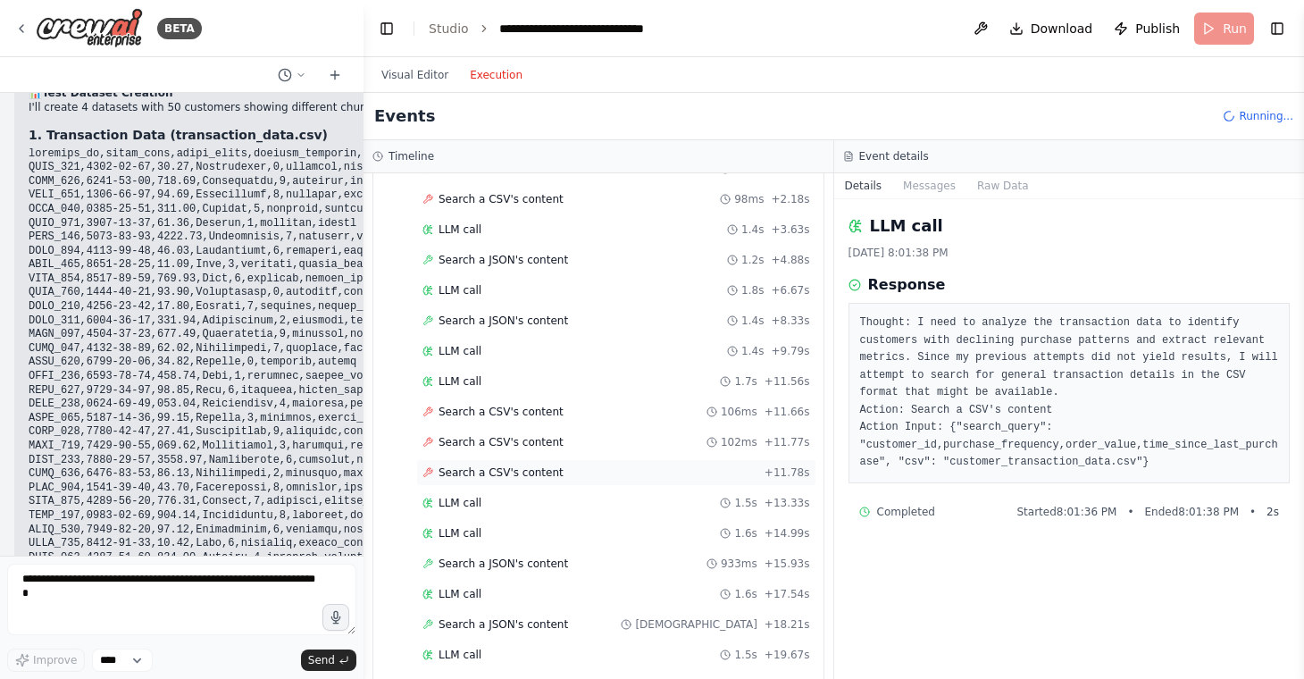
click at [543, 463] on div "Search a CSV's content + 11.78s" at bounding box center [616, 472] width 400 height 27
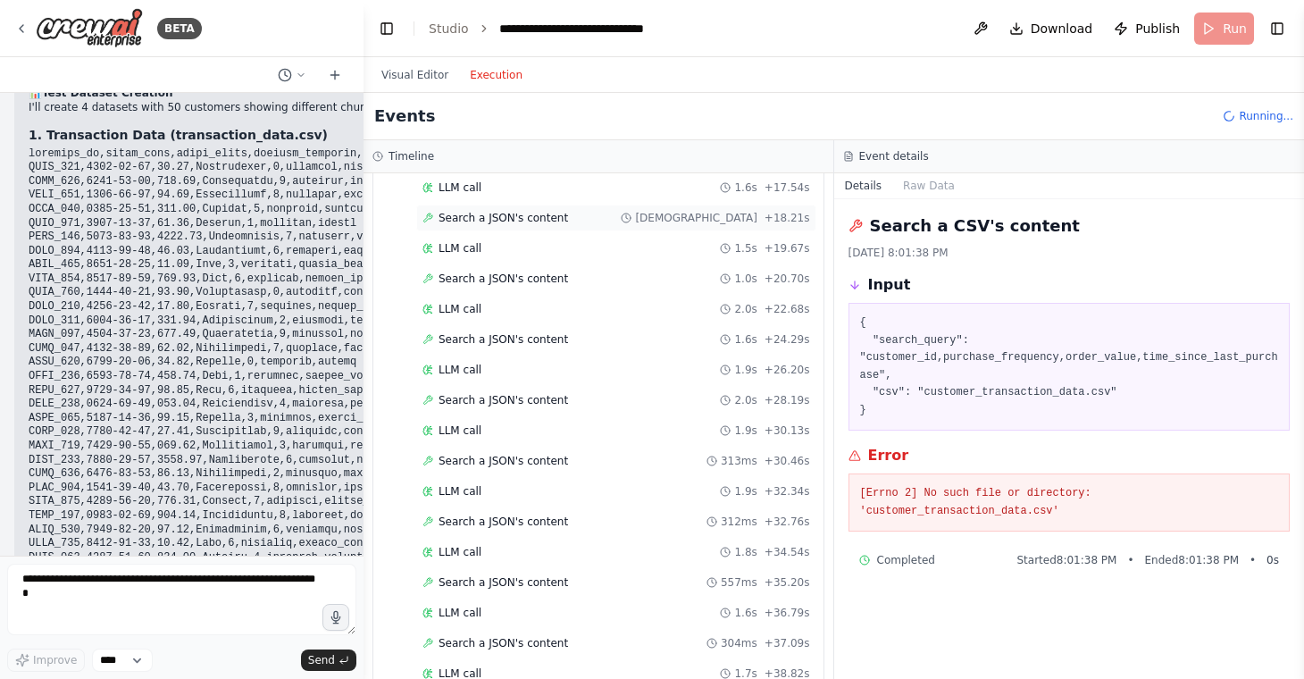
scroll to position [630, 0]
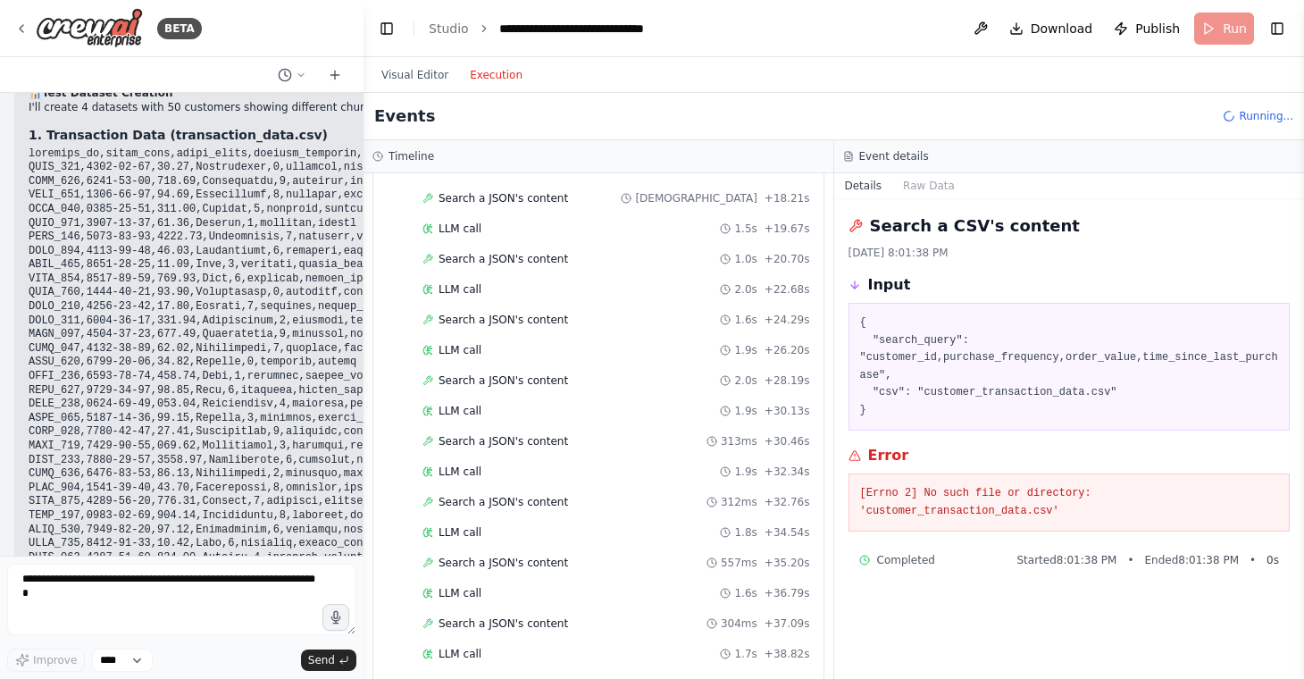
click at [509, 488] on div "Started + 0.00s LLM call 1.8s + 1.86s Search a CSV's content + 1.97s Search a C…" at bounding box center [606, 336] width 436 height 1397
click at [514, 462] on div "LLM call 1.9s + 32.34s" at bounding box center [616, 471] width 400 height 27
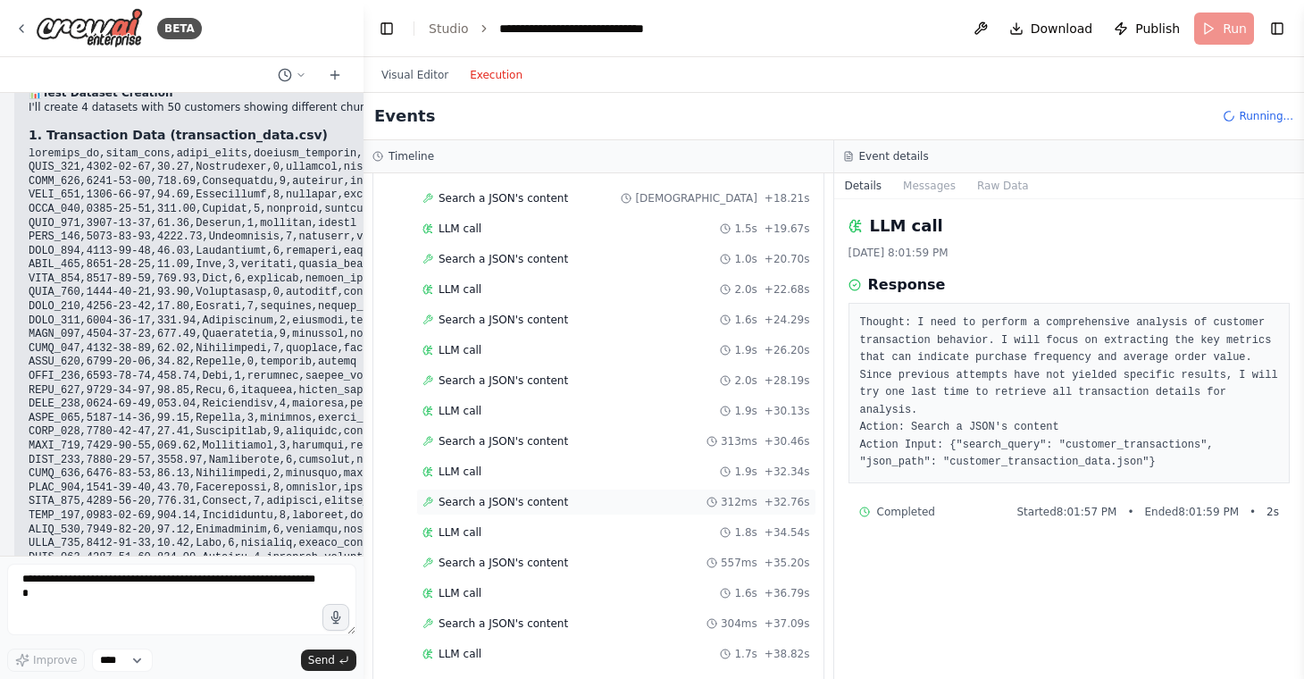
click at [513, 497] on span "Search a JSON's content" at bounding box center [502, 502] width 129 height 14
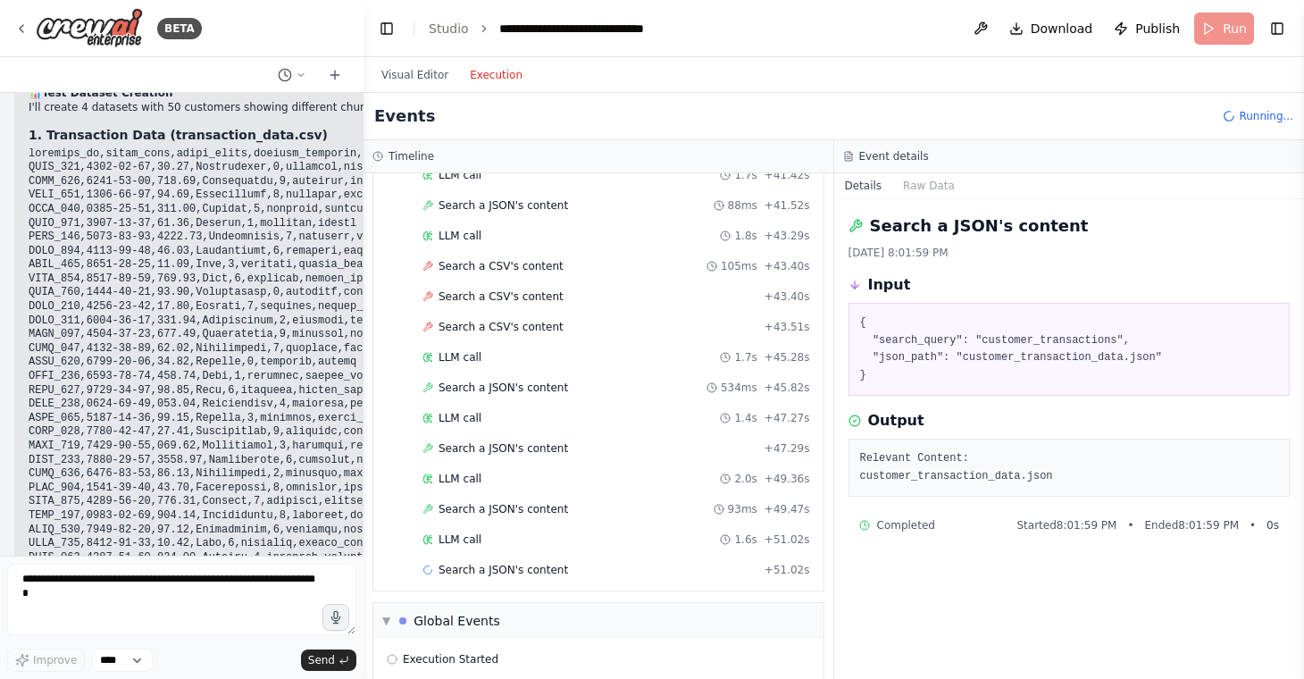
scroll to position [1222, 0]
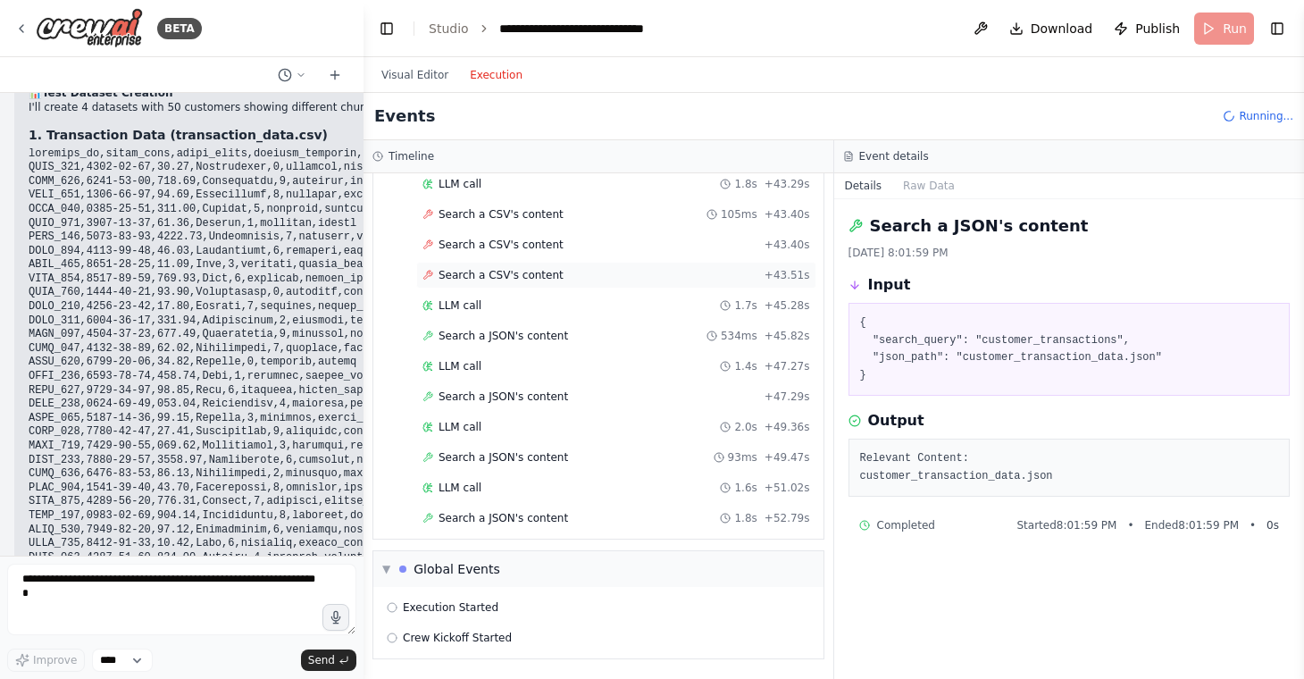
click at [522, 273] on span "Search a CSV's content" at bounding box center [500, 275] width 125 height 14
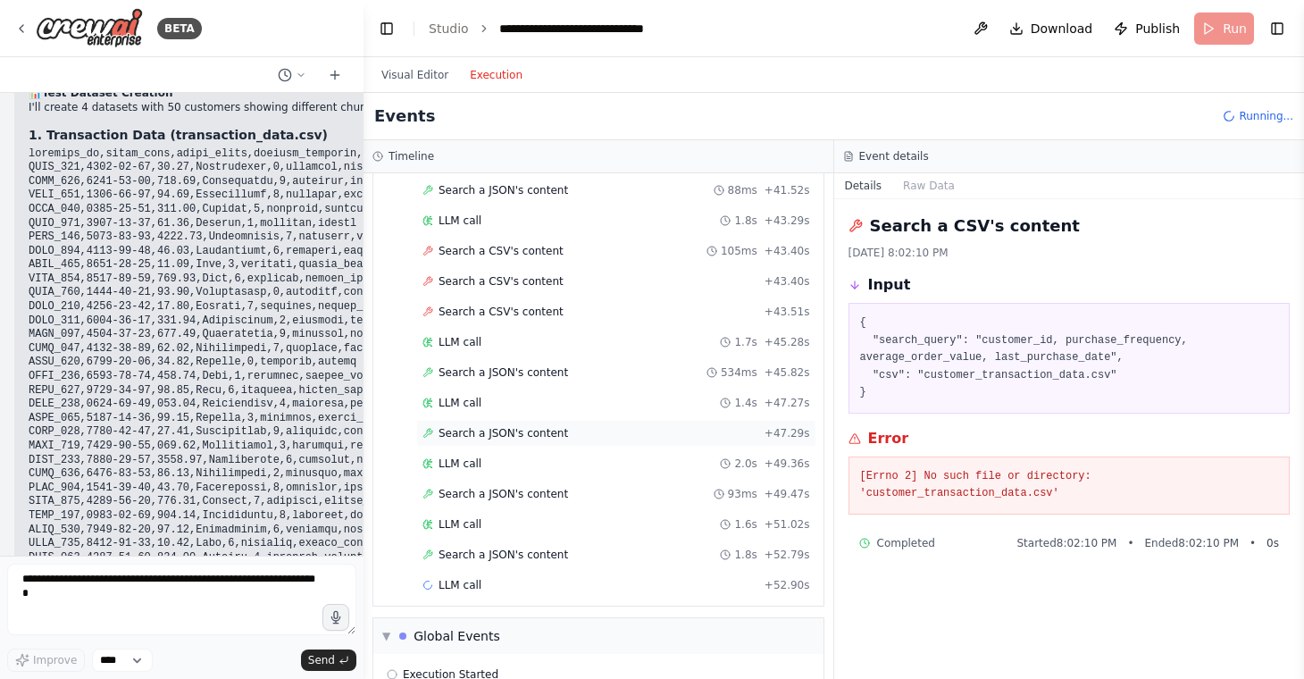
scroll to position [1176, 0]
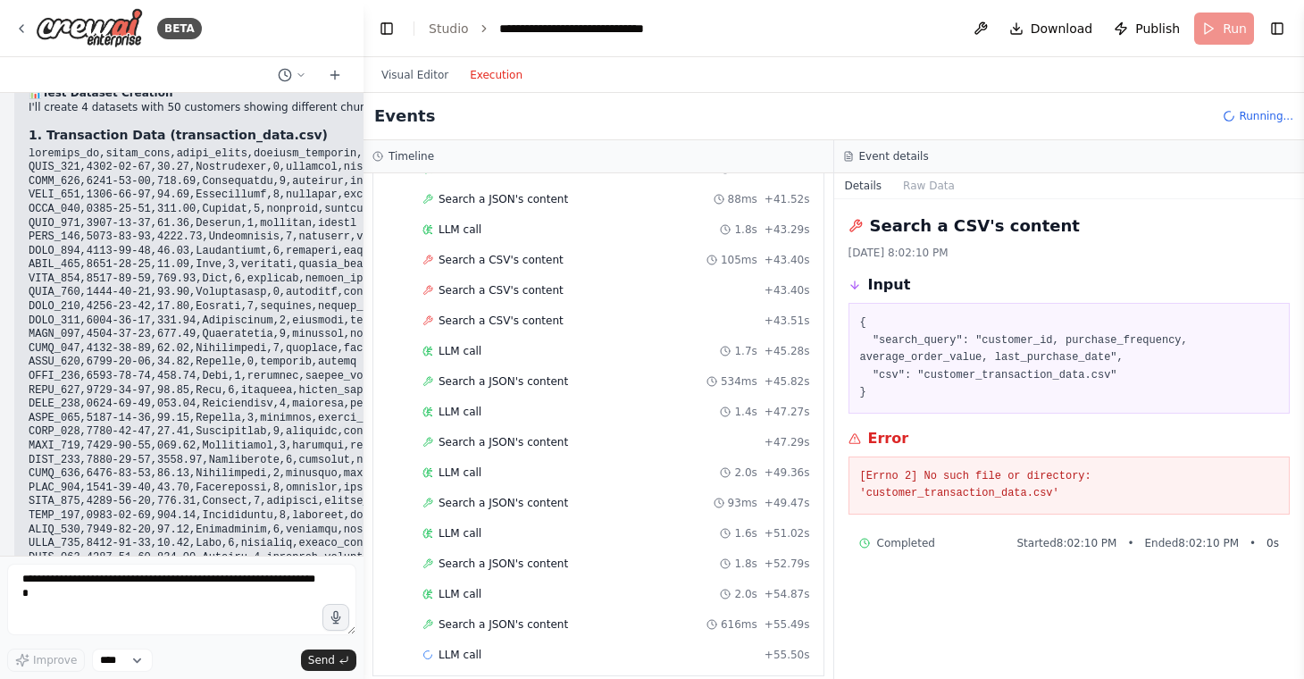
click at [1248, 112] on span "Running..." at bounding box center [1266, 116] width 54 height 14
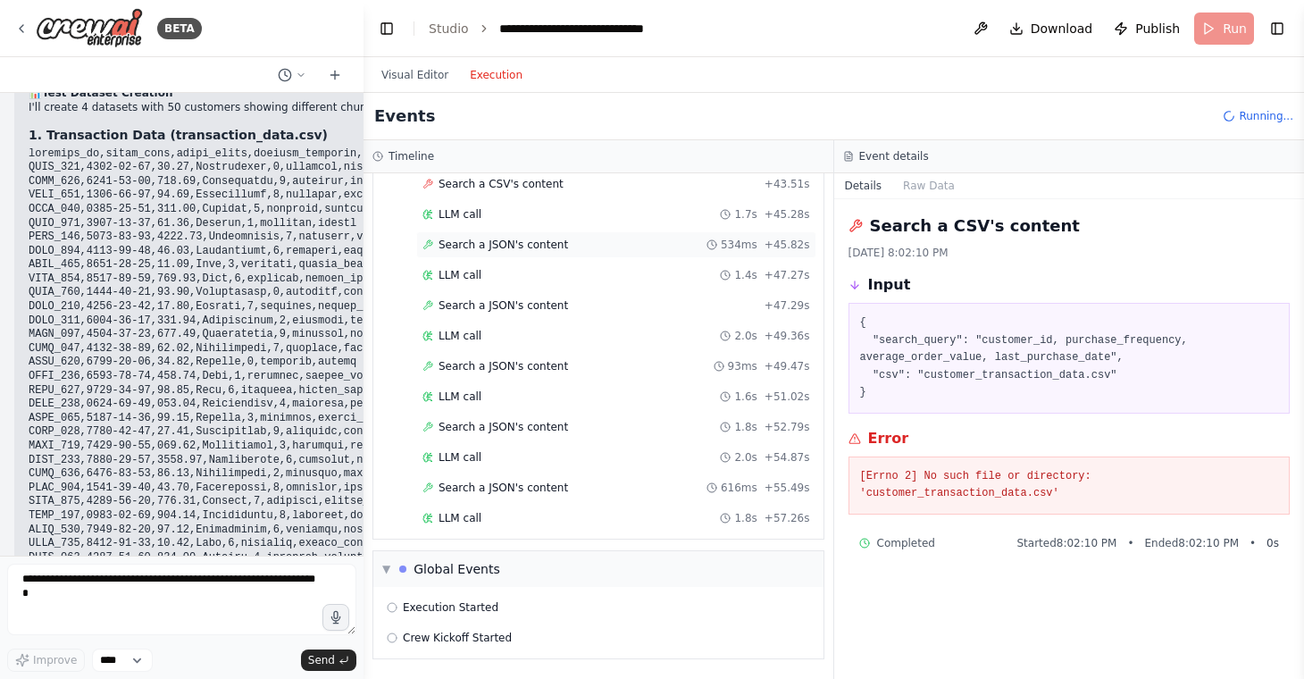
scroll to position [1373, 0]
click at [480, 635] on span "Crew Kickoff Started" at bounding box center [457, 637] width 109 height 14
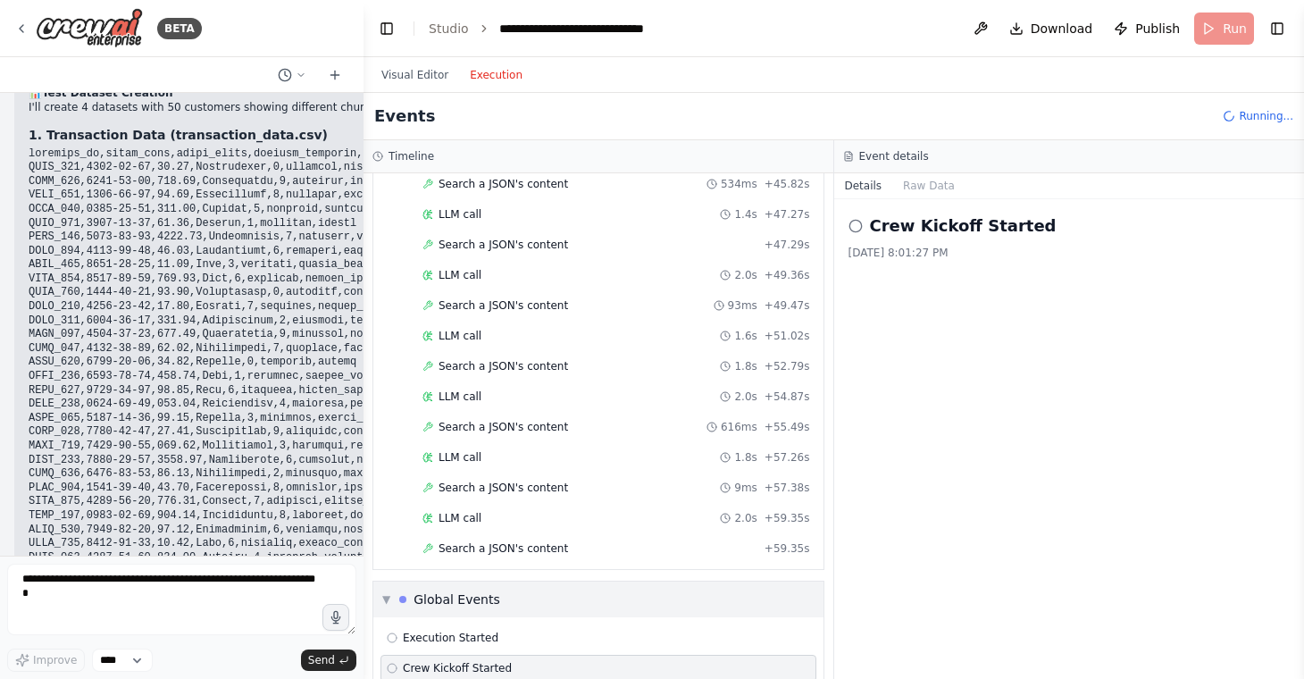
click at [482, 601] on div "Global Events" at bounding box center [456, 599] width 87 height 18
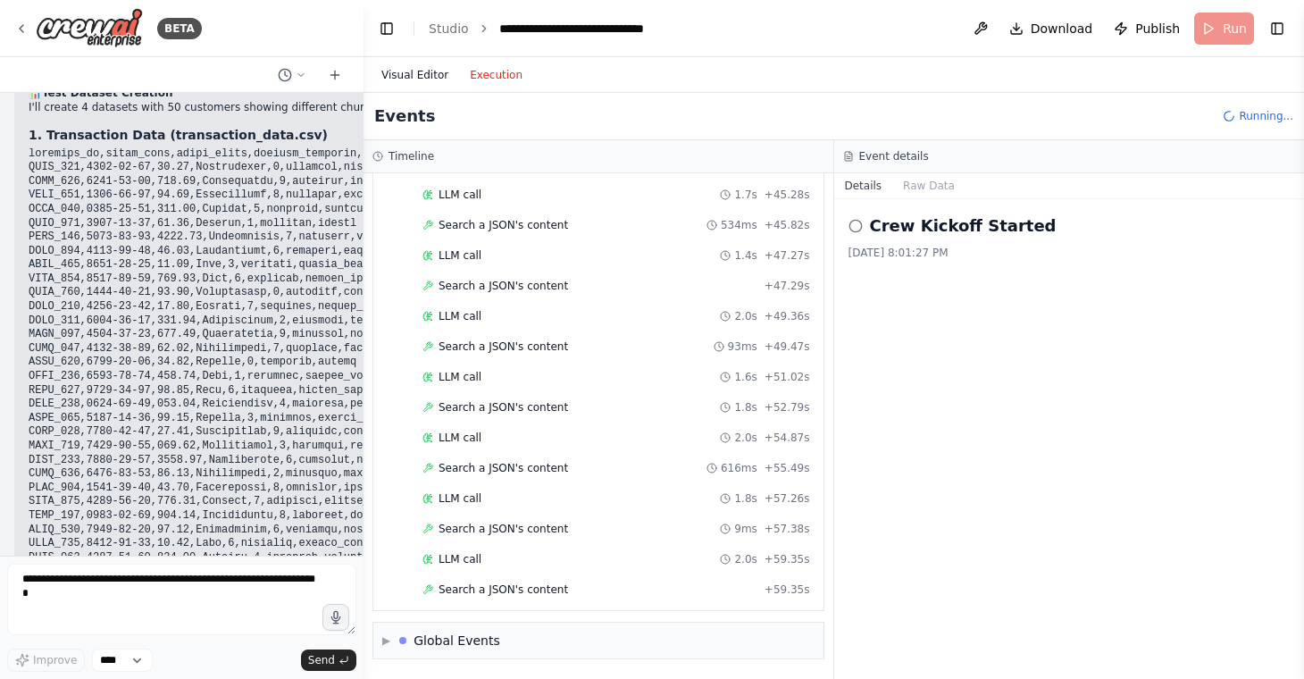
click at [416, 68] on button "Visual Editor" at bounding box center [415, 74] width 88 height 21
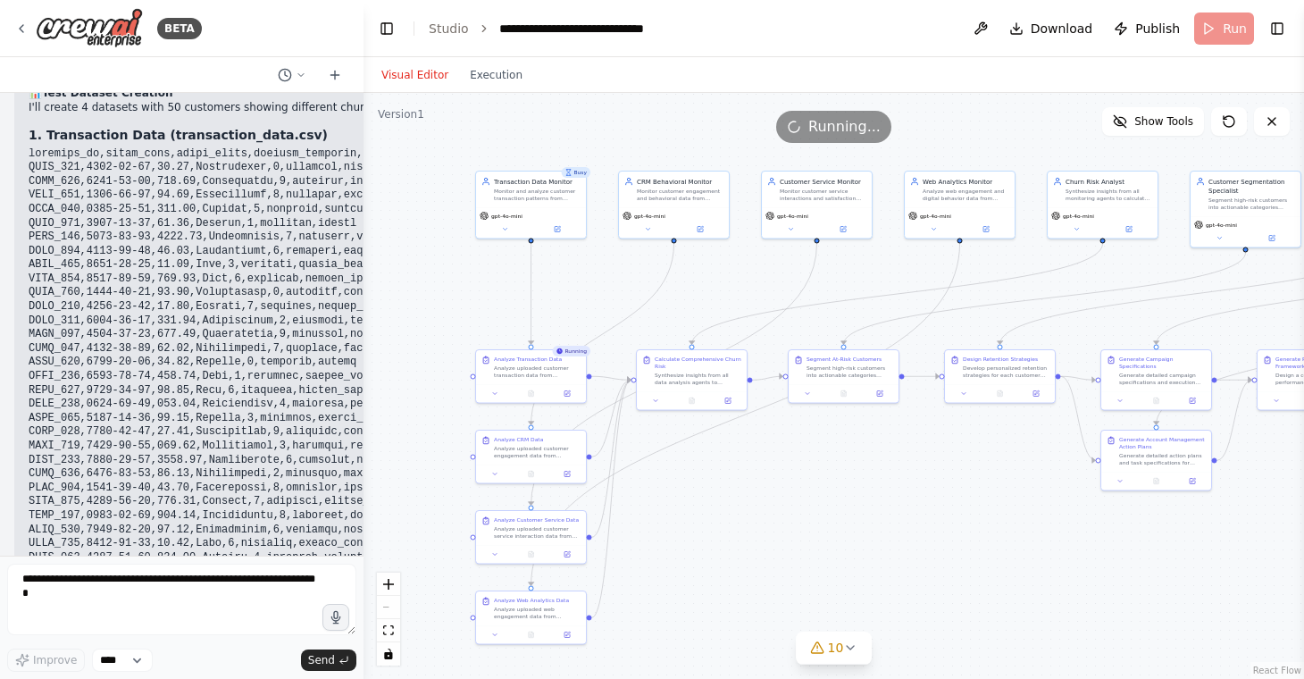
click at [836, 117] on span "Running..." at bounding box center [844, 126] width 72 height 21
click at [1268, 122] on icon at bounding box center [1272, 121] width 14 height 14
click at [1272, 121] on icon at bounding box center [1271, 121] width 7 height 7
click at [563, 477] on div at bounding box center [531, 472] width 110 height 19
click at [569, 470] on icon at bounding box center [568, 471] width 4 height 4
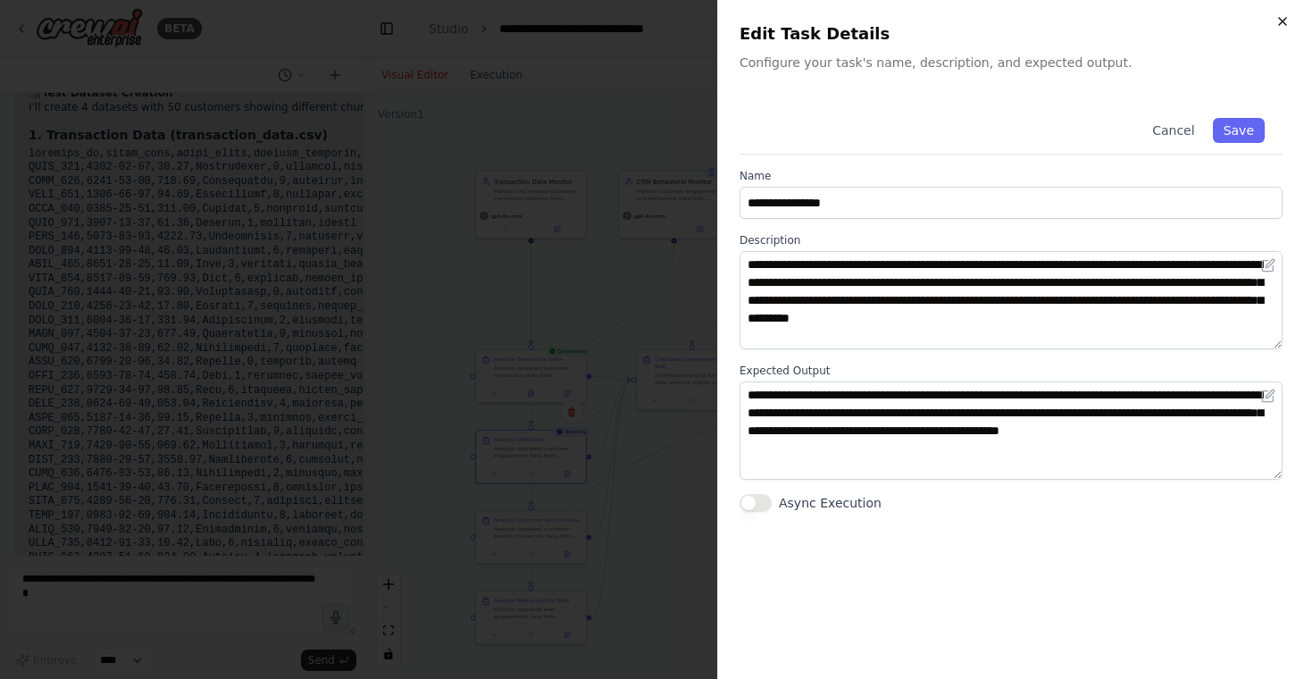
click at [1277, 23] on icon "button" at bounding box center [1282, 21] width 14 height 14
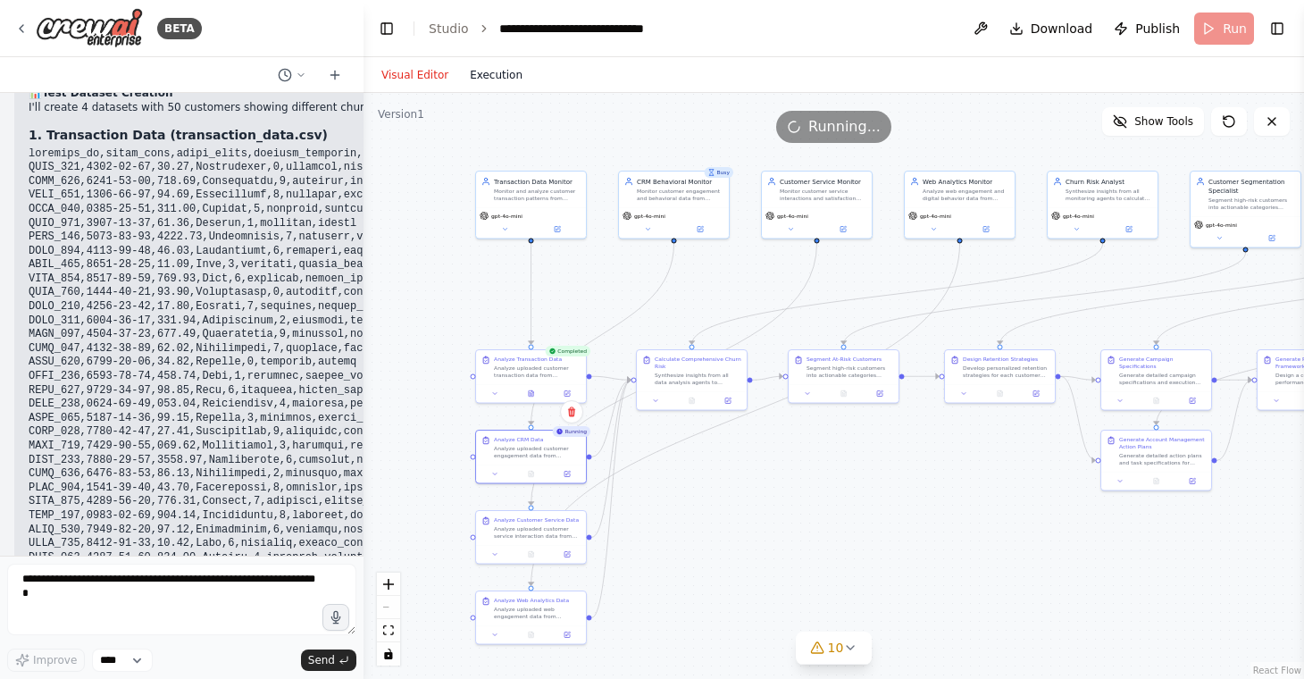
click at [482, 73] on button "Execution" at bounding box center [496, 74] width 74 height 21
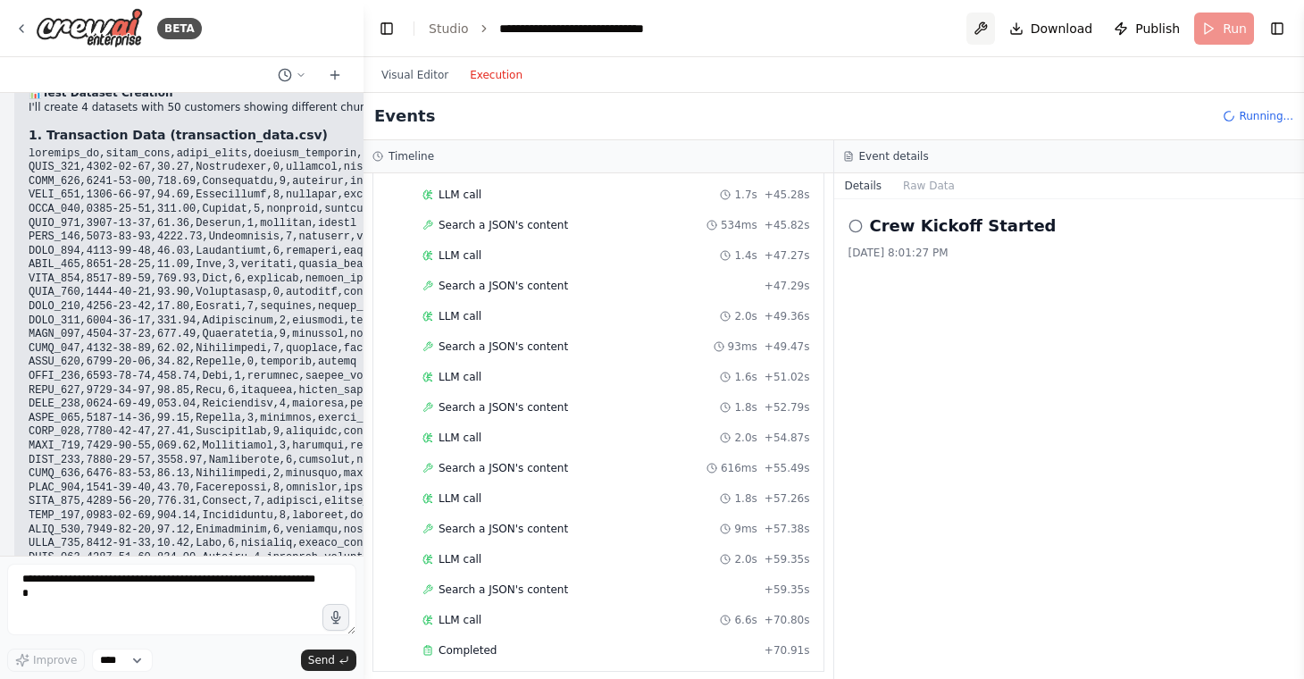
click at [984, 25] on button at bounding box center [980, 29] width 29 height 32
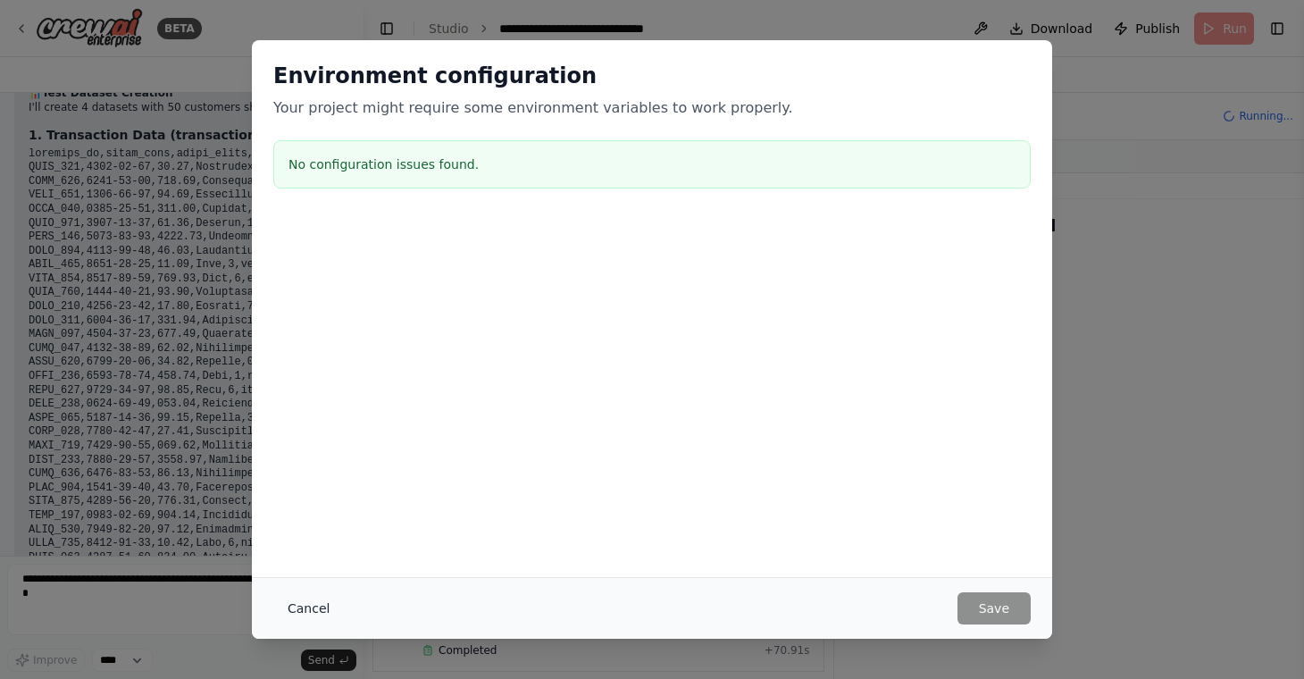
click at [313, 605] on button "Cancel" at bounding box center [308, 608] width 71 height 32
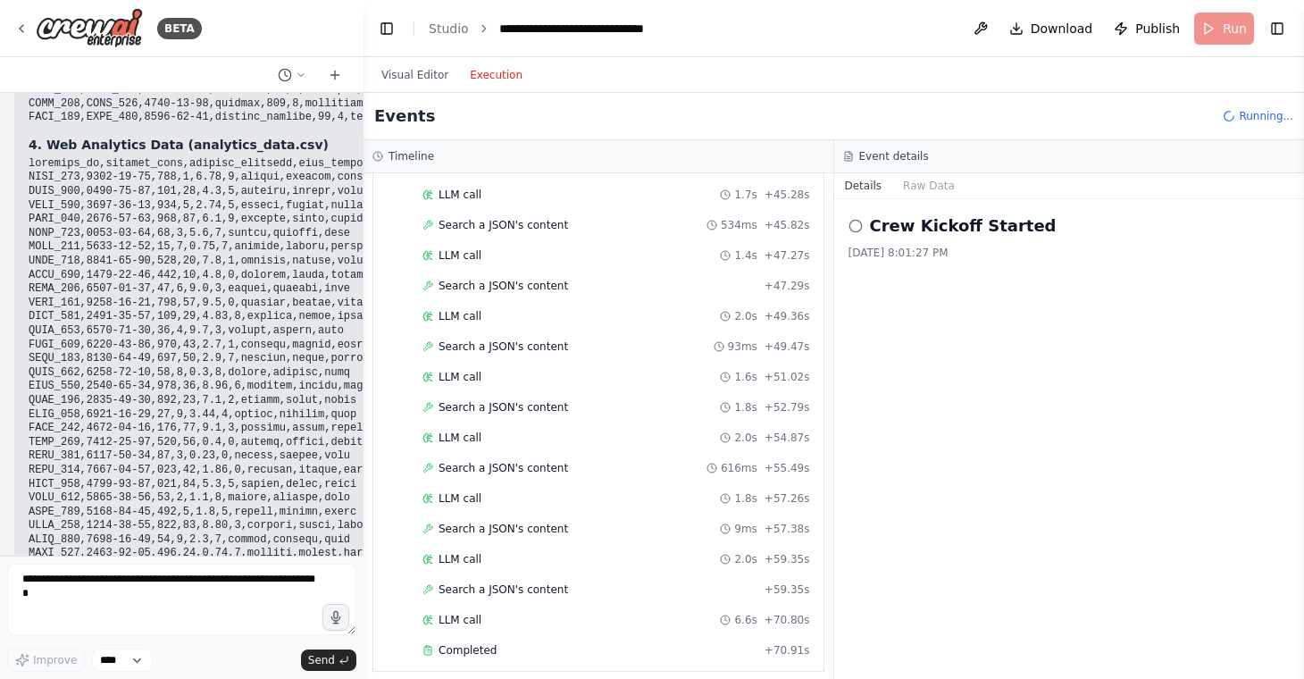
scroll to position [13621, 0]
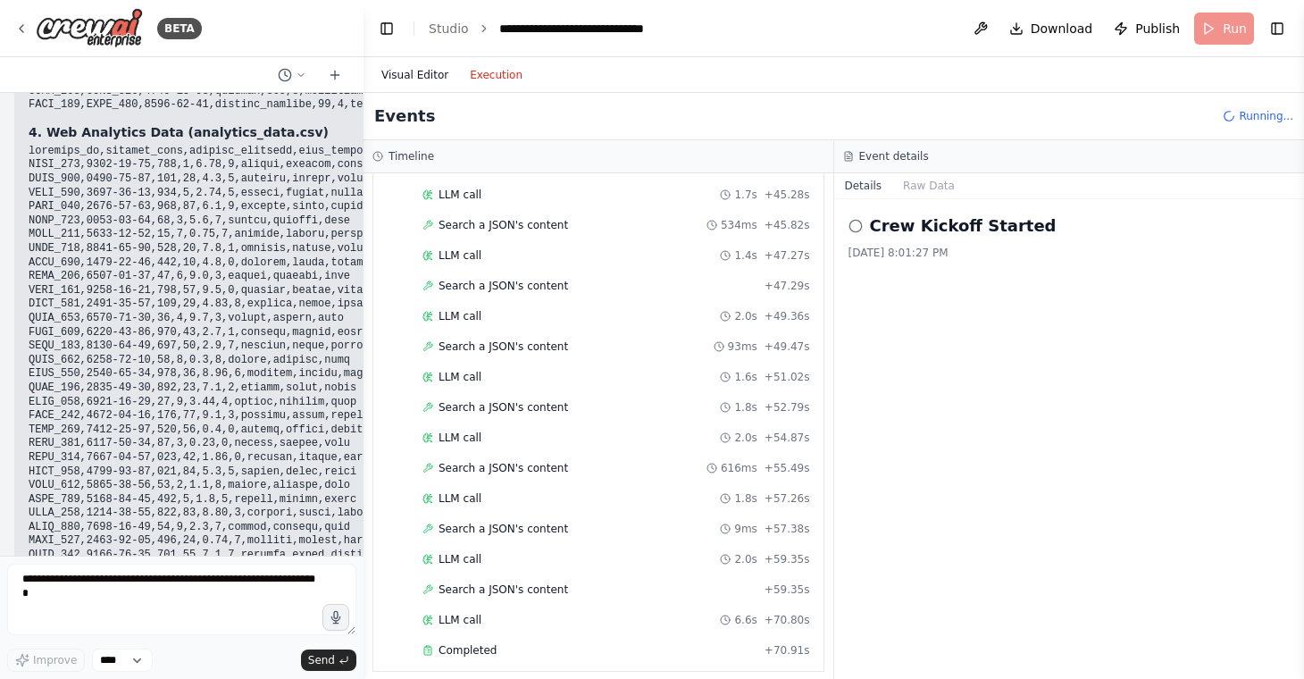
click at [426, 73] on button "Visual Editor" at bounding box center [415, 74] width 88 height 21
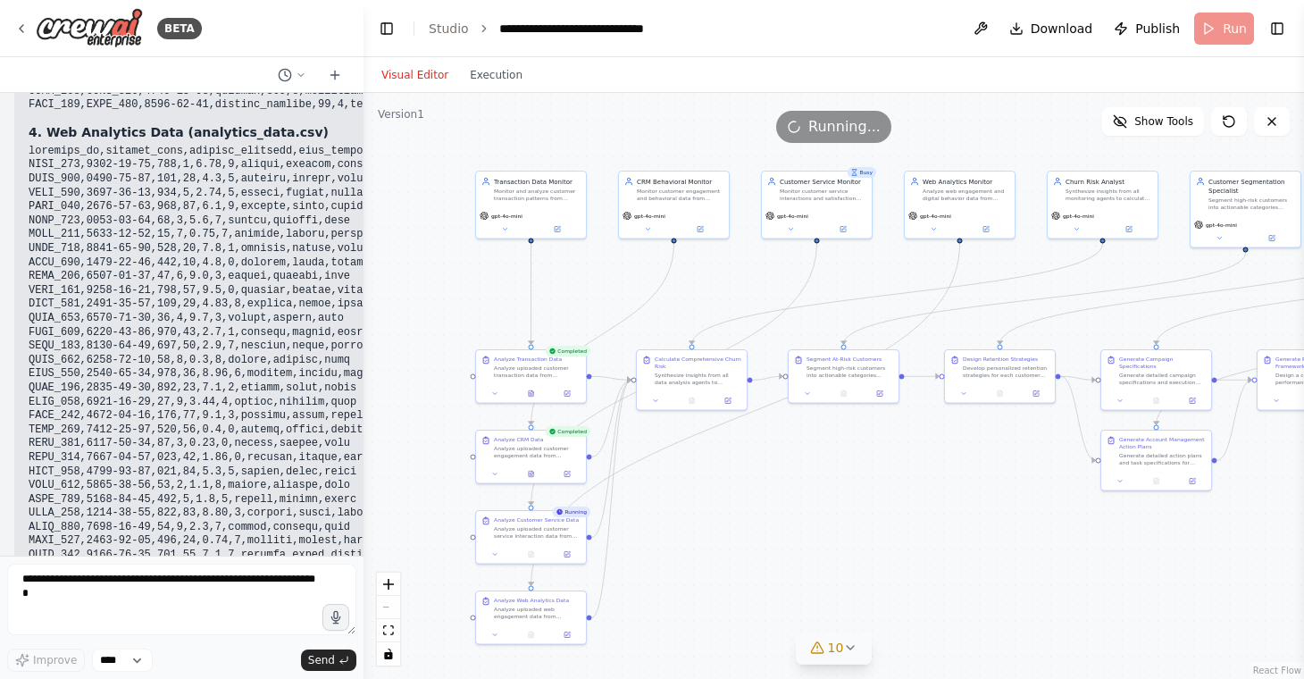
click at [830, 641] on span "10" at bounding box center [836, 648] width 16 height 18
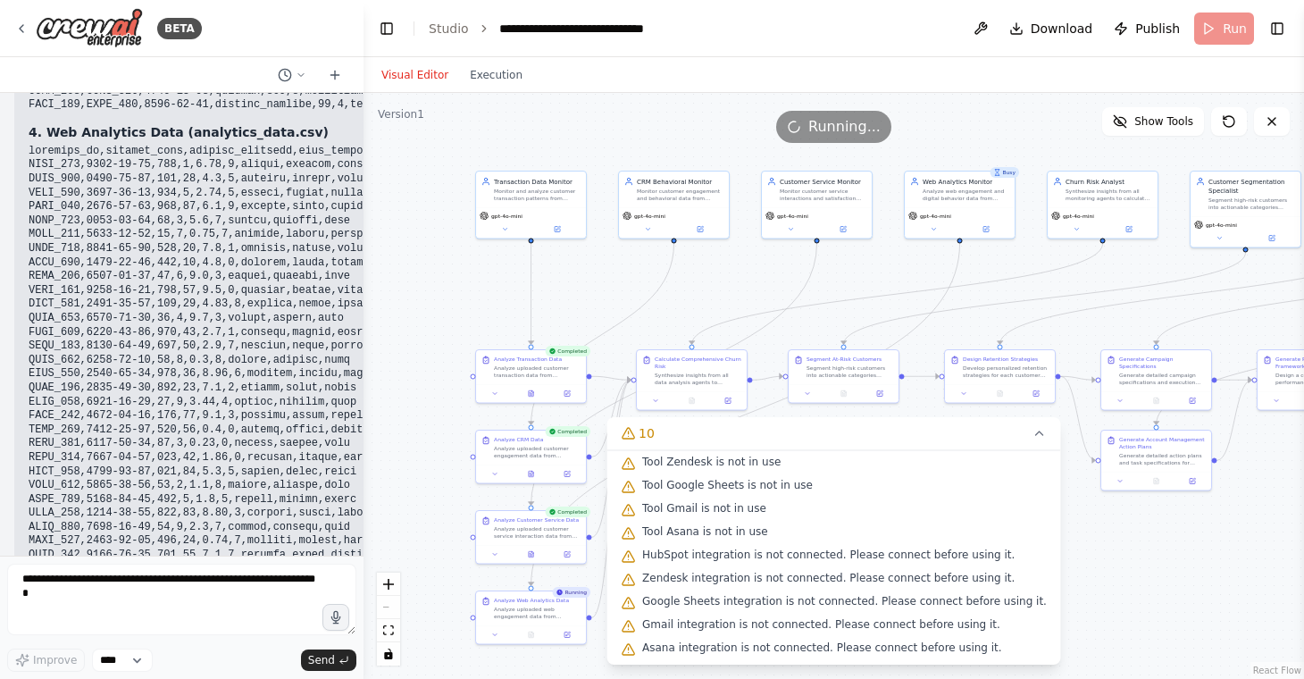
scroll to position [71, 0]
click at [529, 399] on div at bounding box center [531, 391] width 110 height 19
click at [531, 388] on icon at bounding box center [531, 391] width 7 height 7
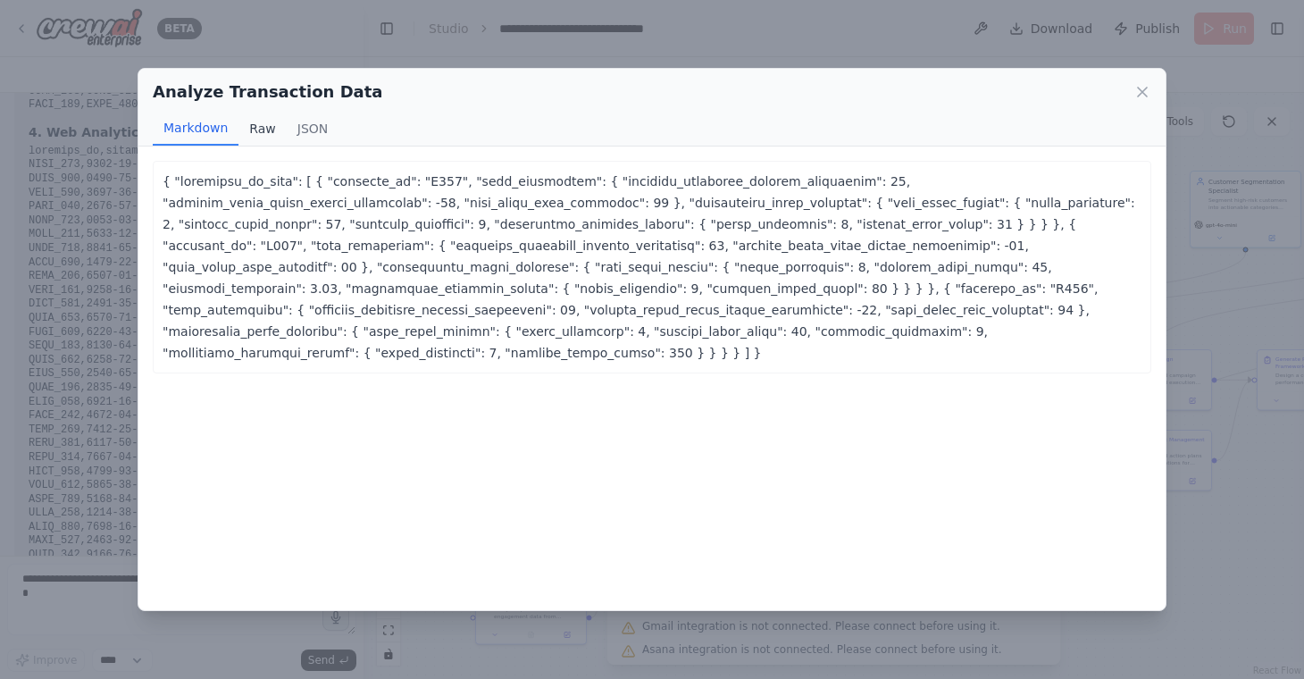
click at [263, 121] on button "Raw" at bounding box center [261, 129] width 47 height 34
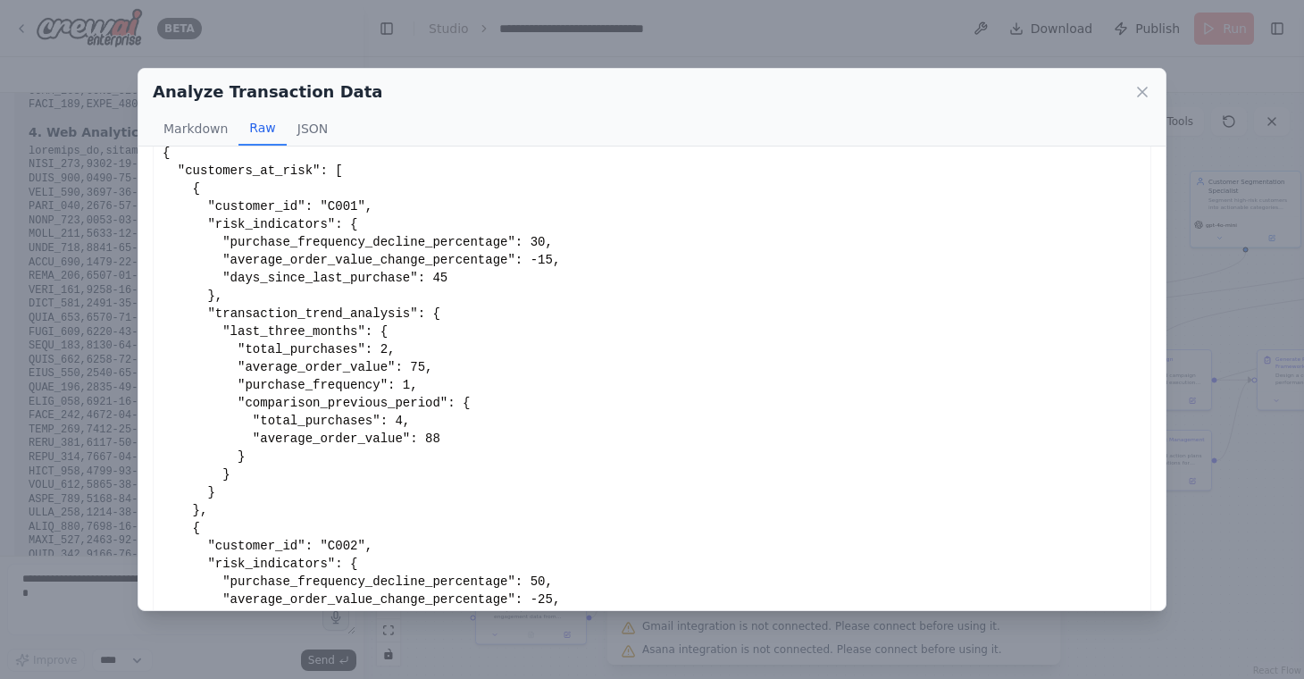
scroll to position [28, 0]
click at [1143, 93] on icon at bounding box center [1142, 92] width 9 height 9
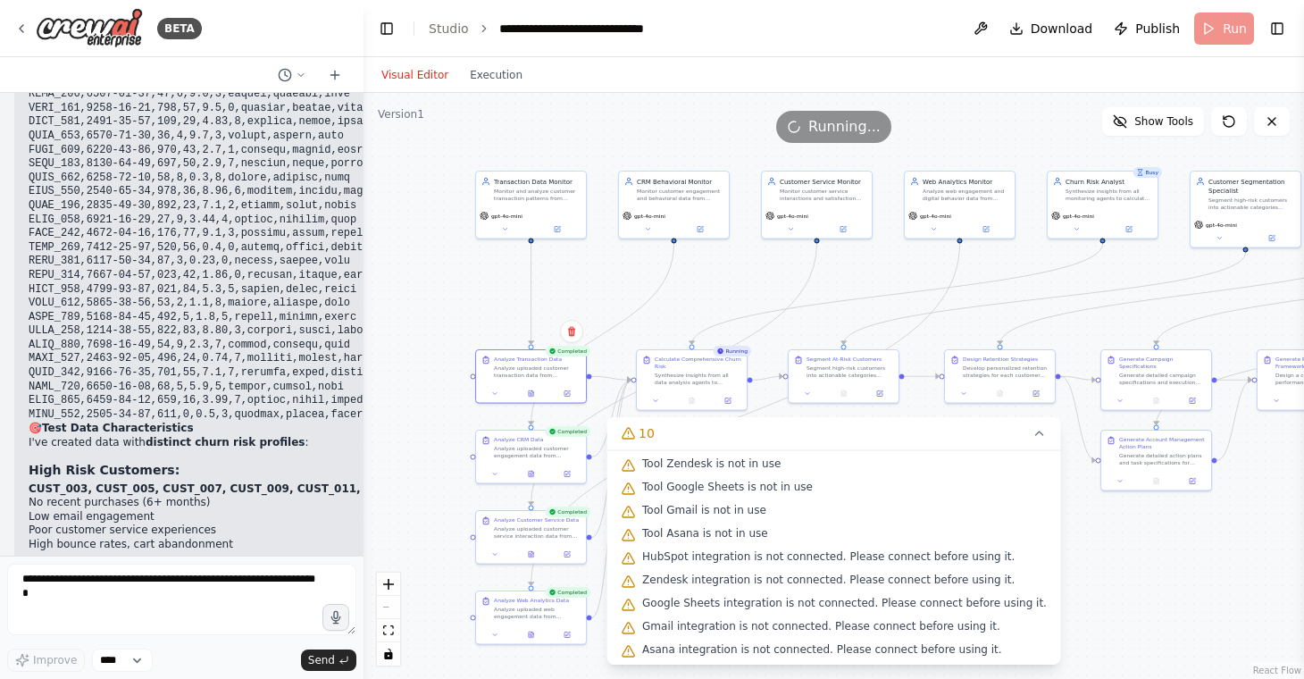
scroll to position [14220, 0]
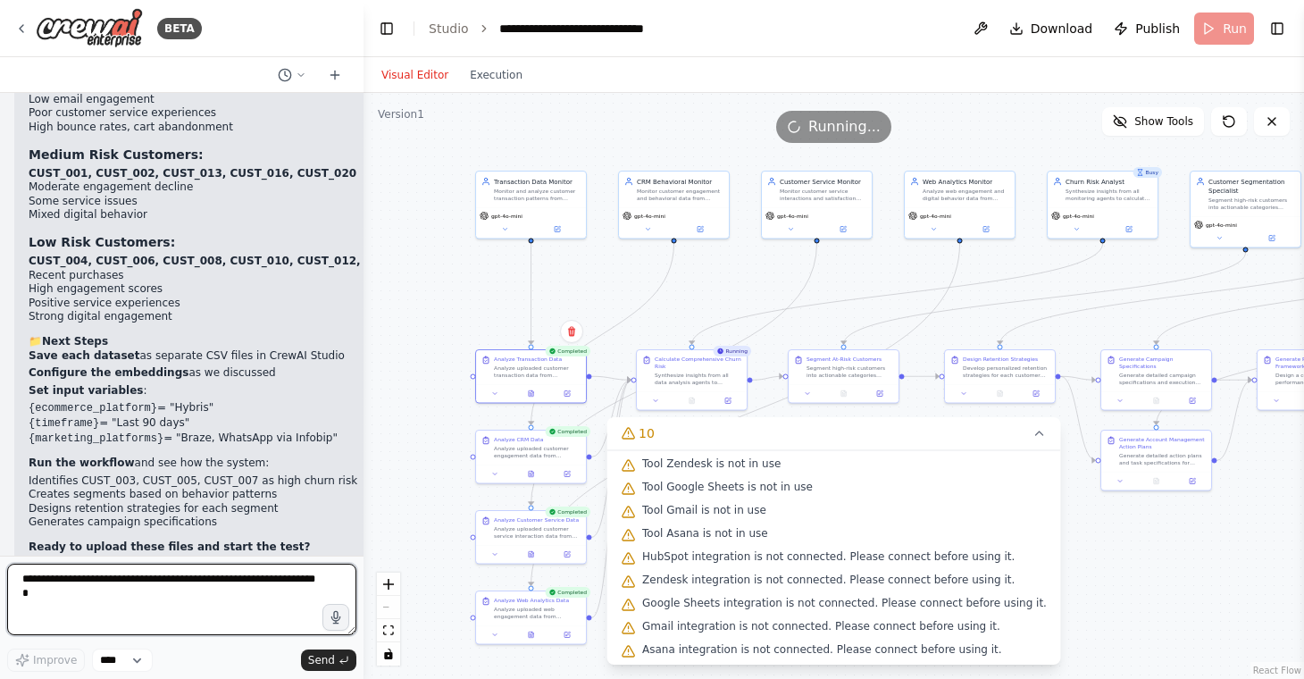
click at [174, 603] on textarea at bounding box center [181, 598] width 349 height 71
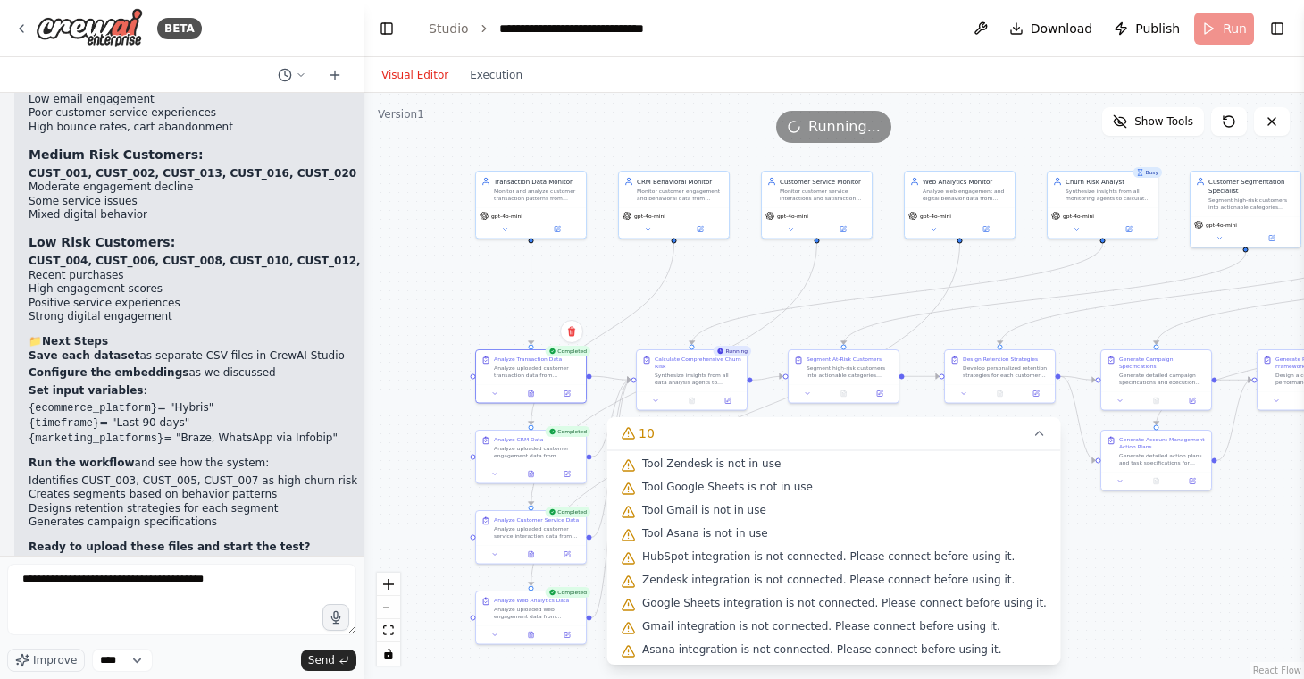
click at [831, 134] on span "Running..." at bounding box center [844, 126] width 72 height 21
click at [1236, 38] on header "**********" at bounding box center [833, 28] width 940 height 57
click at [489, 79] on button "Execution" at bounding box center [496, 74] width 74 height 21
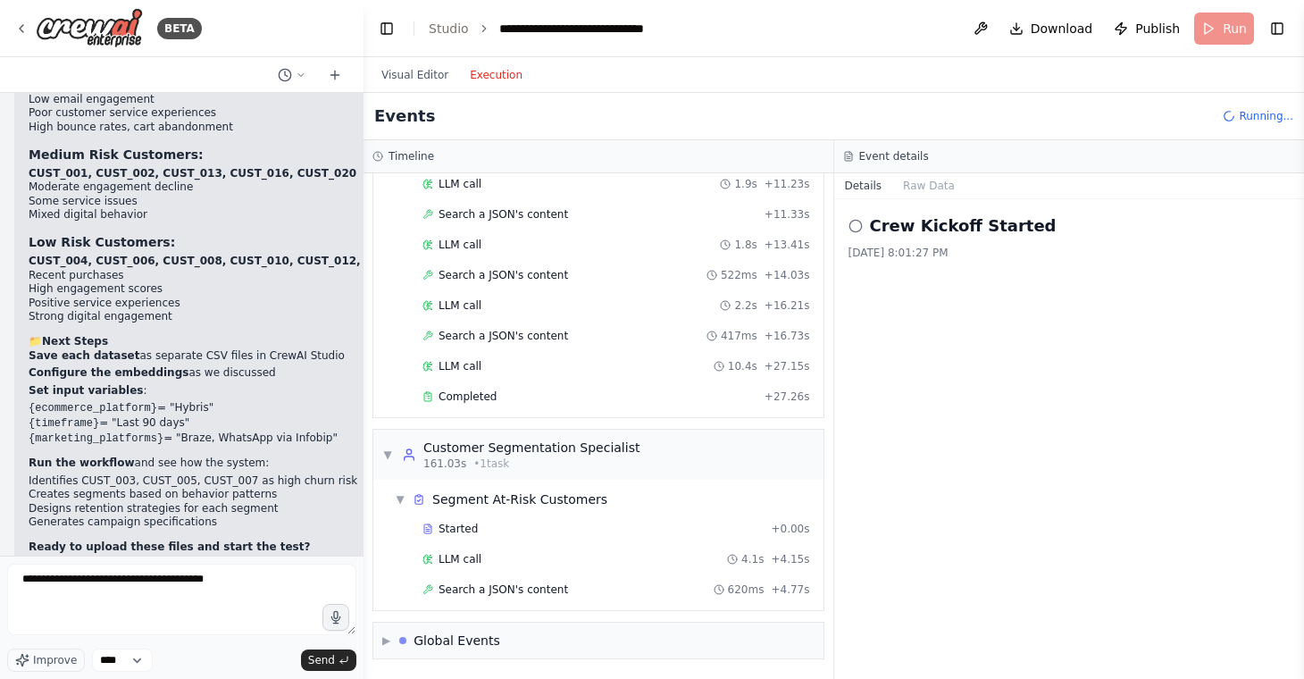
scroll to position [3542, 0]
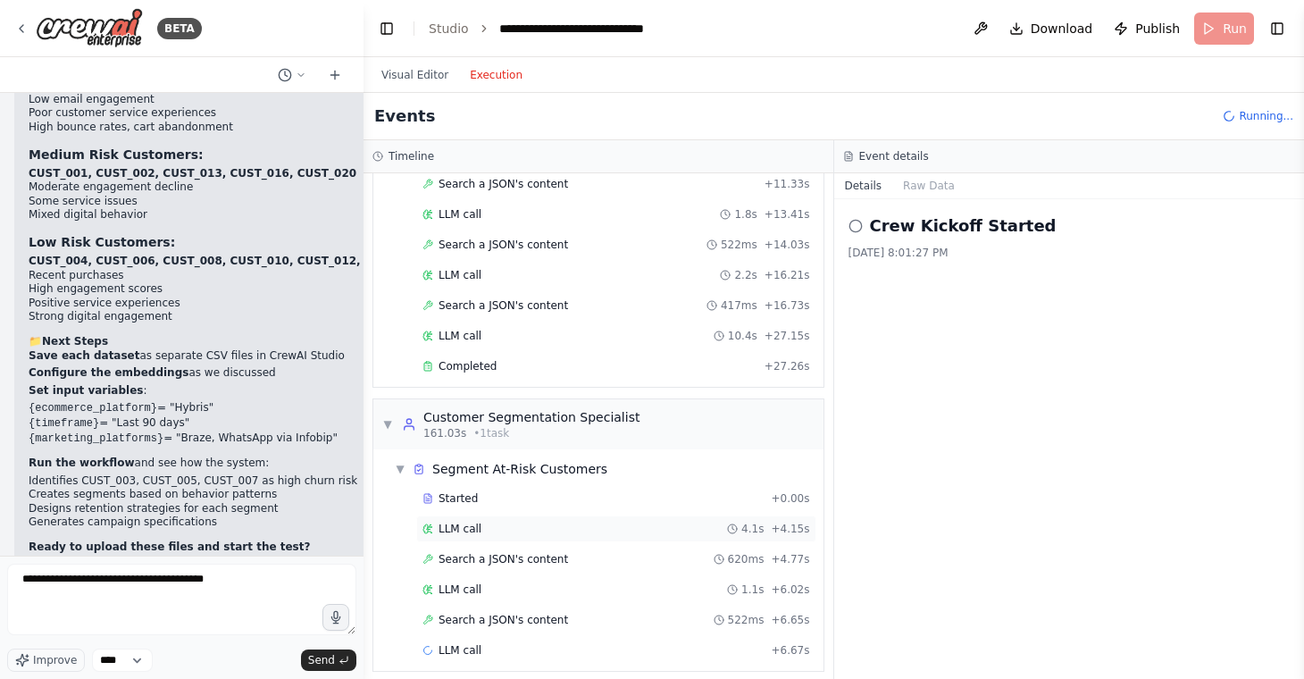
click at [497, 531] on div "LLM call 4.1s + 4.15s" at bounding box center [616, 529] width 388 height 14
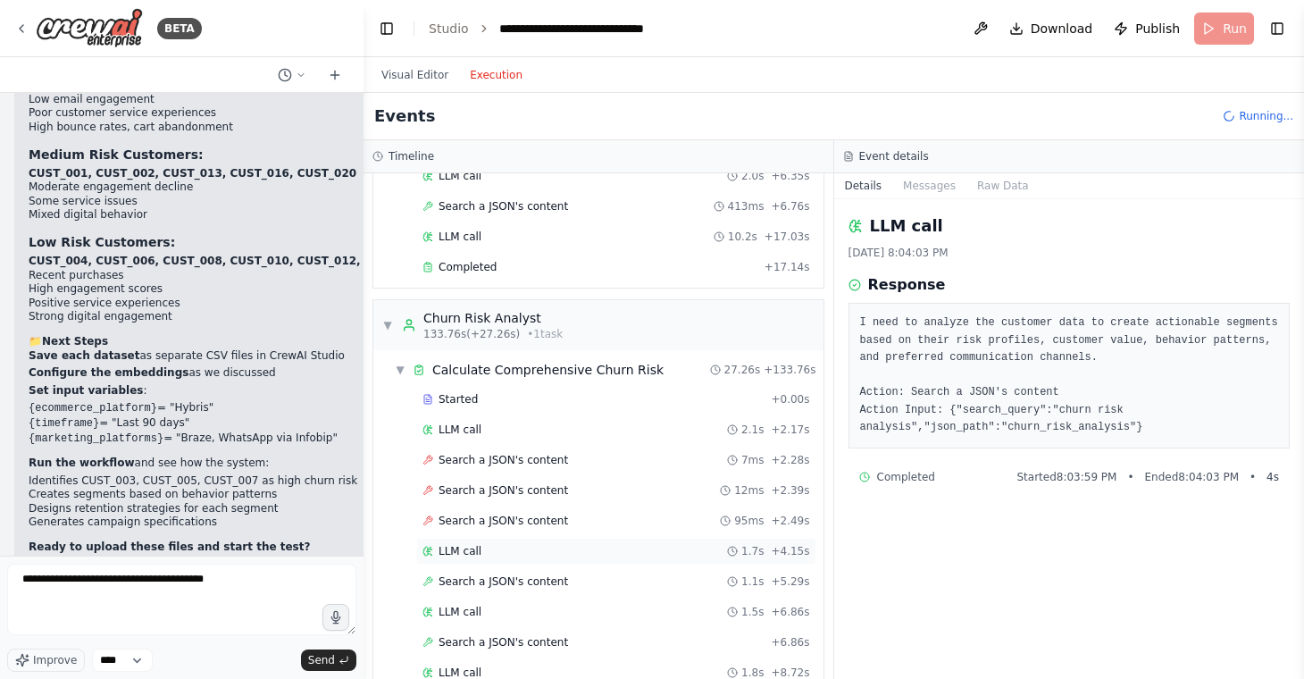
scroll to position [3054, 0]
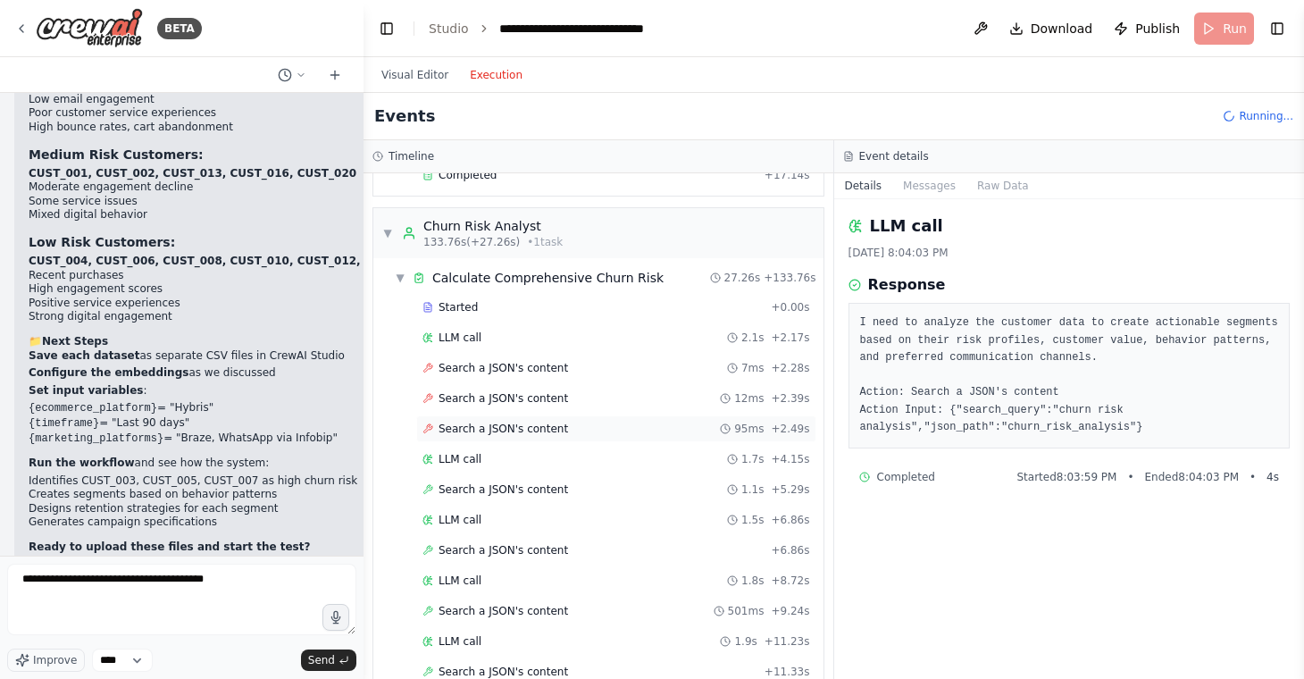
click at [514, 433] on span "Search a JSON's content" at bounding box center [502, 429] width 129 height 14
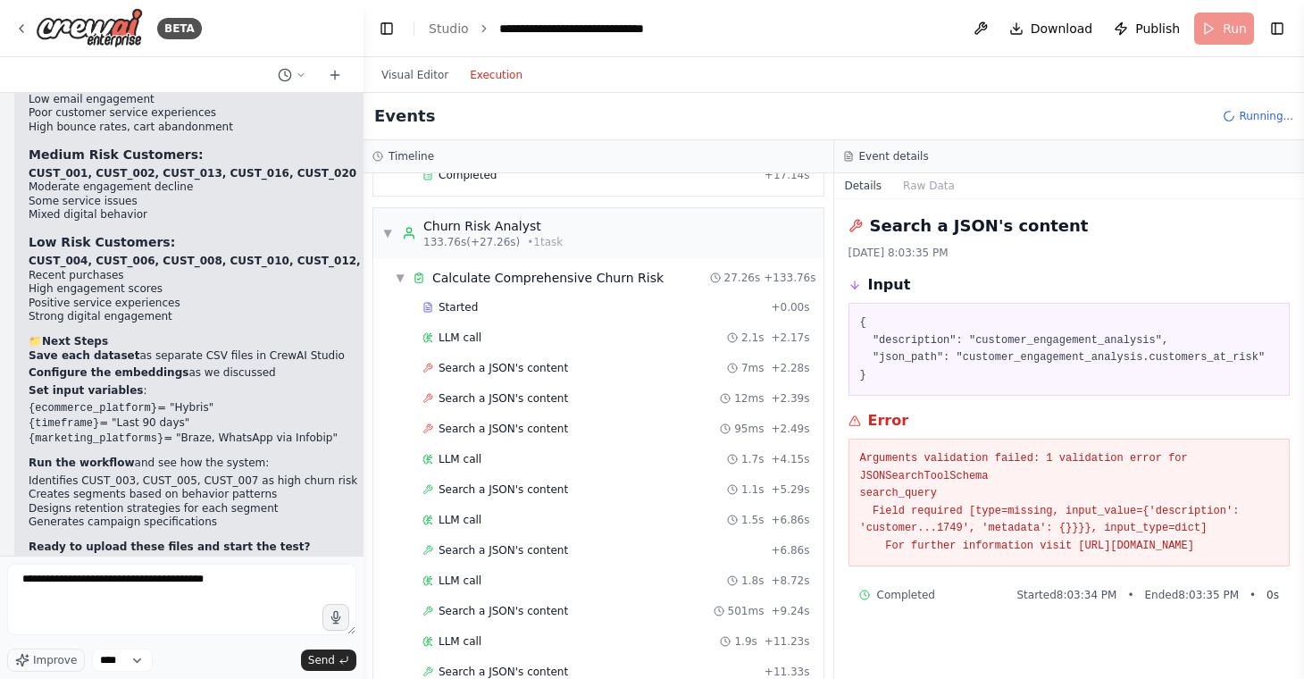
click at [518, 412] on div "Started + 0.00s LLM call 2.1s + 2.17s Search a JSON's content 7ms + 2.28s Searc…" at bounding box center [606, 582] width 436 height 577
click at [517, 395] on span "Search a JSON's content" at bounding box center [502, 398] width 129 height 14
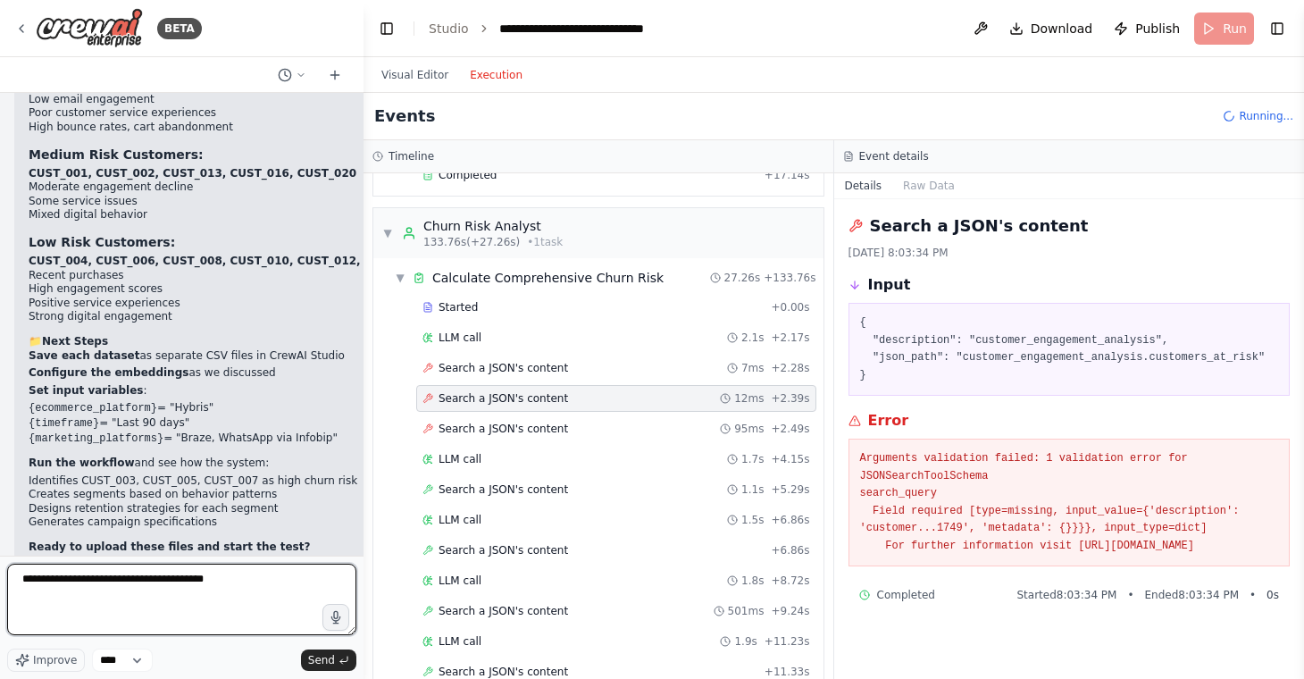
click at [213, 584] on textarea "**********" at bounding box center [181, 598] width 349 height 71
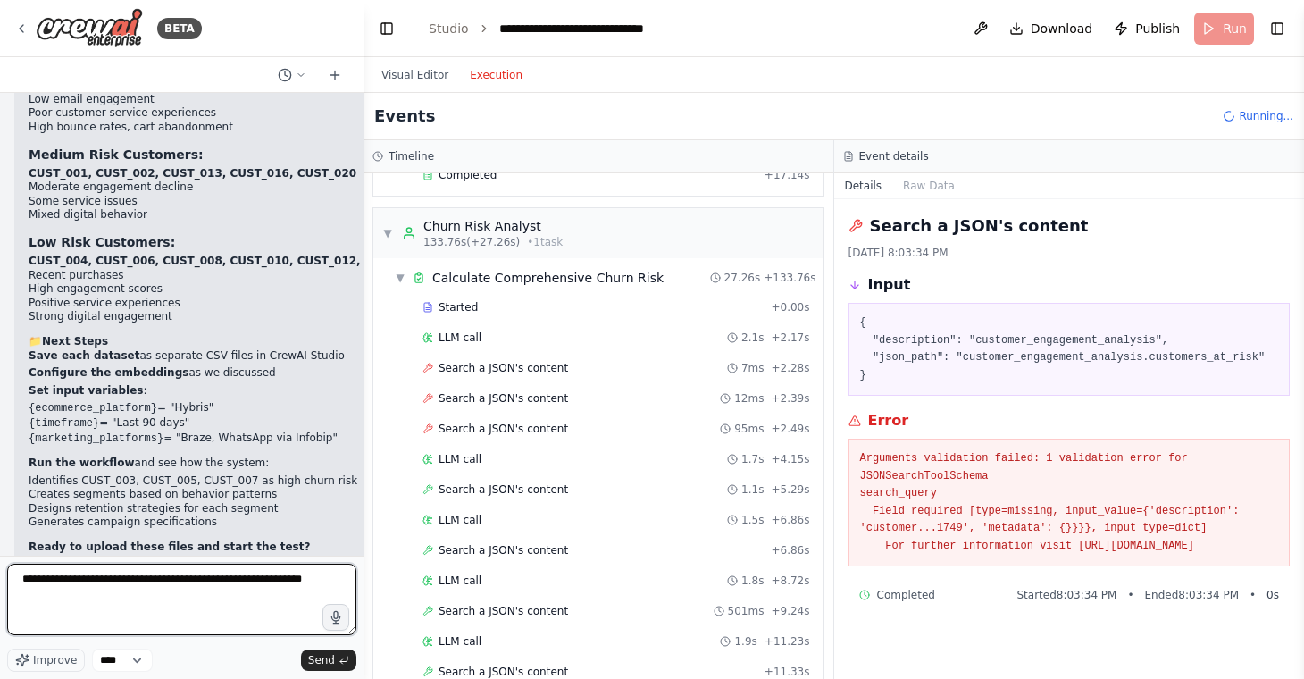
click at [23, 580] on textarea "**********" at bounding box center [181, 598] width 349 height 71
click at [235, 617] on textarea "**********" at bounding box center [181, 598] width 349 height 71
type textarea "**********"
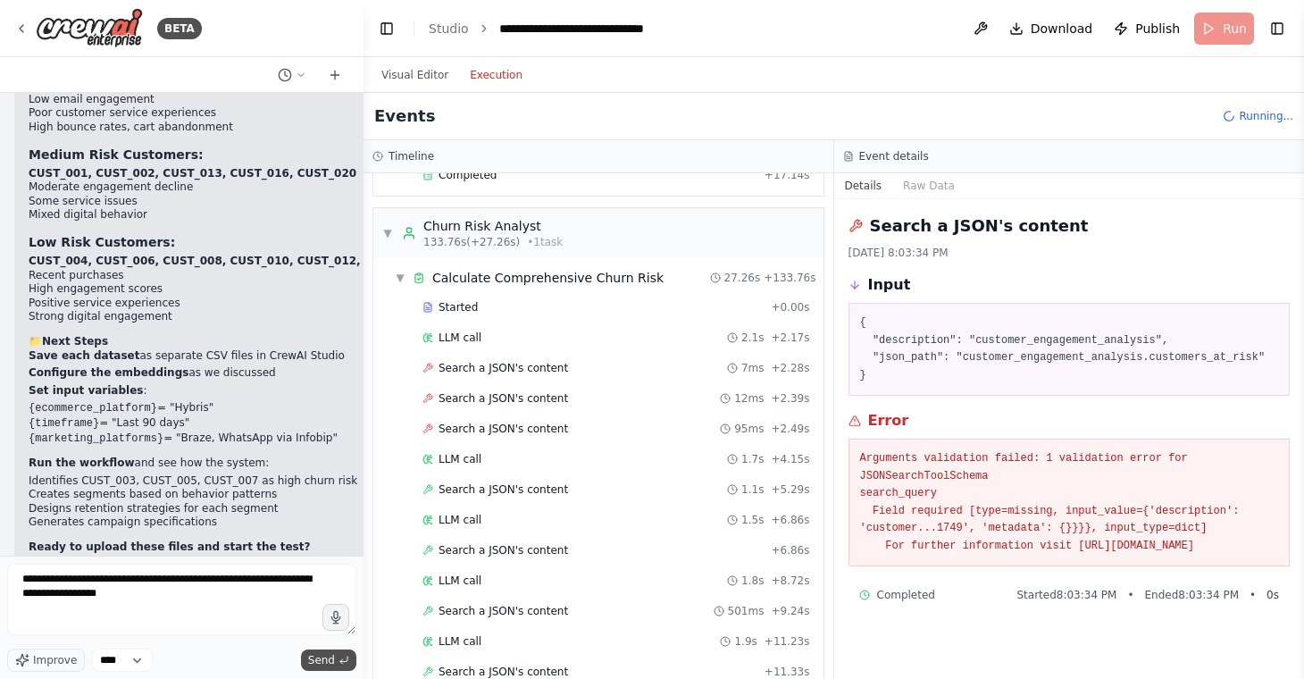
click at [312, 659] on span "Send" at bounding box center [321, 660] width 27 height 14
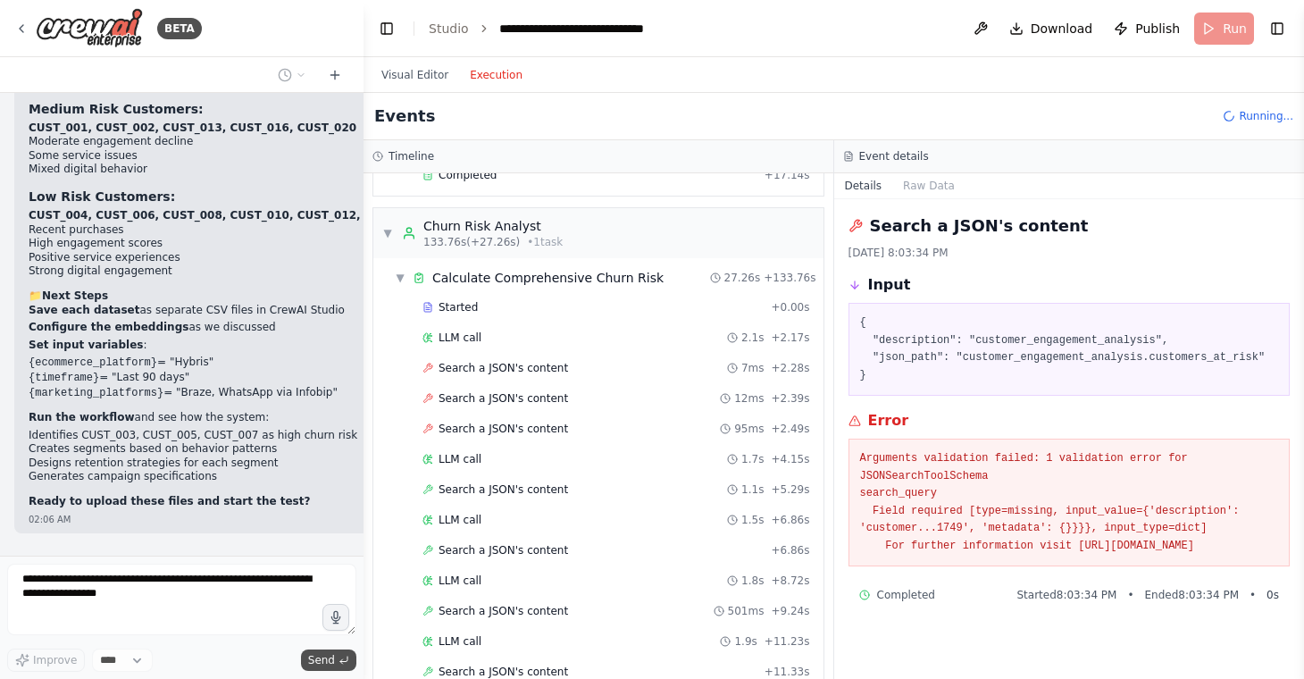
scroll to position [14340, 0]
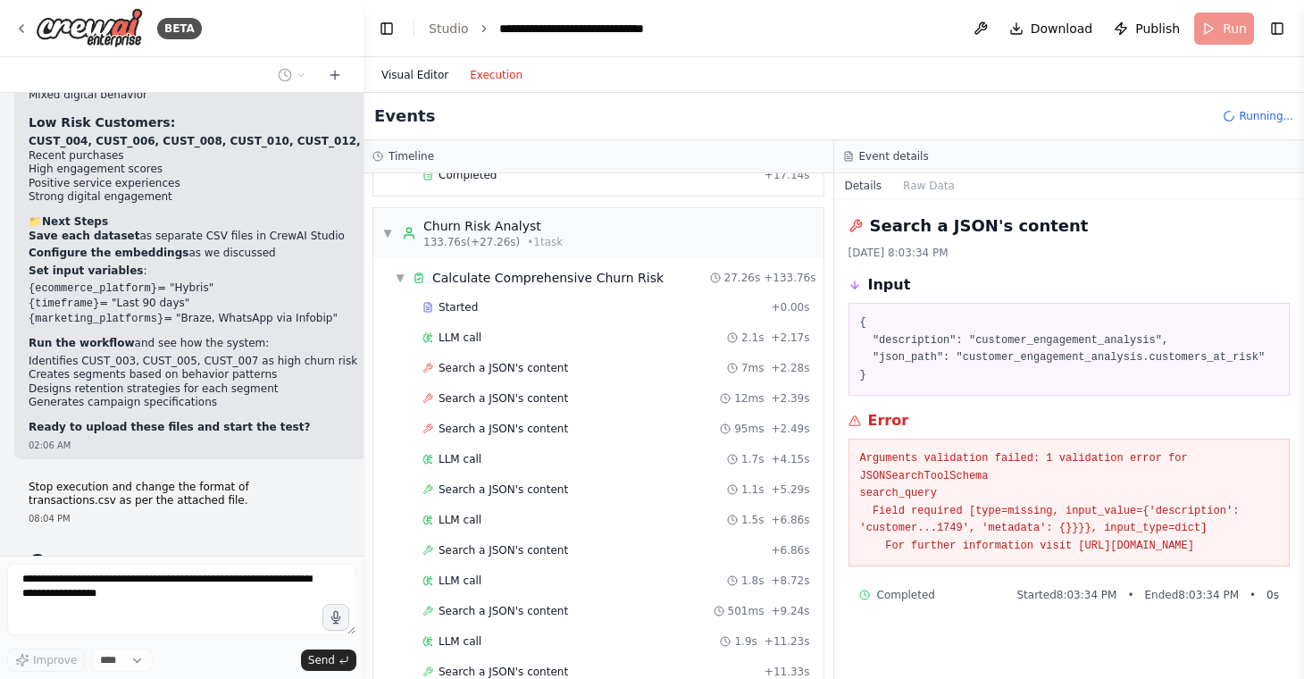
click at [430, 75] on button "Visual Editor" at bounding box center [415, 74] width 88 height 21
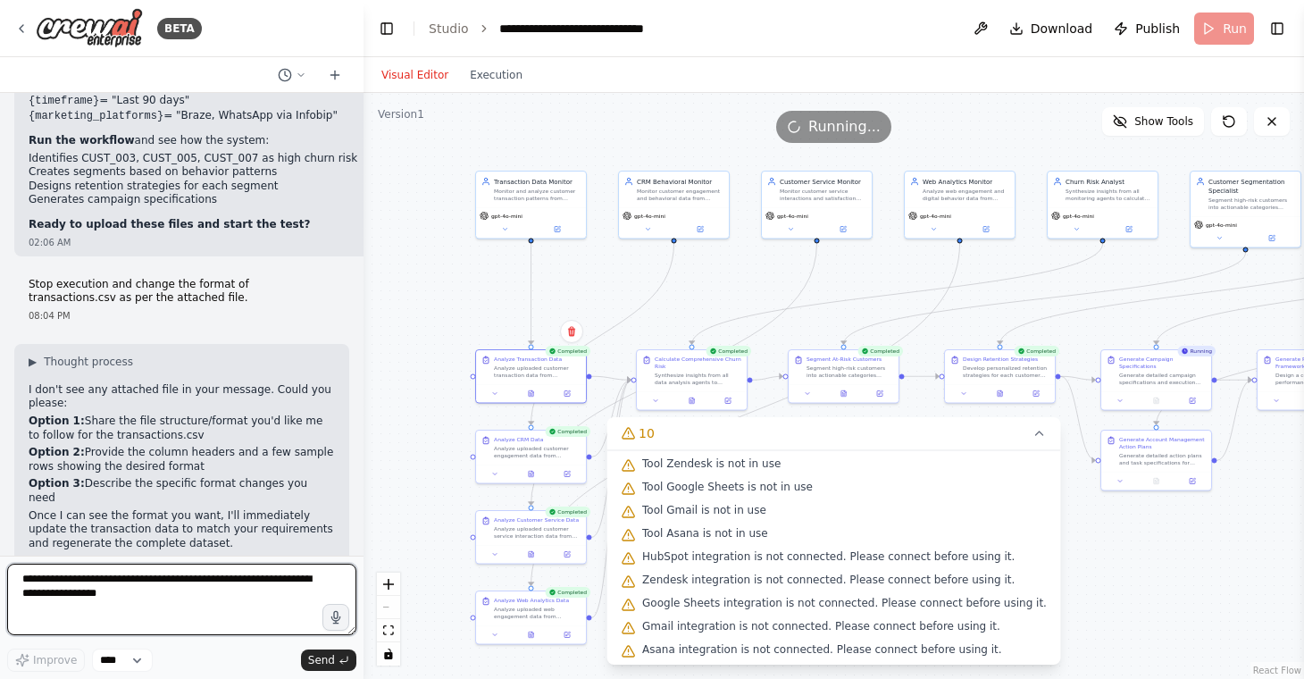
scroll to position [14519, 0]
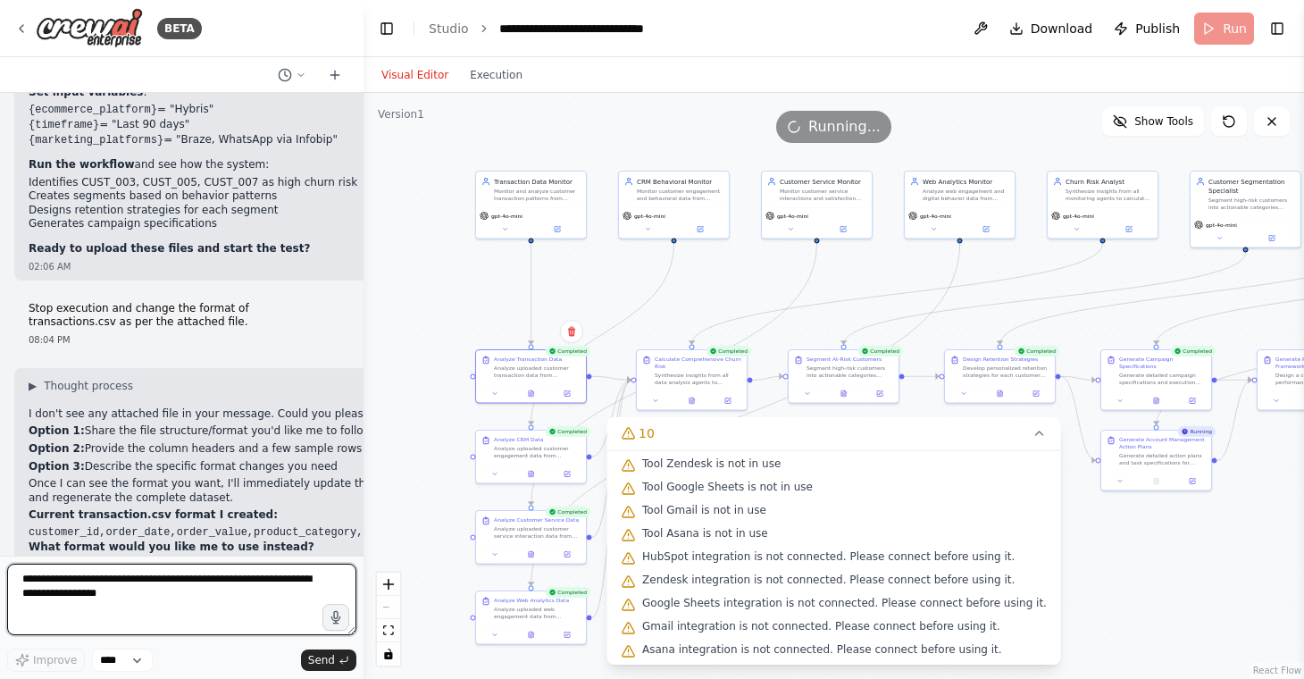
click at [246, 599] on textarea "**********" at bounding box center [181, 598] width 349 height 71
paste textarea "**********"
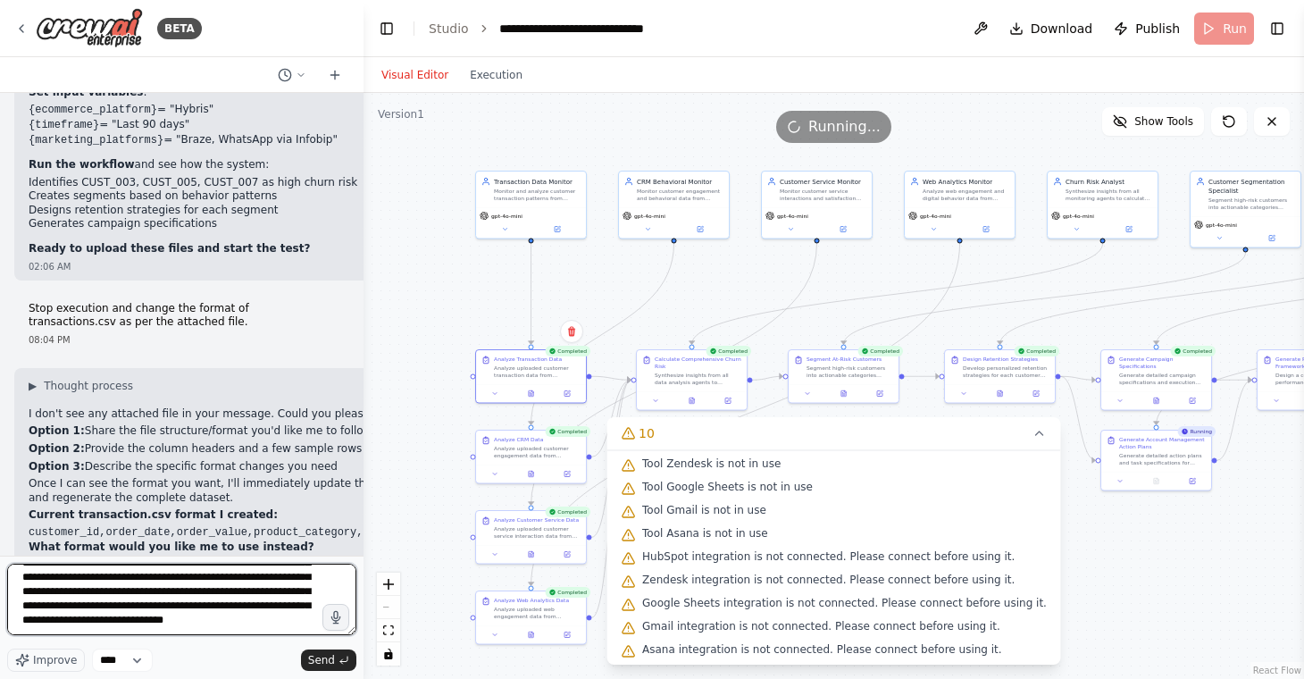
scroll to position [0, 0]
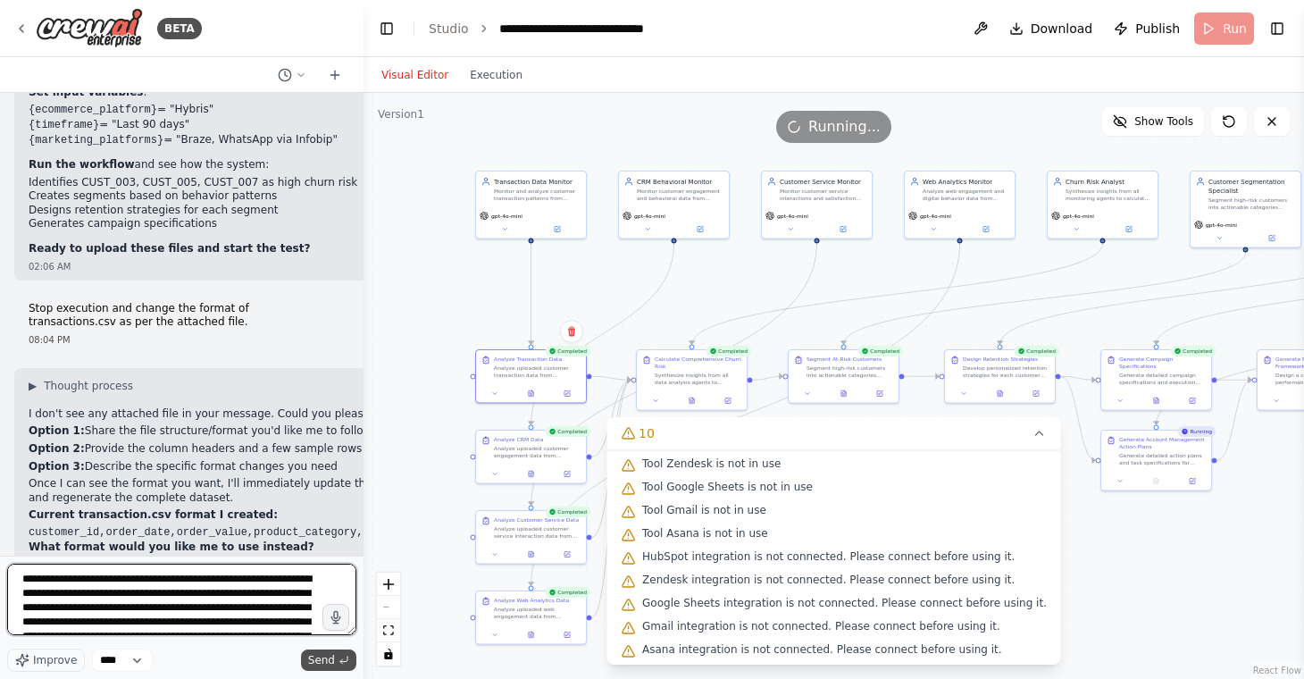
type textarea "**********"
click at [343, 659] on icon "submit" at bounding box center [343, 660] width 11 height 11
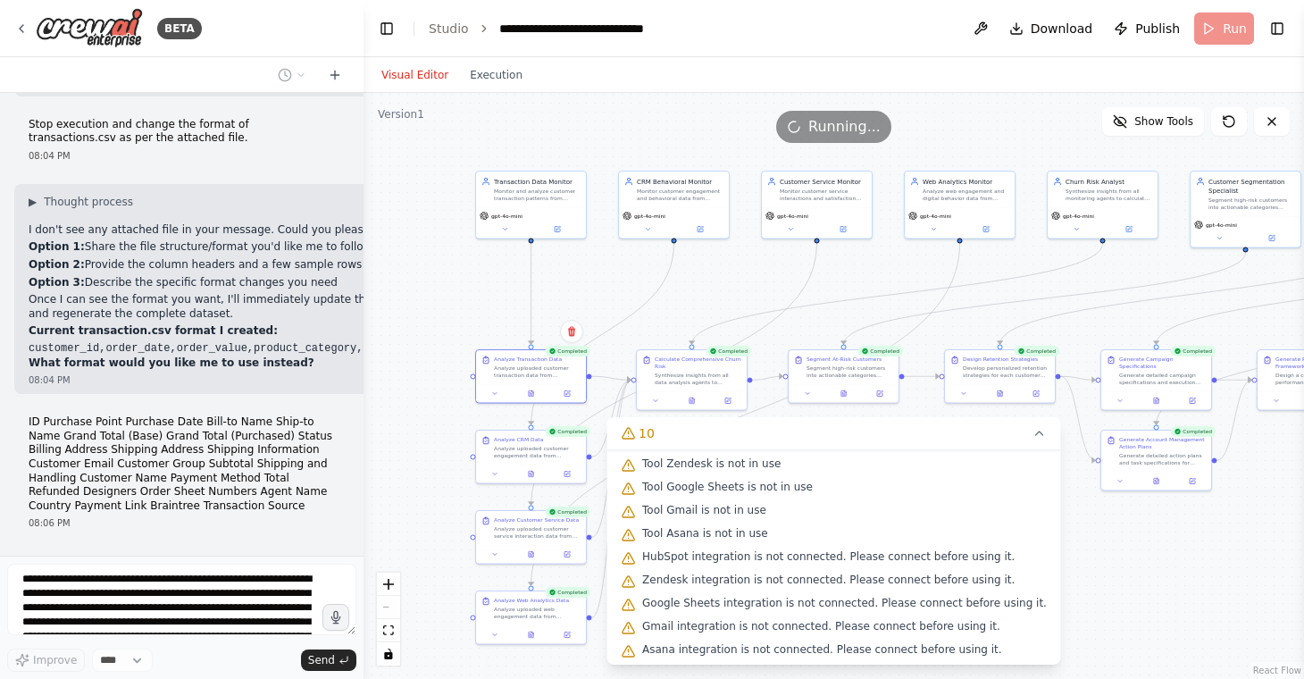
scroll to position [14708, 0]
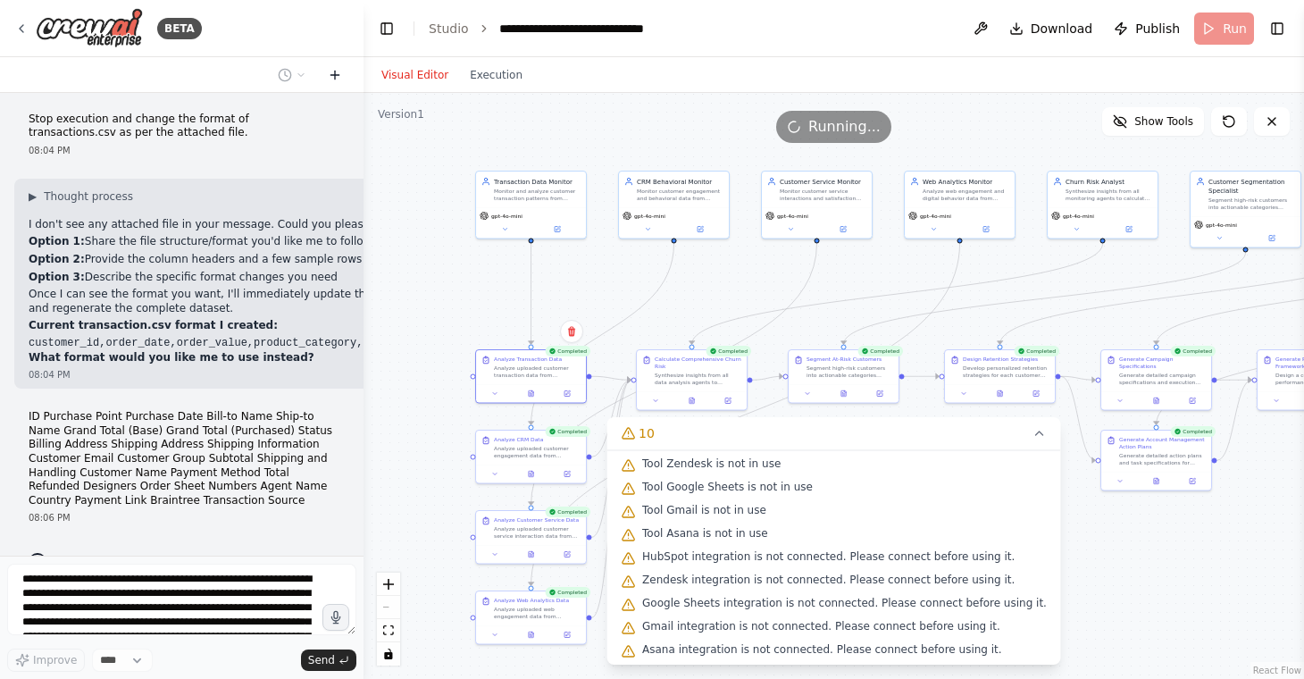
click at [339, 71] on icon at bounding box center [335, 75] width 14 height 14
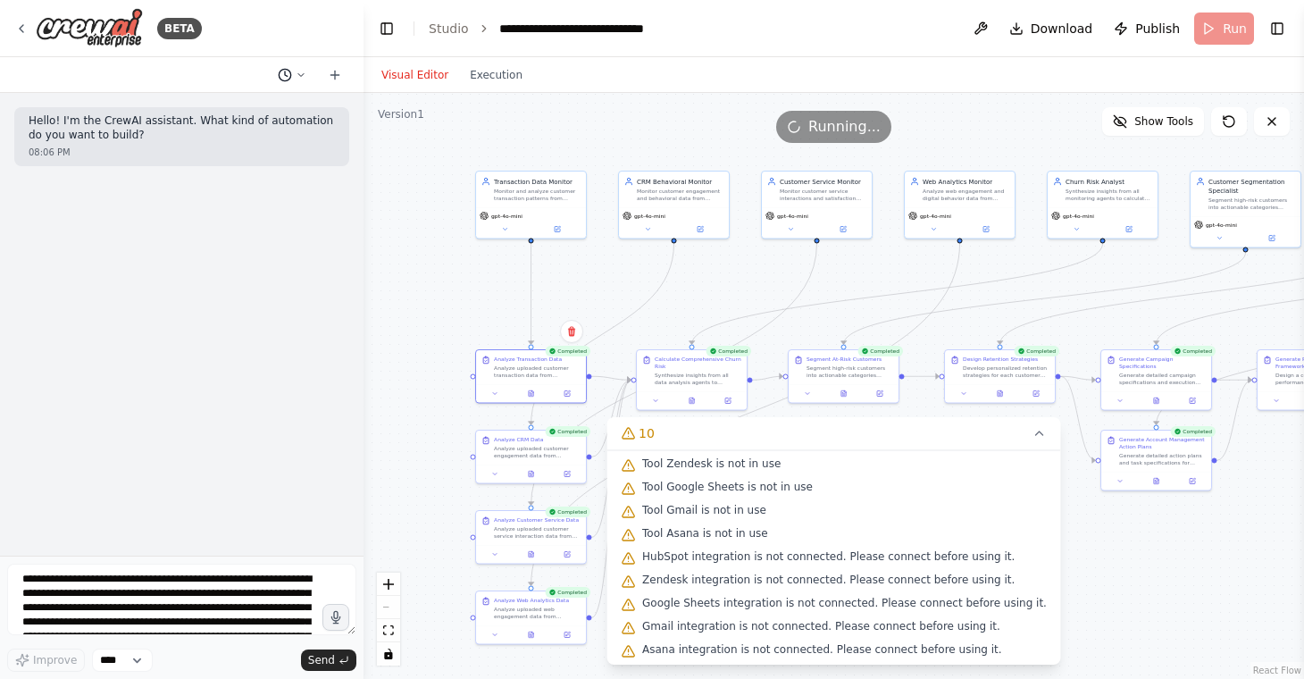
click at [300, 77] on icon at bounding box center [301, 75] width 11 height 11
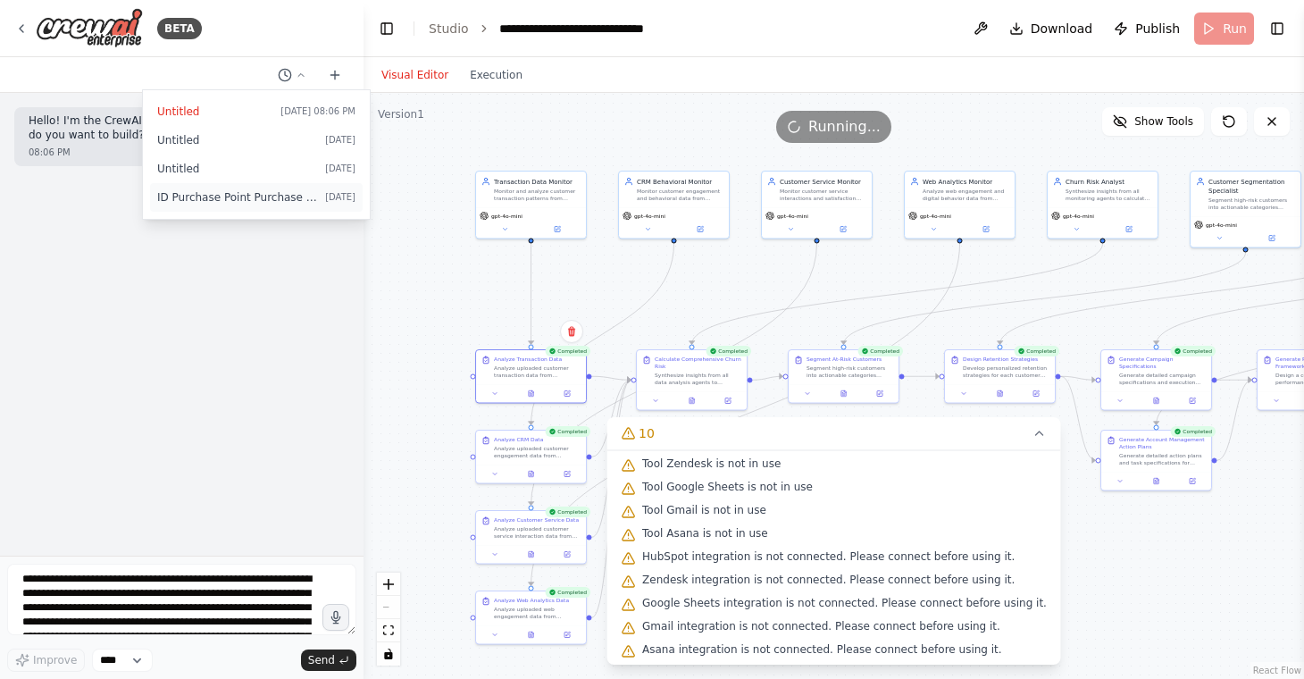
click at [266, 198] on span "ID Purchase Point Purchase Date Bill-to Name Ship-to Name Grand Total (Base) Gr…" at bounding box center [237, 197] width 161 height 14
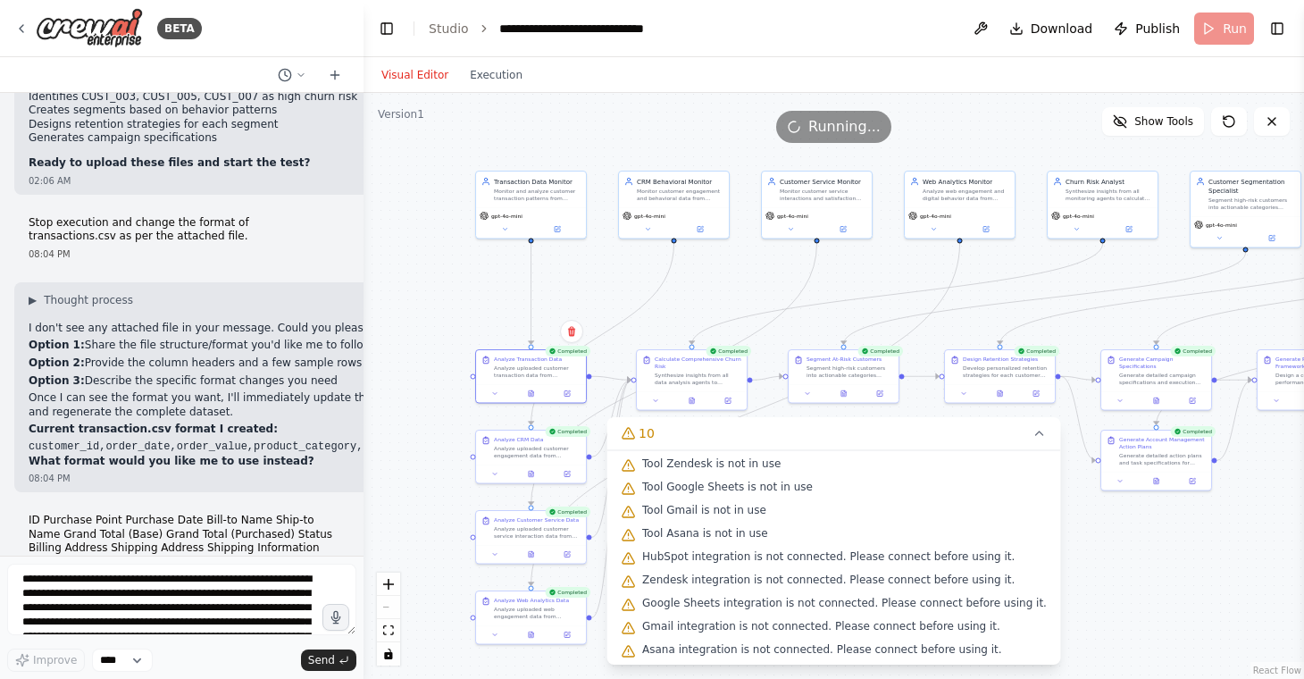
scroll to position [14662, 0]
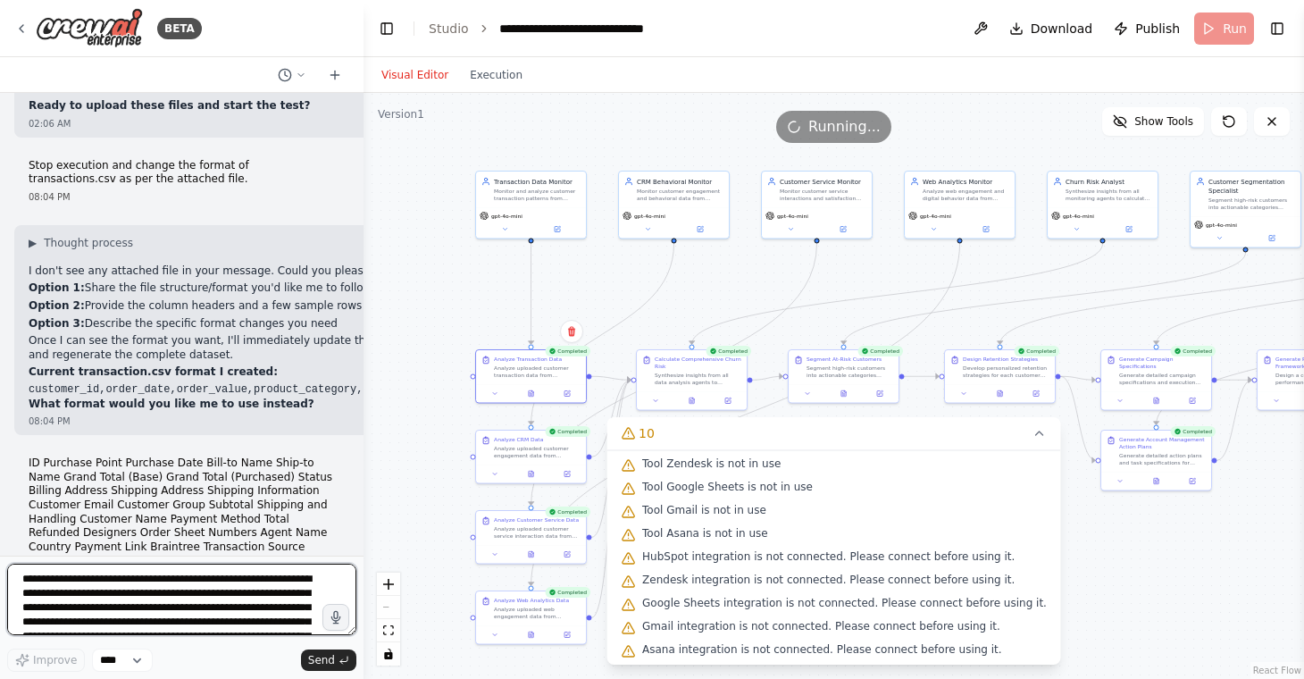
click at [175, 589] on textarea "**********" at bounding box center [181, 598] width 349 height 71
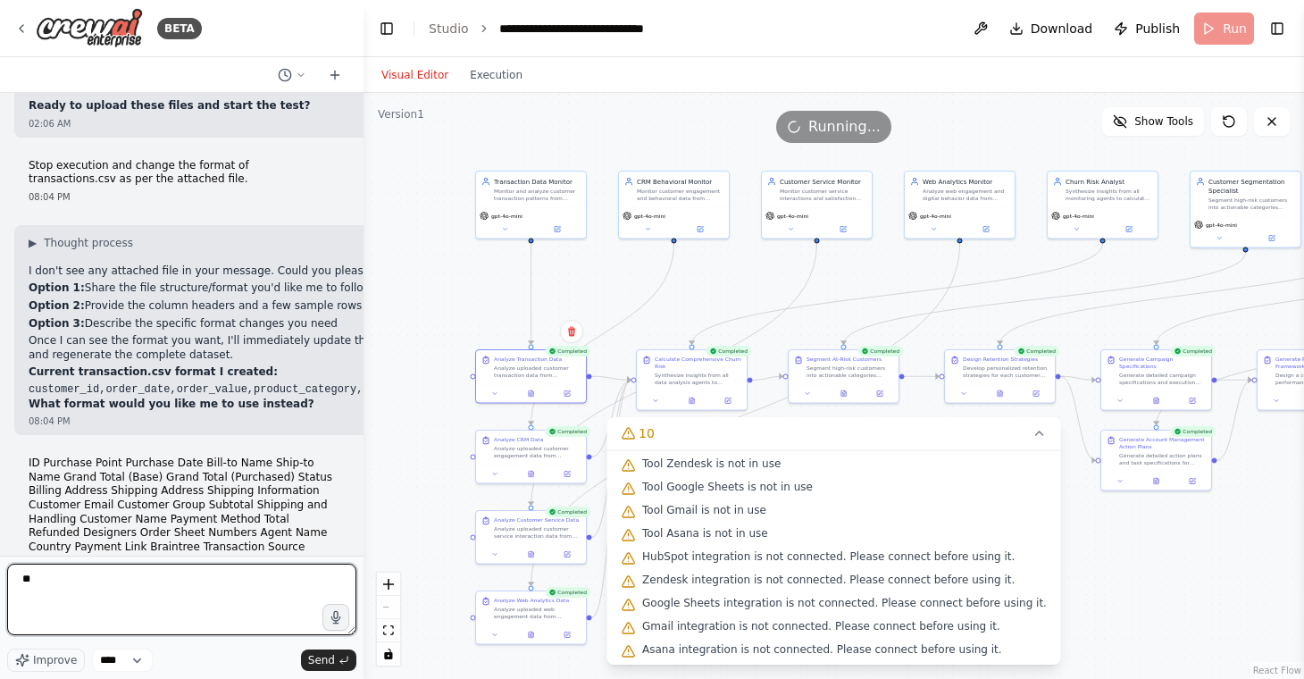
type textarea "*"
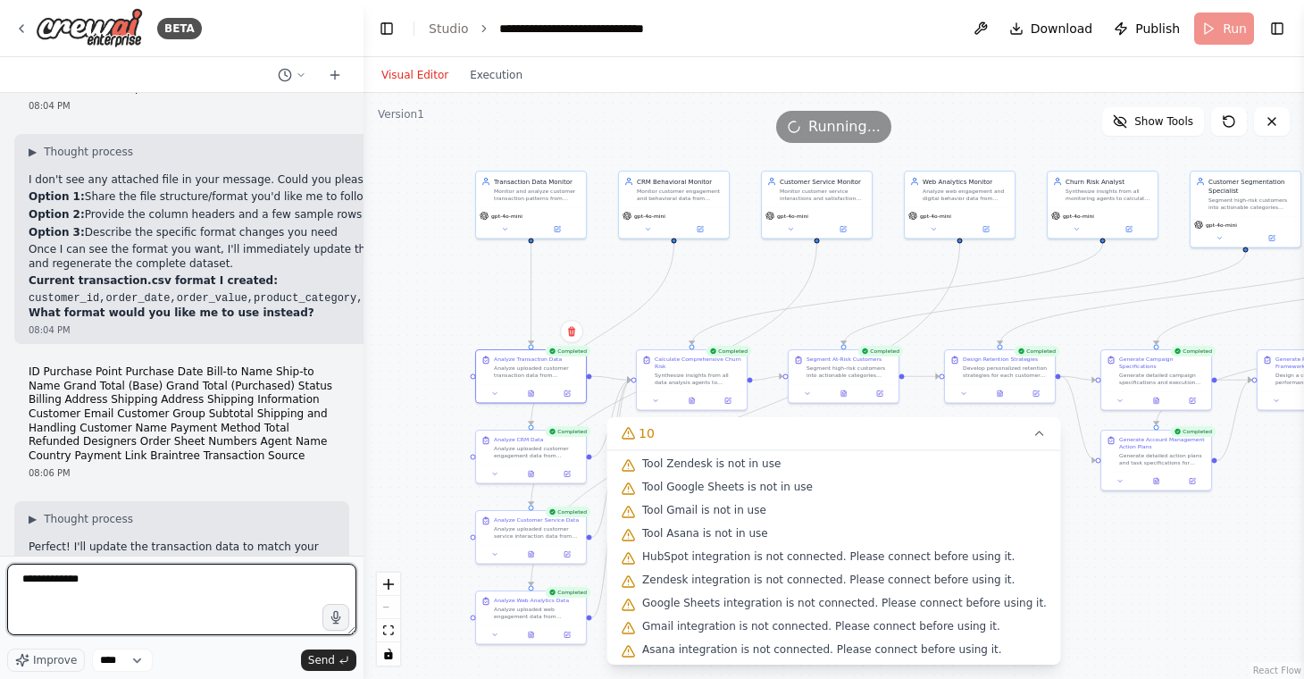
type textarea "**********"
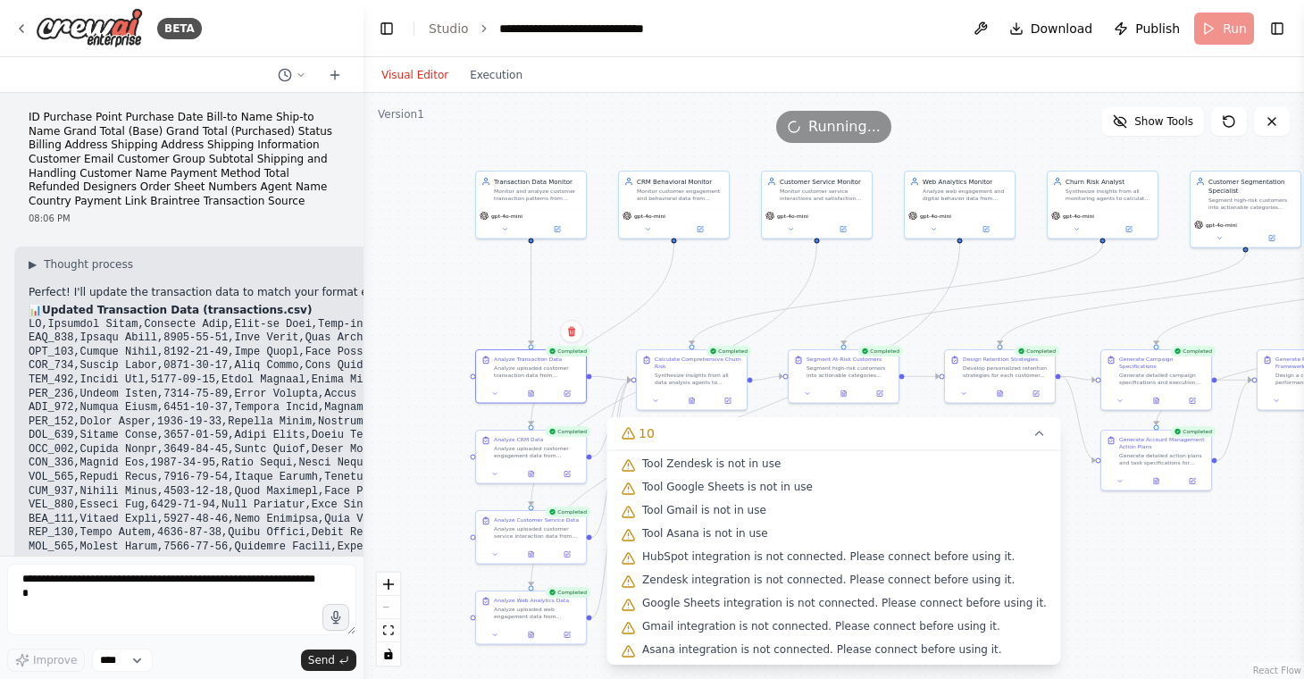
click at [173, 426] on code at bounding box center [1177, 442] width 2296 height 249
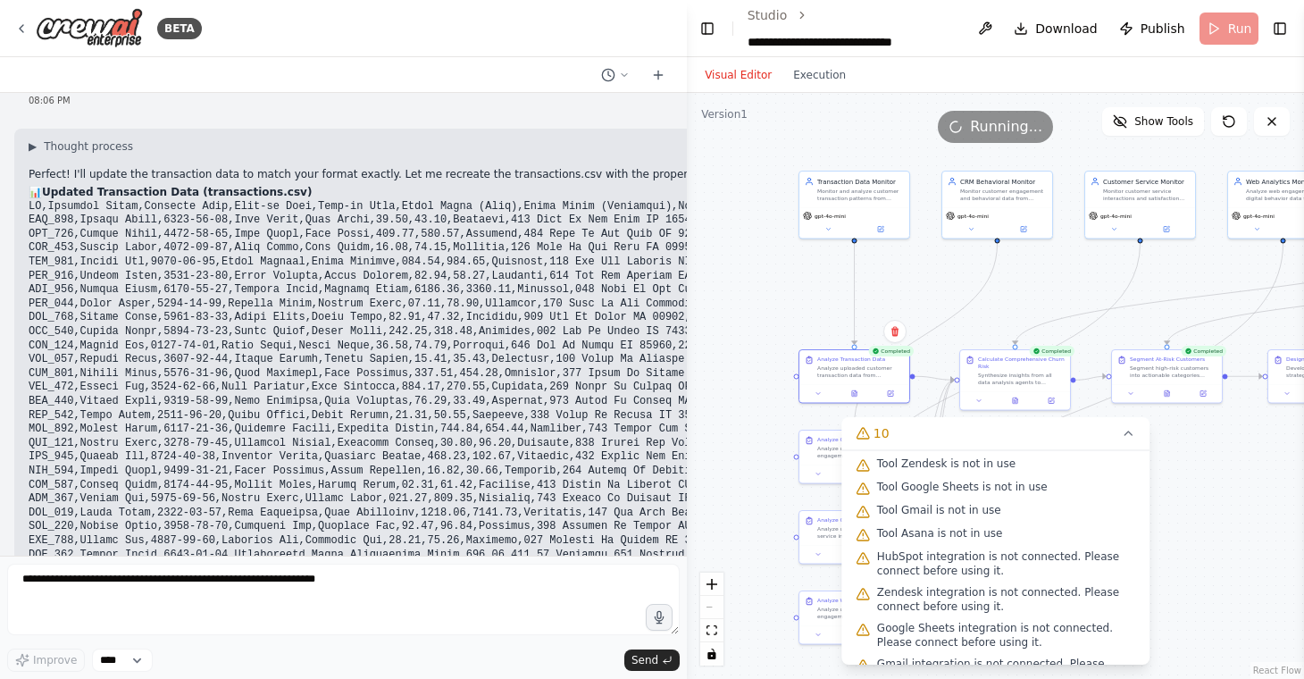
drag, startPoint x: 361, startPoint y: 349, endPoint x: 990, endPoint y: 287, distance: 632.7
click at [990, 287] on div "BETA Context: Client is a retail company which operates in both online and offl…" at bounding box center [652, 339] width 1304 height 679
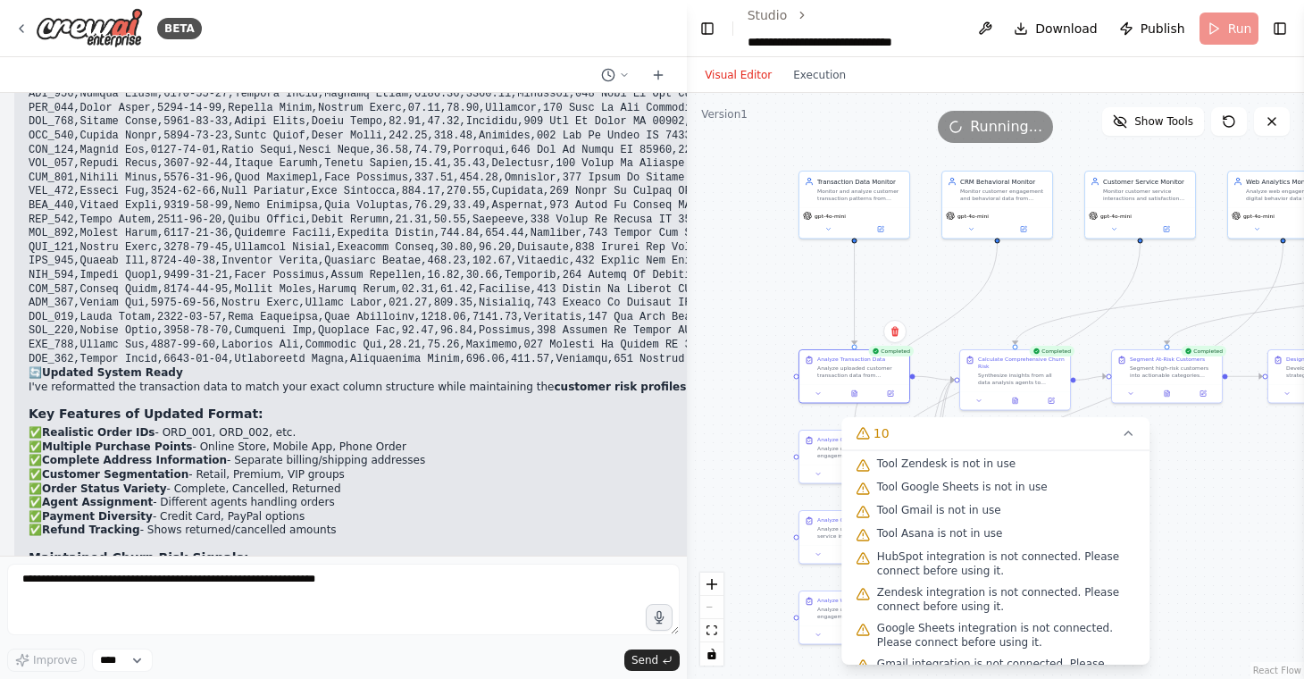
scroll to position [12935, 0]
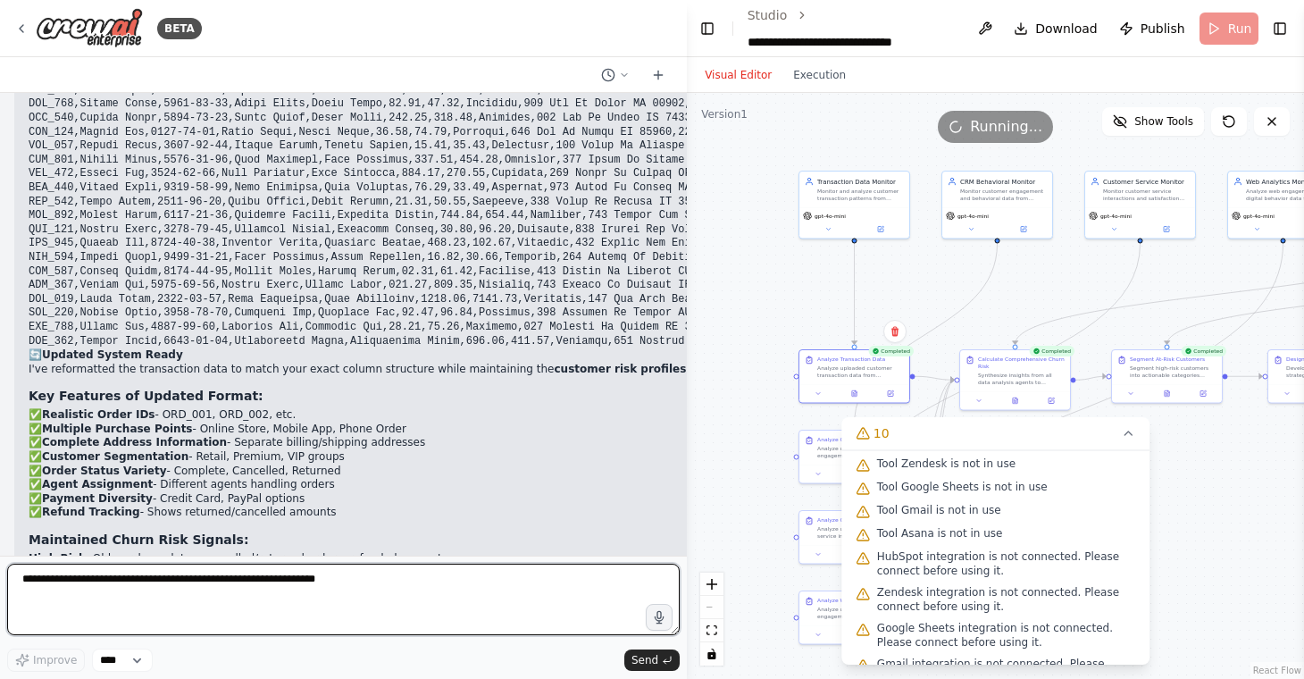
click at [416, 587] on textarea at bounding box center [343, 598] width 672 height 71
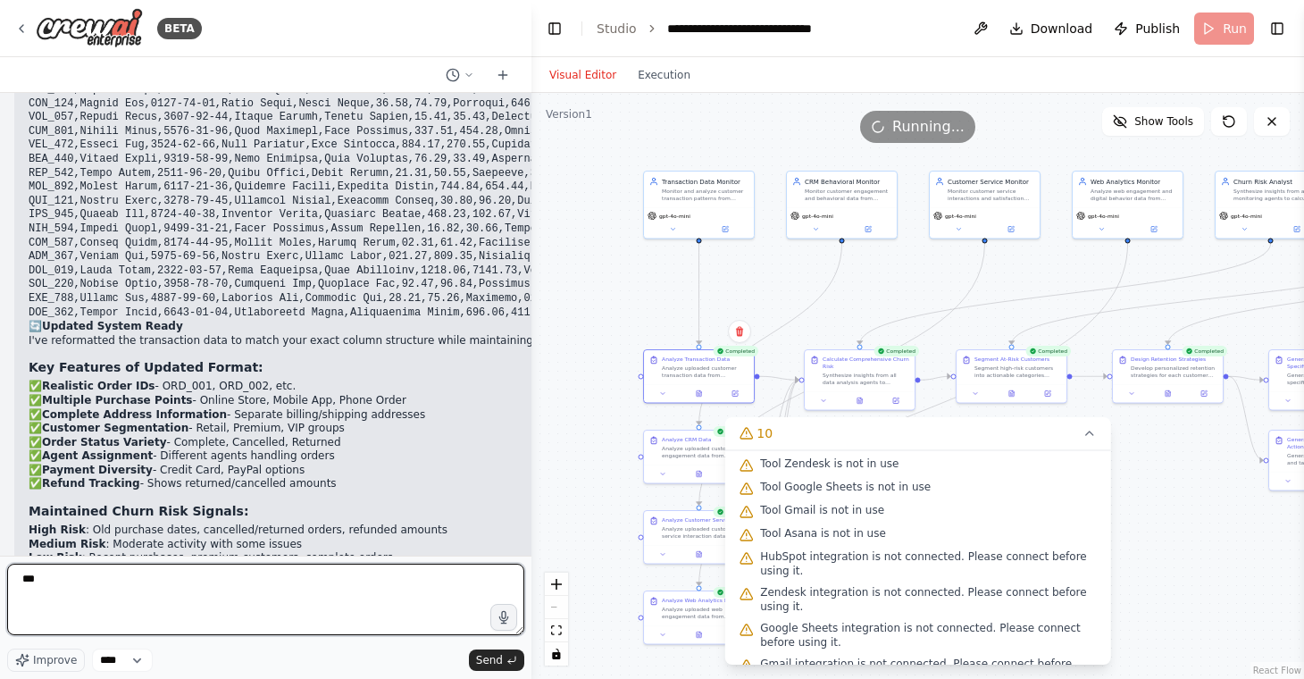
scroll to position [13733, 0]
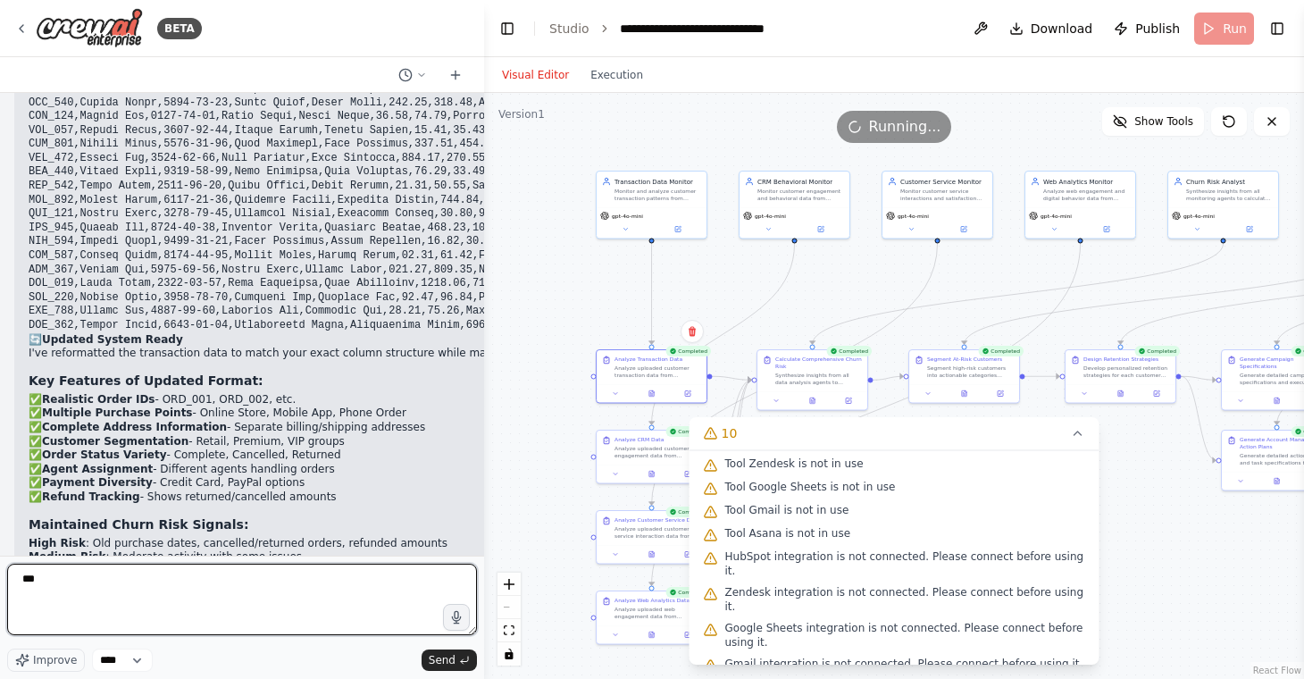
drag, startPoint x: 683, startPoint y: 333, endPoint x: 485, endPoint y: 345, distance: 198.6
click at [484, 345] on div "BETA Context: Client is a retail company which operates in both online and offl…" at bounding box center [652, 339] width 1304 height 679
type textarea "***"
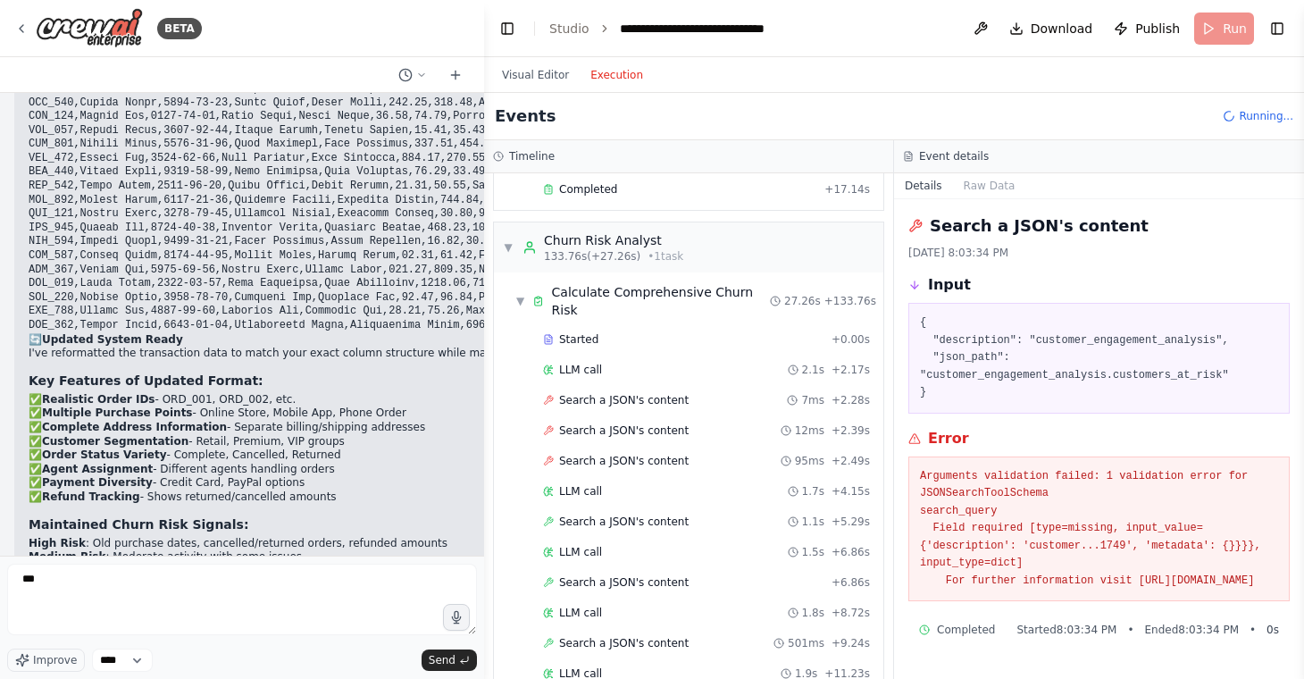
click at [613, 71] on button "Execution" at bounding box center [617, 74] width 74 height 21
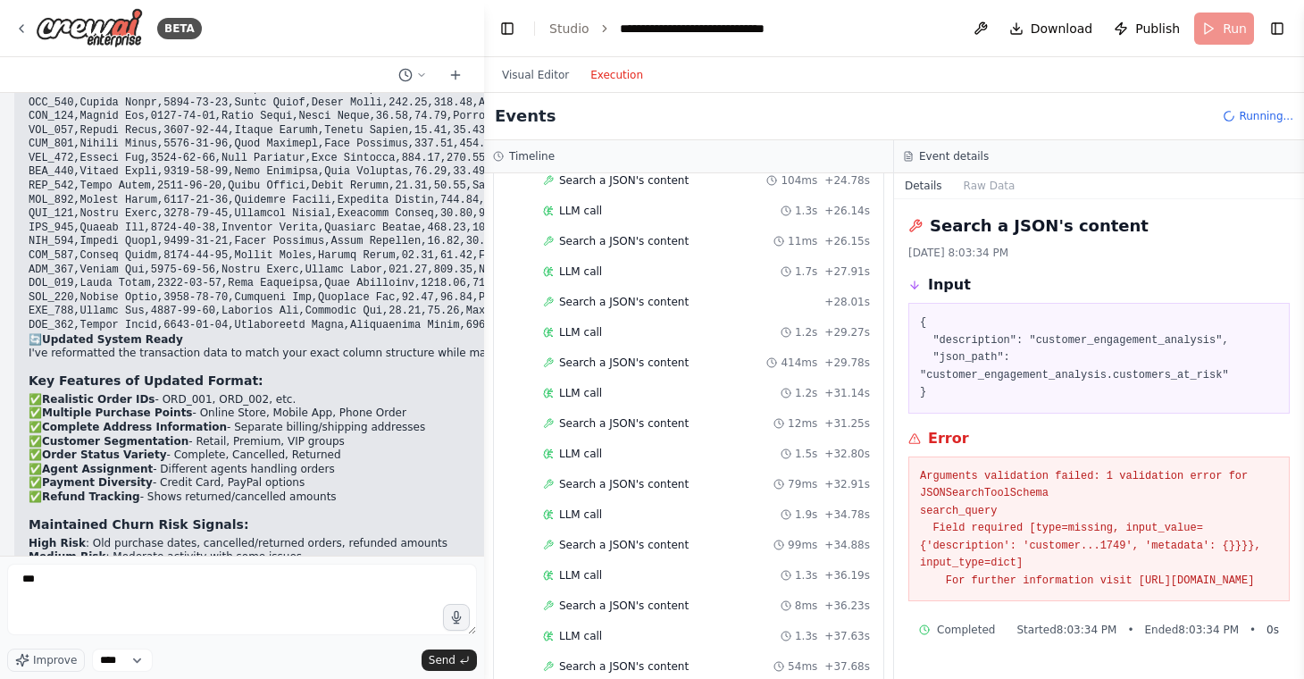
scroll to position [7307, 0]
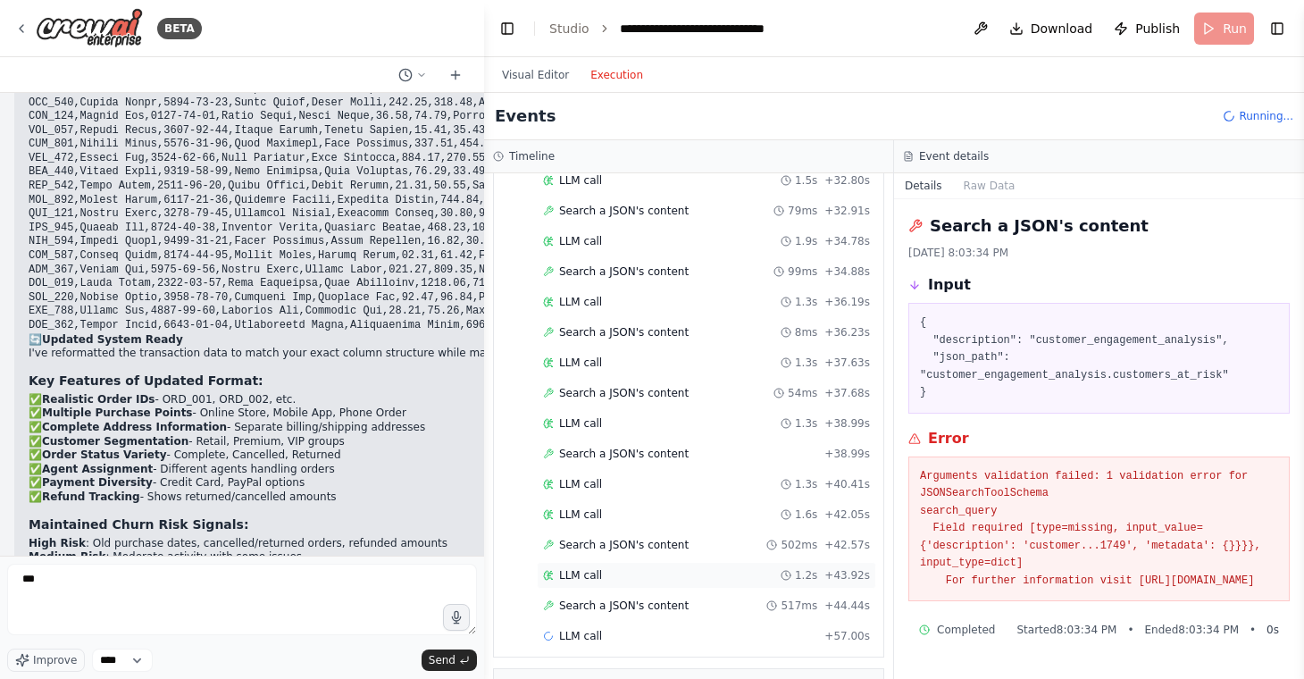
click at [641, 568] on div "LLM call 1.2s + 43.92s" at bounding box center [706, 575] width 327 height 14
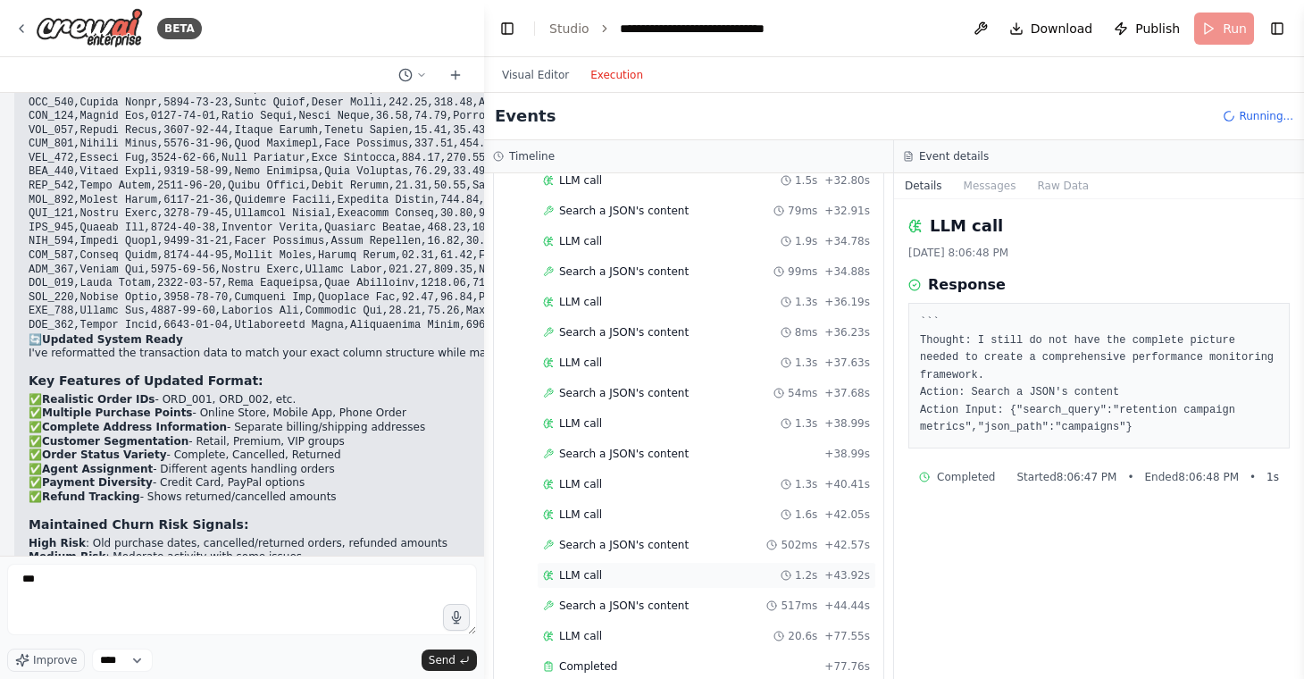
scroll to position [7337, 0]
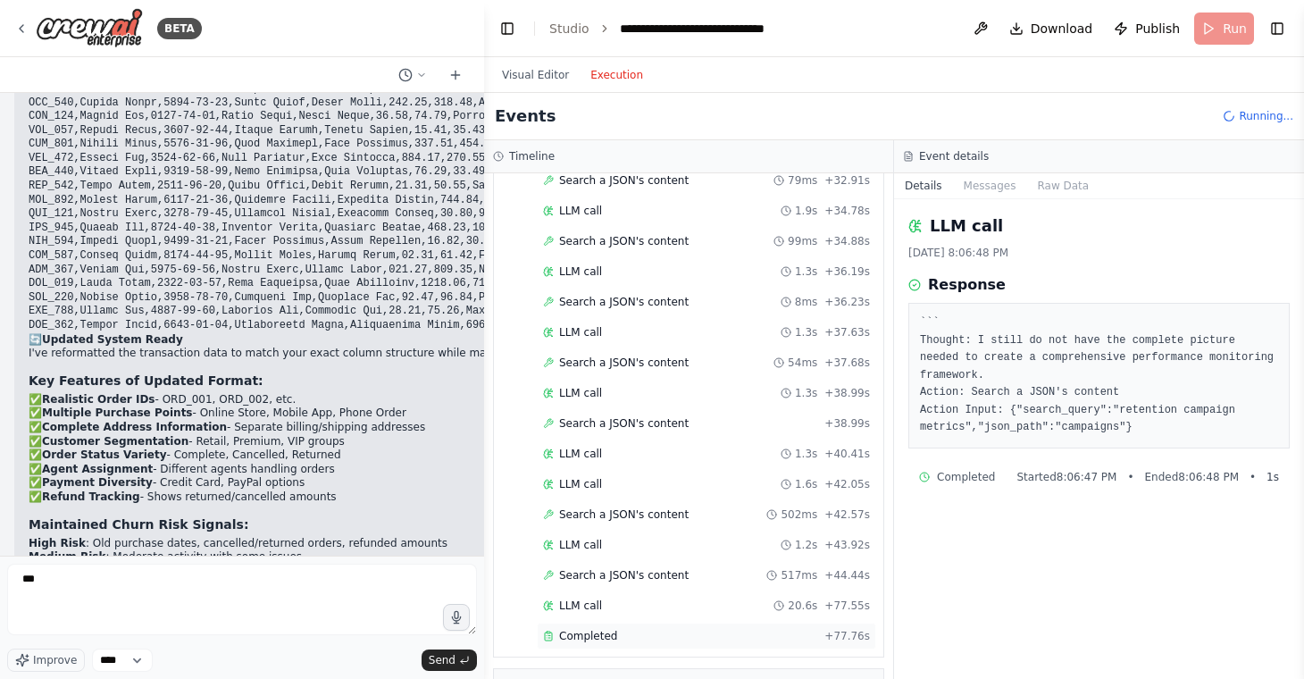
click at [614, 629] on span "Completed" at bounding box center [588, 636] width 58 height 14
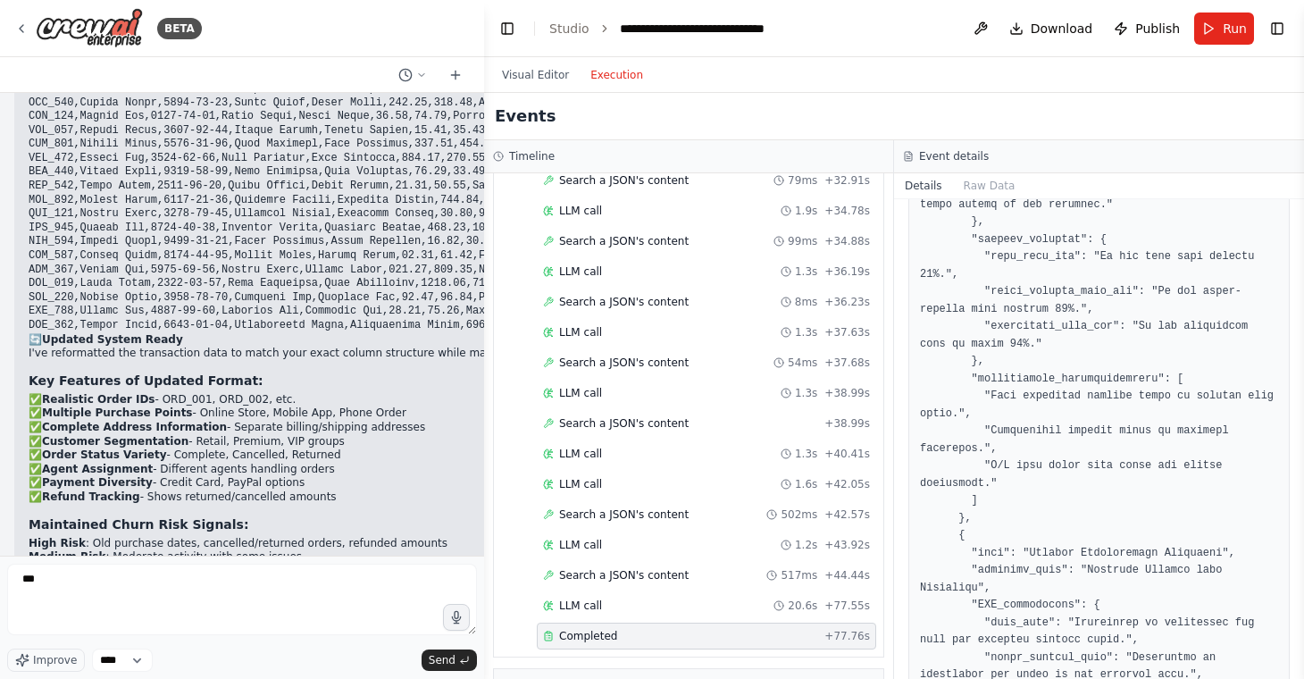
scroll to position [0, 0]
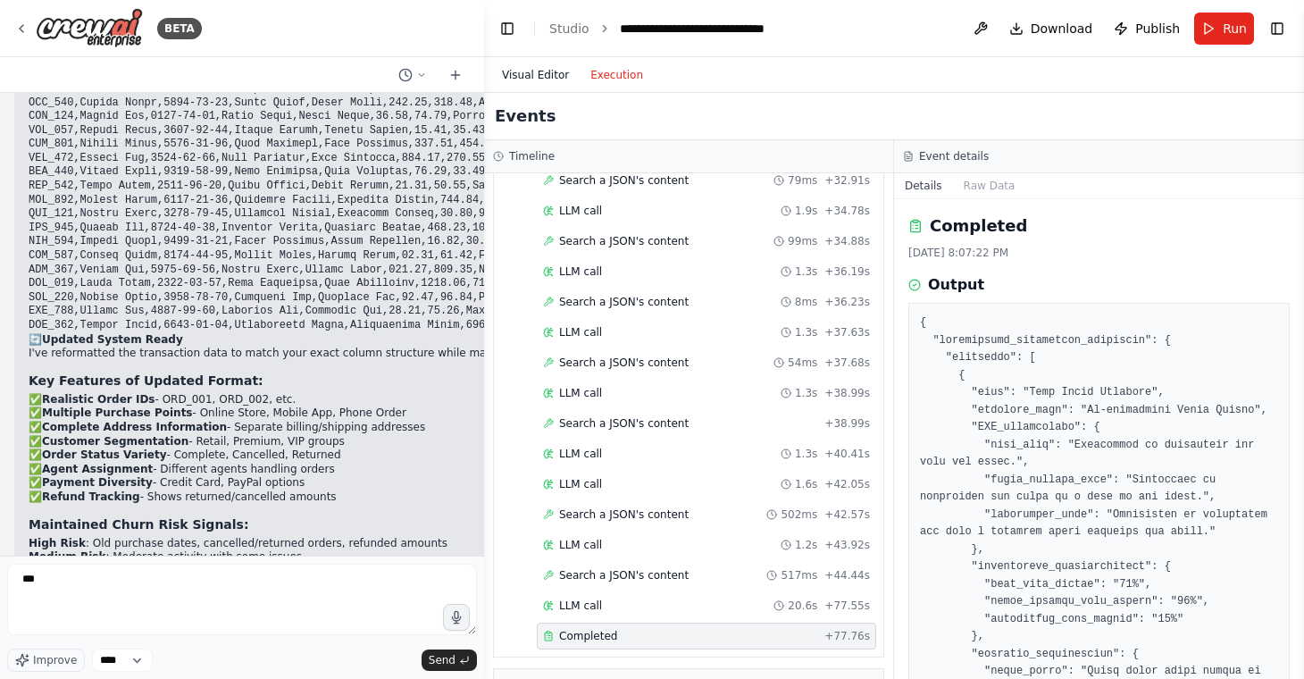
click at [556, 82] on button "Visual Editor" at bounding box center [535, 74] width 88 height 21
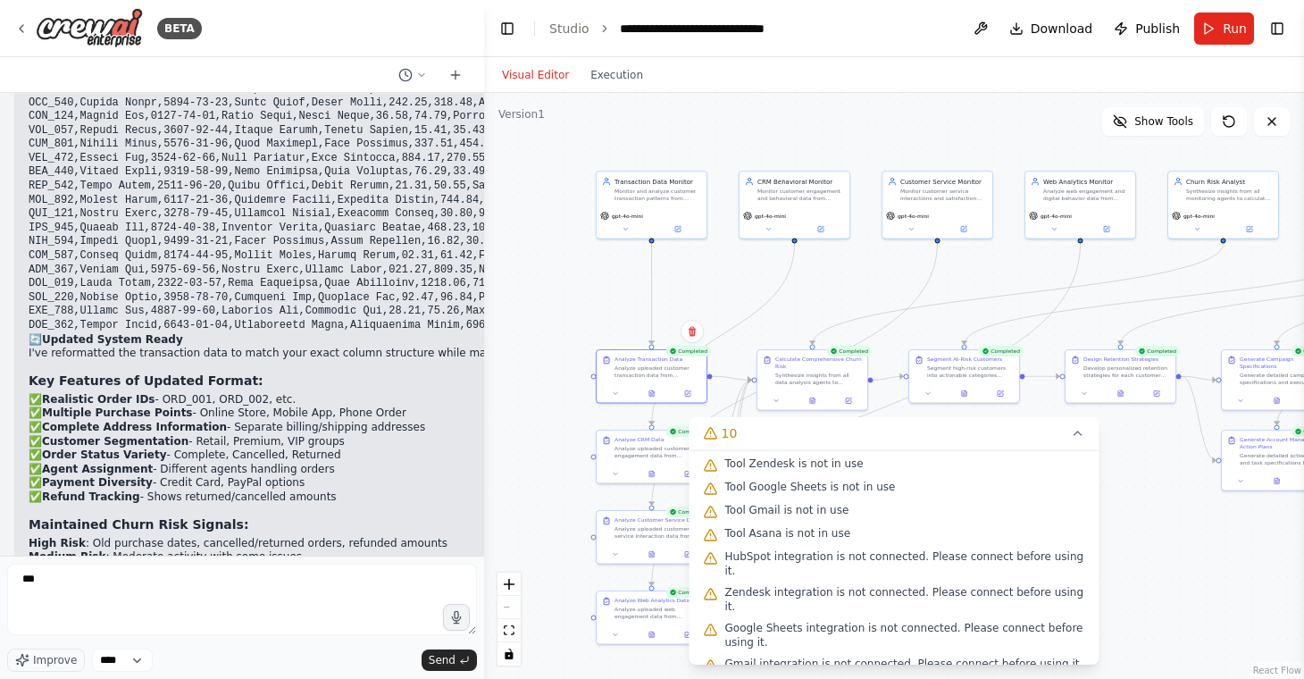
click at [1166, 513] on div ".deletable-edge-delete-btn { width: 20px; height: 20px; border: 0px solid #ffff…" at bounding box center [894, 386] width 820 height 586
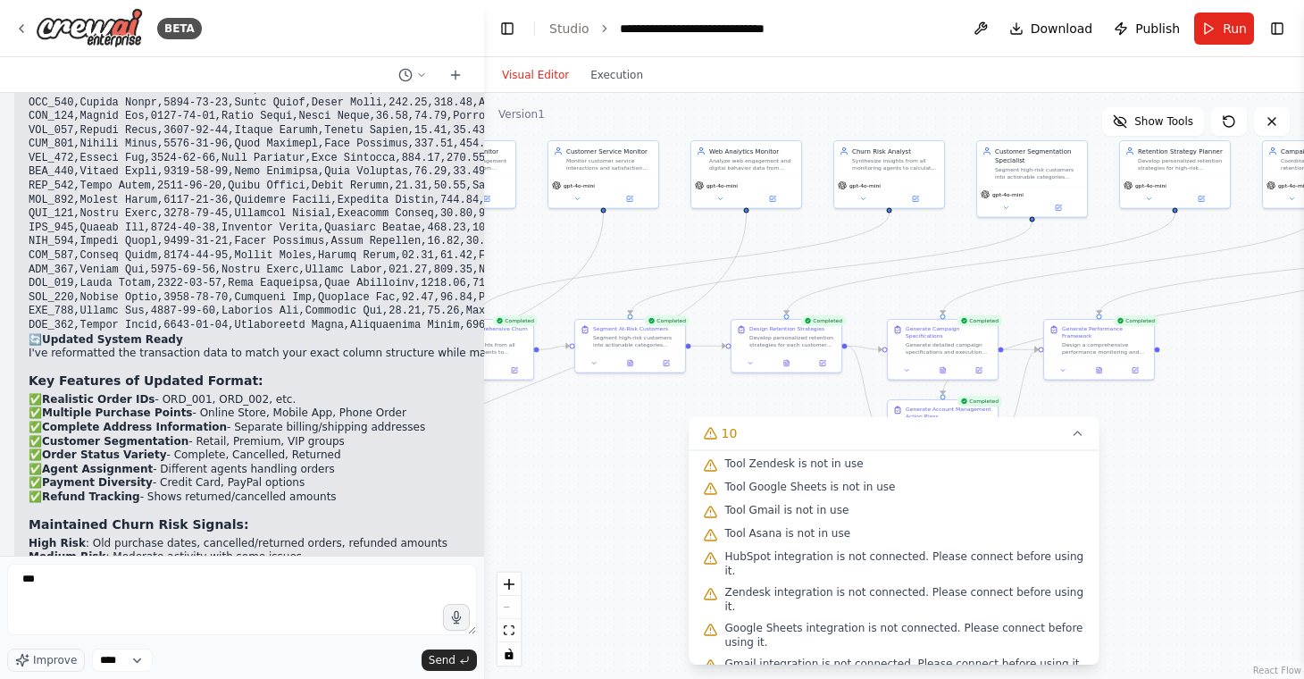
drag, startPoint x: 1027, startPoint y: 280, endPoint x: 695, endPoint y: 250, distance: 333.6
click at [695, 250] on div ".deletable-edge-delete-btn { width: 20px; height: 20px; border: 0px solid #ffff…" at bounding box center [894, 386] width 820 height 586
click at [1080, 437] on icon at bounding box center [1078, 433] width 14 height 14
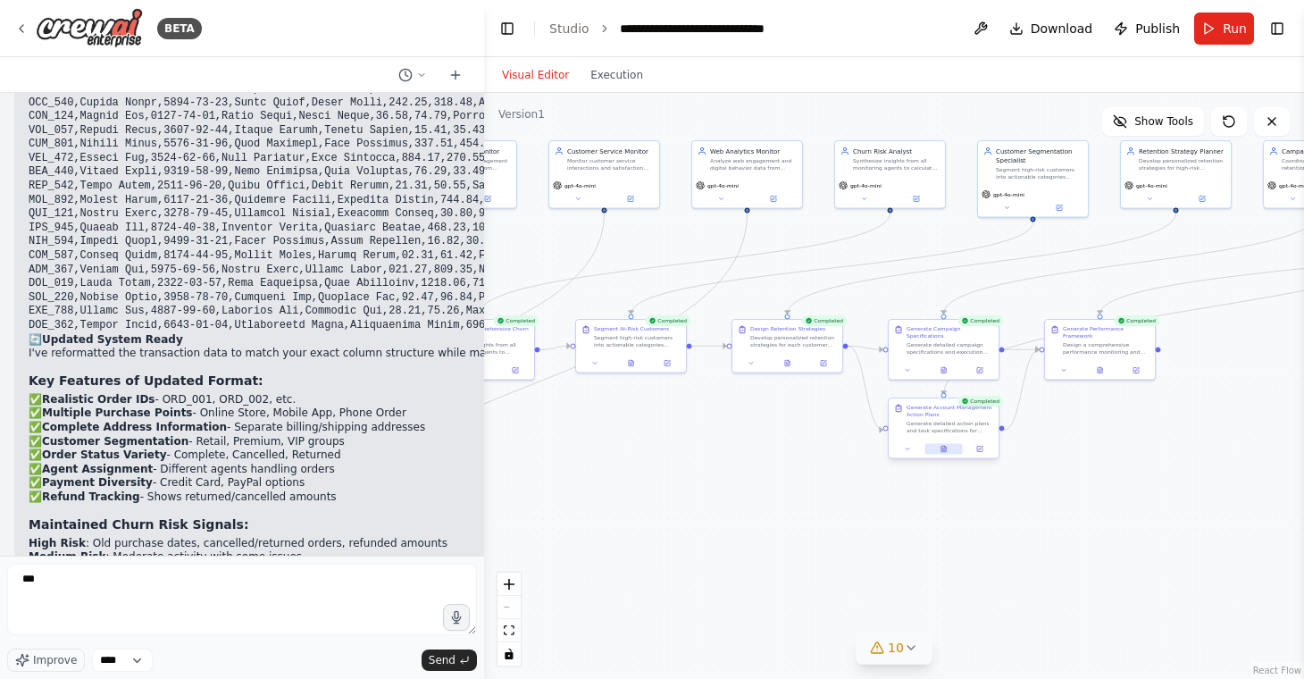
click at [945, 452] on icon at bounding box center [943, 449] width 4 height 6
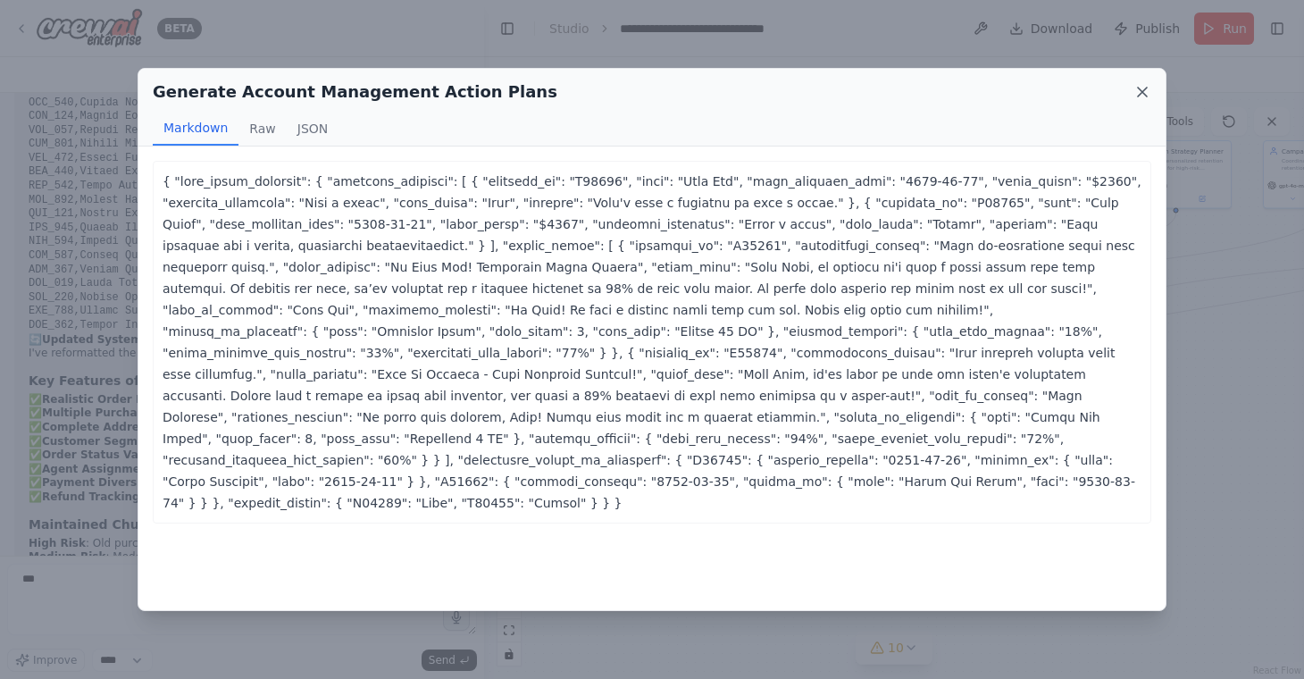
click at [1148, 87] on icon at bounding box center [1142, 92] width 18 height 18
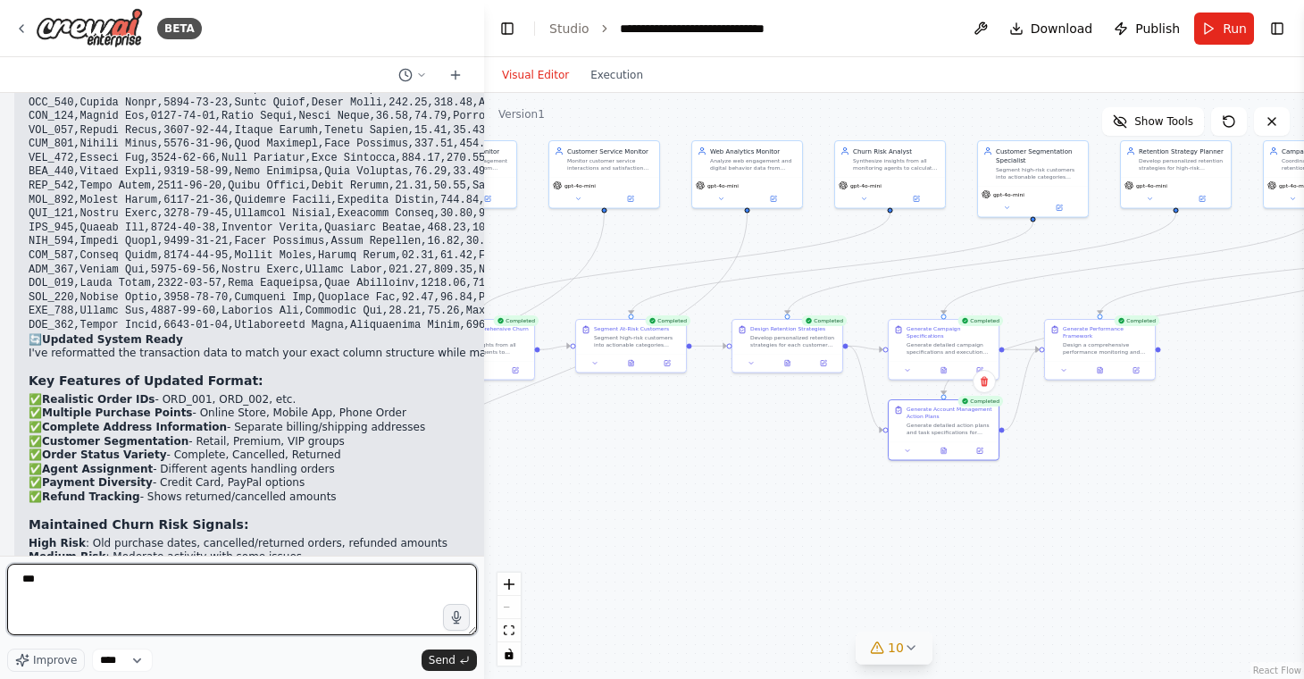
click at [296, 572] on textarea "***" at bounding box center [242, 598] width 470 height 71
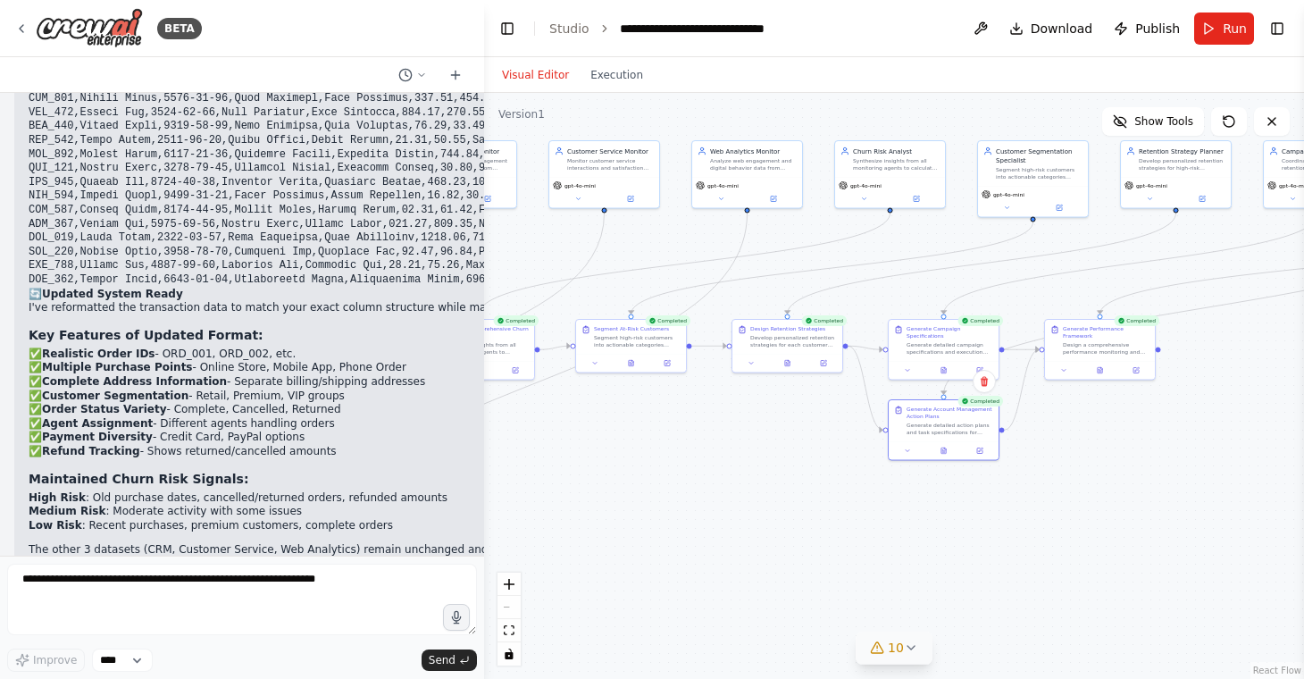
scroll to position [13839, 0]
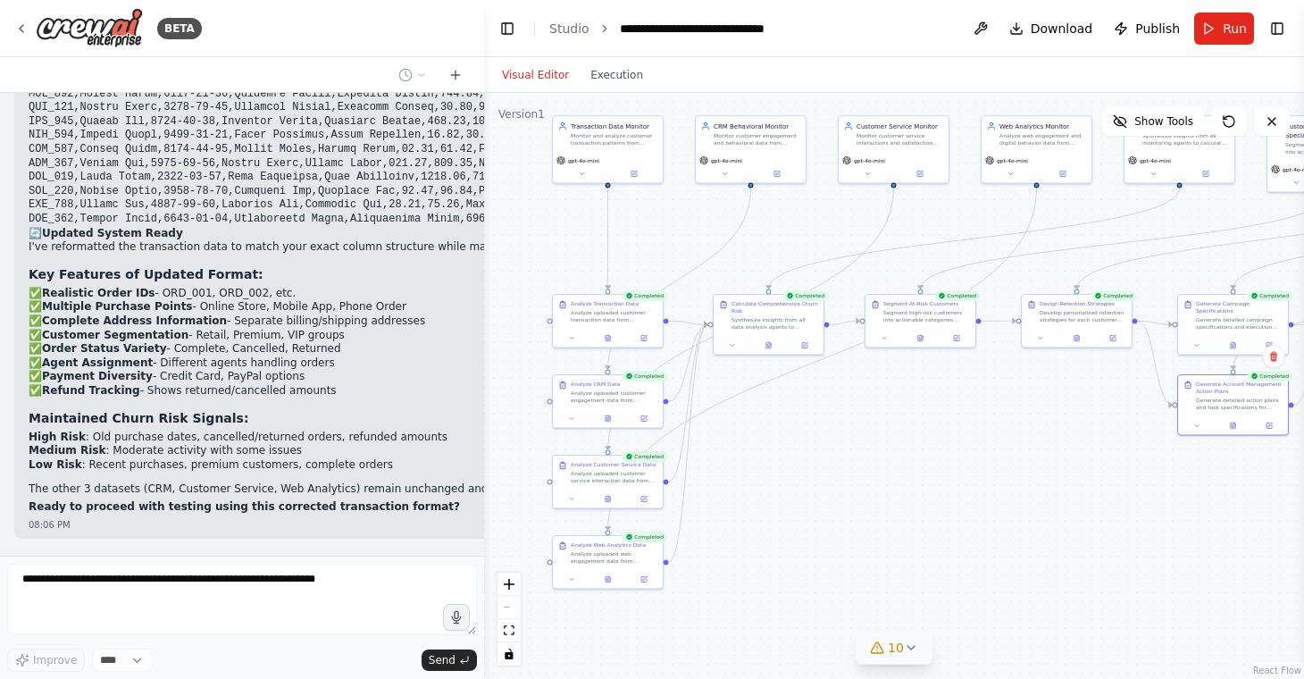
drag, startPoint x: 675, startPoint y: 484, endPoint x: 964, endPoint y: 458, distance: 290.5
click at [964, 459] on div ".deletable-edge-delete-btn { width: 20px; height: 20px; border: 0px solid #ffff…" at bounding box center [894, 386] width 820 height 586
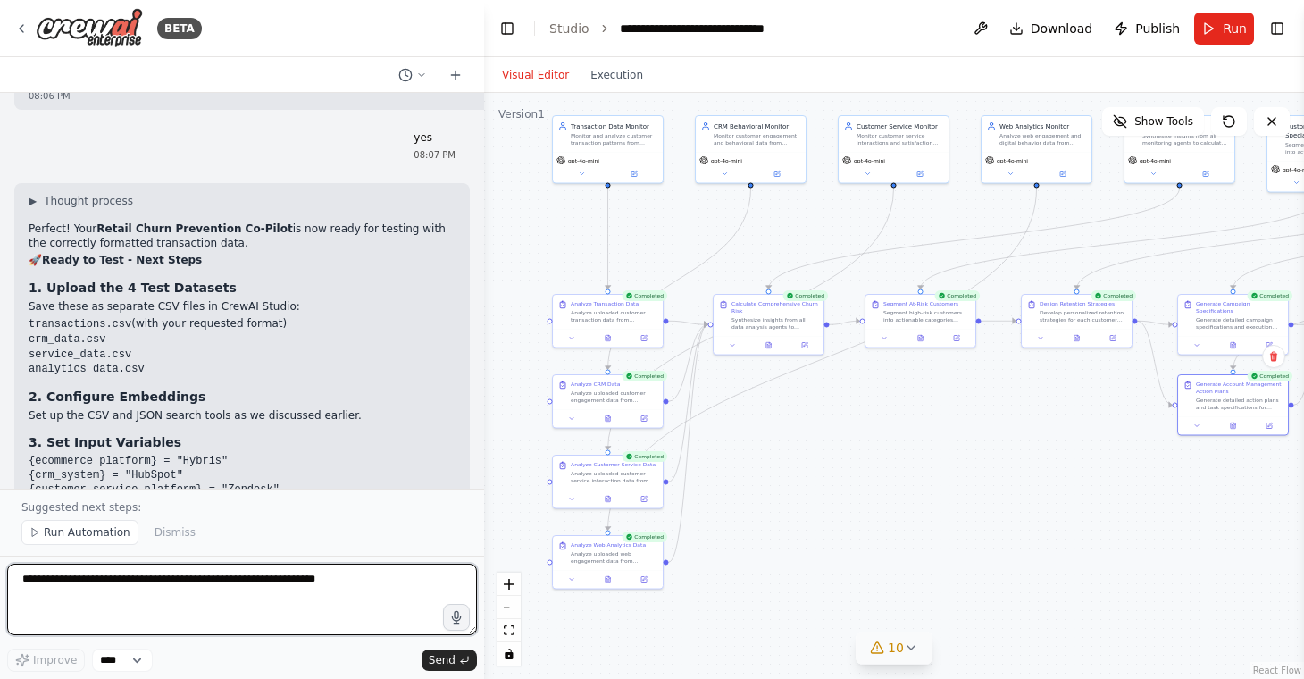
scroll to position [14294, 0]
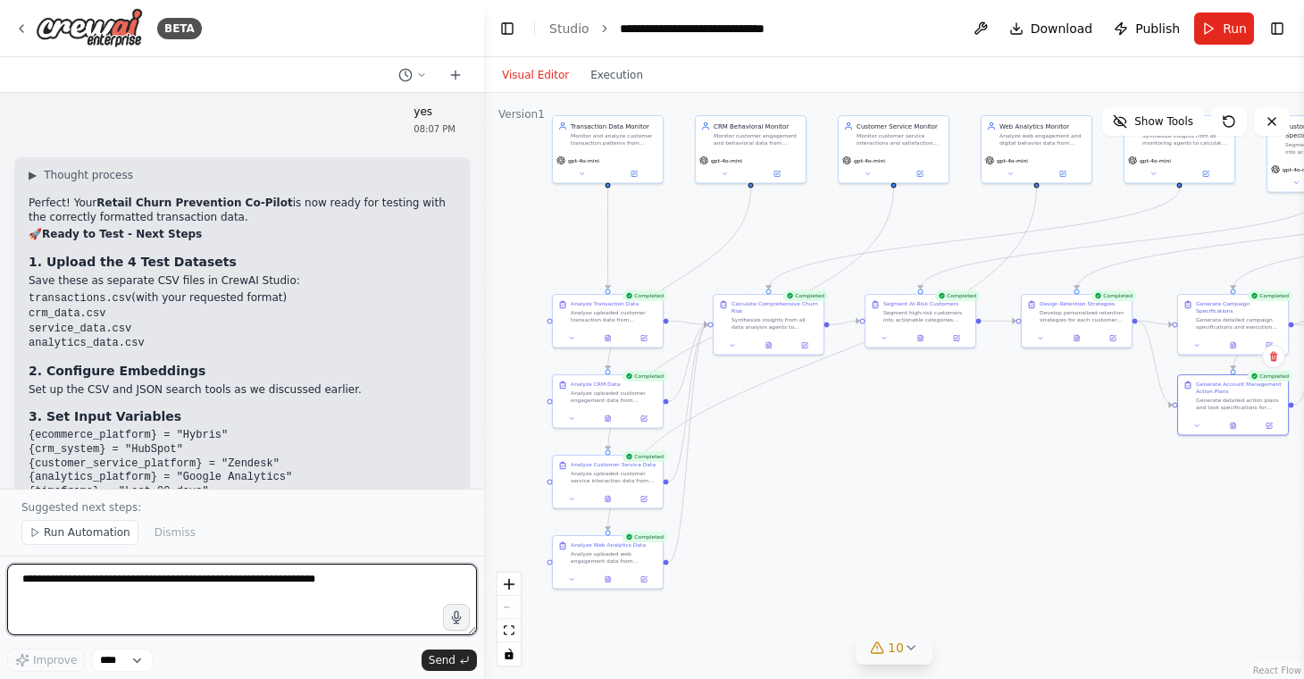
click at [261, 591] on textarea at bounding box center [242, 598] width 470 height 71
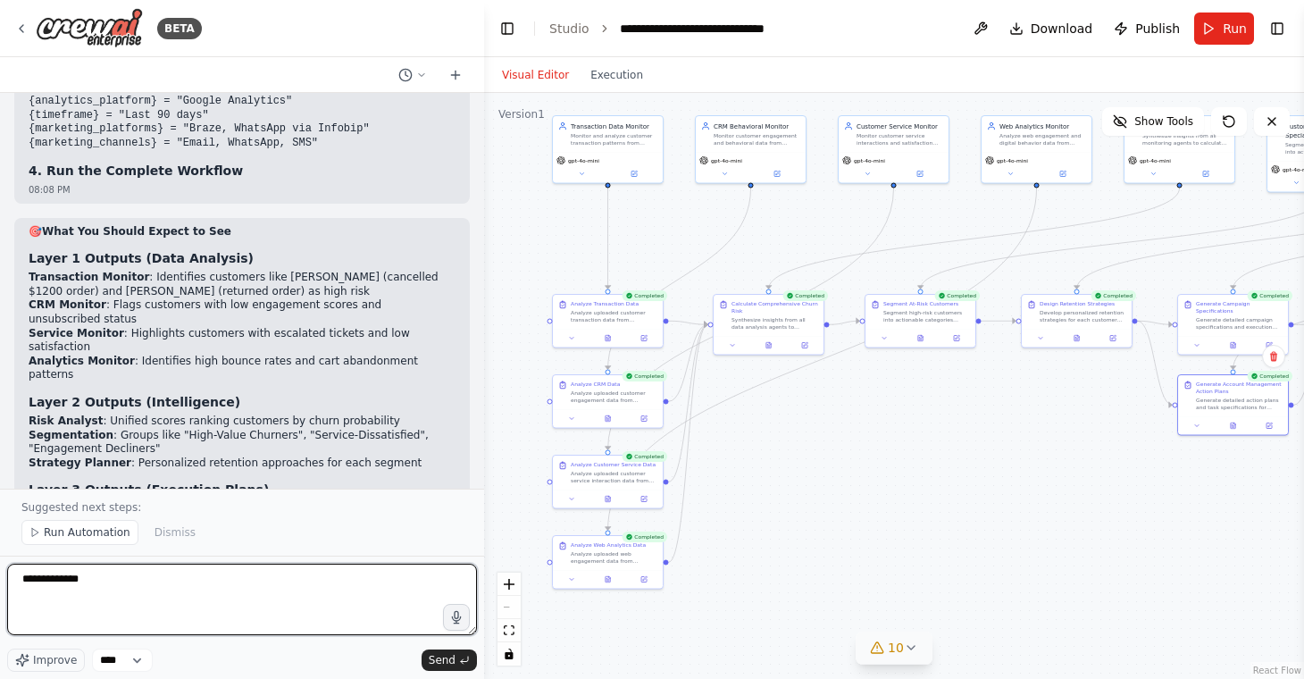
type textarea "**********"
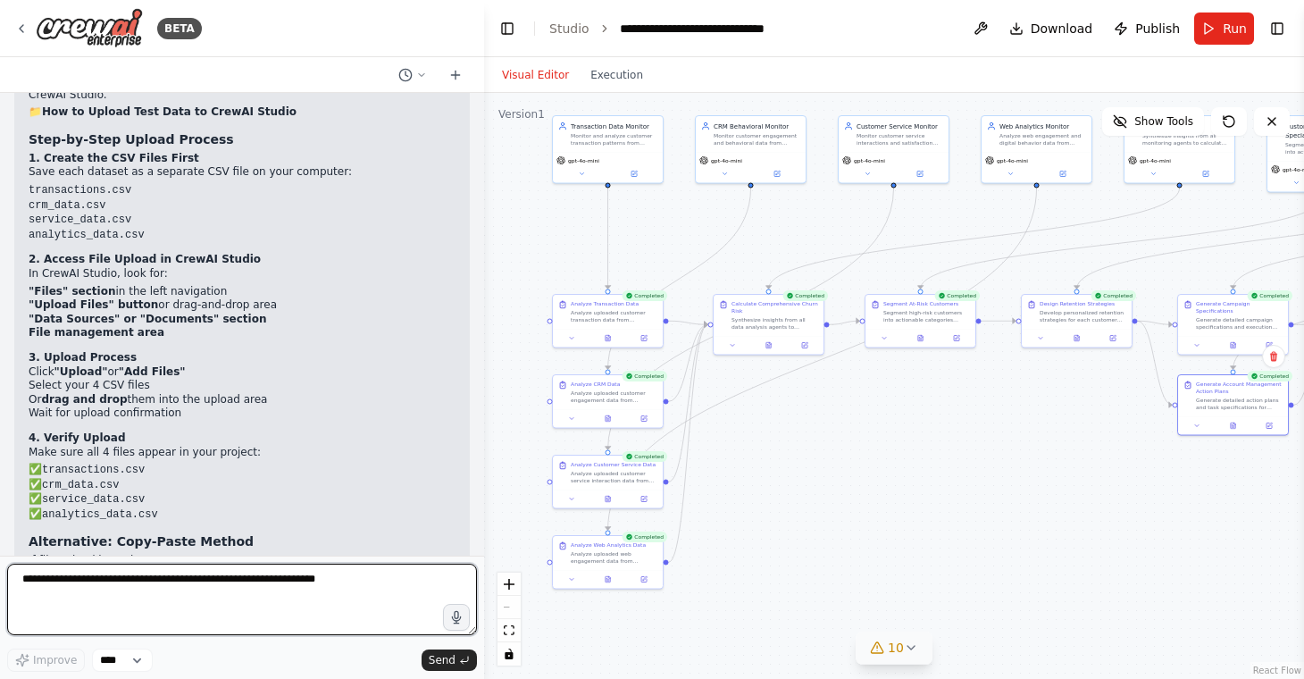
scroll to position [15412, 0]
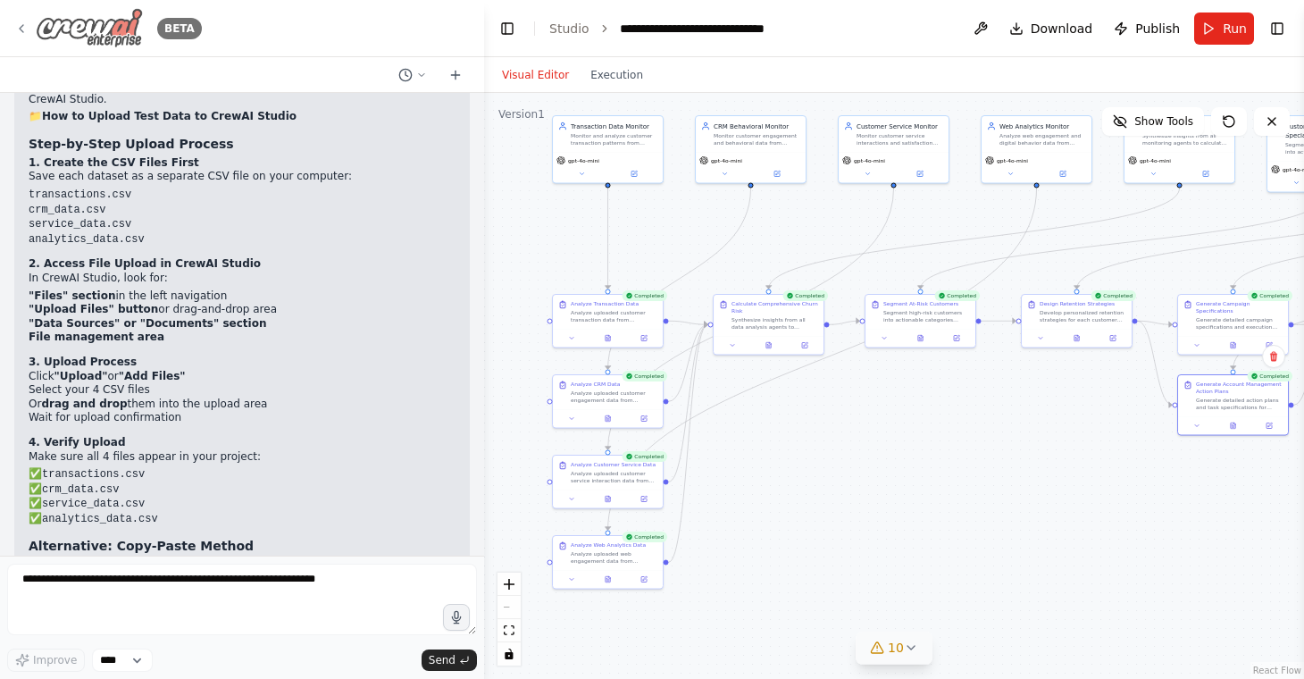
click at [20, 28] on icon at bounding box center [22, 28] width 4 height 7
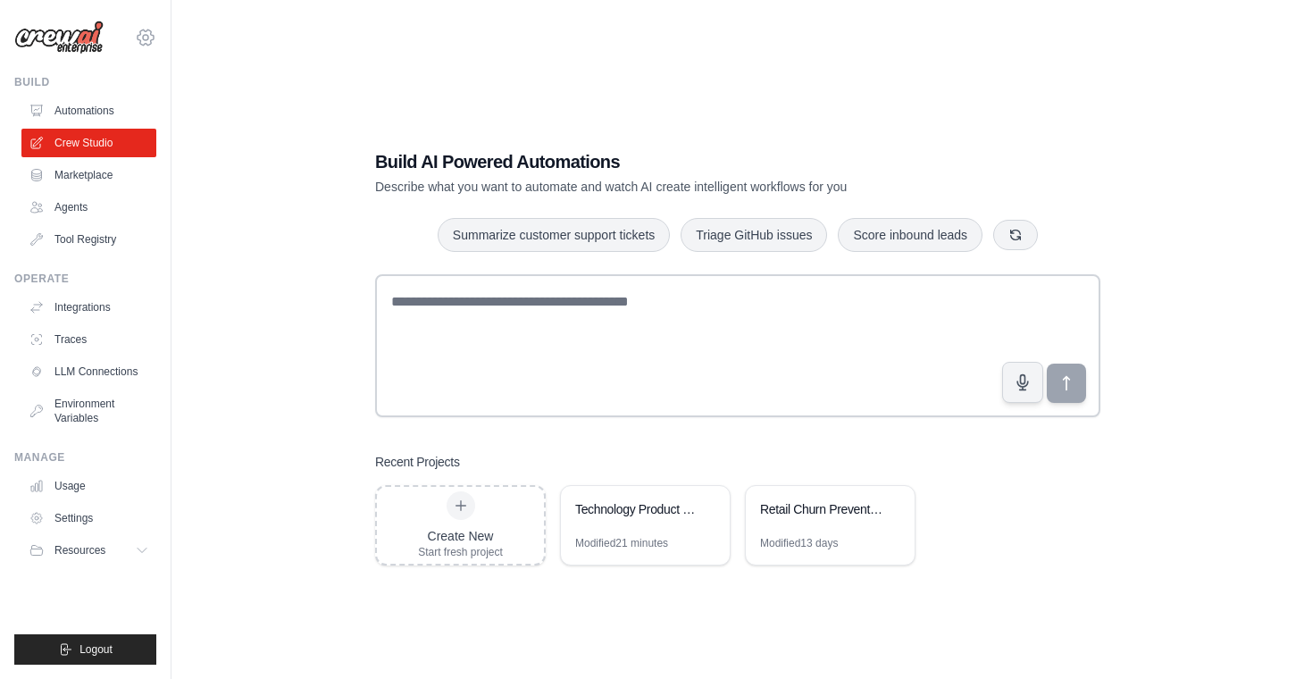
click at [145, 36] on icon at bounding box center [145, 37] width 21 height 21
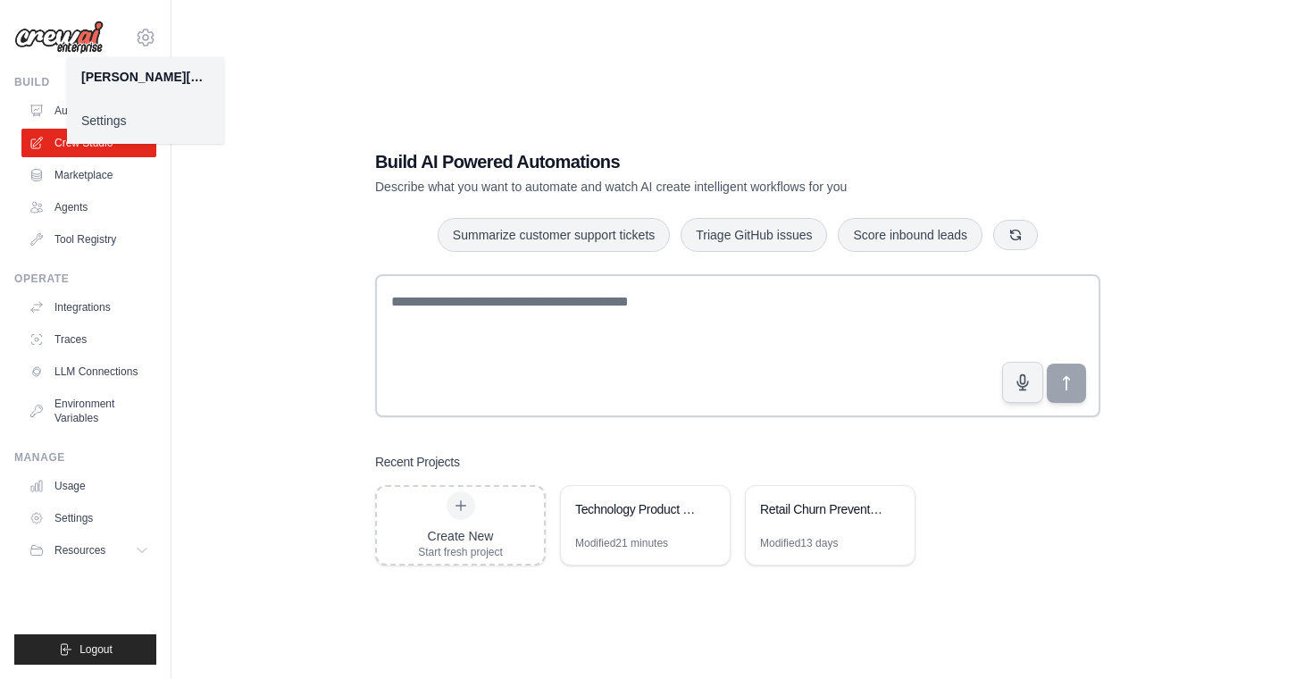
click at [312, 117] on div "Build AI Powered Automations Describe what you want to automate and watch AI cr…" at bounding box center [737, 357] width 1075 height 679
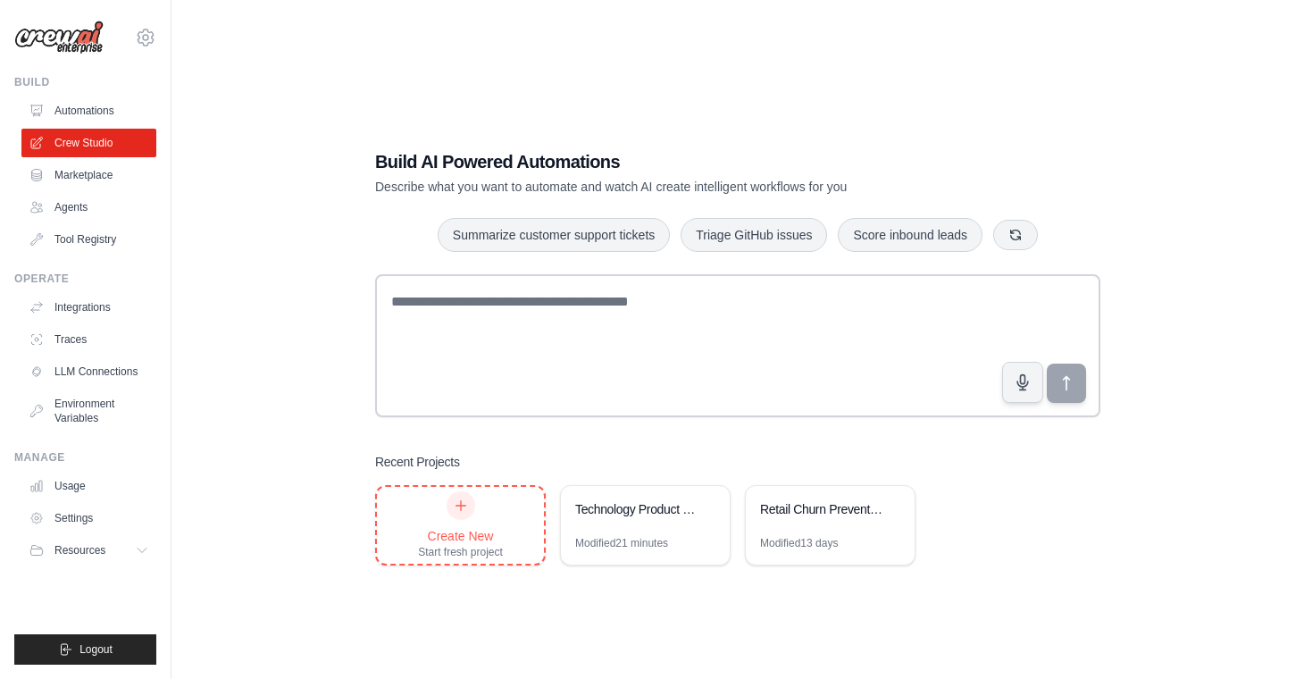
click at [447, 507] on div at bounding box center [461, 505] width 29 height 29
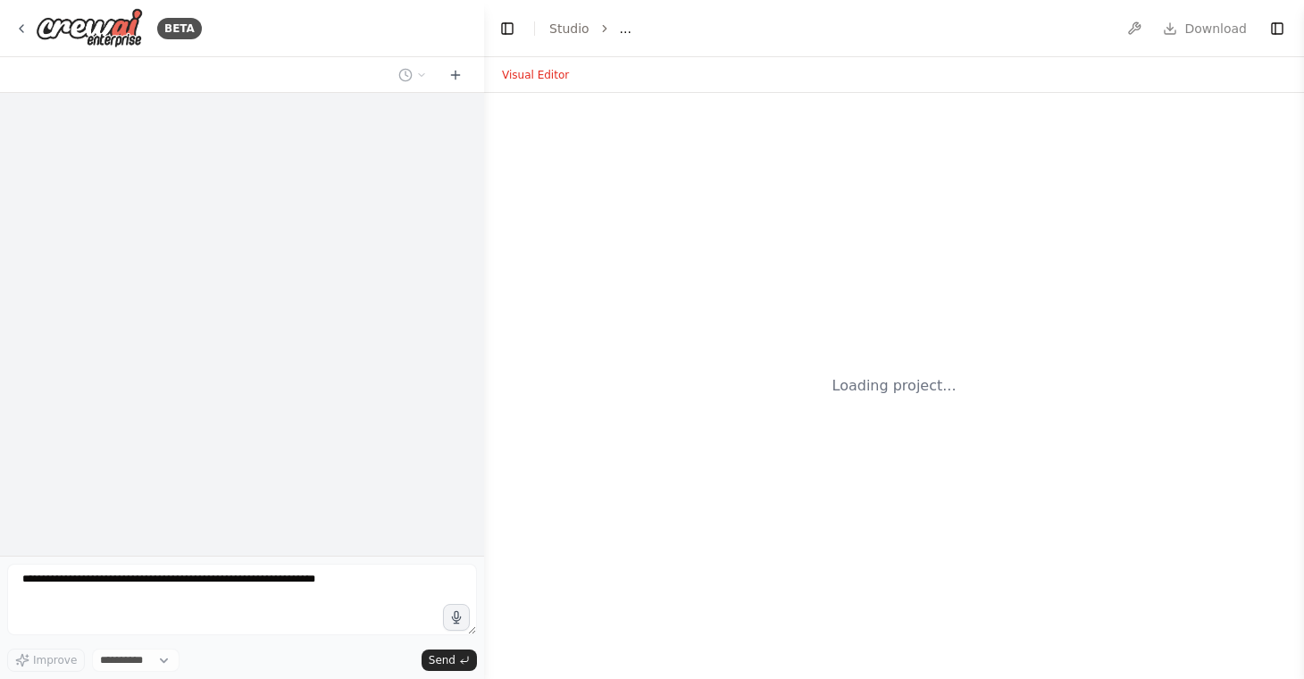
select select "****"
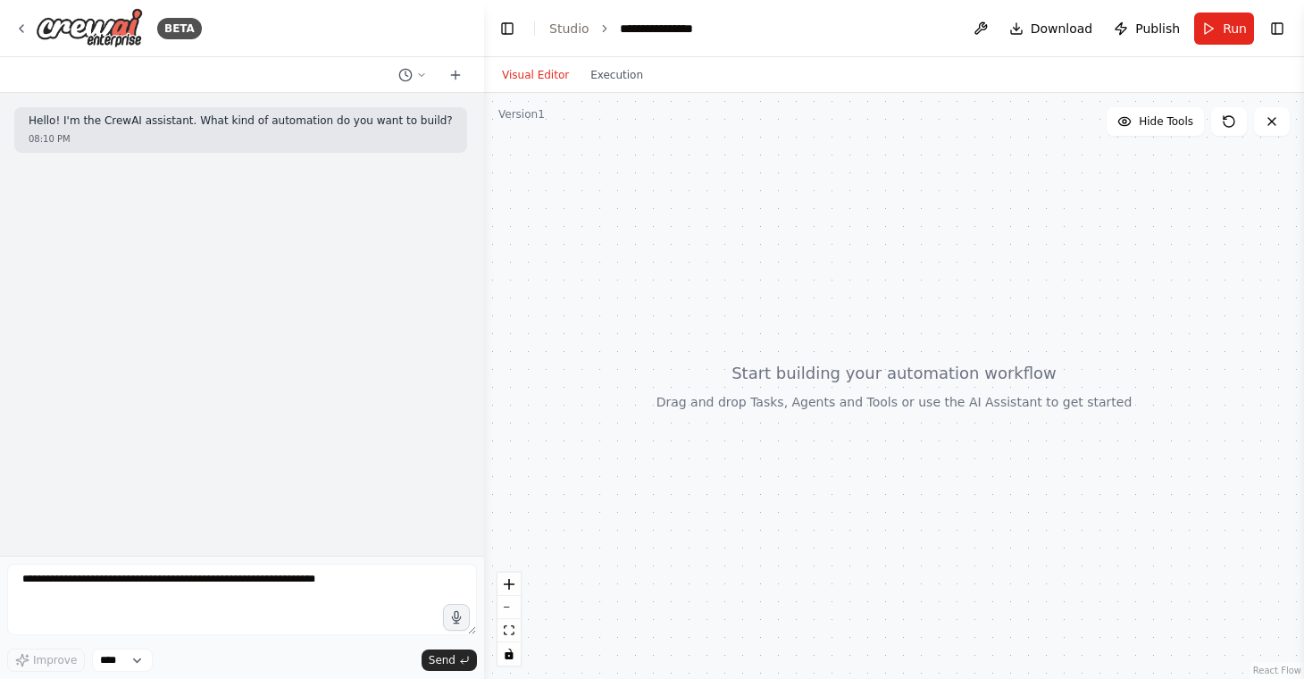
click at [587, 28] on ol "**********" at bounding box center [630, 29] width 163 height 18
click at [567, 29] on link "Studio" at bounding box center [569, 28] width 40 height 14
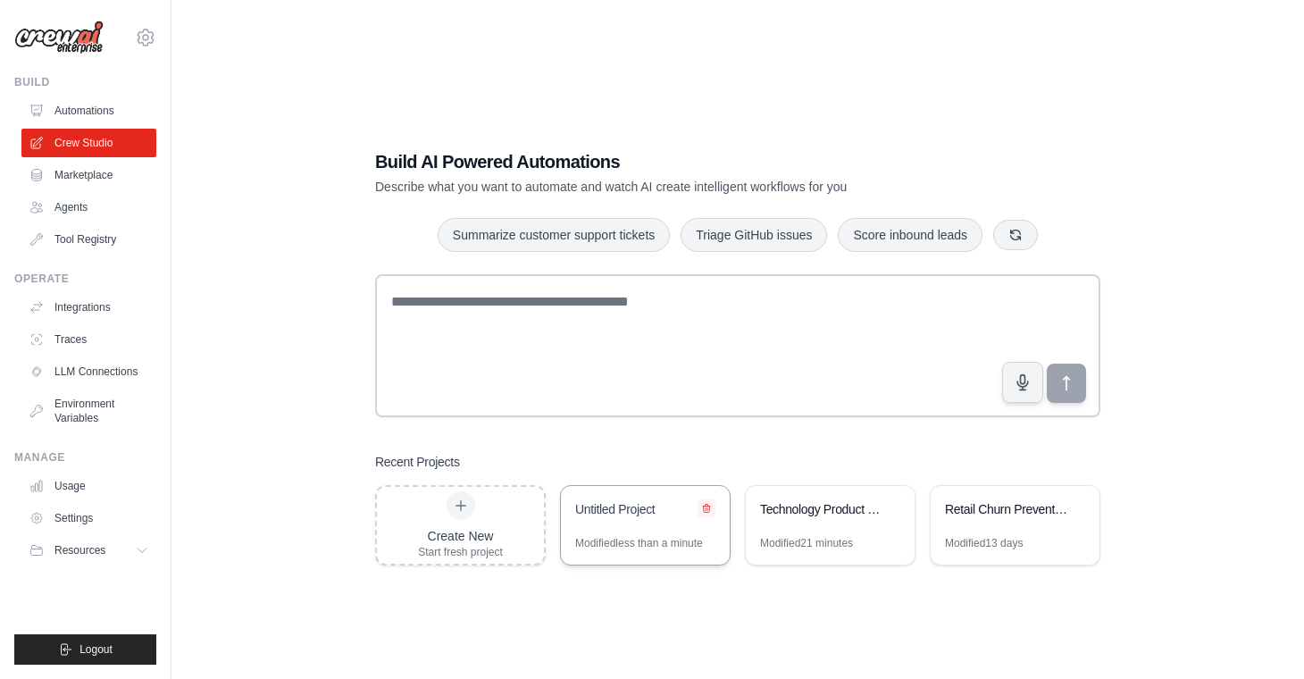
click at [705, 508] on icon at bounding box center [706, 509] width 7 height 8
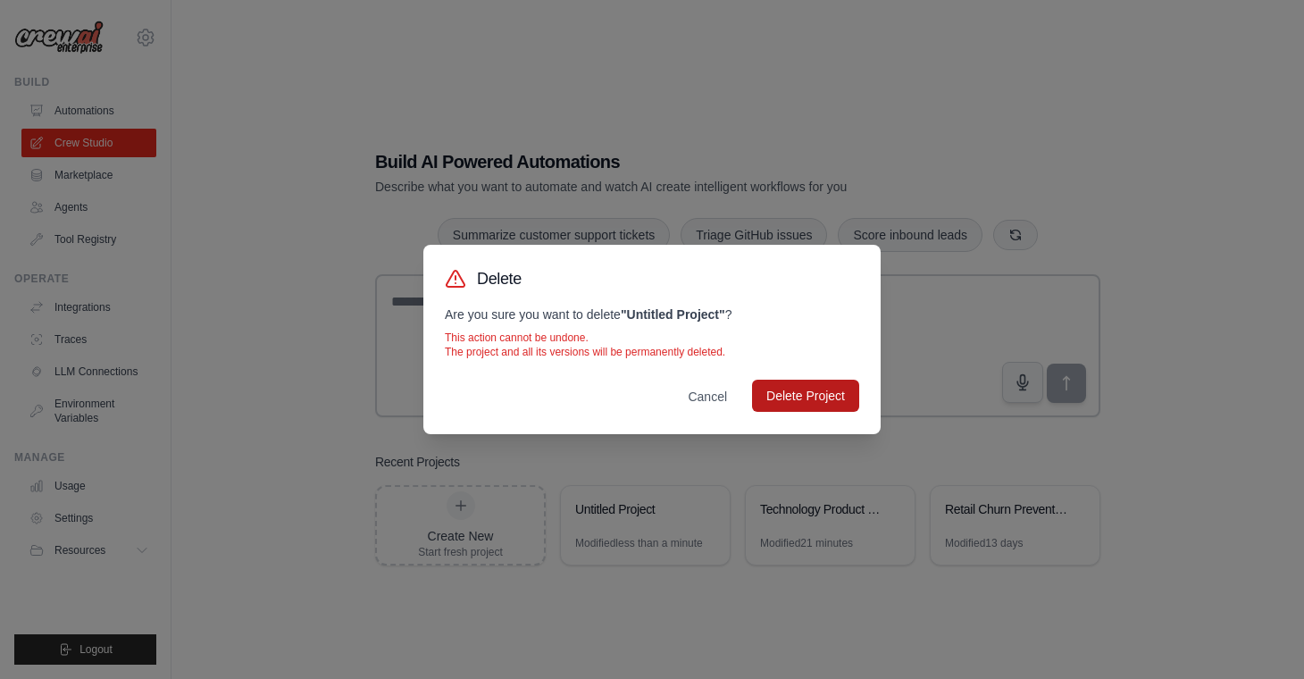
click at [795, 398] on button "Delete Project" at bounding box center [805, 396] width 107 height 32
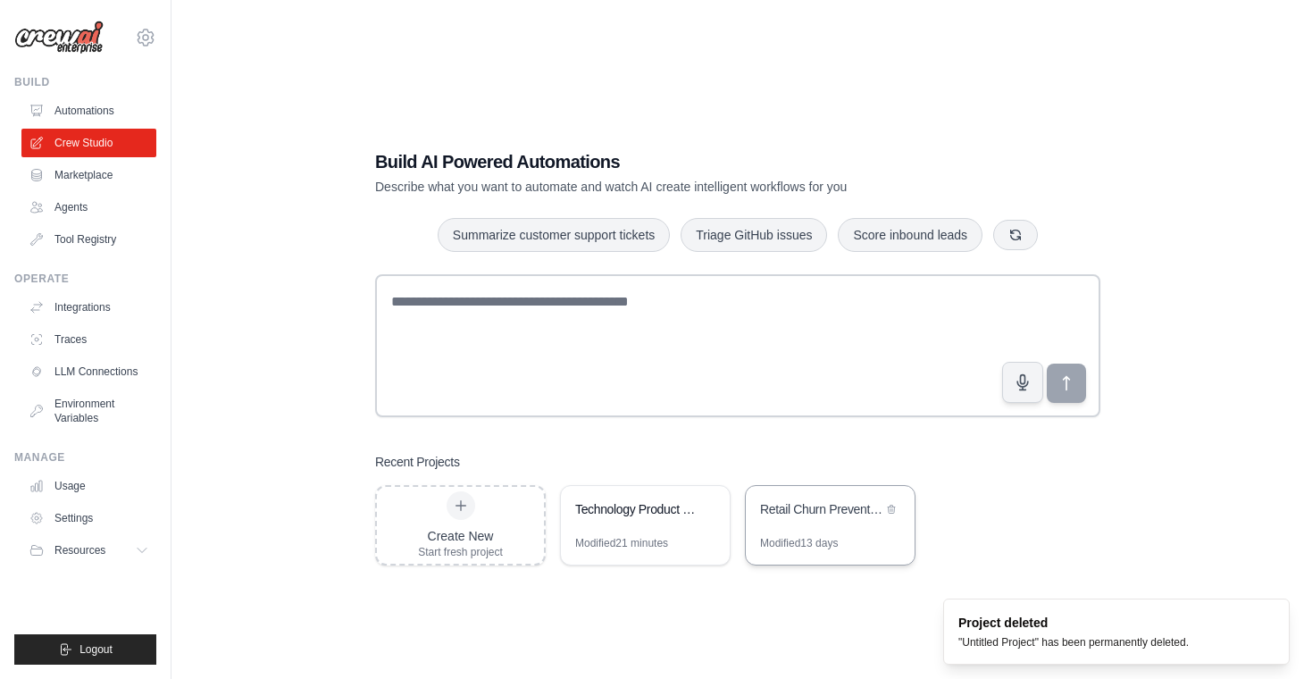
click at [787, 513] on div "Retail Churn Prevention Co-Pilot" at bounding box center [821, 509] width 122 height 18
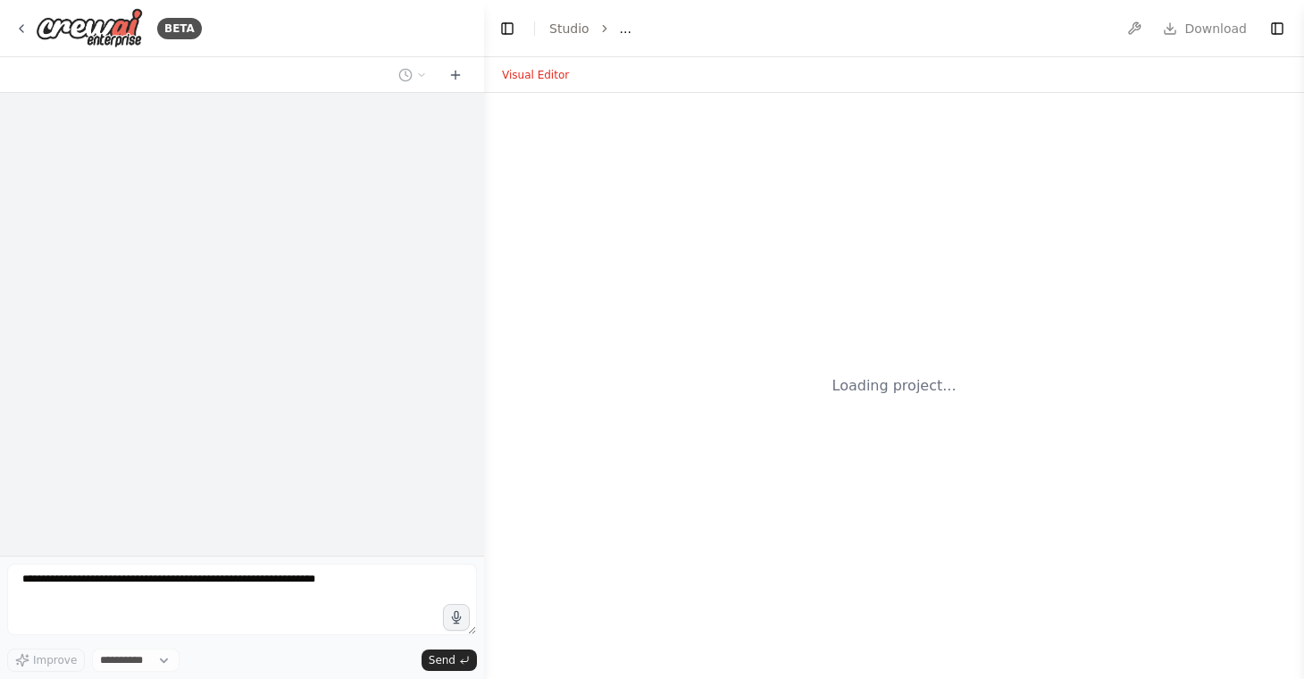
select select "****"
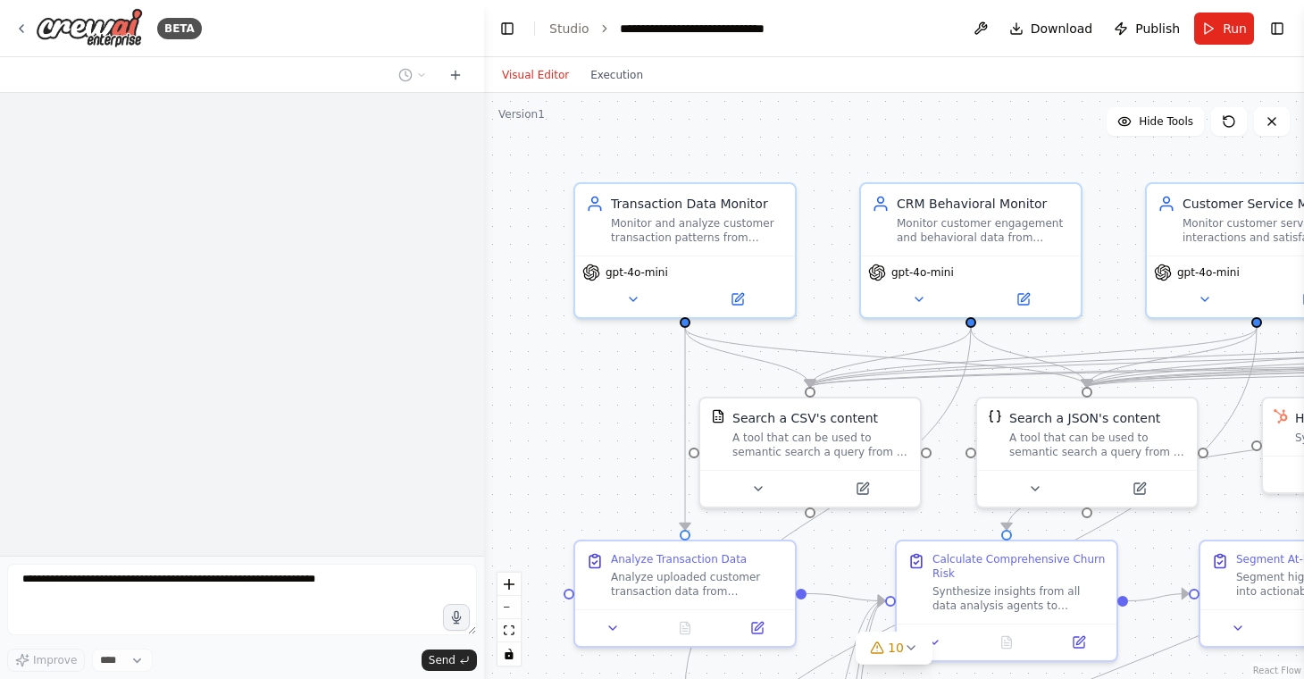
click at [538, 75] on button "Visual Editor" at bounding box center [535, 74] width 88 height 21
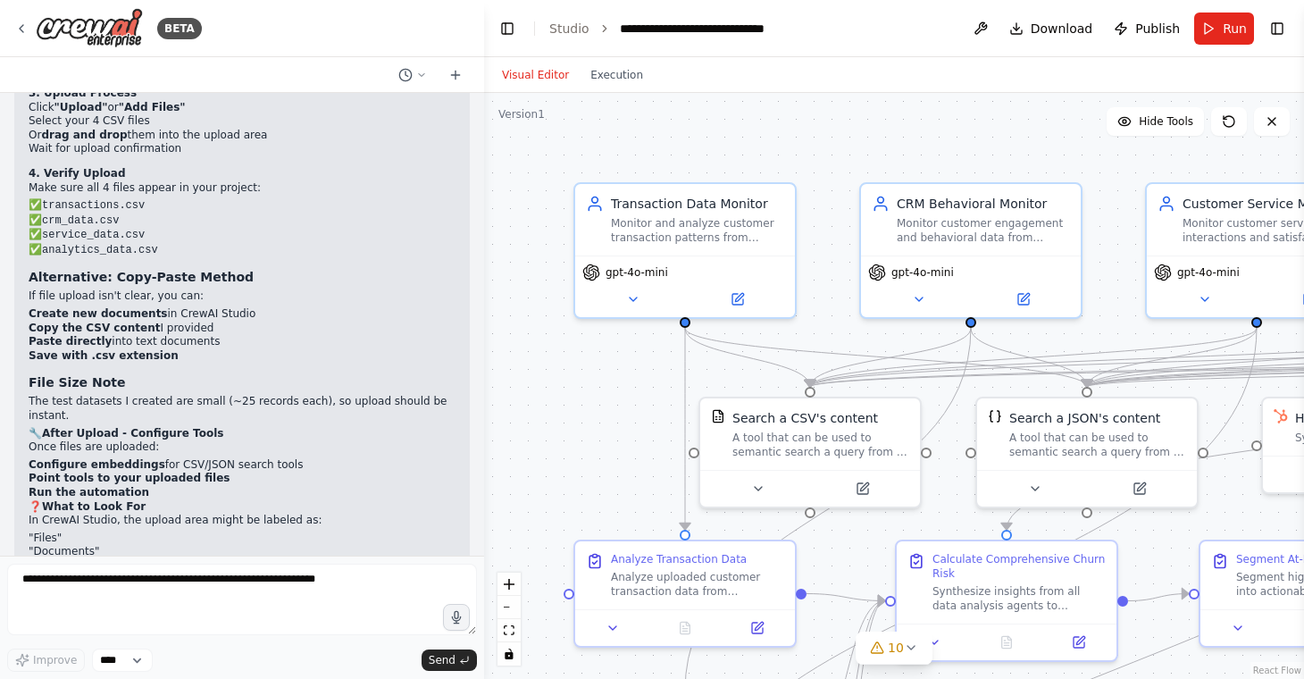
click at [538, 75] on button "Visual Editor" at bounding box center [535, 74] width 88 height 21
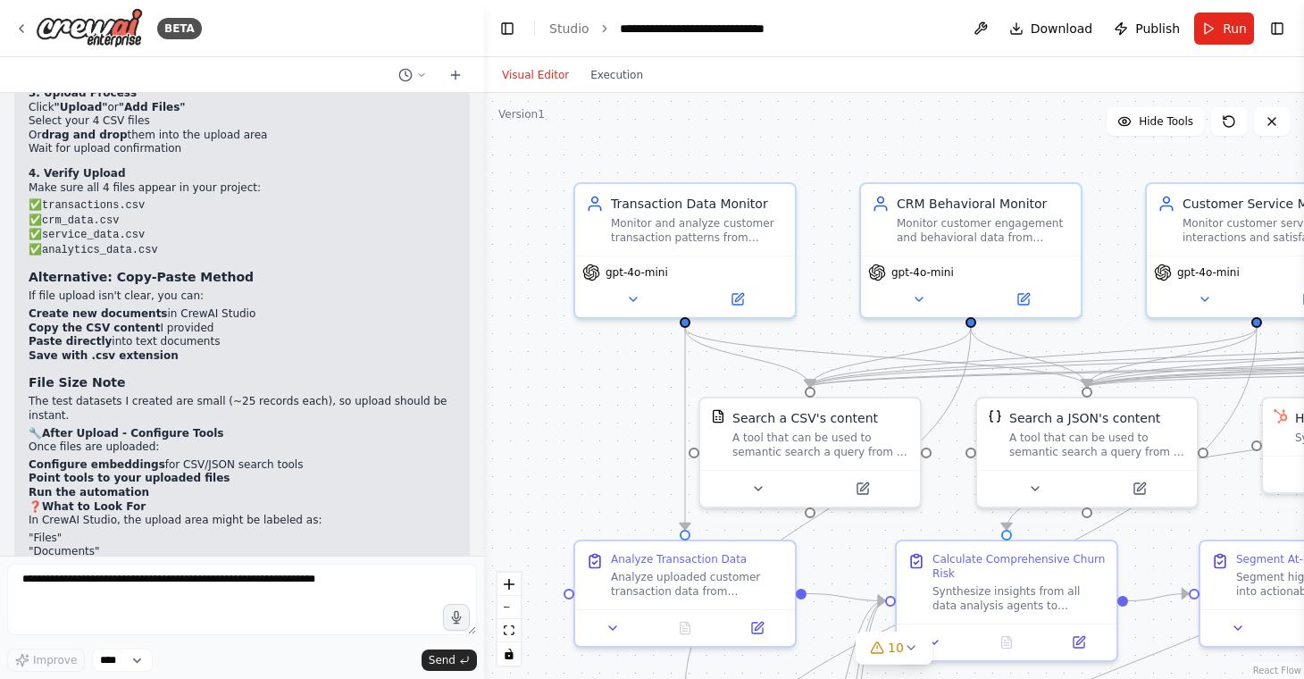
click at [538, 75] on button "Visual Editor" at bounding box center [535, 74] width 88 height 21
click at [1278, 36] on button "Toggle Right Sidebar" at bounding box center [1277, 28] width 25 height 25
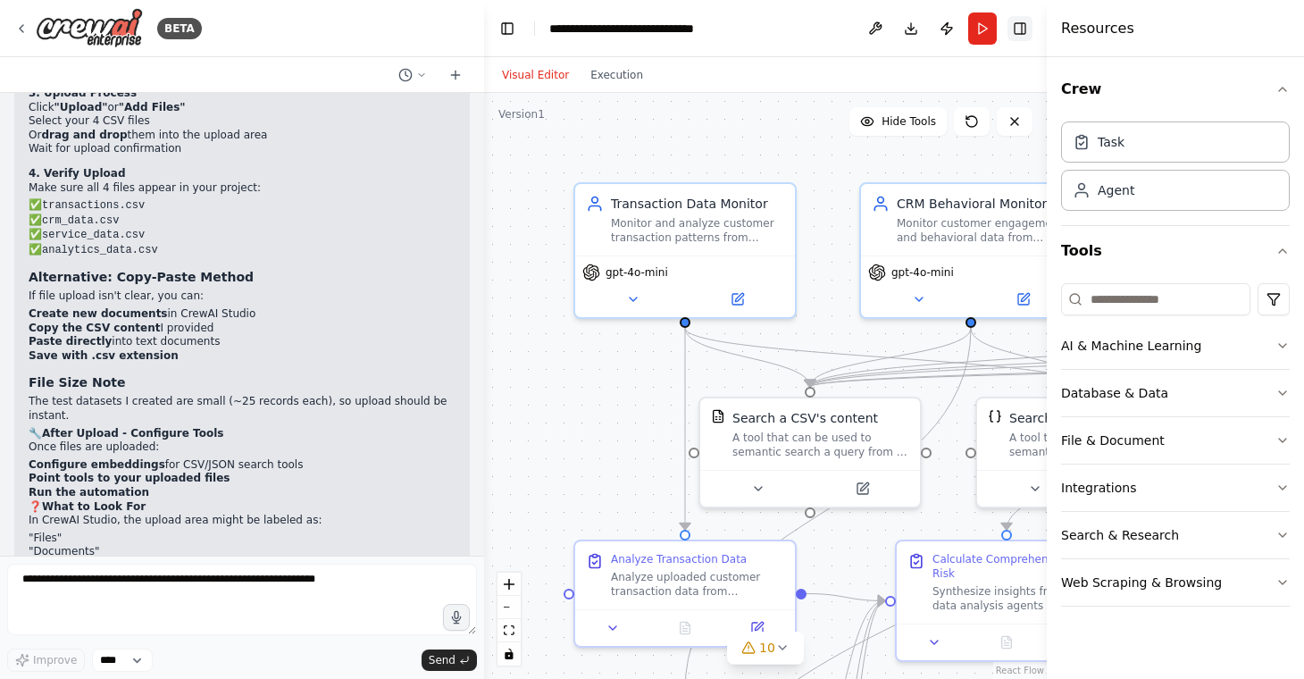
click at [1030, 23] on button "Toggle Right Sidebar" at bounding box center [1019, 28] width 25 height 25
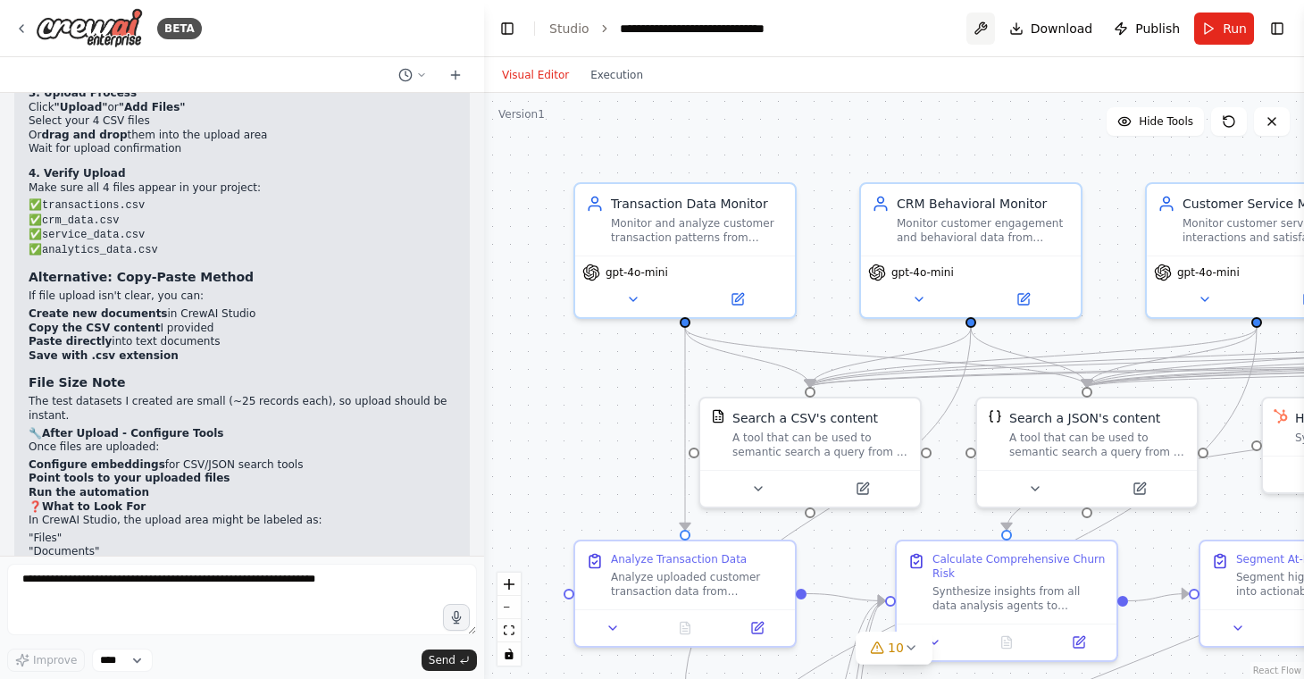
click at [988, 27] on button at bounding box center [980, 29] width 29 height 32
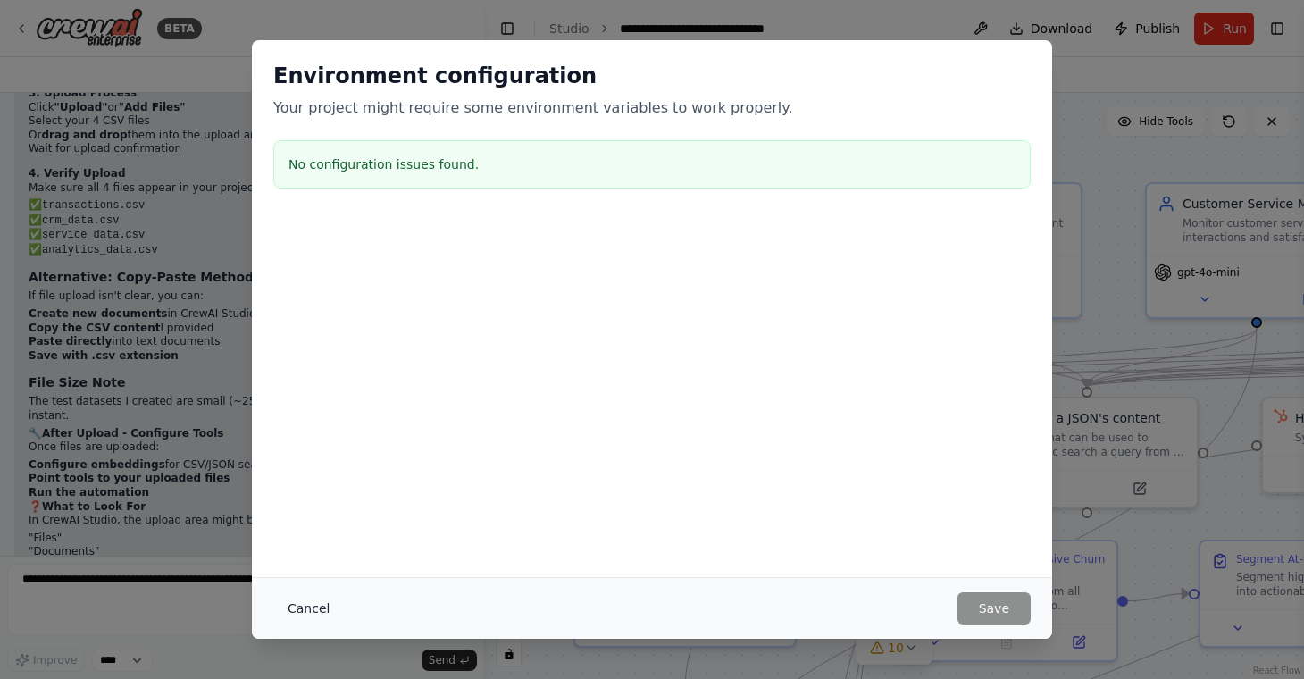
click at [309, 613] on button "Cancel" at bounding box center [308, 608] width 71 height 32
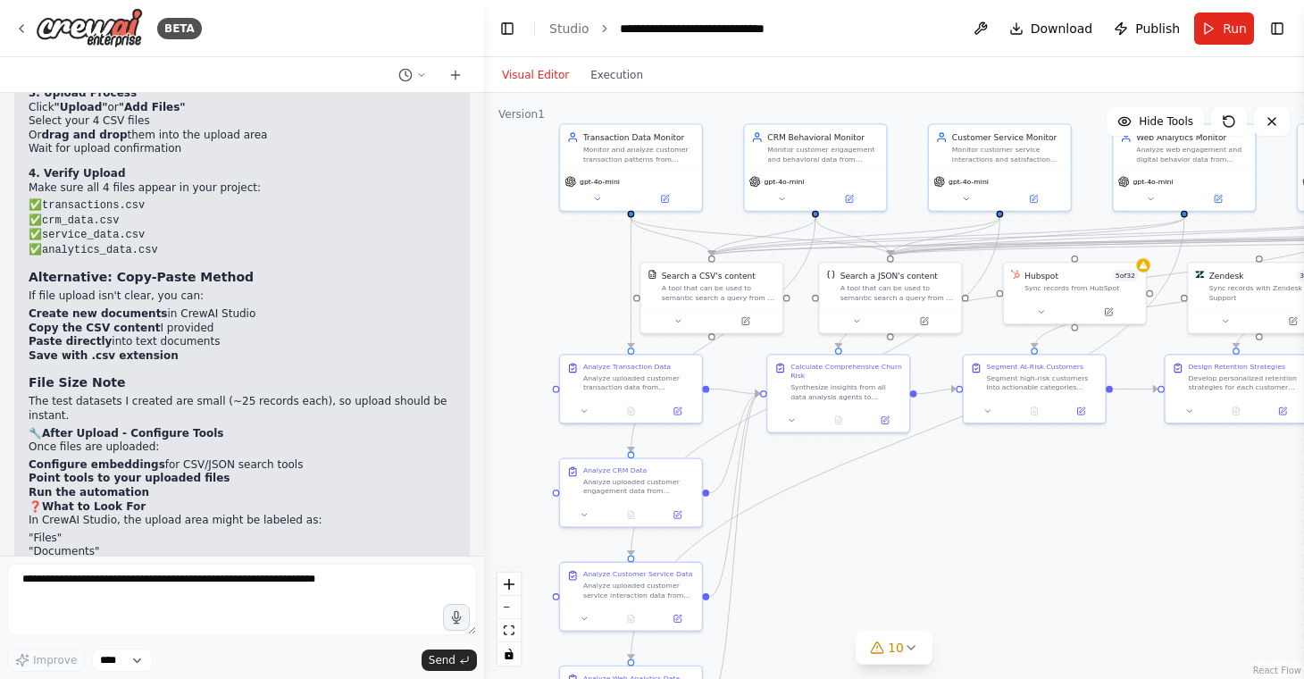
drag, startPoint x: 544, startPoint y: 376, endPoint x: 538, endPoint y: 270, distance: 106.5
click at [538, 270] on div ".deletable-edge-delete-btn { width: 20px; height: 20px; border: 0px solid #ffff…" at bounding box center [894, 386] width 820 height 586
